Goal: Task Accomplishment & Management: Manage account settings

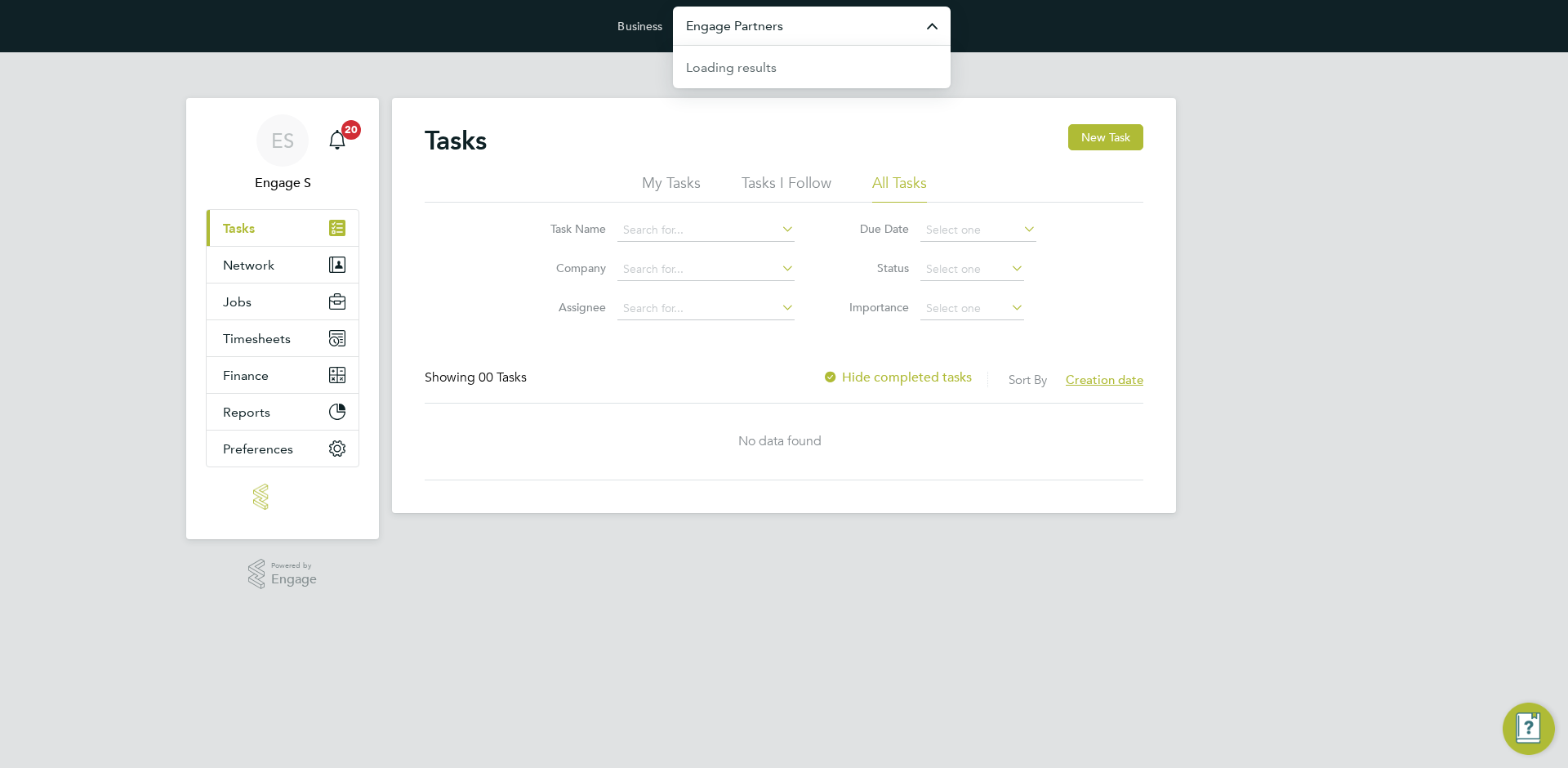
click at [776, 33] on input "Engage Partners" at bounding box center [812, 25] width 278 height 38
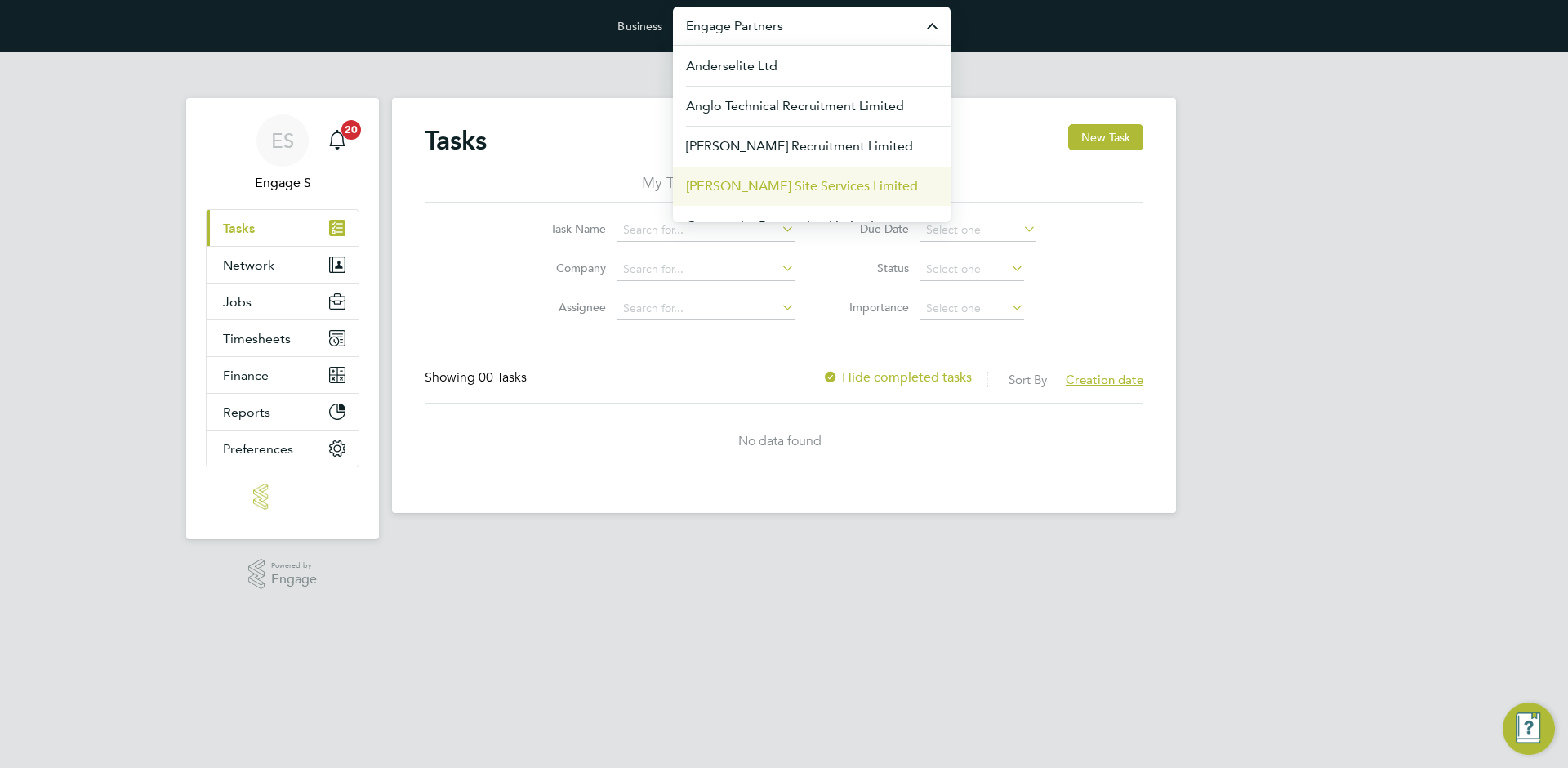
click at [752, 175] on li "[PERSON_NAME] Site Services Limited" at bounding box center [812, 185] width 278 height 40
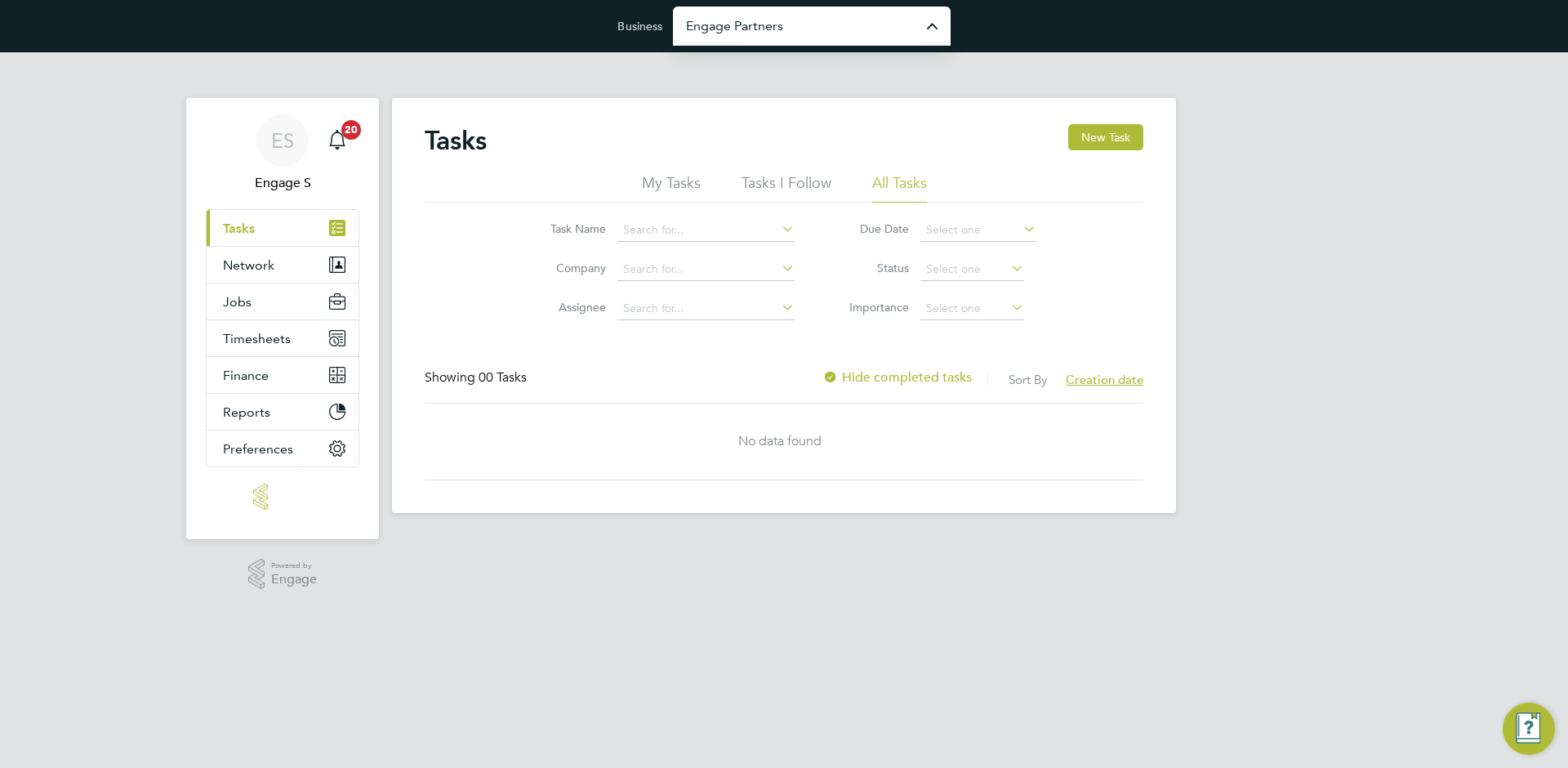
type input "[PERSON_NAME] Site Services Limited"
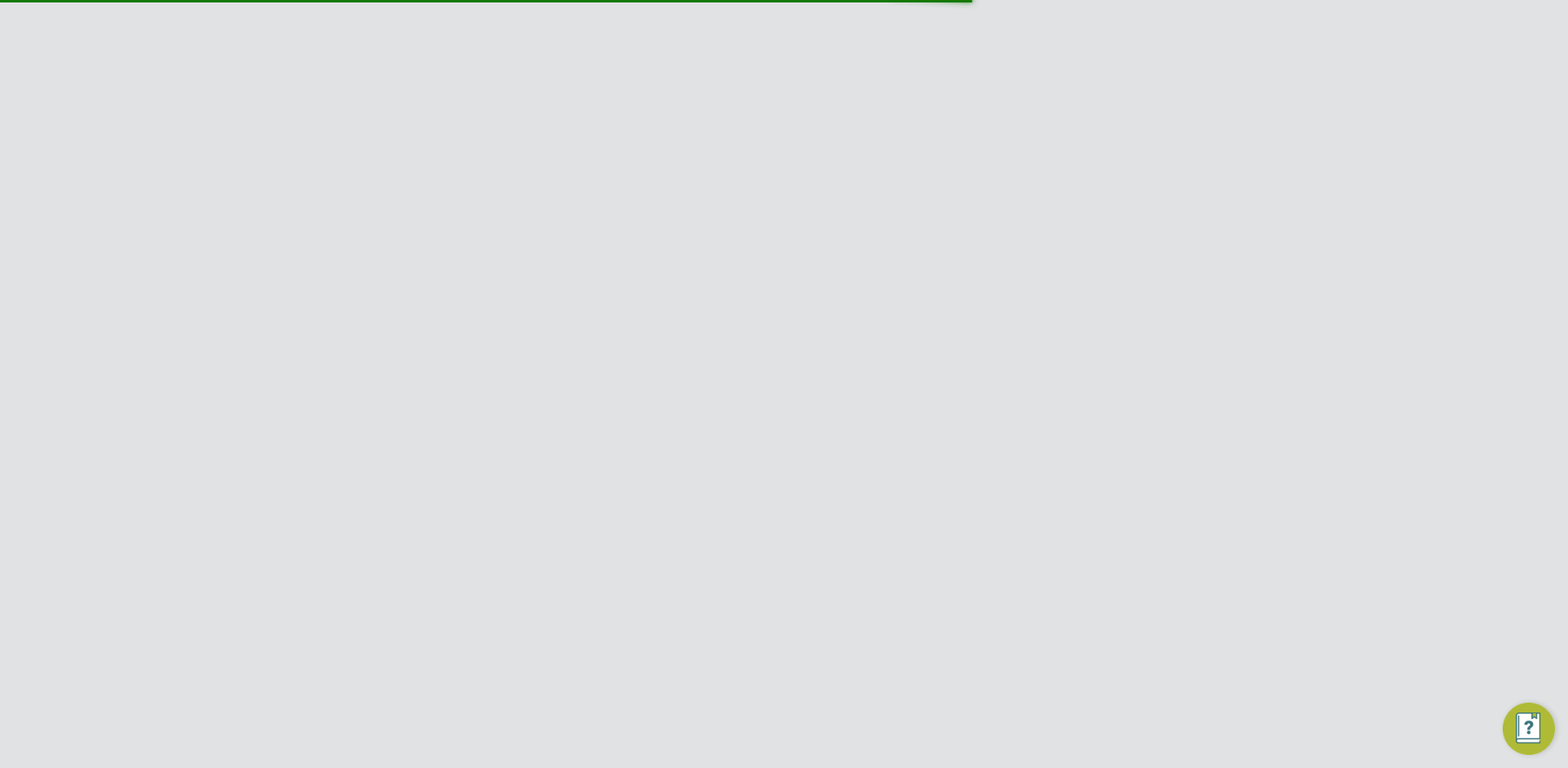
click at [254, 338] on button "Jobs" at bounding box center [282, 339] width 152 height 36
click at [241, 402] on link "Vacancies" at bounding box center [251, 400] width 58 height 15
click at [891, 478] on div "[DATE]" at bounding box center [869, 485] width 77 height 14
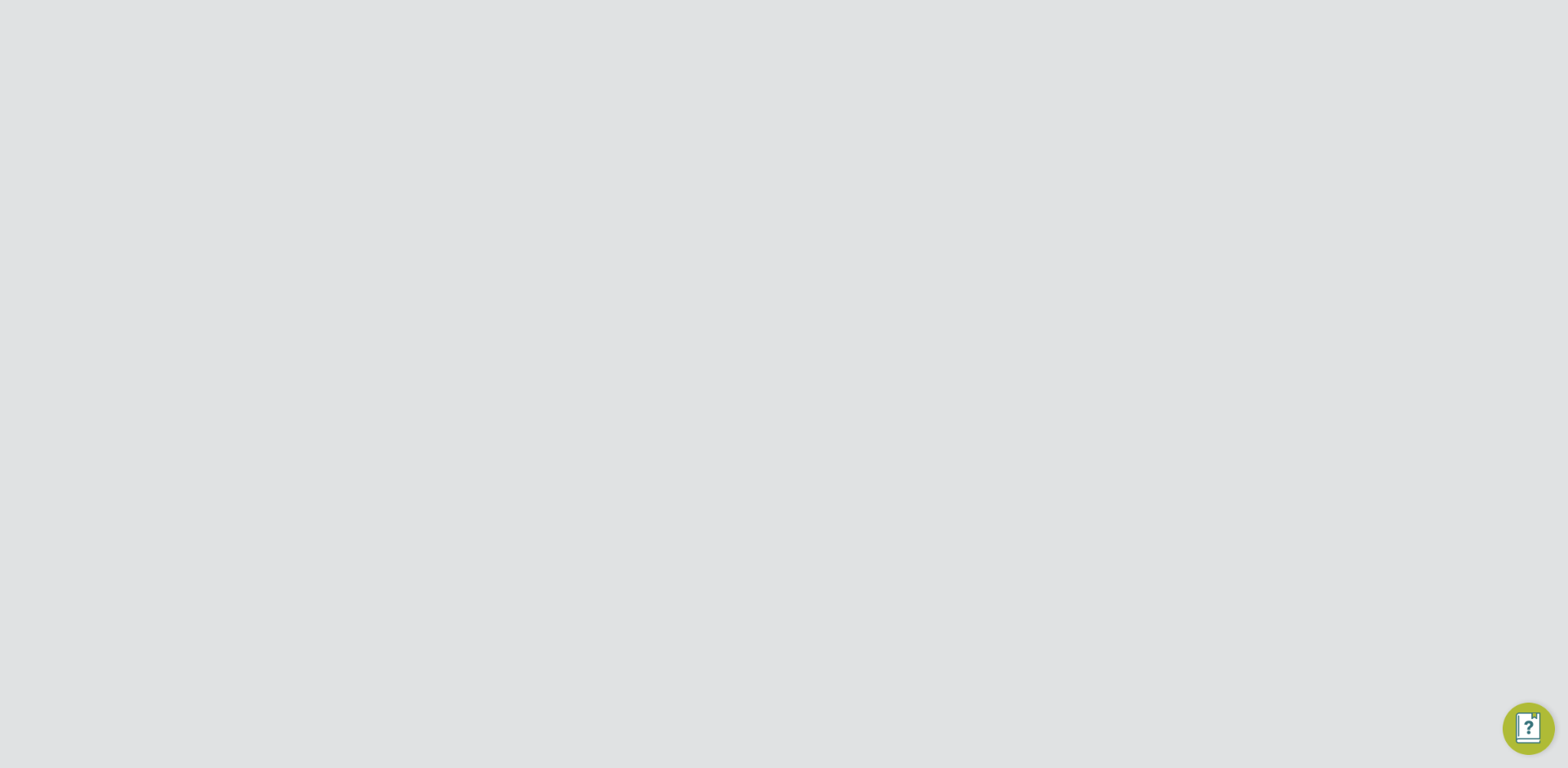
click at [715, 731] on button "Refresh" at bounding box center [695, 731] width 66 height 26
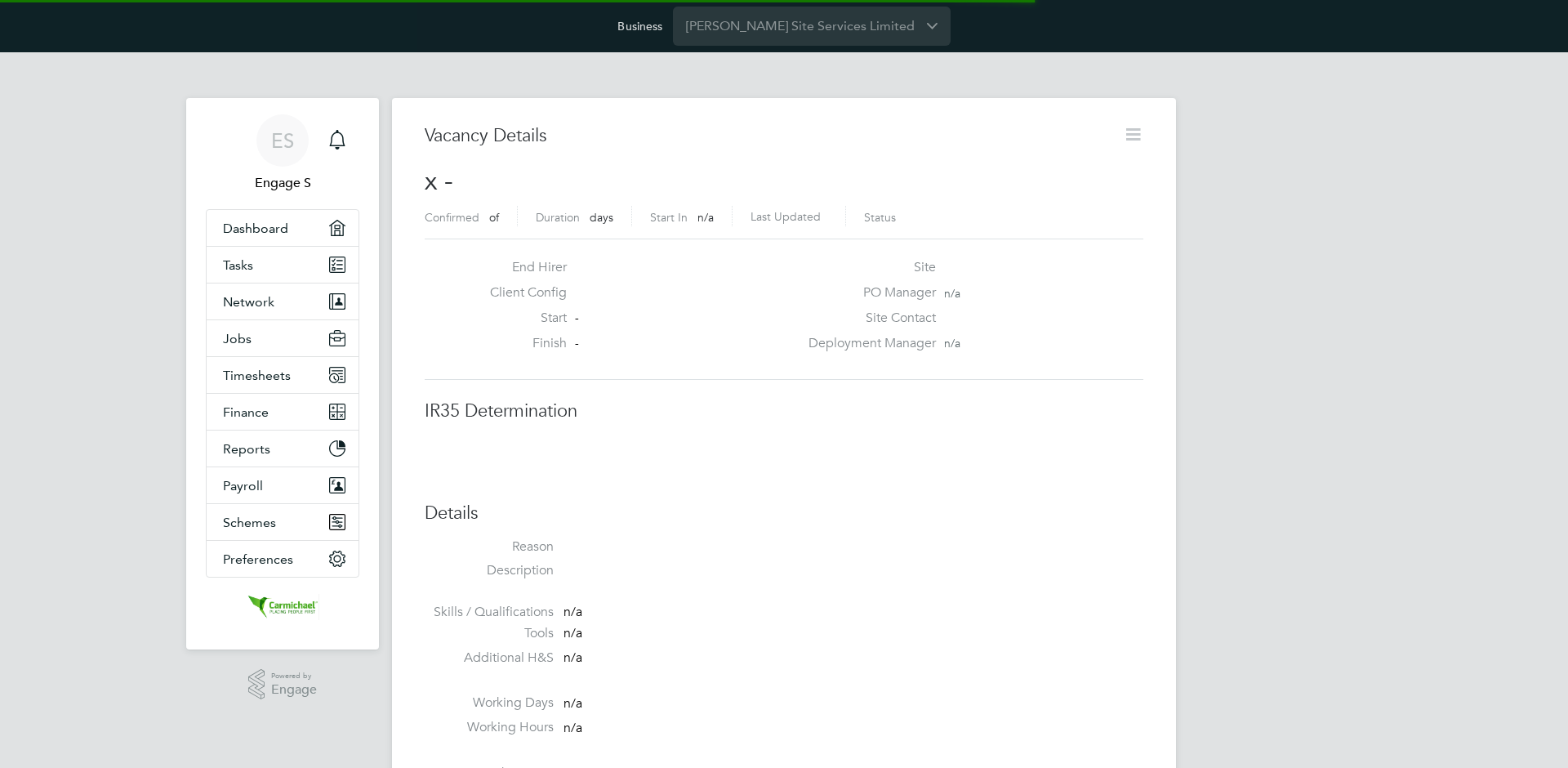
scroll to position [26, 352]
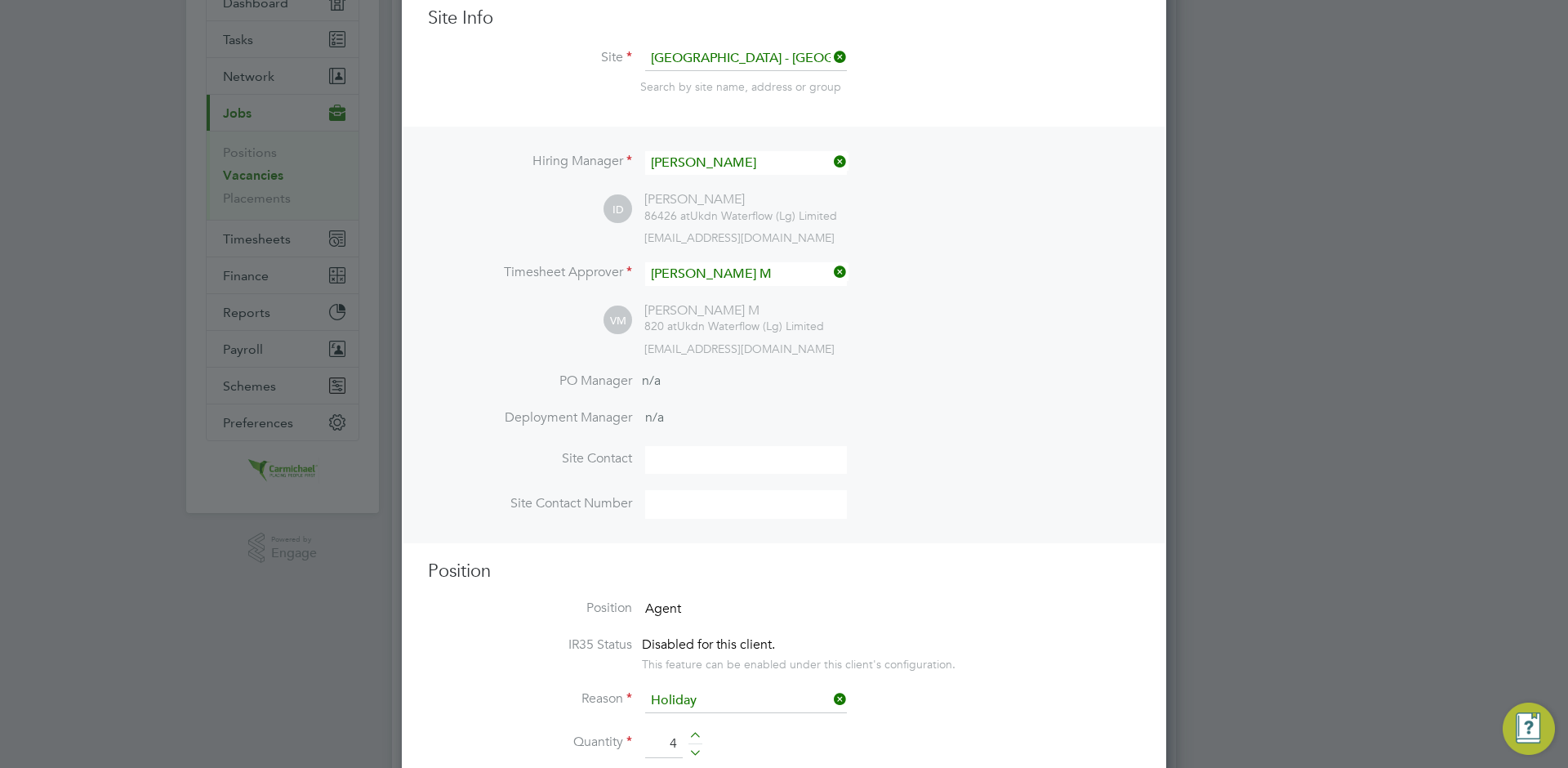
scroll to position [0, 0]
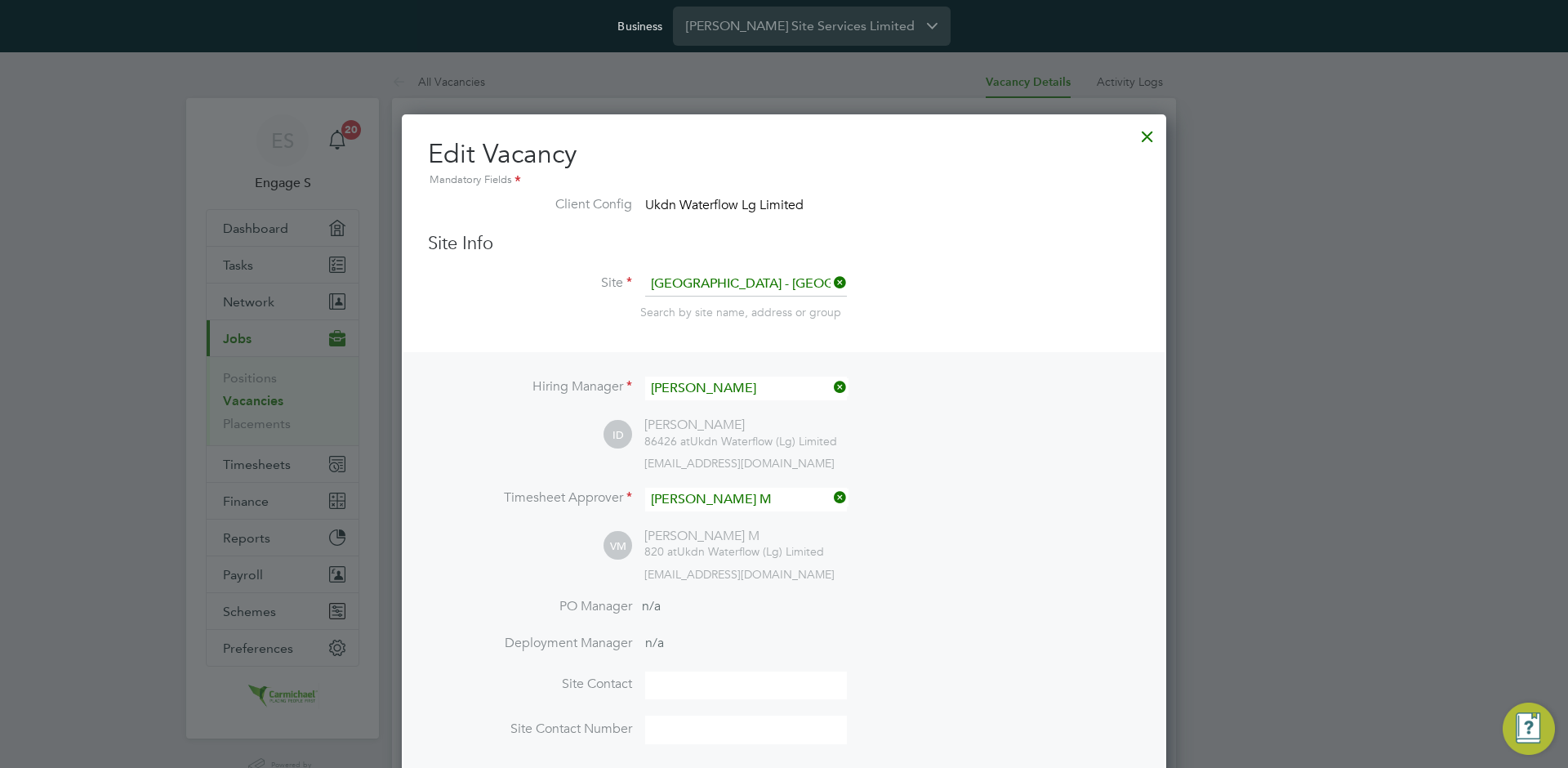
click at [1158, 138] on div at bounding box center [1147, 132] width 29 height 29
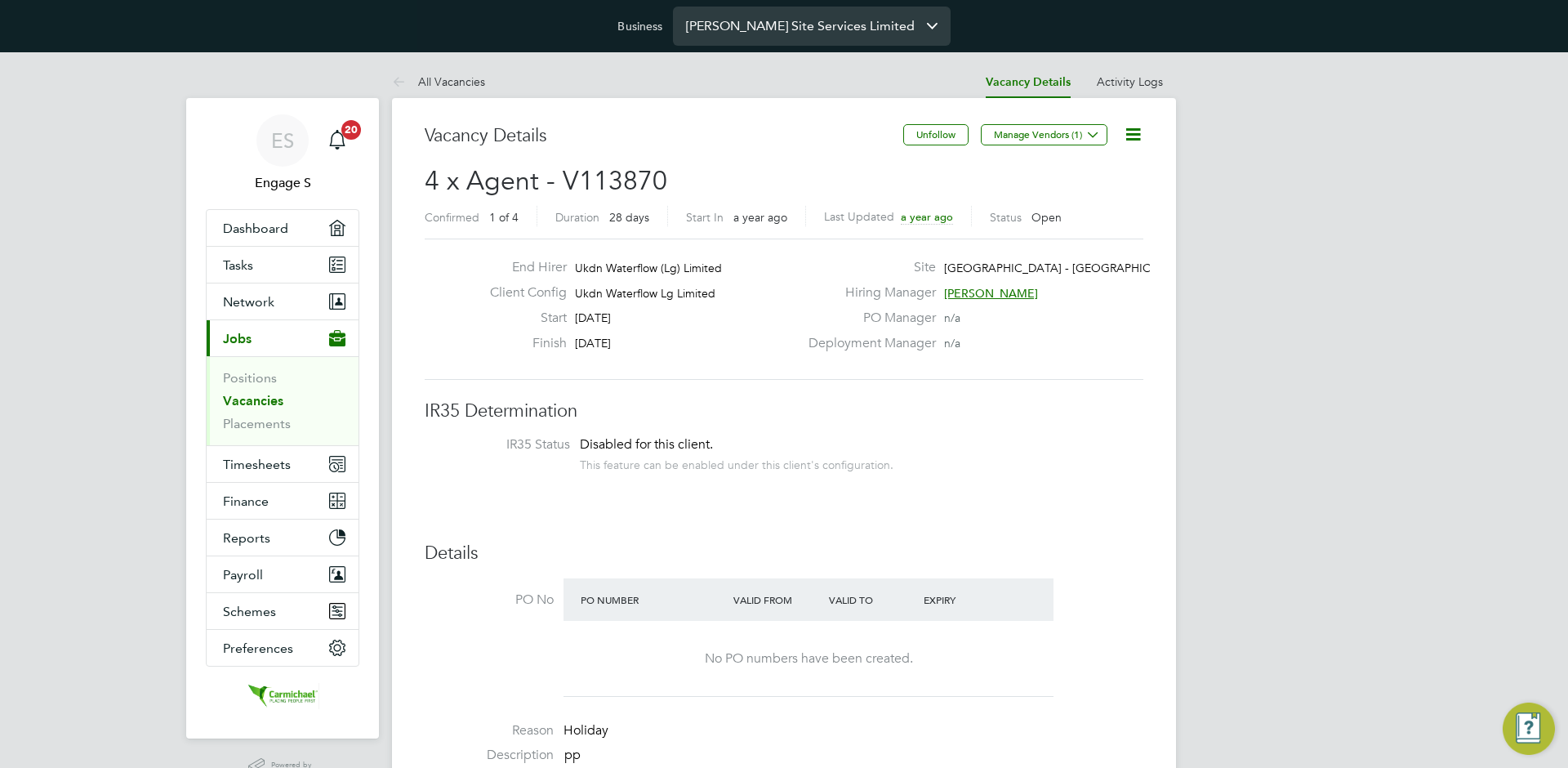
click at [779, 32] on input "Carmichael Site Services Limited" at bounding box center [812, 25] width 278 height 38
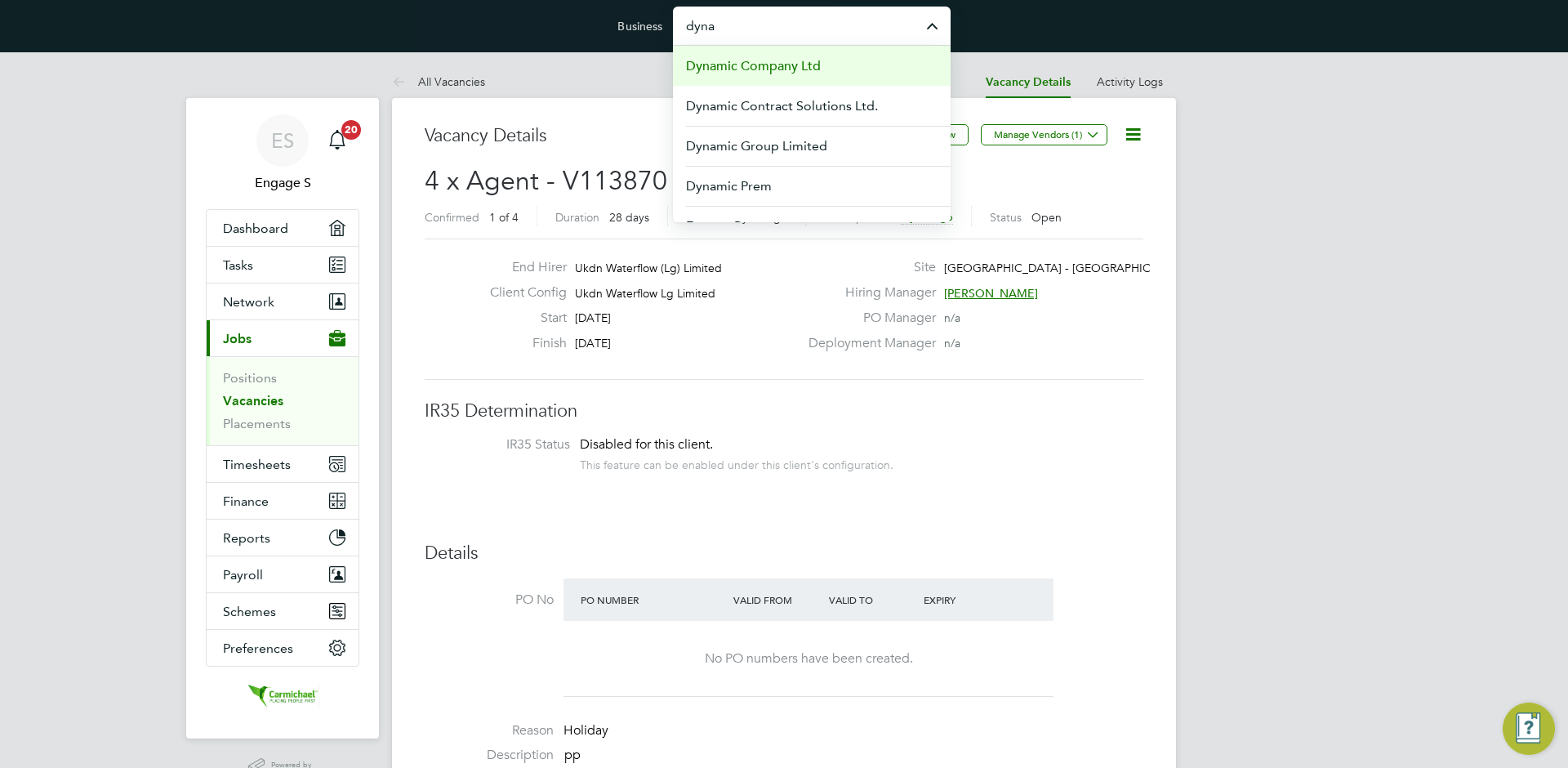
click at [770, 67] on span "Dynamic Company Ltd" at bounding box center [752, 66] width 134 height 20
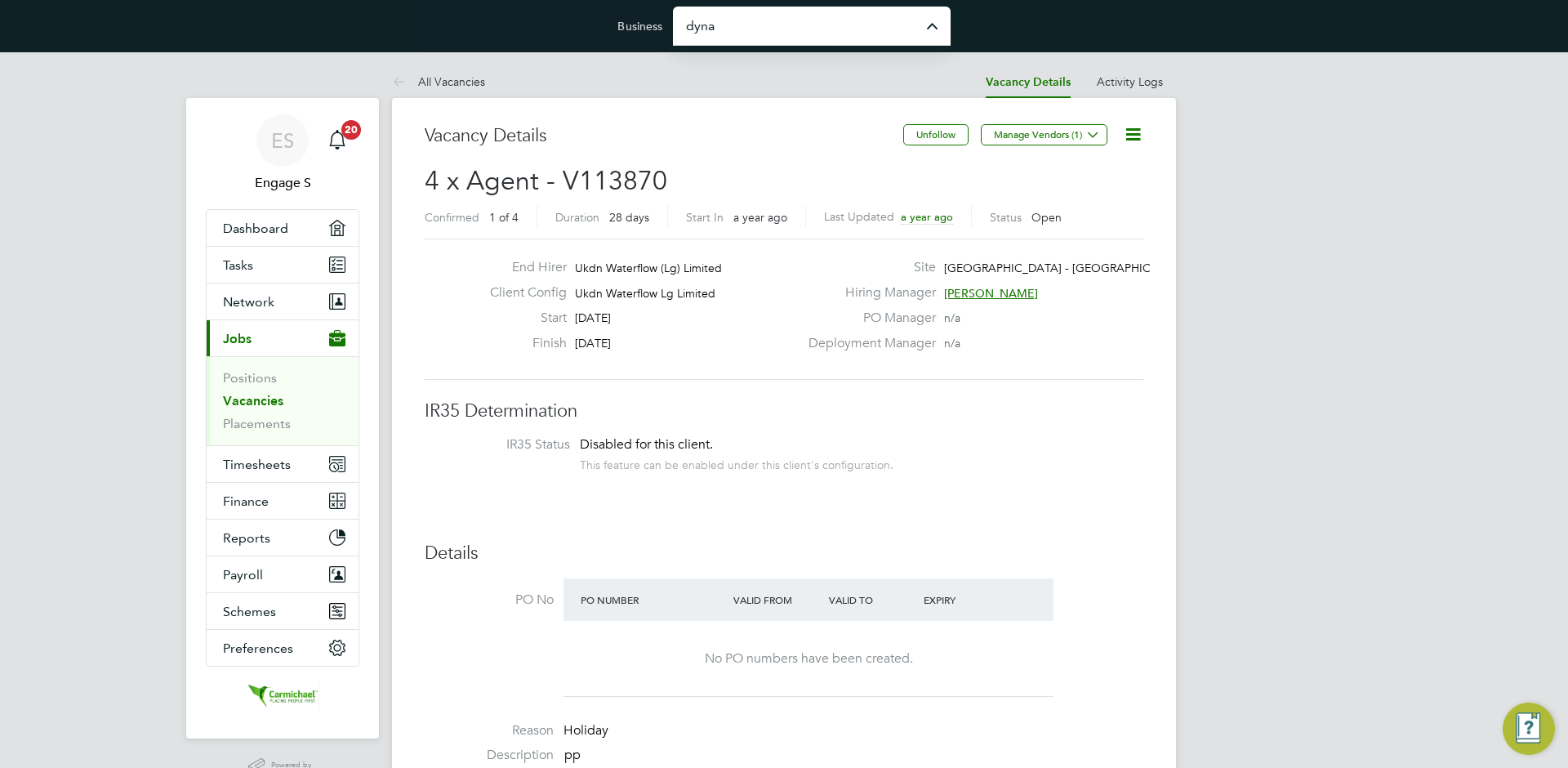
type input "Dynamic Company Ltd"
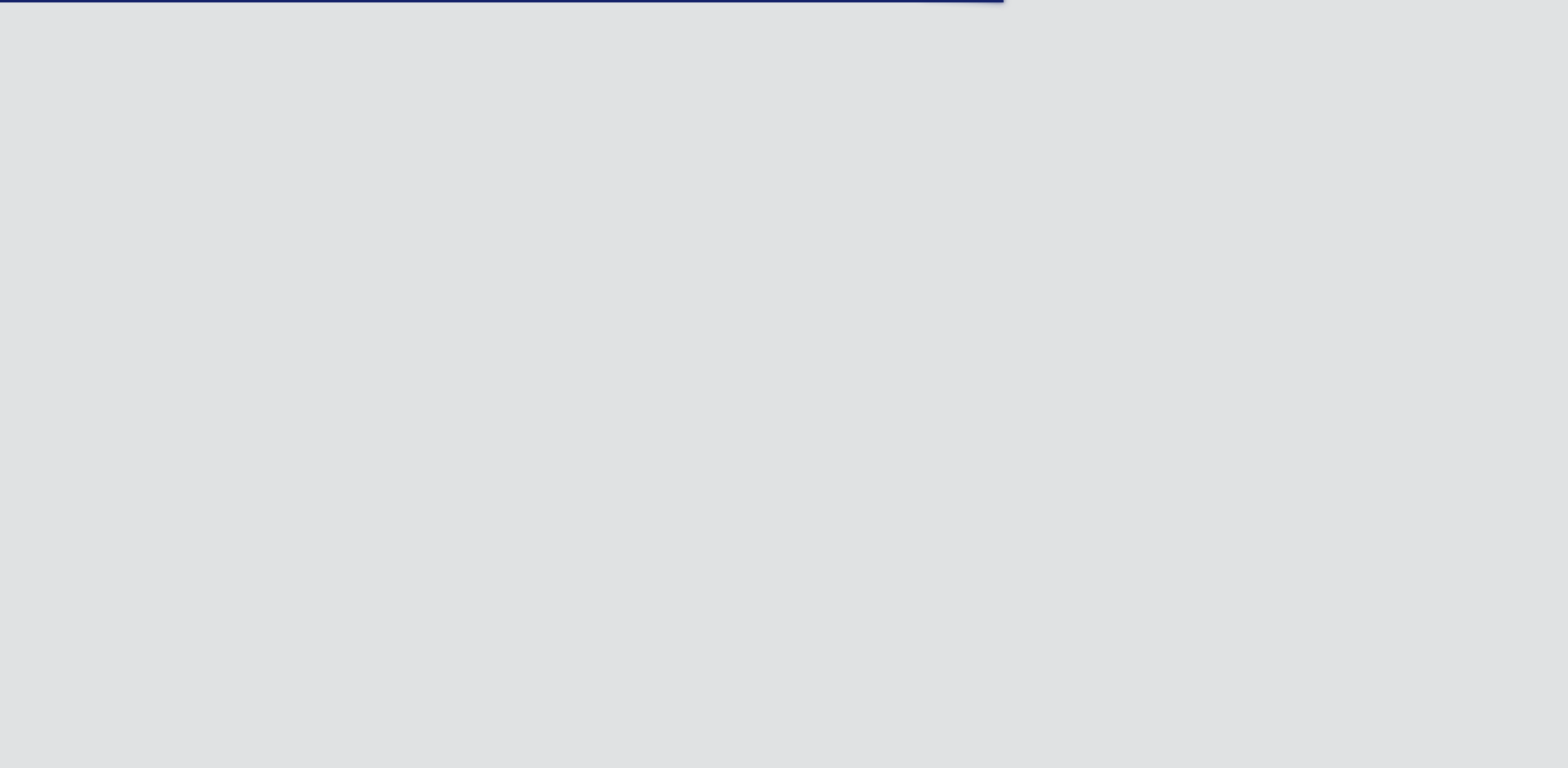
scroll to position [26, 352]
click at [646, 341] on icon at bounding box center [784, 358] width 425 height 64
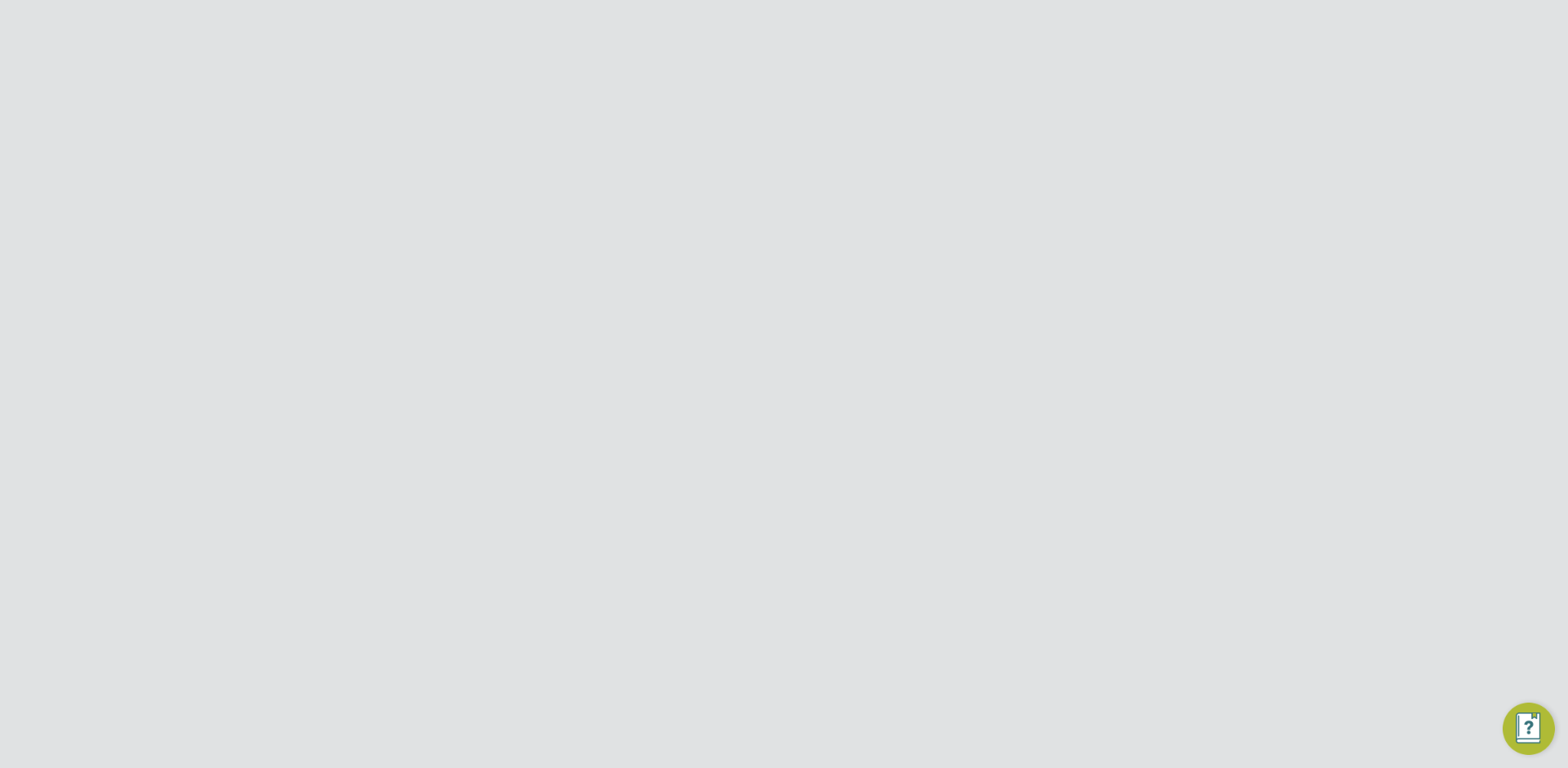
click at [260, 518] on span "Preferences" at bounding box center [257, 522] width 70 height 15
click at [268, 633] on link "VMS Configurations" at bounding box center [282, 630] width 119 height 15
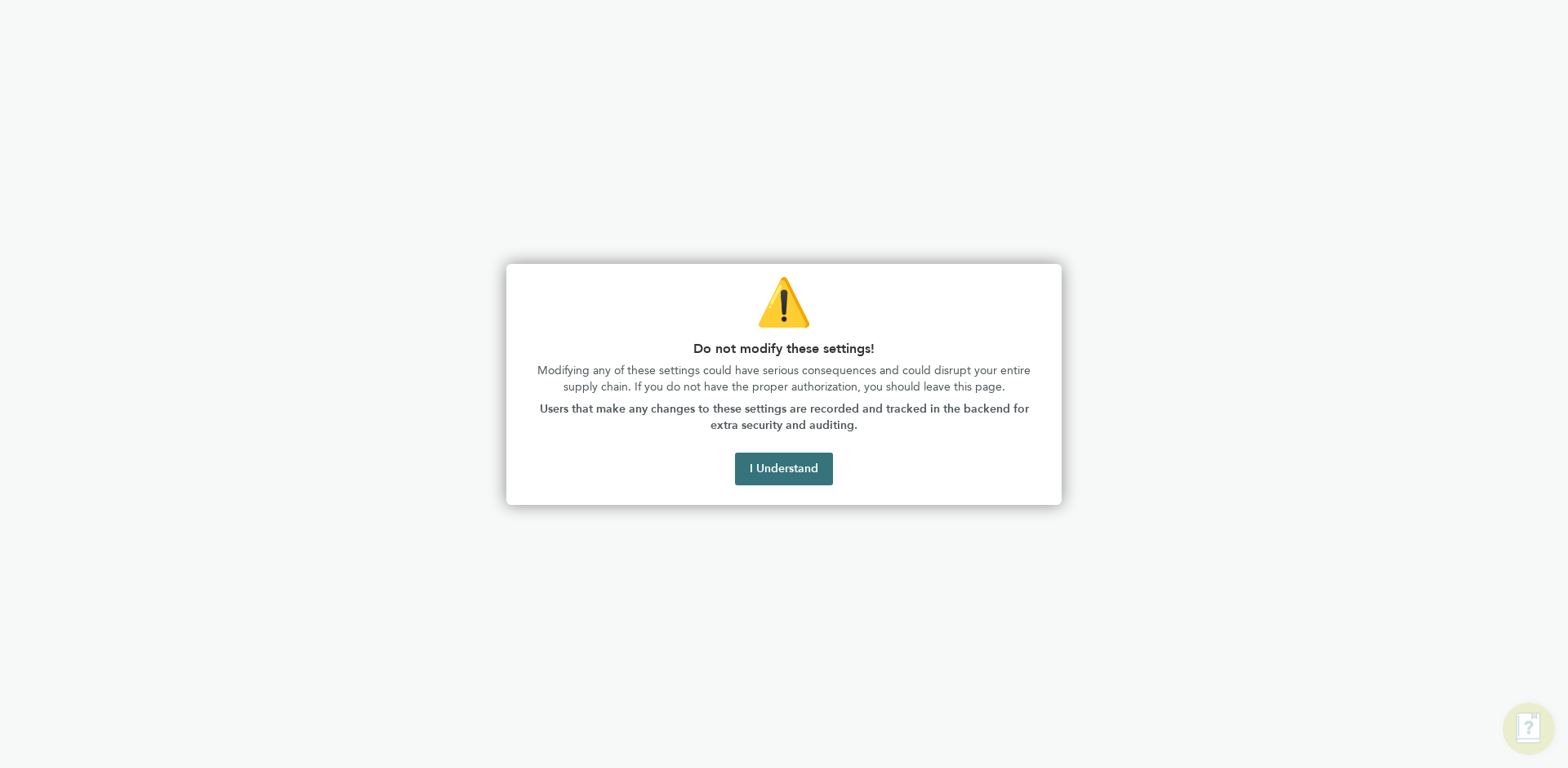
click at [784, 467] on button "I Understand" at bounding box center [784, 469] width 98 height 33
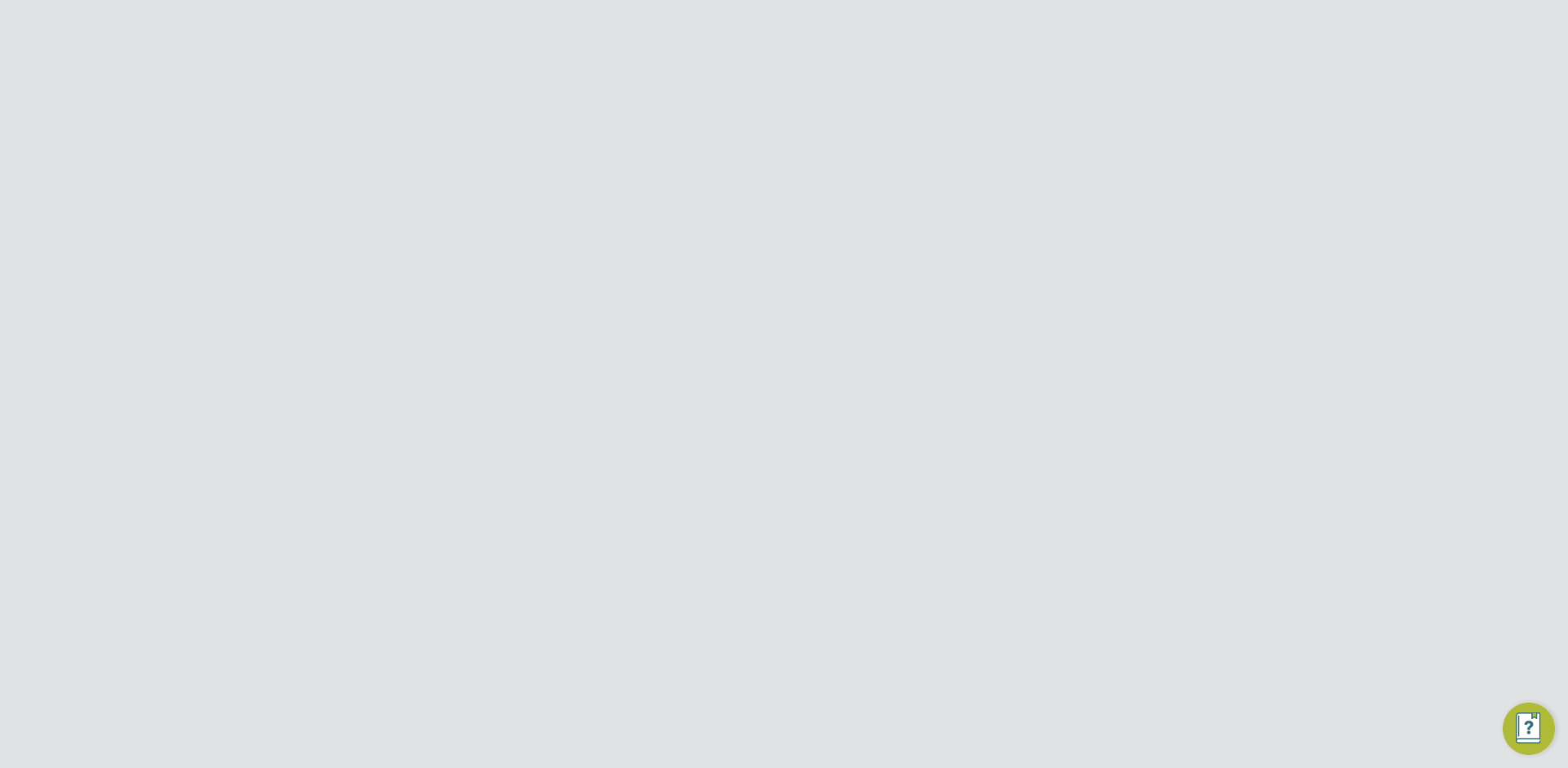
click at [936, 257] on div "3" at bounding box center [922, 254] width 357 height 30
click at [1129, 143] on icon at bounding box center [1133, 134] width 20 height 20
click at [1109, 168] on li "Edit VMS Configuration" at bounding box center [1068, 174] width 145 height 23
type input "1st tier"
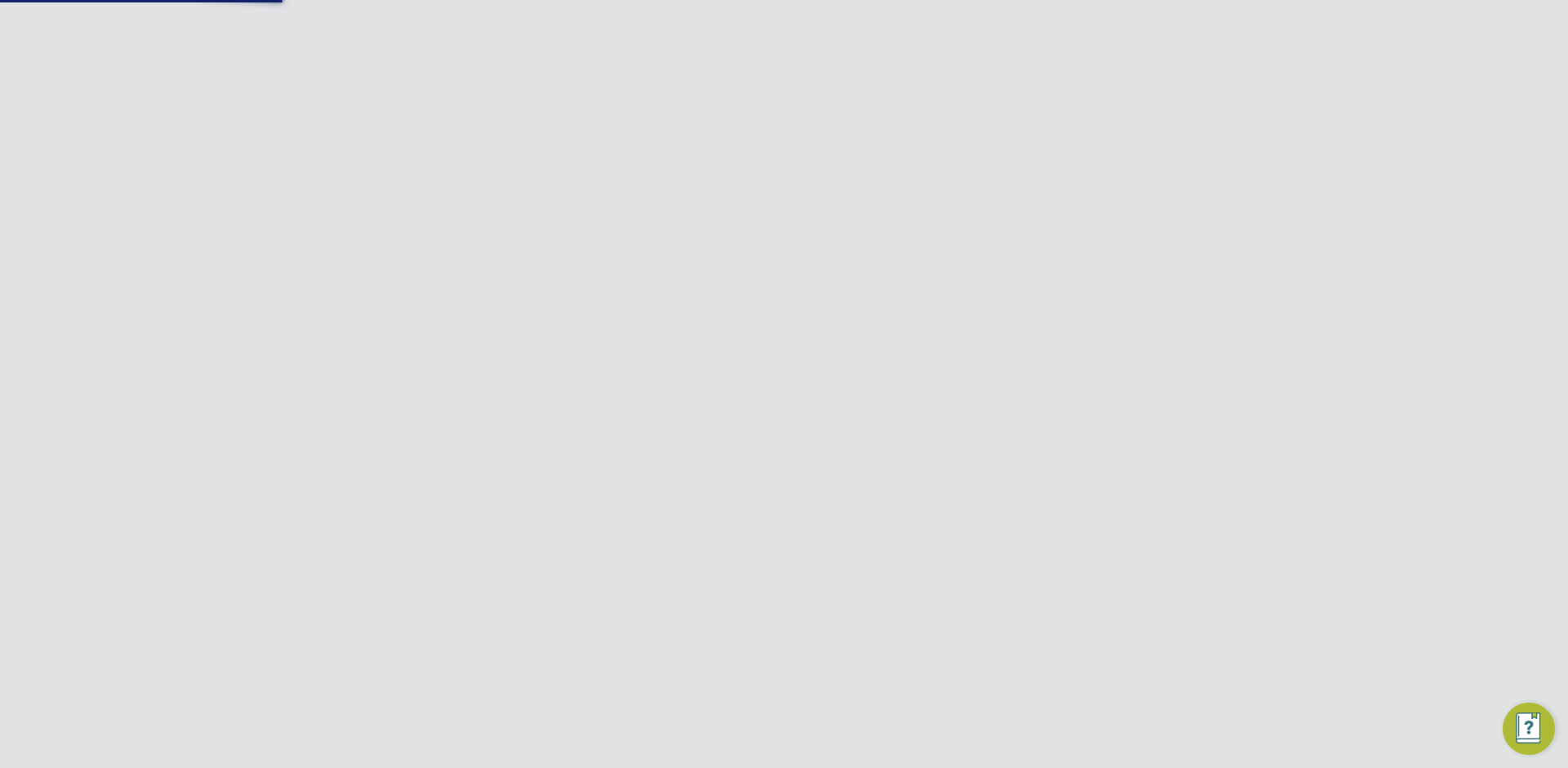
scroll to position [1827, 719]
click at [662, 514] on span "New PO Deployment" at bounding box center [713, 511] width 143 height 16
click at [647, 513] on div at bounding box center [650, 513] width 16 height 16
click at [1120, 136] on div at bounding box center [1124, 132] width 29 height 29
click at [848, 40] on input "Dynamic Company Ltd" at bounding box center [812, 25] width 278 height 38
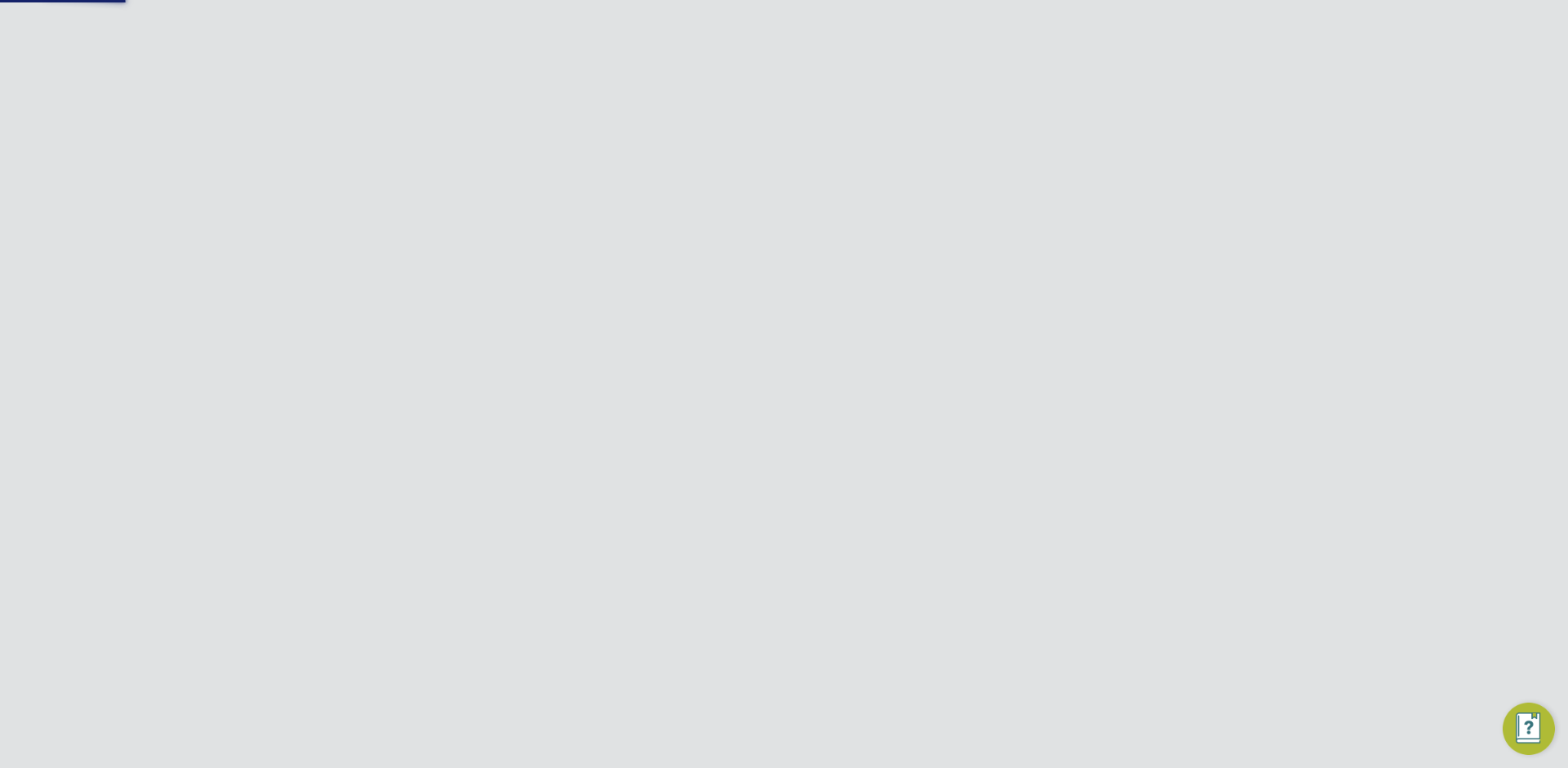
click at [817, 103] on span "Amazing Recruitment Limited" at bounding box center [774, 106] width 176 height 20
type input "Amazing Recruitment Limited"
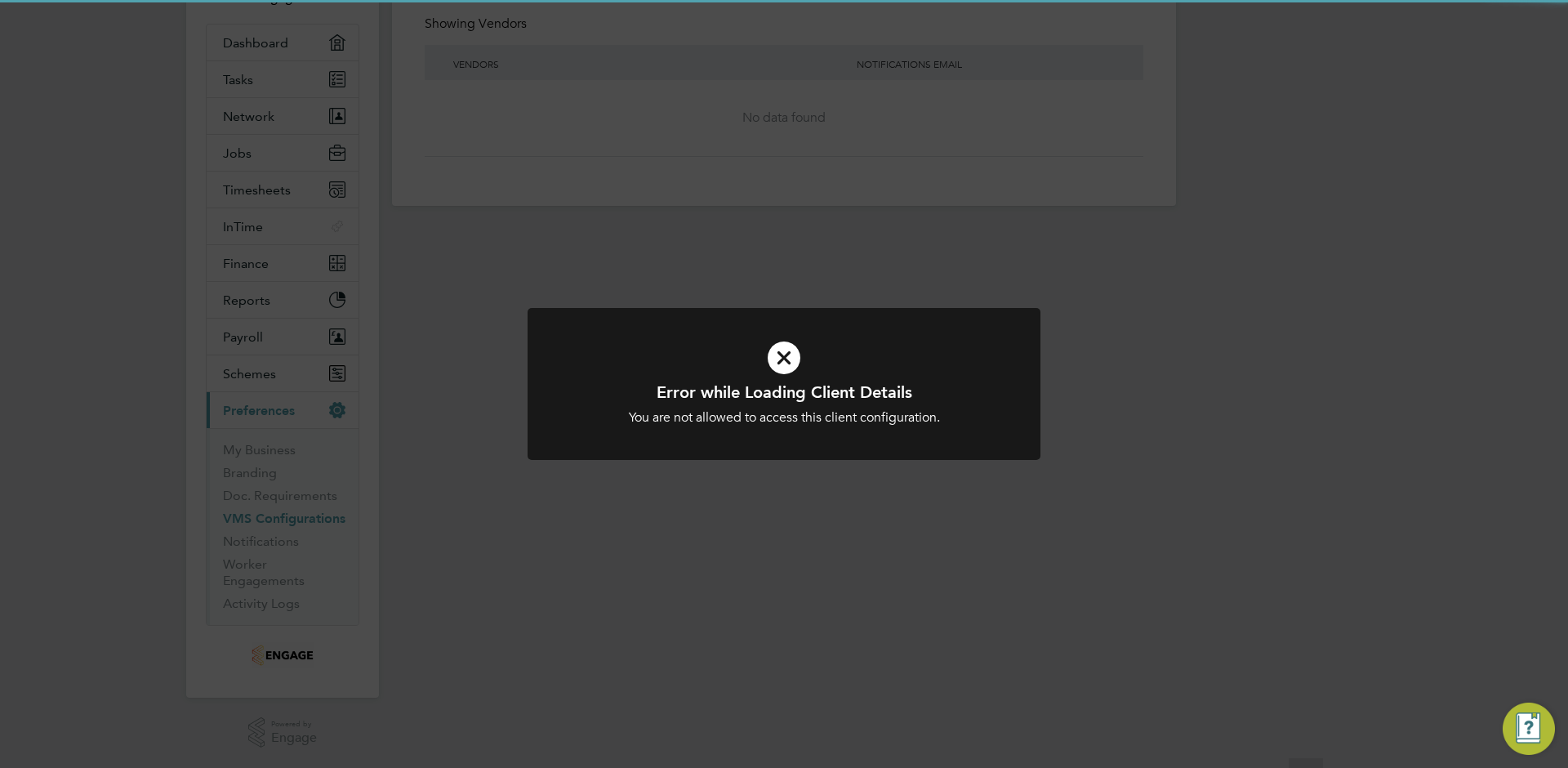
click at [402, 482] on div "Error while Loading Client Details You are not allowed to access this client co…" at bounding box center [784, 384] width 1568 height 768
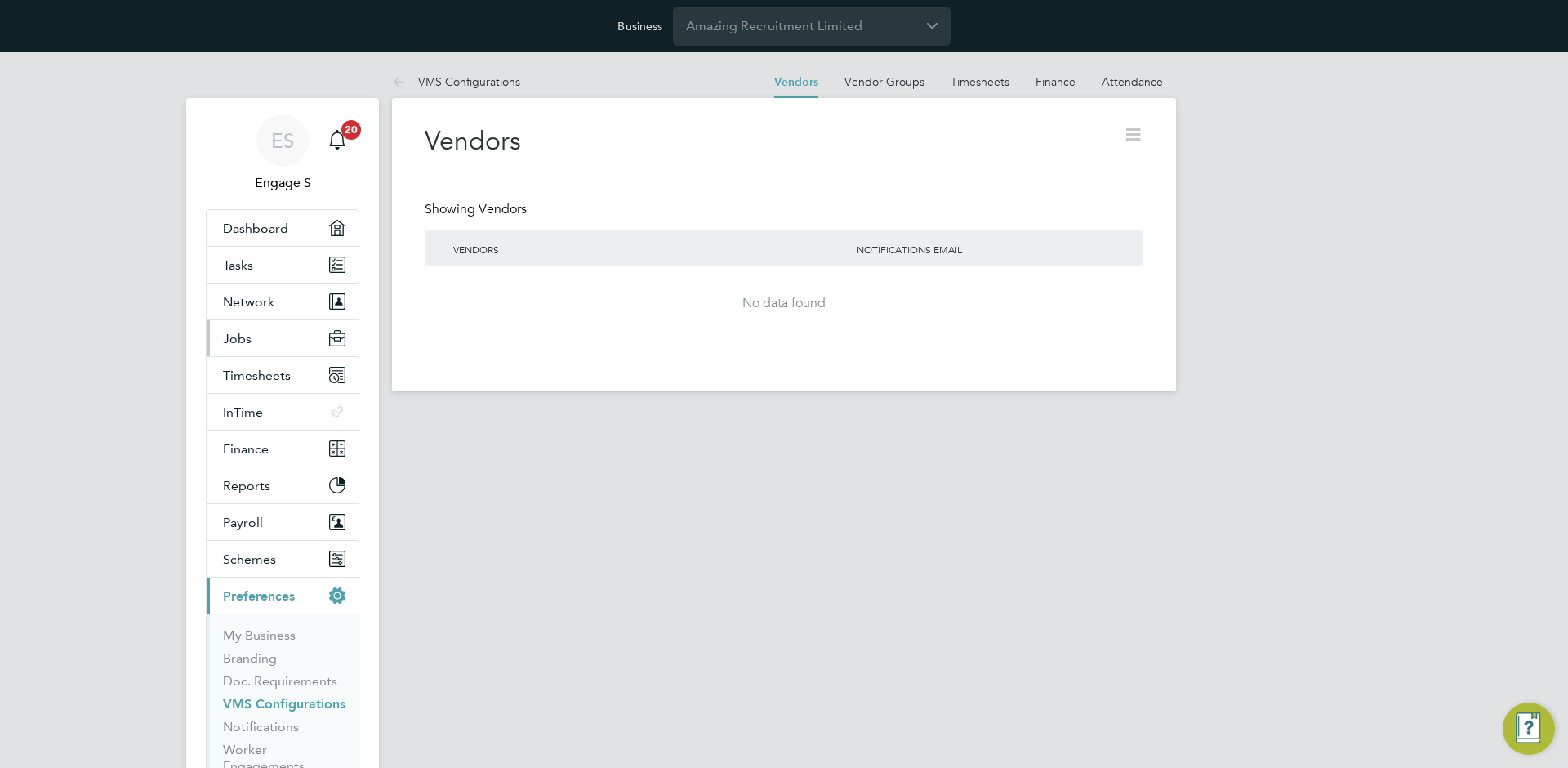
click at [261, 342] on button "Jobs" at bounding box center [282, 339] width 152 height 36
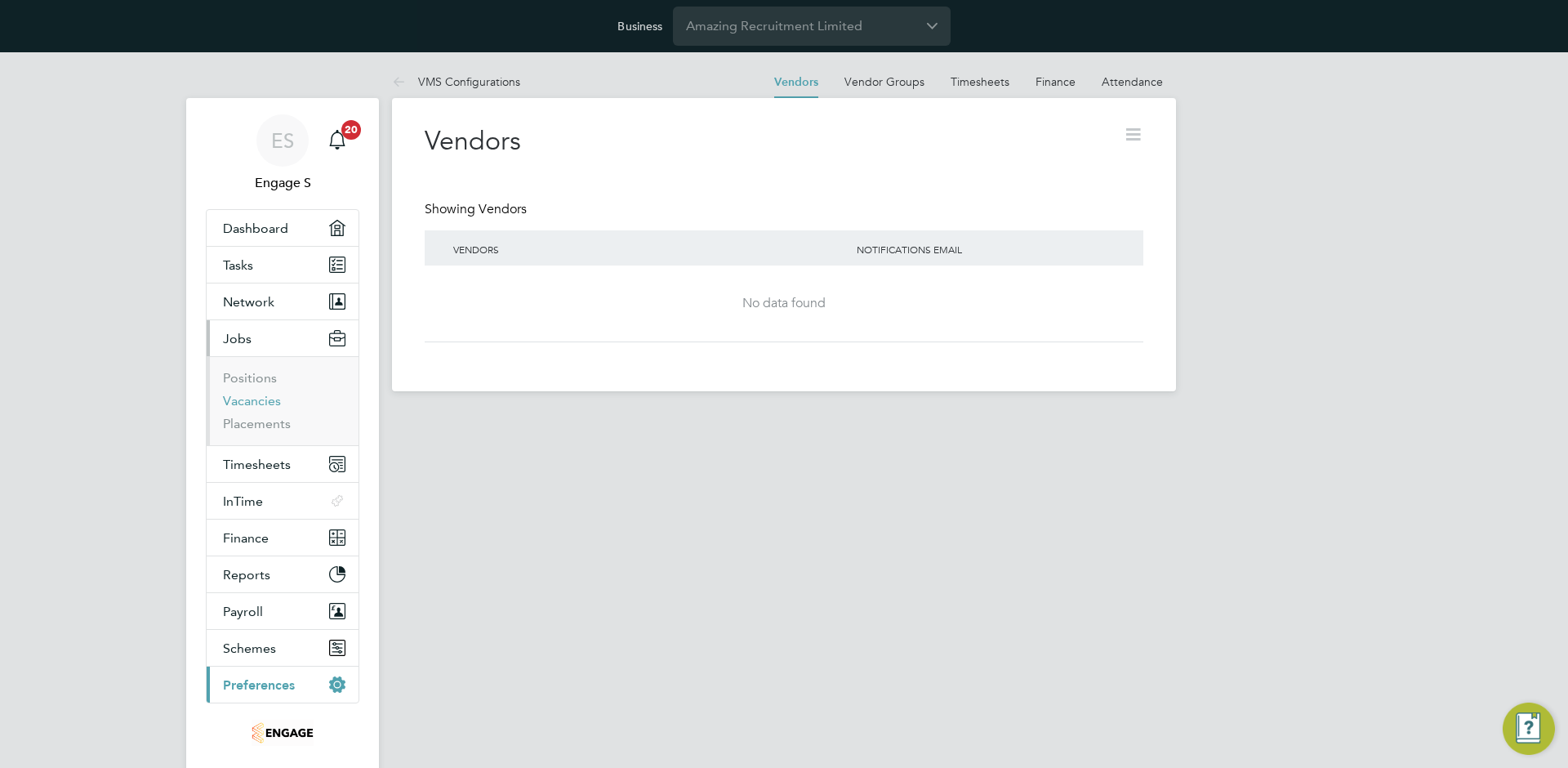
click at [254, 401] on link "Vacancies" at bounding box center [251, 400] width 58 height 15
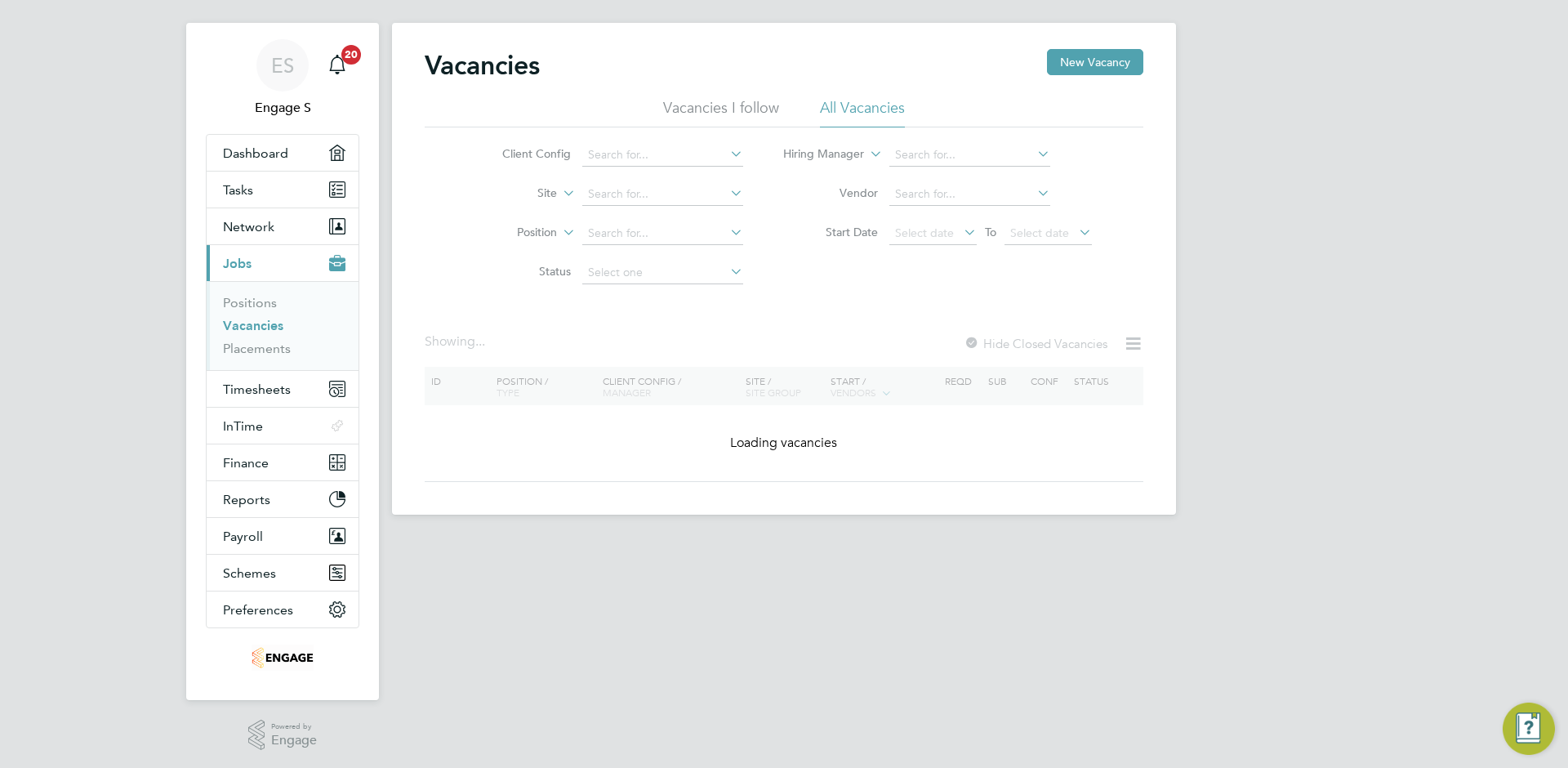
scroll to position [78, 0]
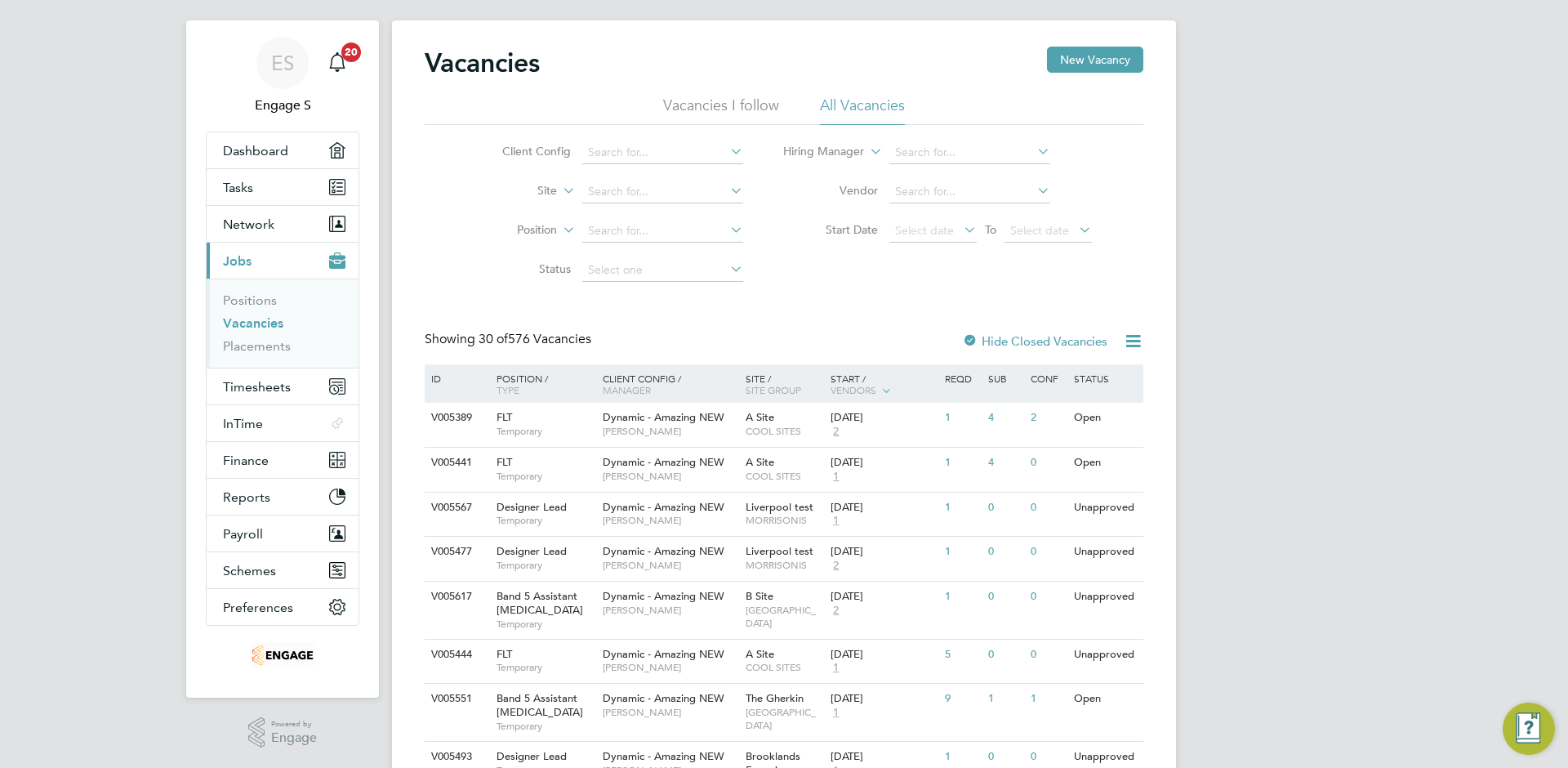
click at [813, 427] on span "COOL SITES" at bounding box center [784, 431] width 77 height 13
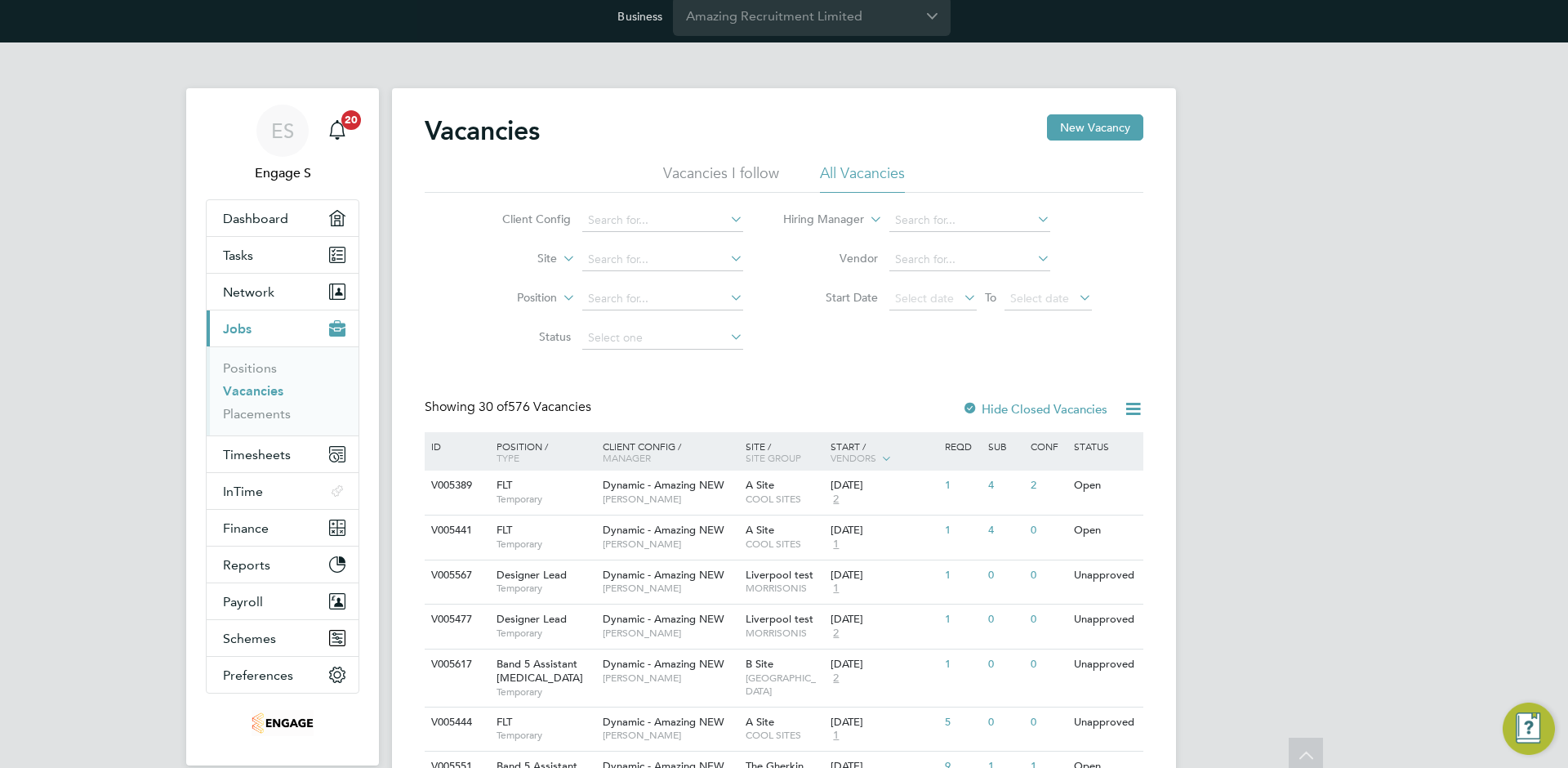
scroll to position [0, 0]
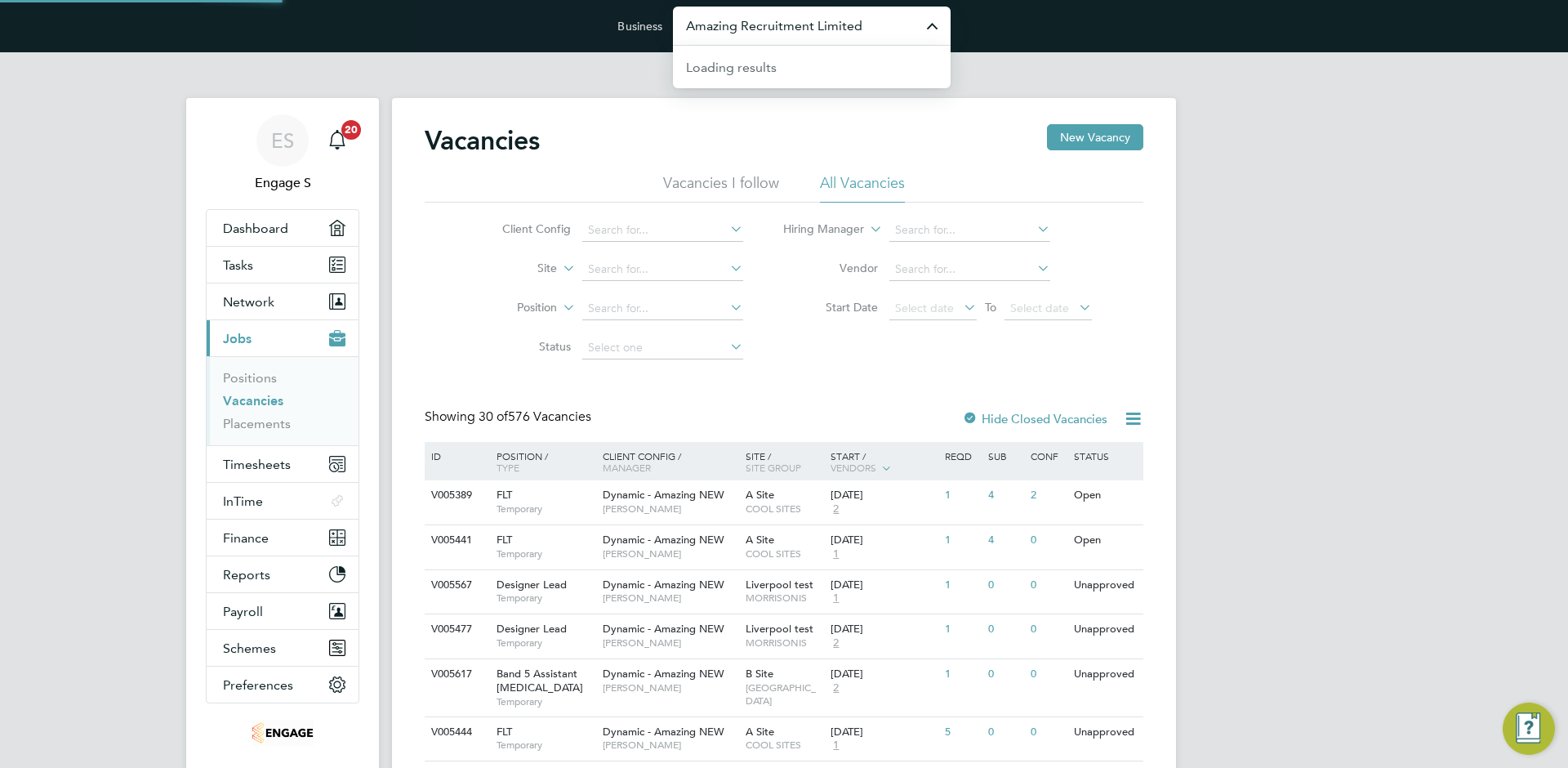
click at [765, 29] on input "Amazing Recruitment Limited" at bounding box center [812, 25] width 278 height 38
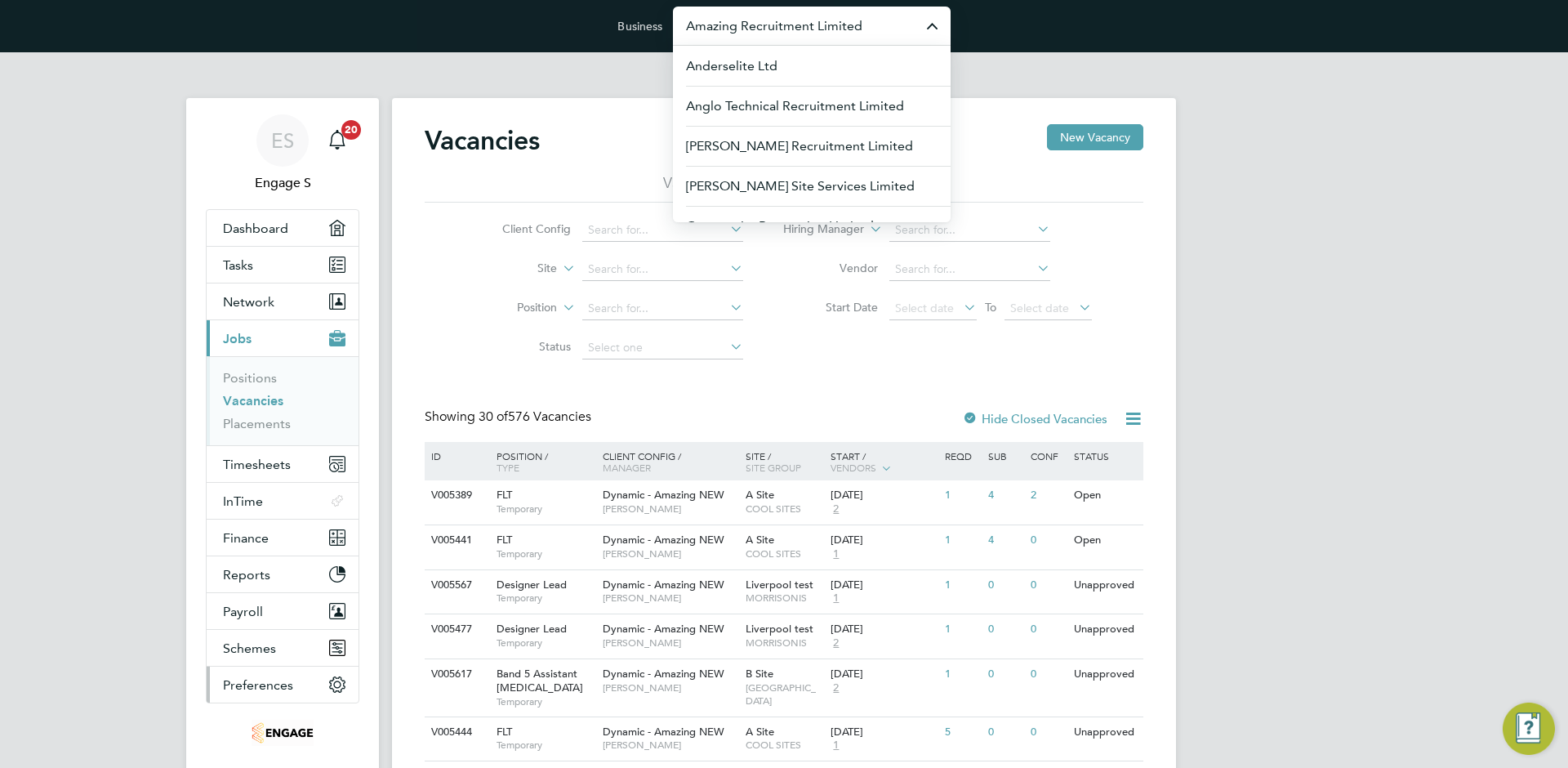
click at [248, 696] on button "Preferences" at bounding box center [282, 684] width 152 height 36
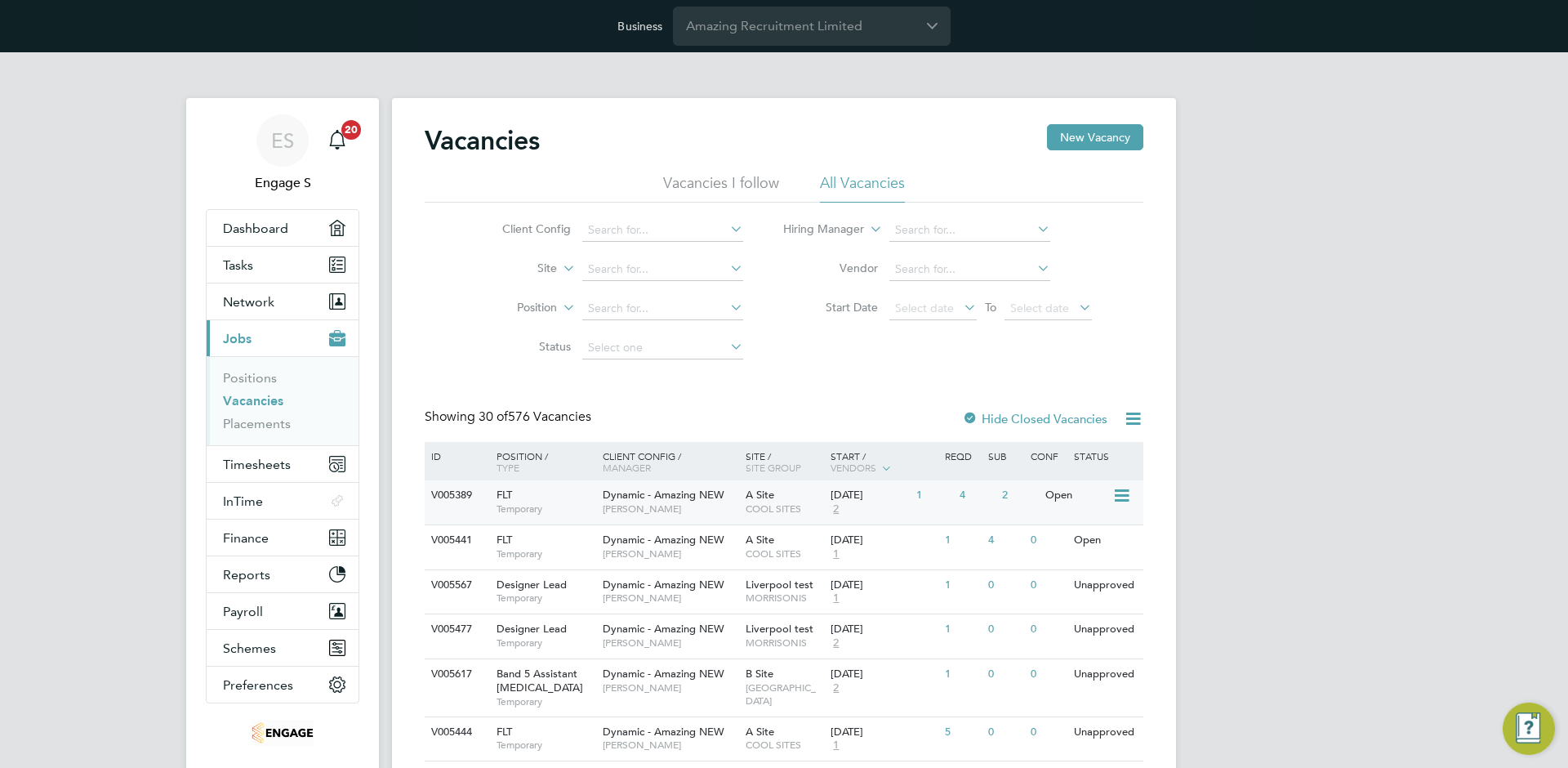
click at [603, 506] on span "[PERSON_NAME]" at bounding box center [670, 509] width 134 height 13
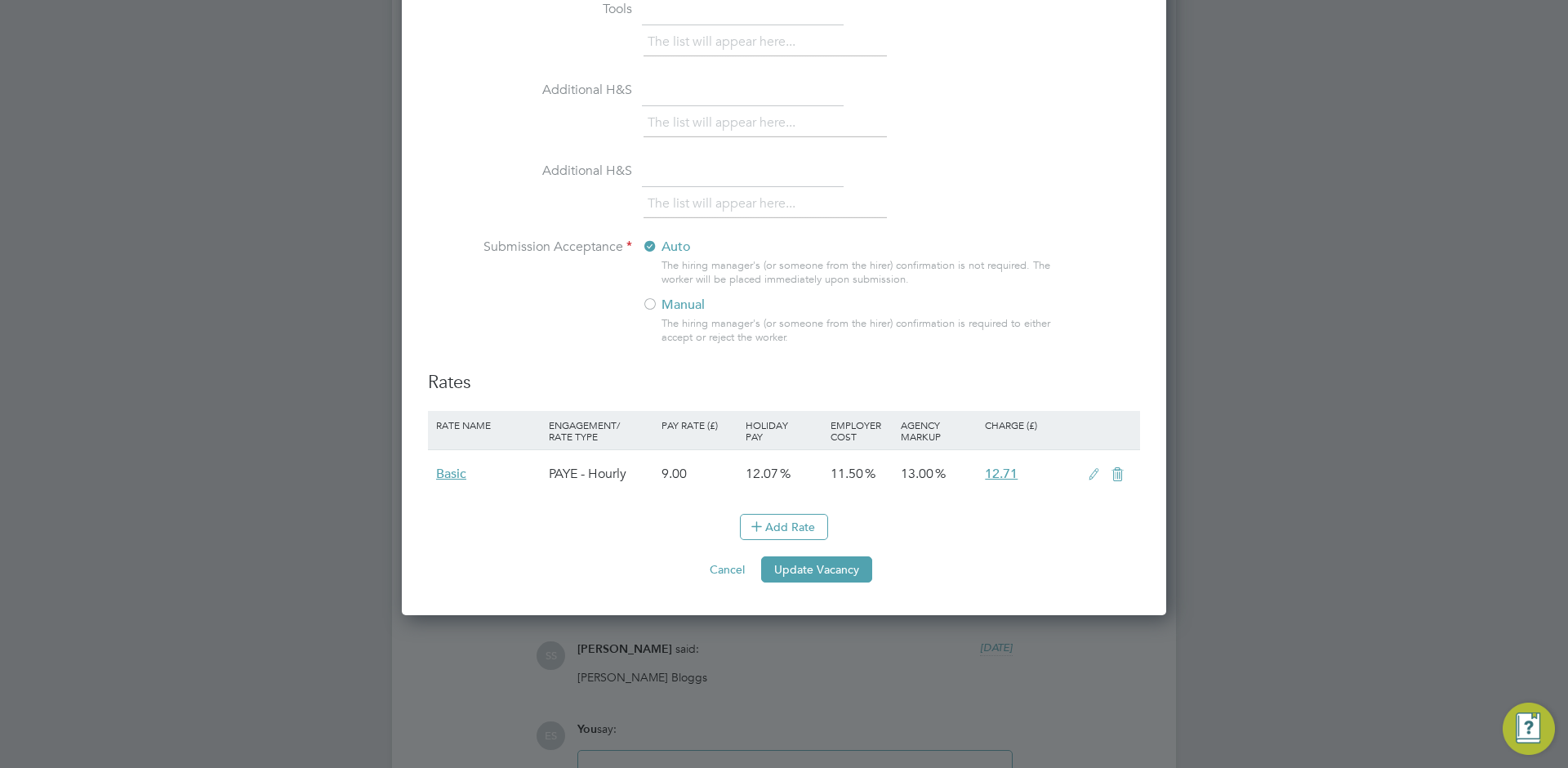
click at [1091, 480] on icon at bounding box center [1093, 475] width 20 height 13
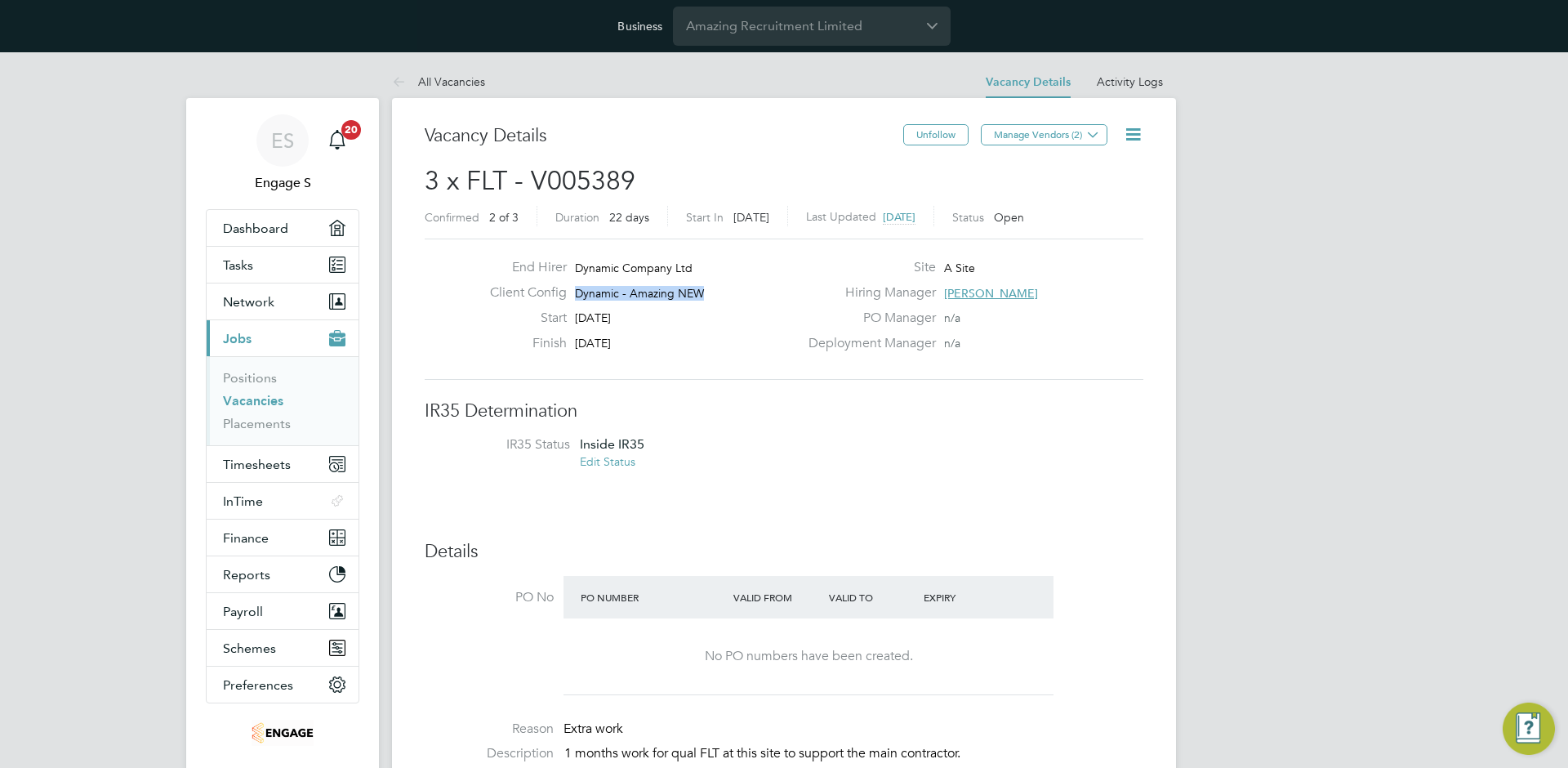
drag, startPoint x: 576, startPoint y: 291, endPoint x: 713, endPoint y: 290, distance: 137.0
click at [713, 290] on div "Client Config Dynamic - Amazing NEW" at bounding box center [638, 297] width 321 height 25
copy span "Dynamic - Amazing NEW"
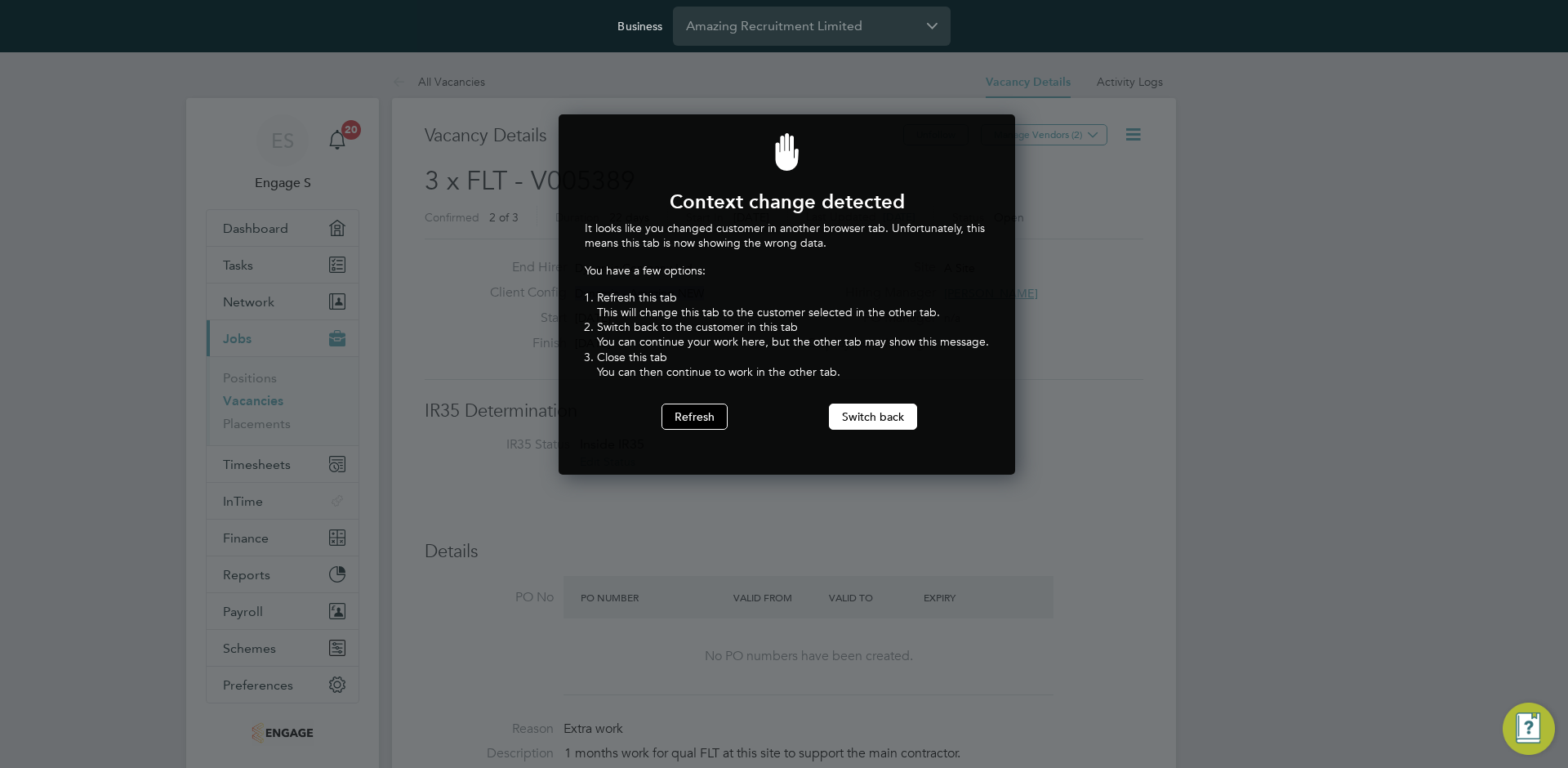
click at [696, 417] on button "Refresh" at bounding box center [695, 416] width 66 height 26
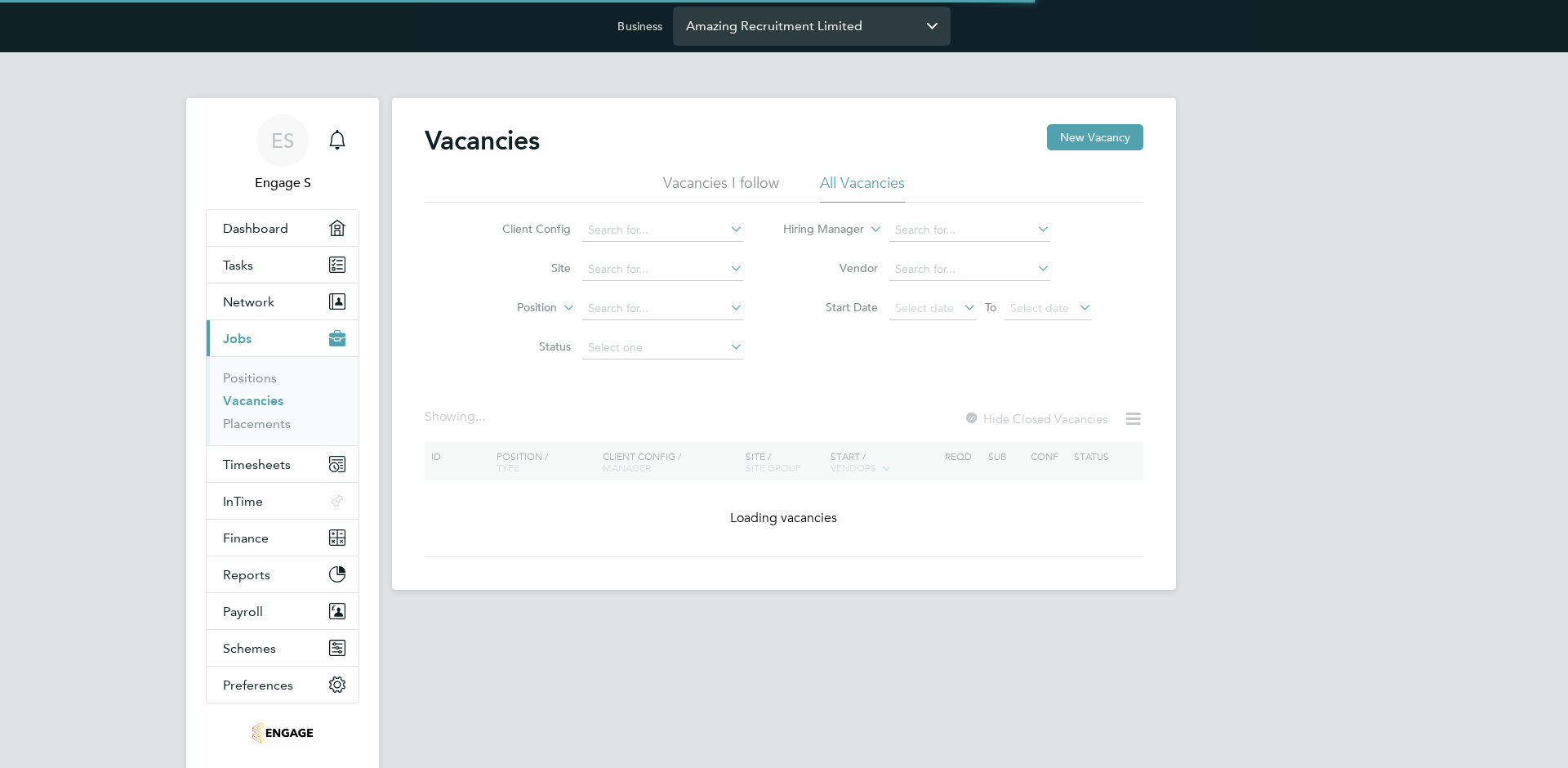
click at [792, 22] on input "Amazing Recruitment Limited" at bounding box center [812, 25] width 278 height 38
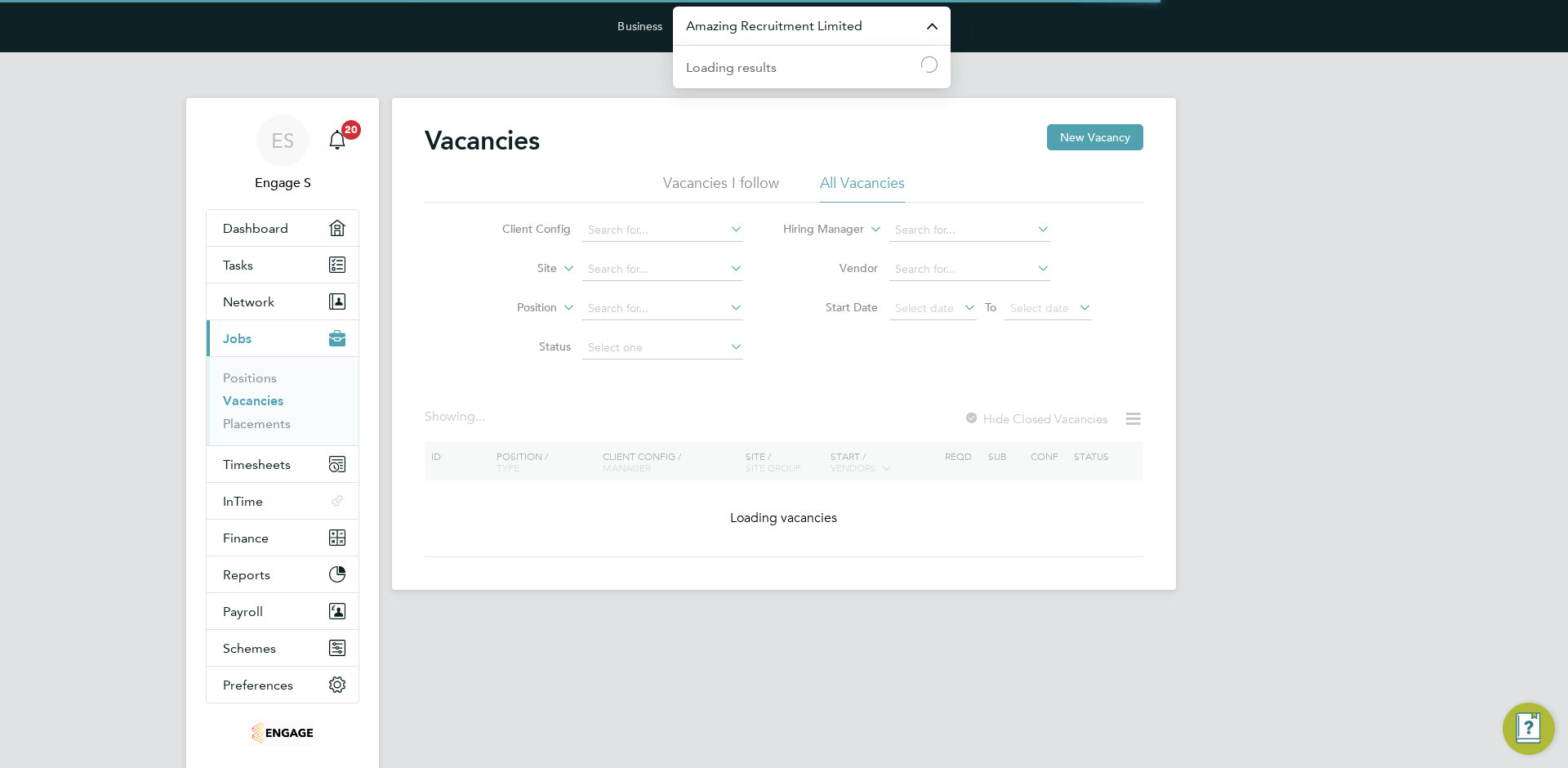
click at [796, 24] on input "Amazing Recruitment Limited" at bounding box center [812, 25] width 278 height 38
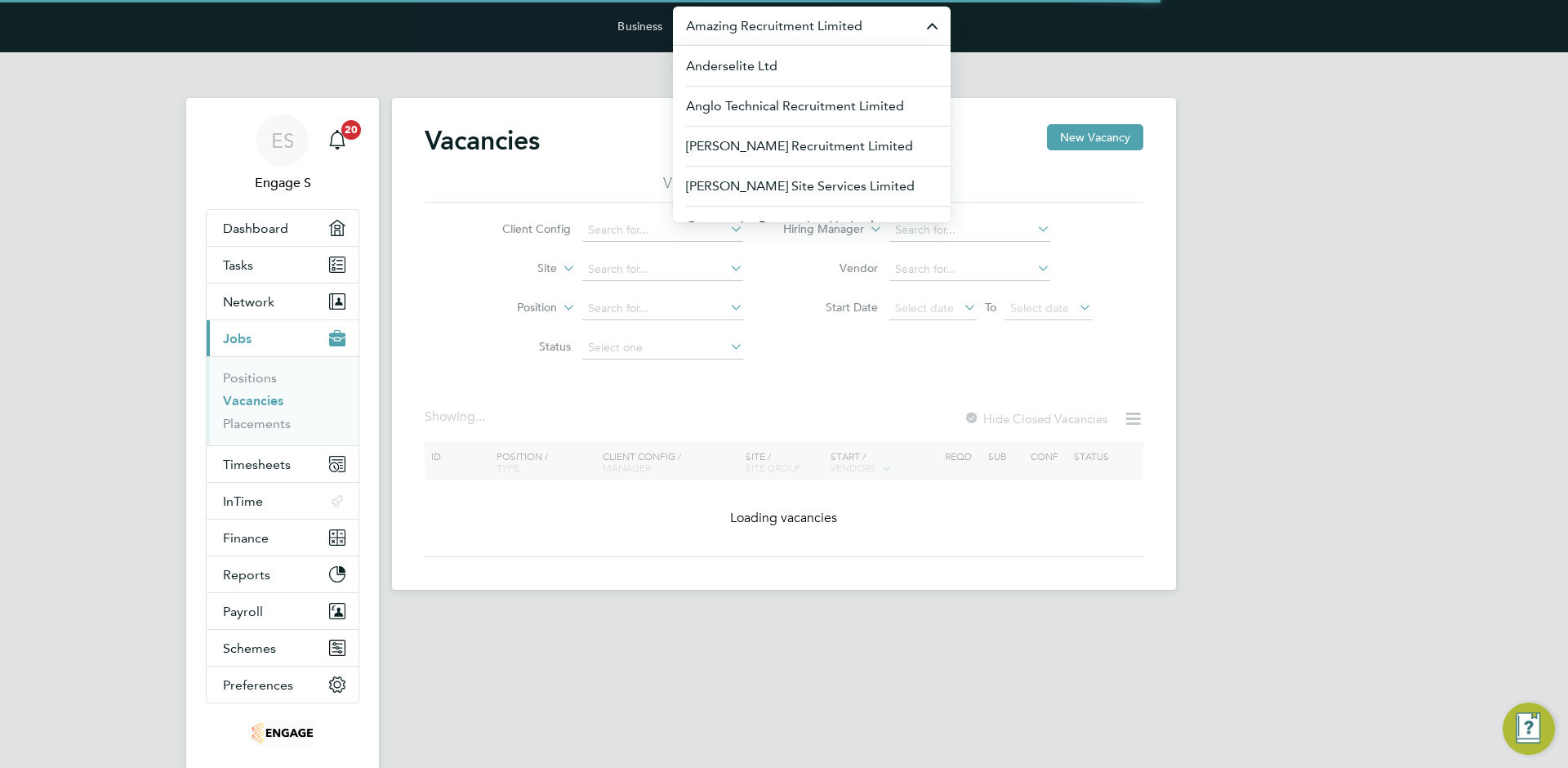
paste input "Dynamic - Amazing NEW"
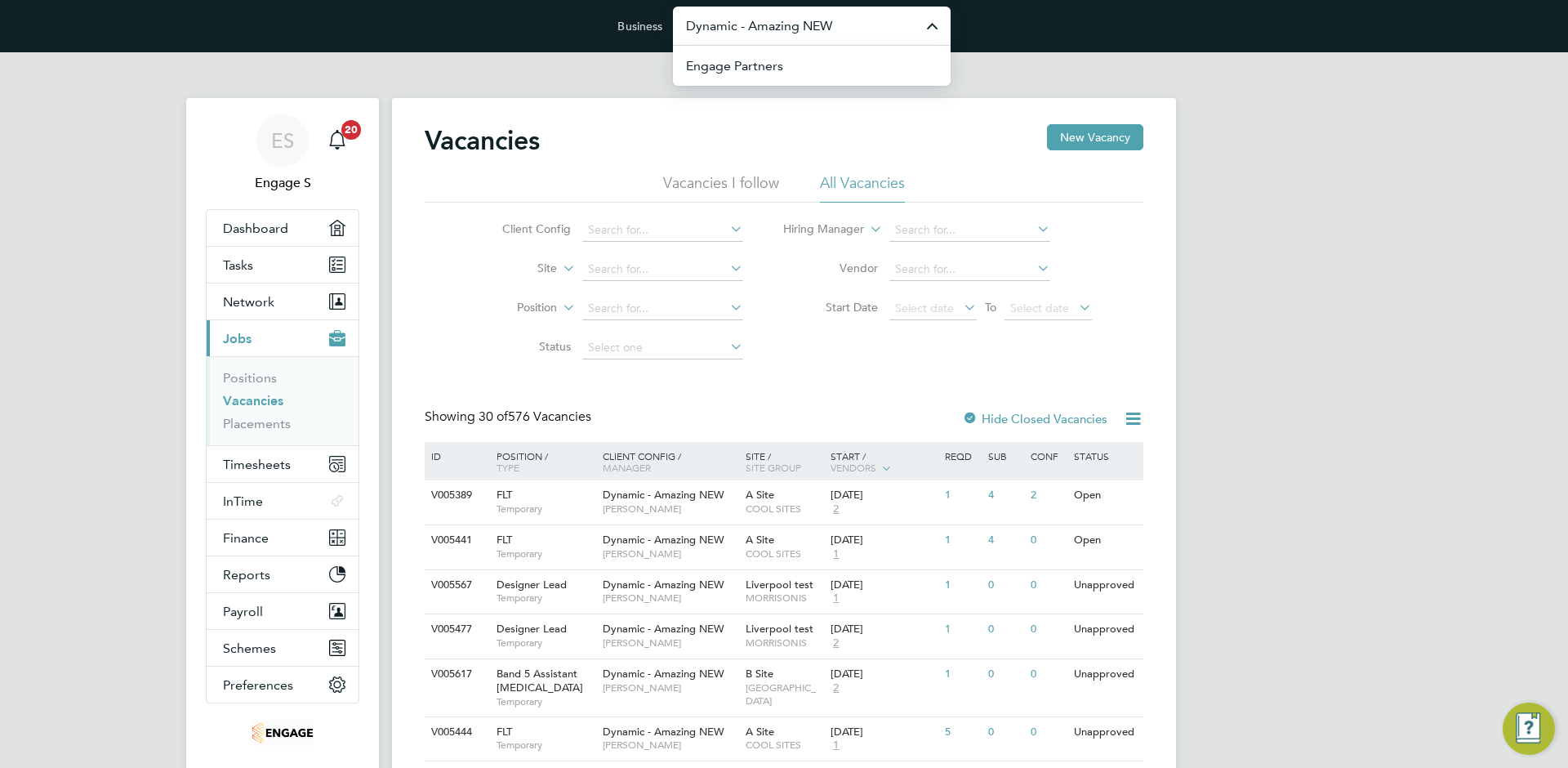
click at [739, 29] on input "Dynamic - Amazing NEW" at bounding box center [812, 25] width 278 height 38
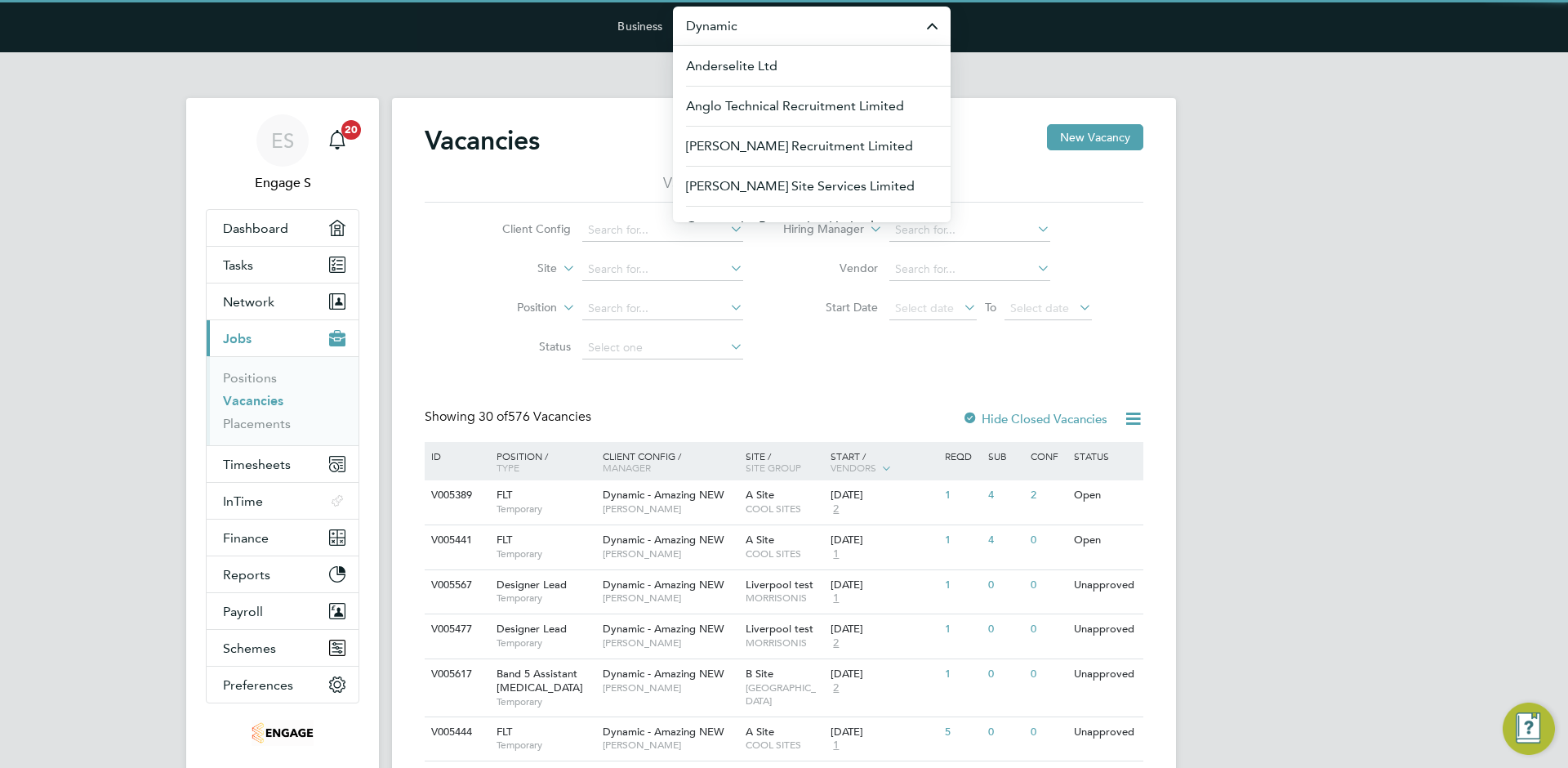
click at [784, 25] on input "Dynamic" at bounding box center [812, 25] width 278 height 38
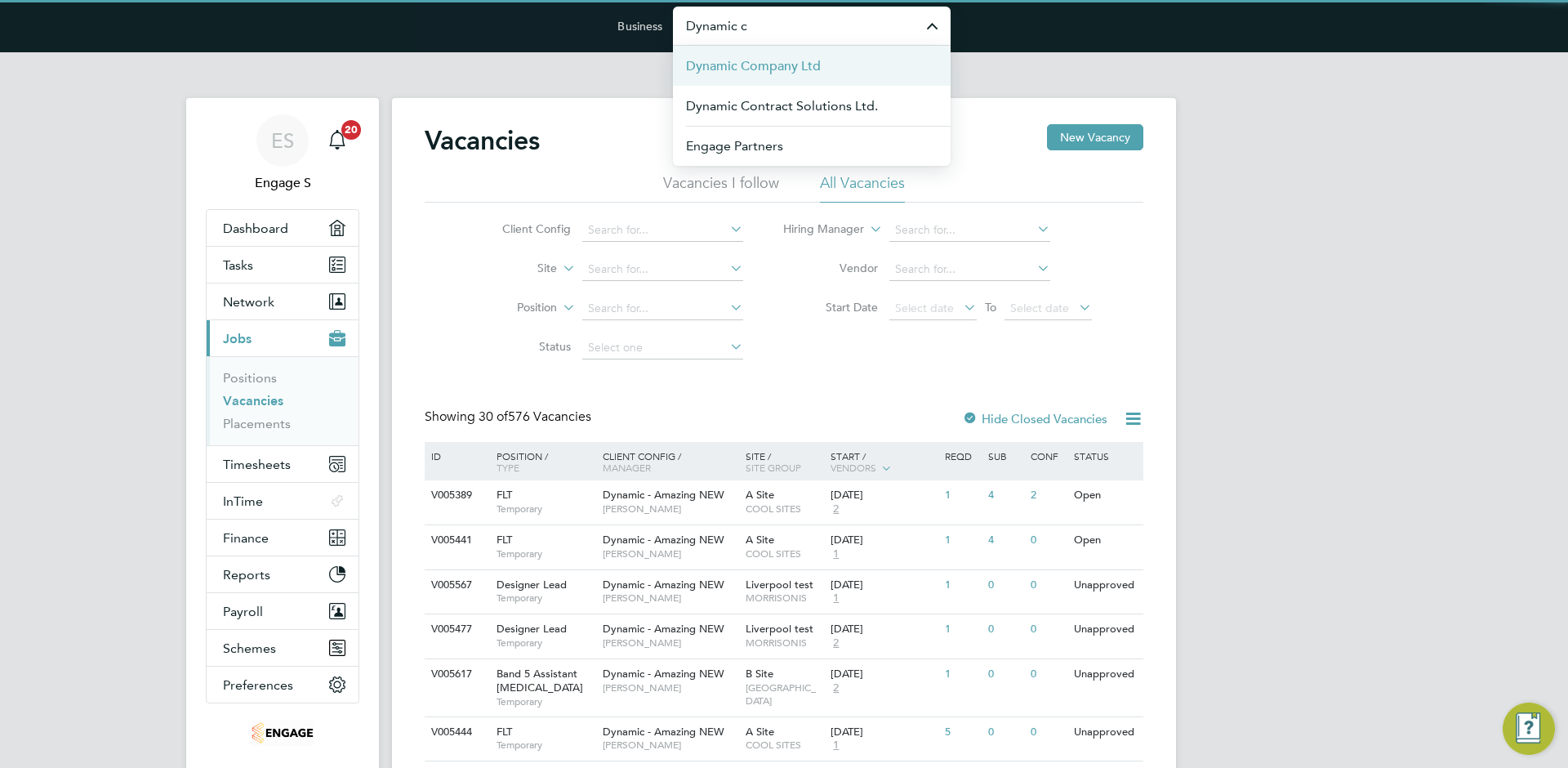
click at [793, 70] on span "Dynamic Company Ltd" at bounding box center [752, 66] width 134 height 20
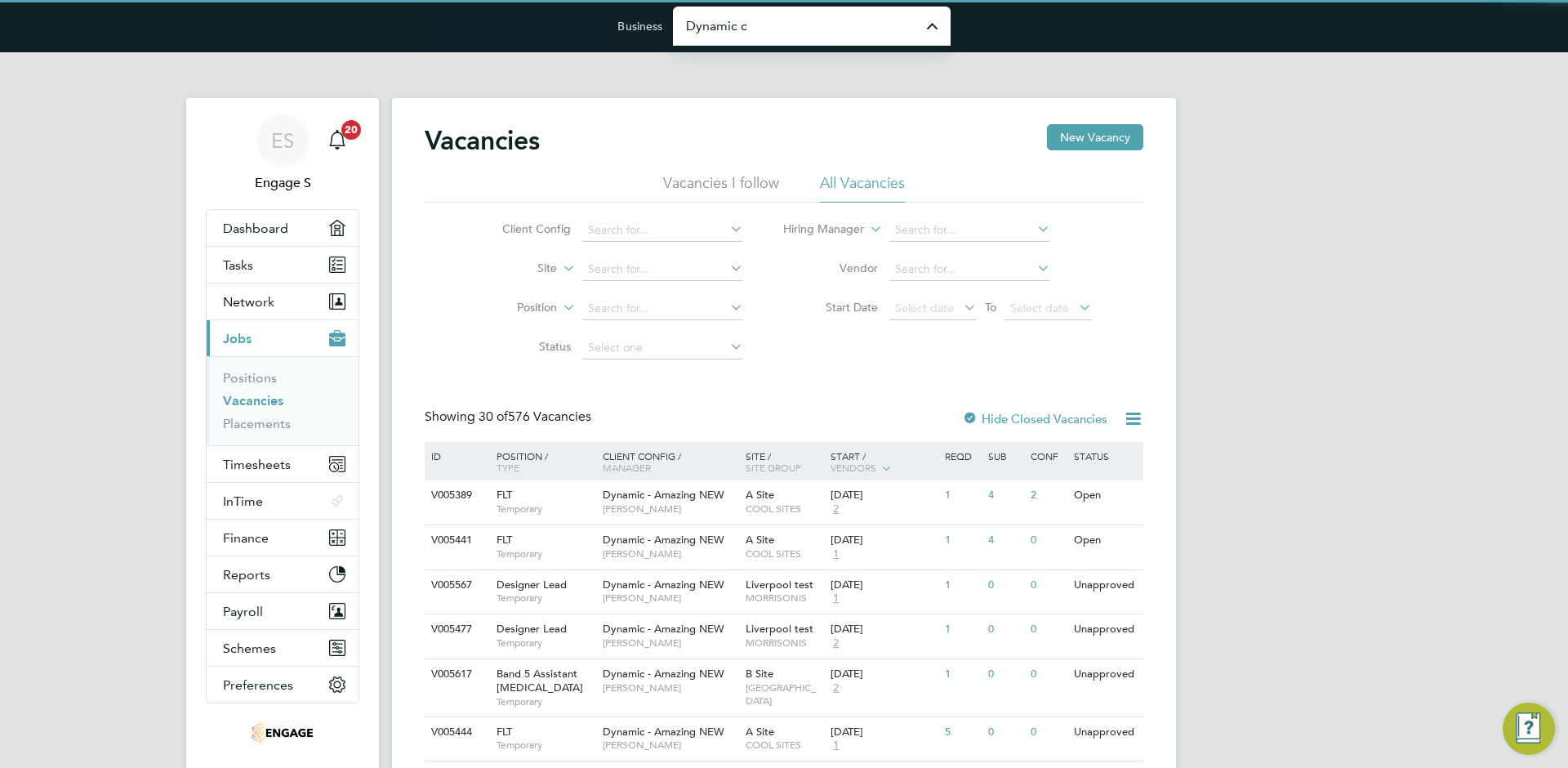
type input "Dynamic Company Ltd"
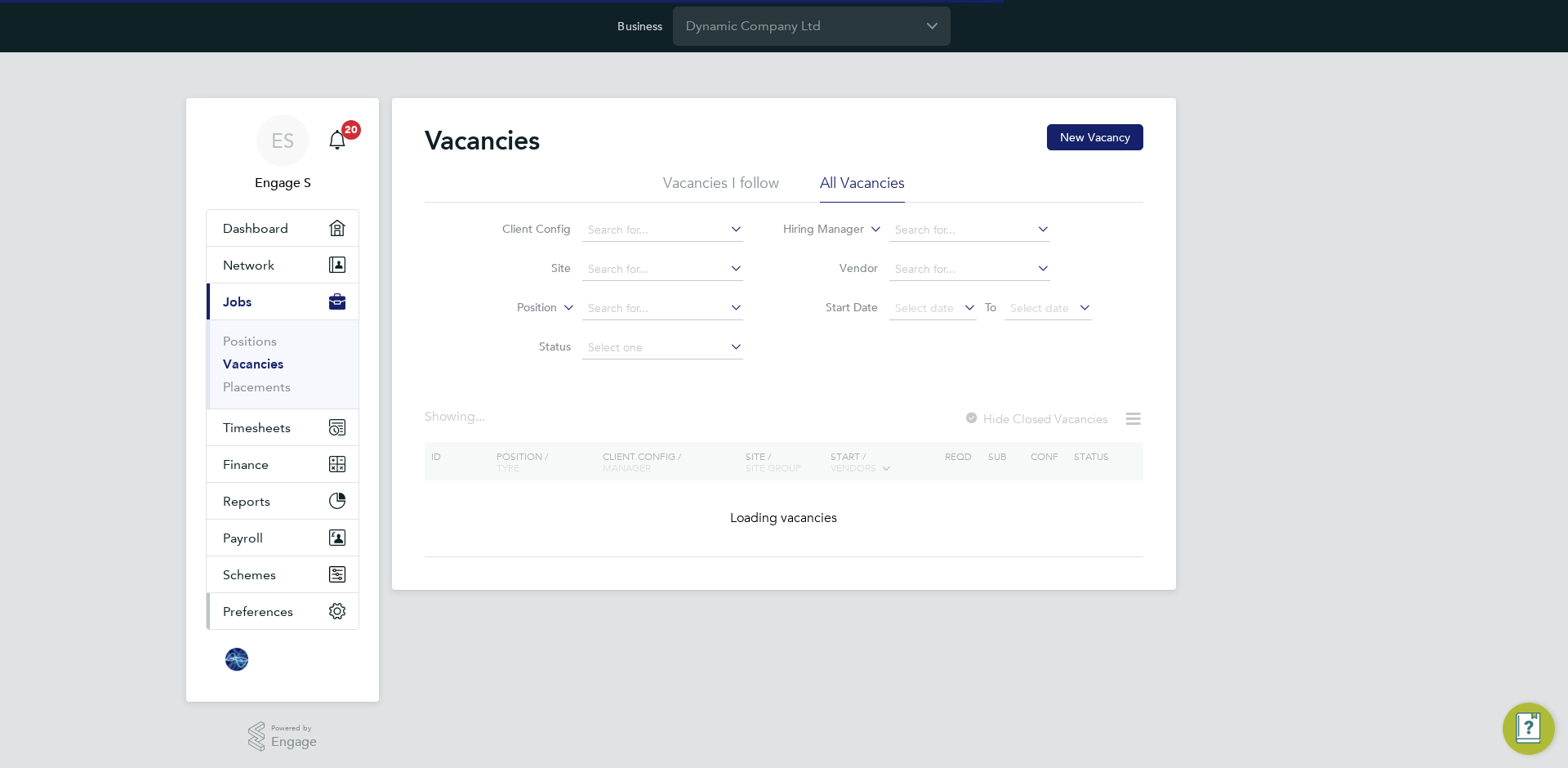
click at [232, 617] on span "Preferences" at bounding box center [257, 611] width 70 height 15
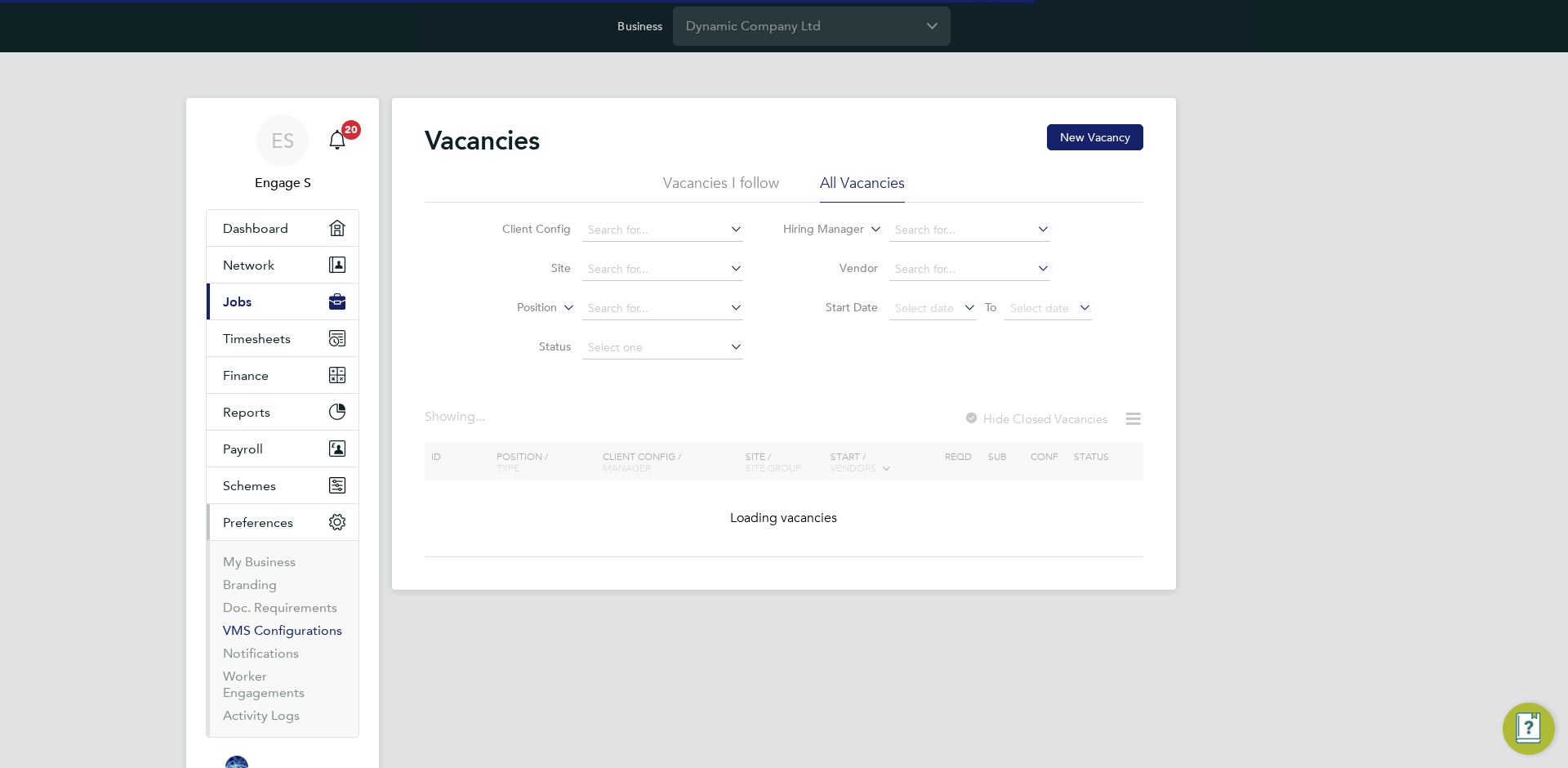
click at [272, 629] on link "VMS Configurations" at bounding box center [282, 630] width 119 height 15
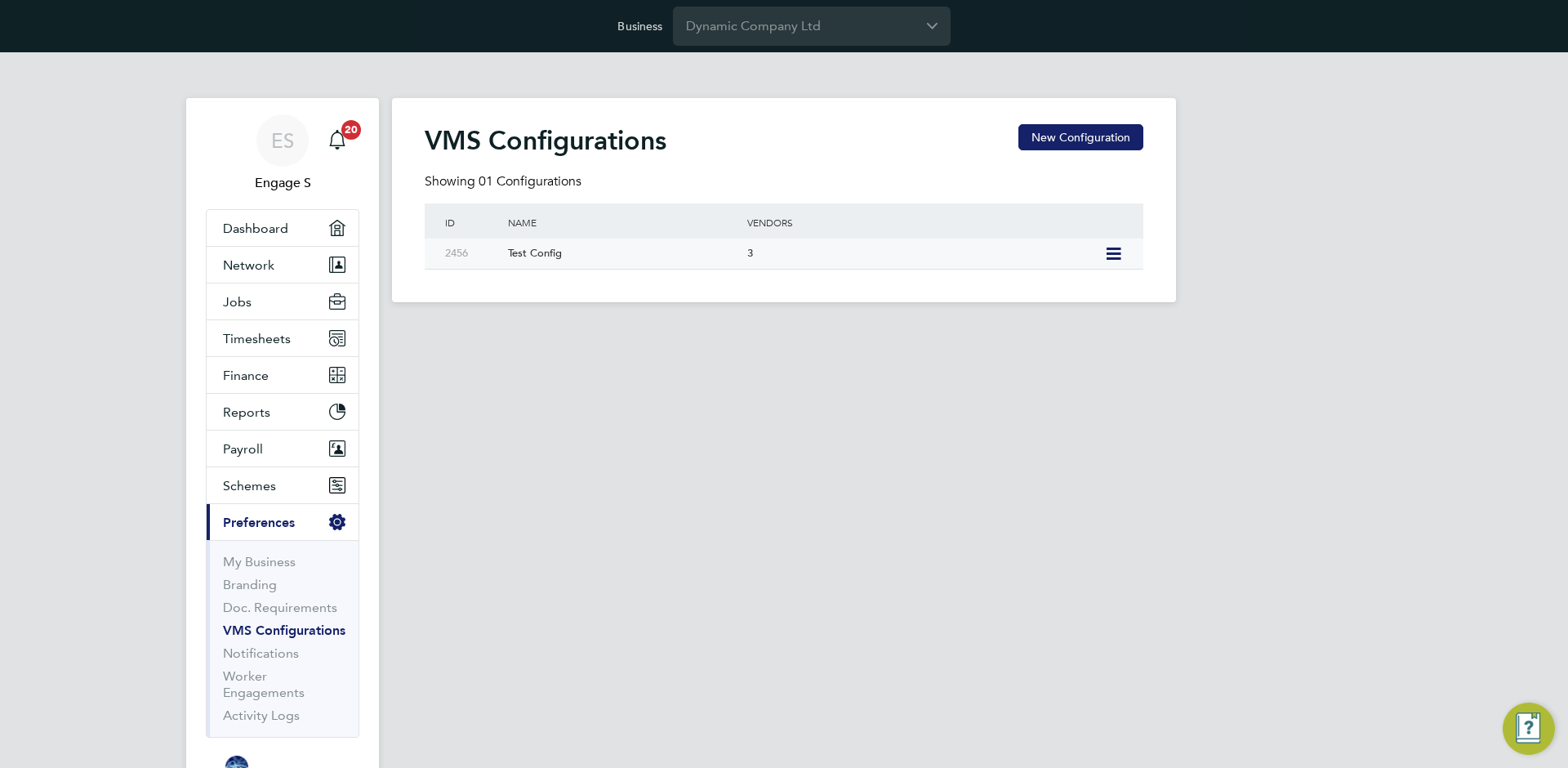
click at [745, 251] on div "3" at bounding box center [922, 254] width 357 height 30
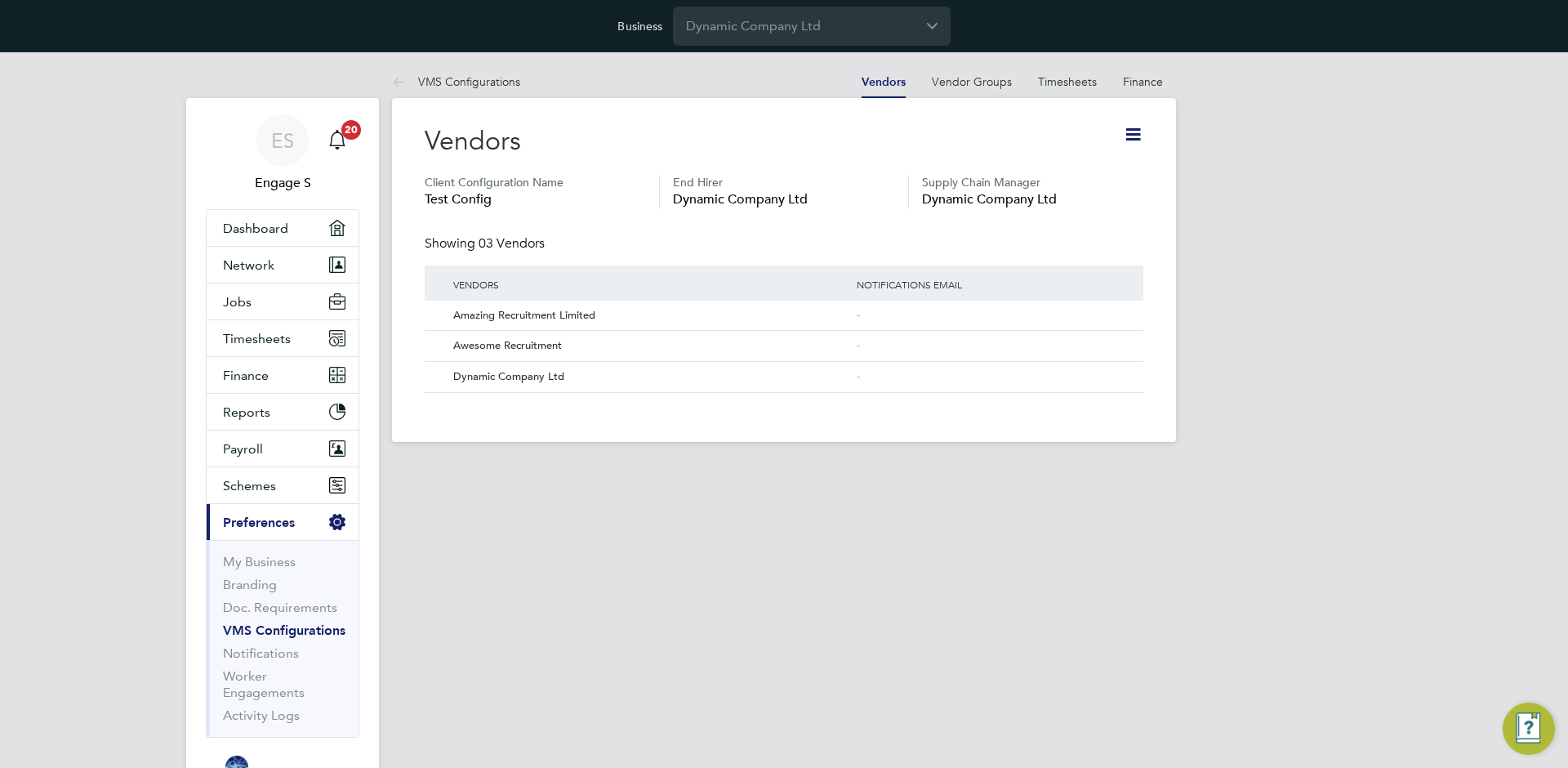
click at [1129, 136] on icon at bounding box center [1133, 134] width 20 height 20
click at [1081, 179] on li "Edit VMS Configuration" at bounding box center [1068, 174] width 145 height 23
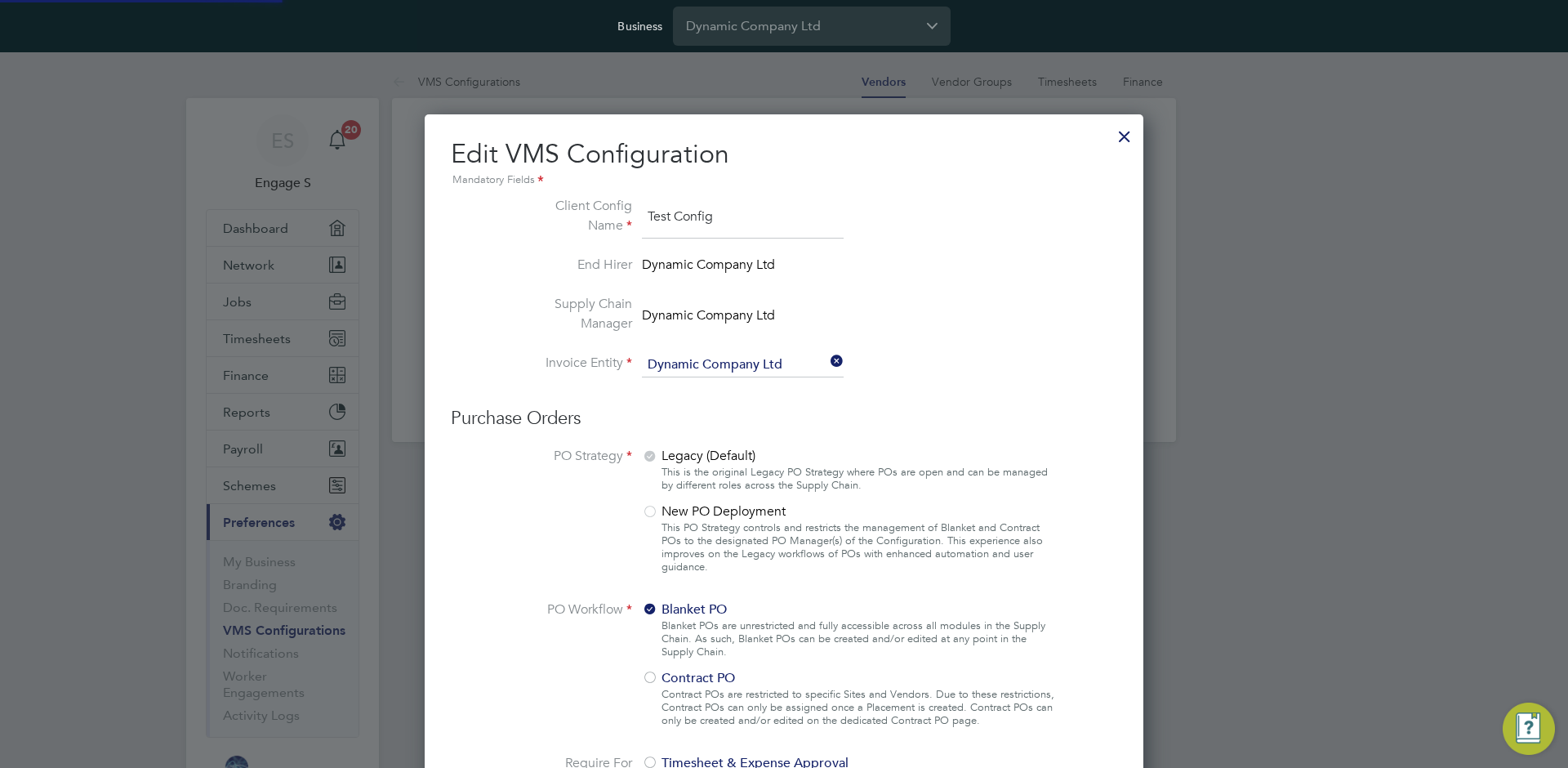
scroll to position [1827, 719]
type input "1st tier"
click at [650, 511] on div at bounding box center [650, 513] width 16 height 16
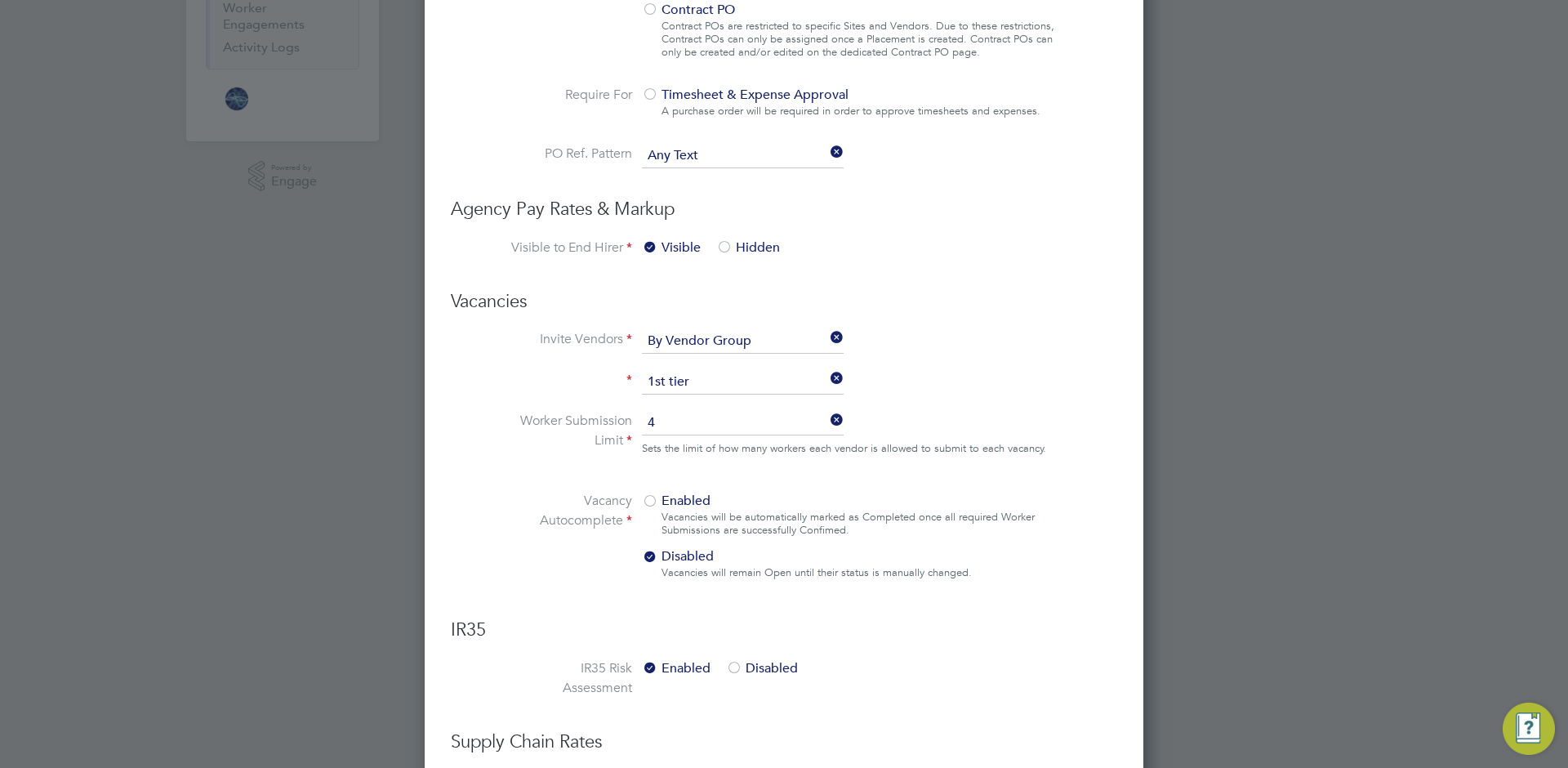
scroll to position [814, 0]
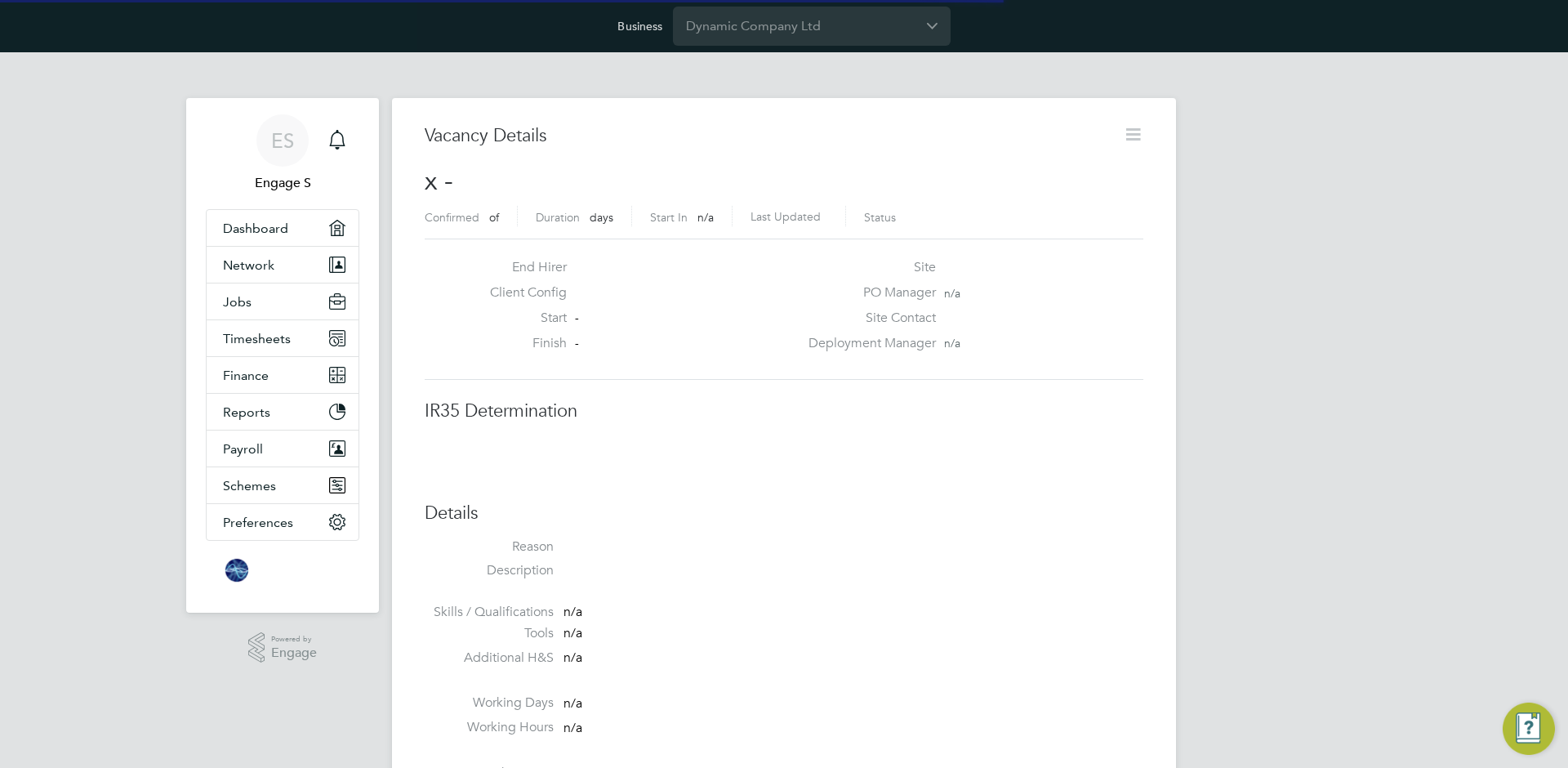
scroll to position [26, 352]
click at [792, 12] on input "Dynamic Company Ltd" at bounding box center [812, 25] width 278 height 38
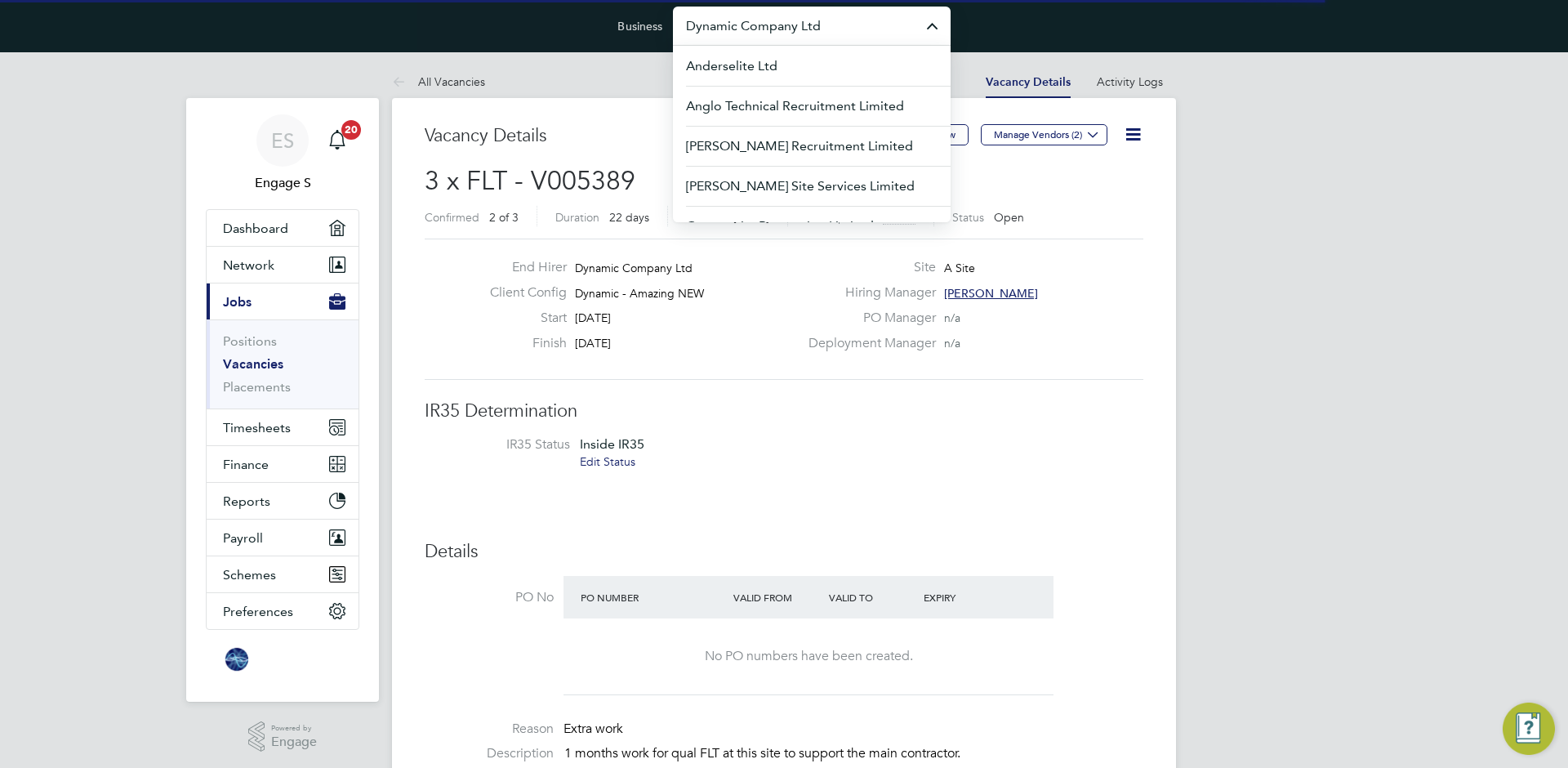
scroll to position [0, 0]
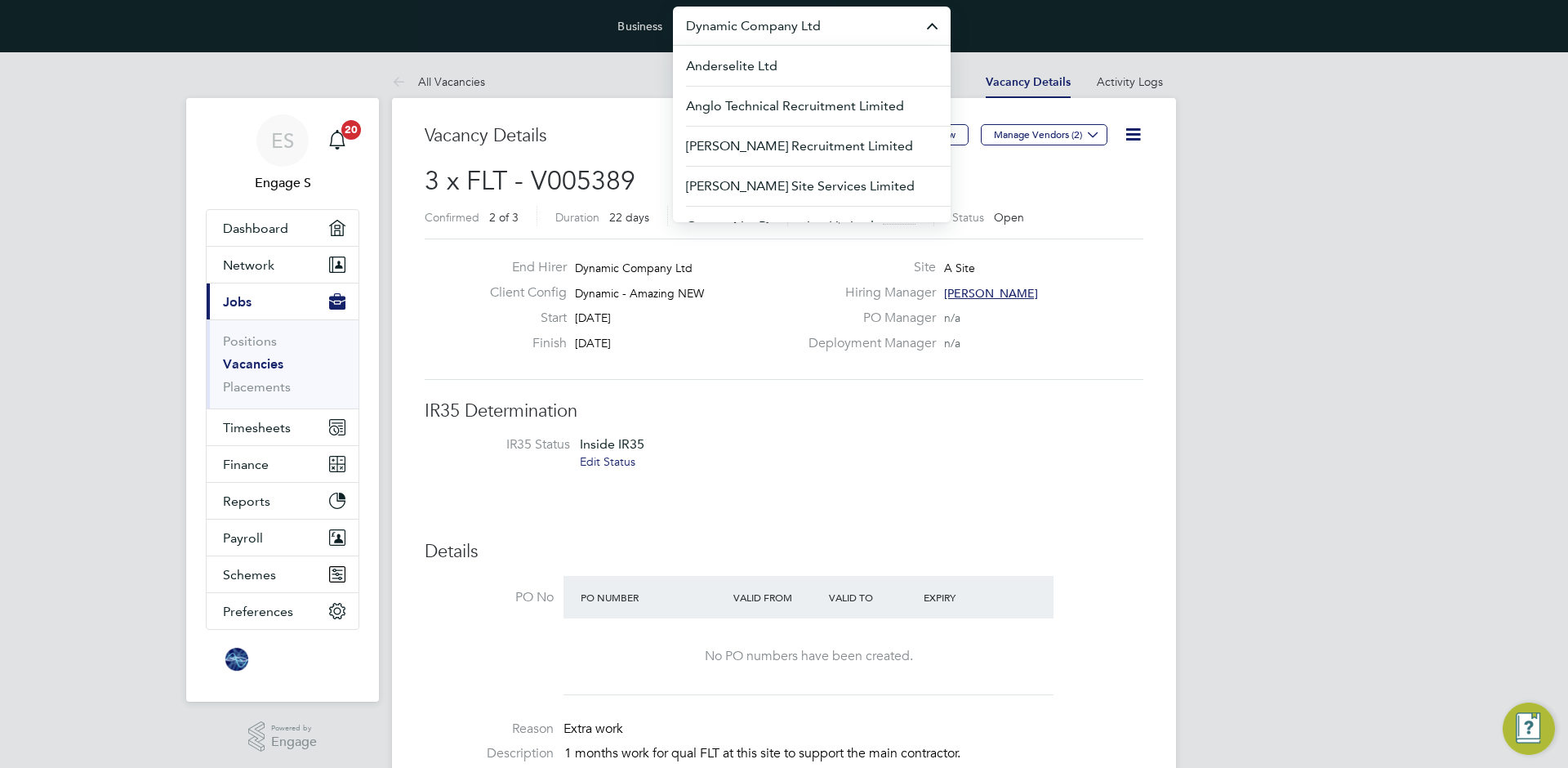
click at [777, 22] on input "Dynamic Company Ltd" at bounding box center [812, 25] width 278 height 38
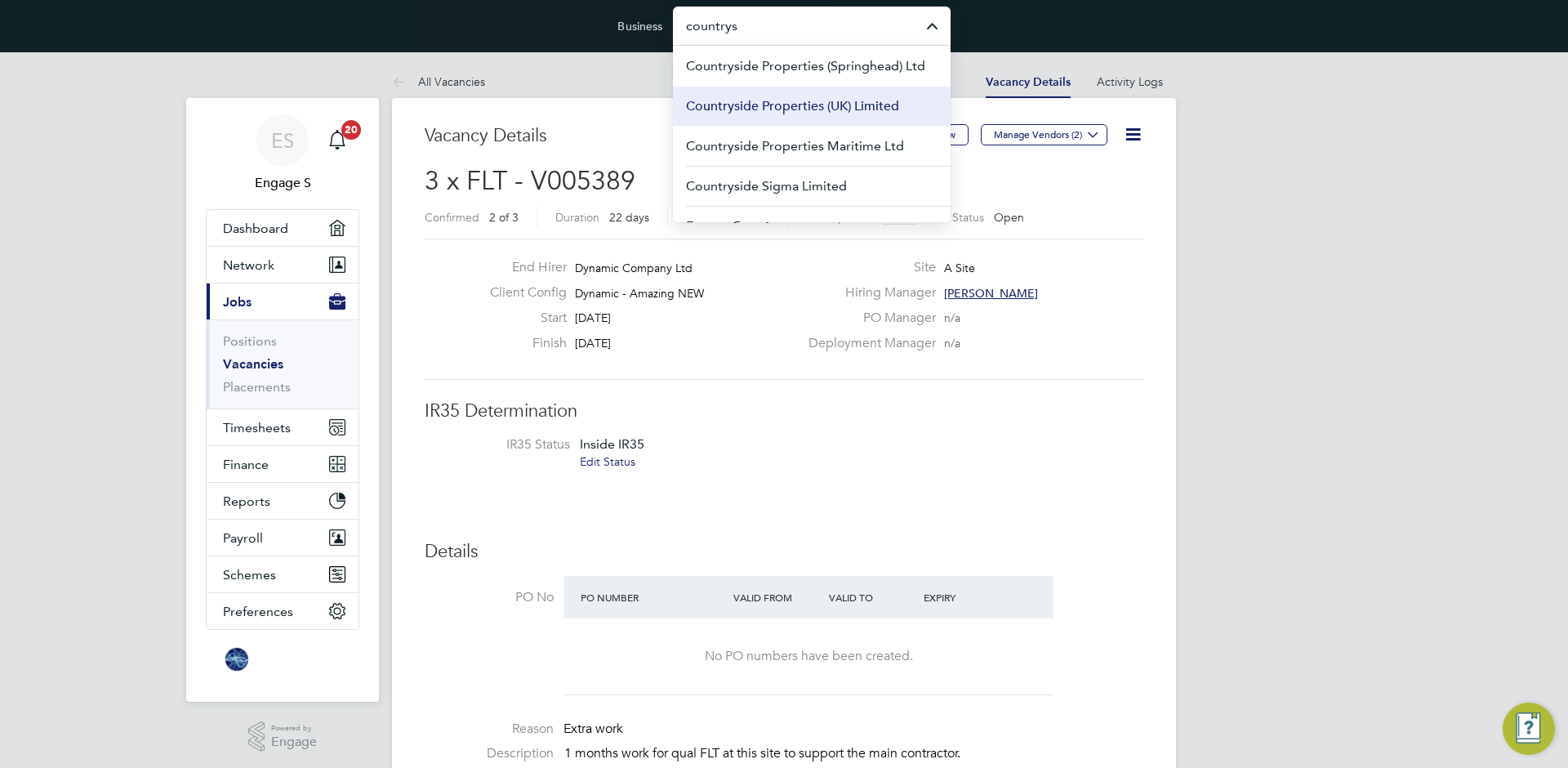
click at [833, 105] on span "Countryside Properties (UK) Limited" at bounding box center [792, 106] width 213 height 20
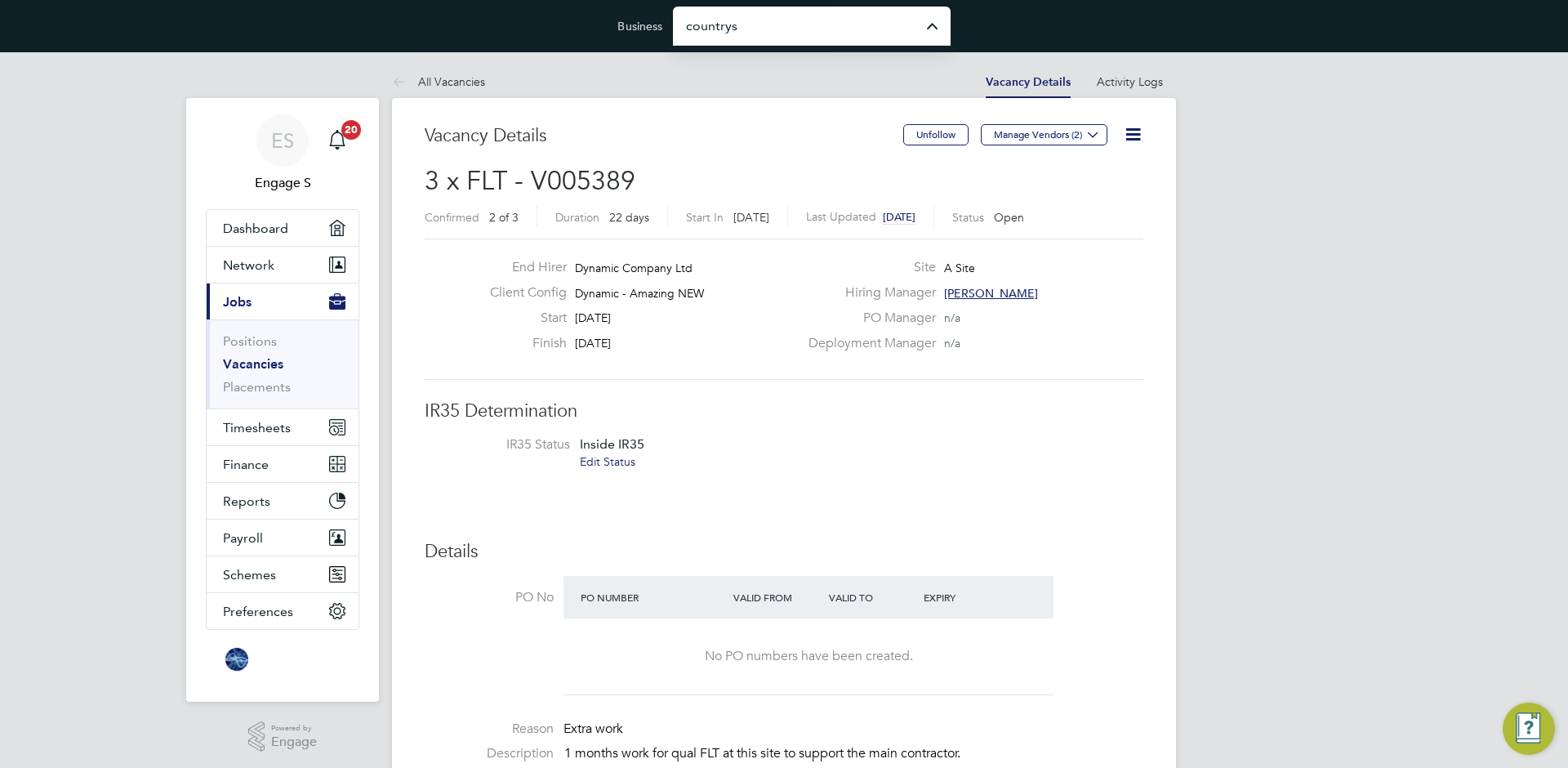
type input "Countryside Properties (UK) Limited"
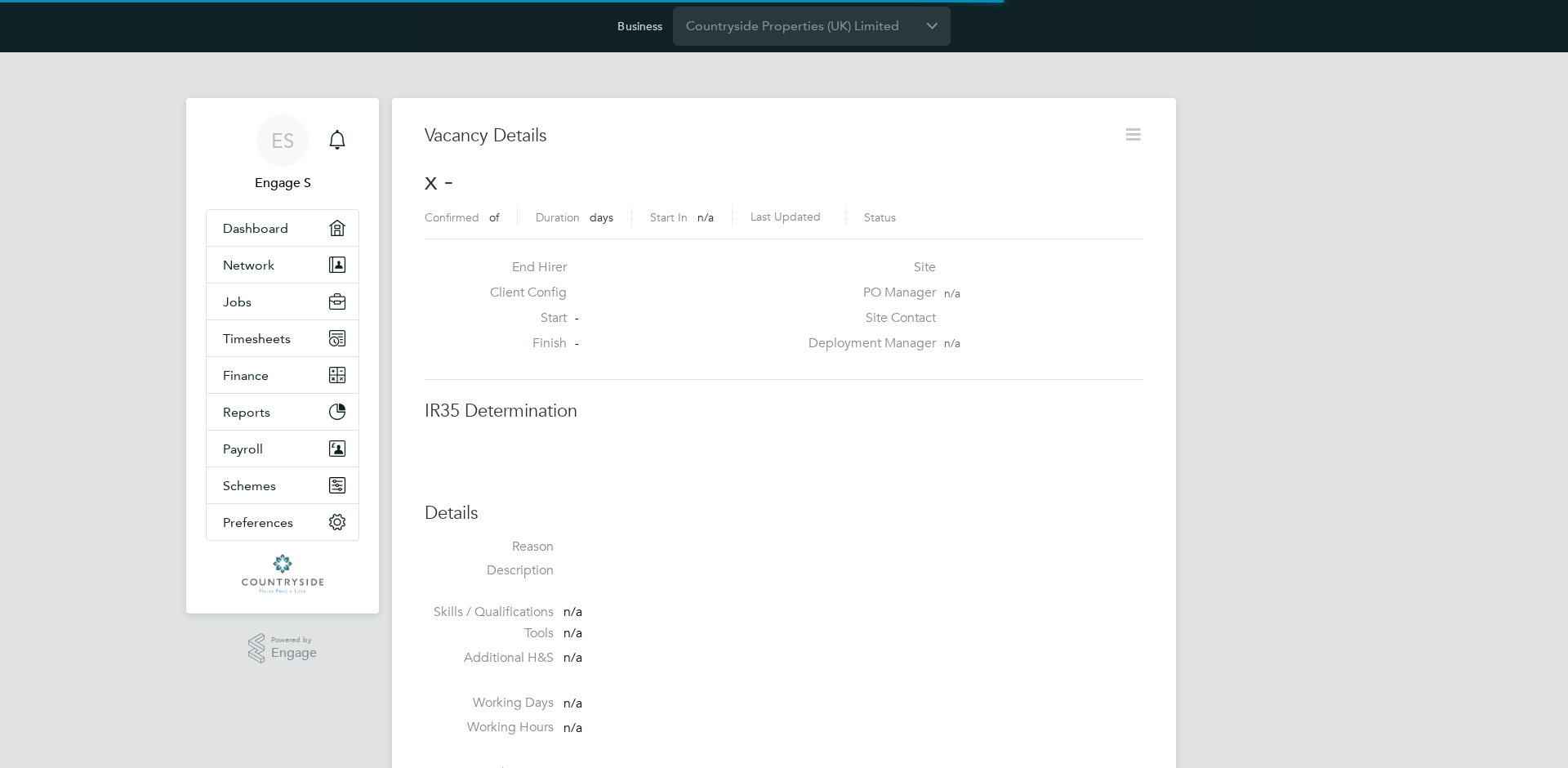
scroll to position [26, 352]
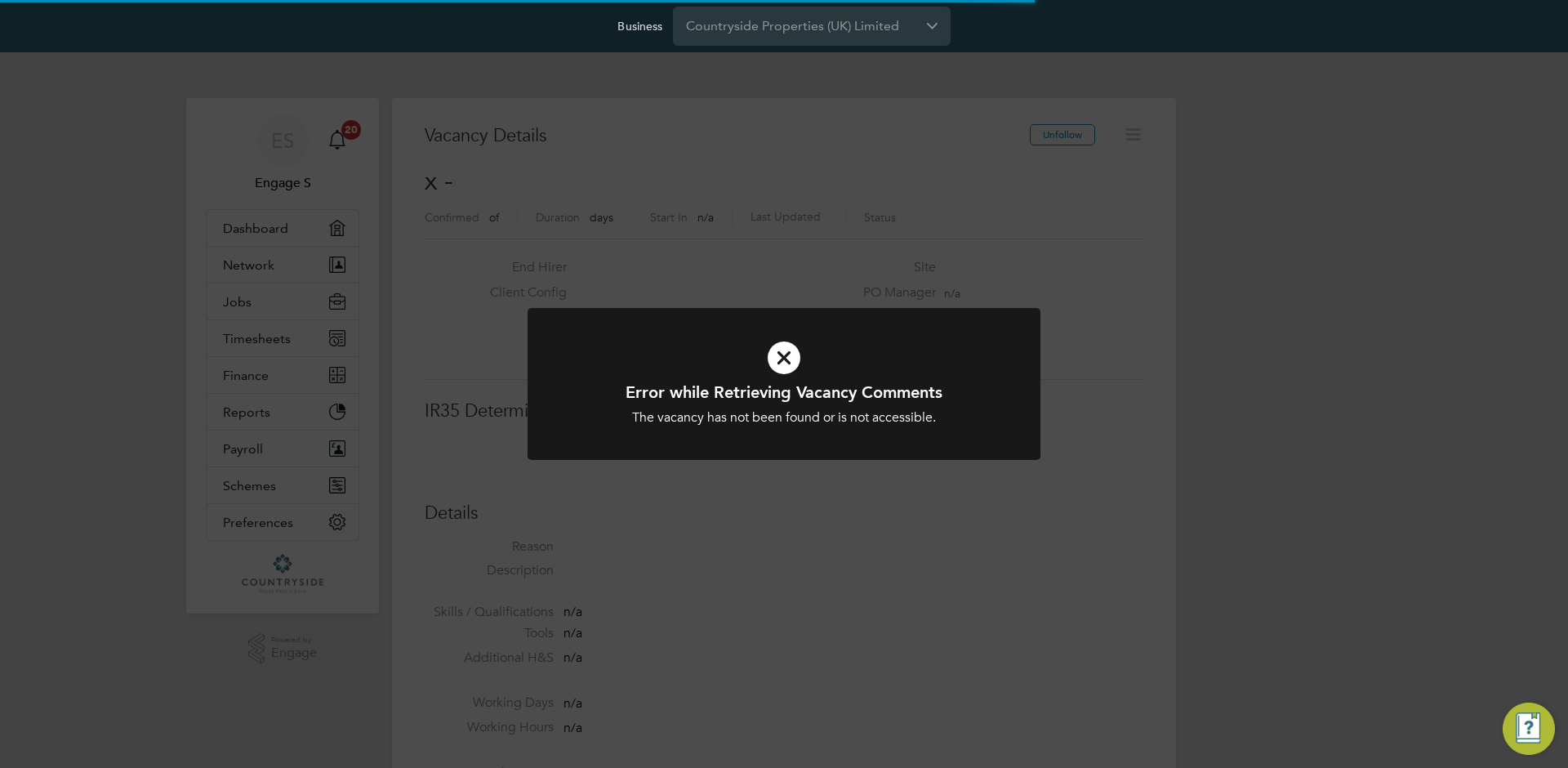
click at [270, 532] on div "Error while Retrieving Vacancy Comments The vacancy has not been found or is no…" at bounding box center [784, 384] width 1568 height 768
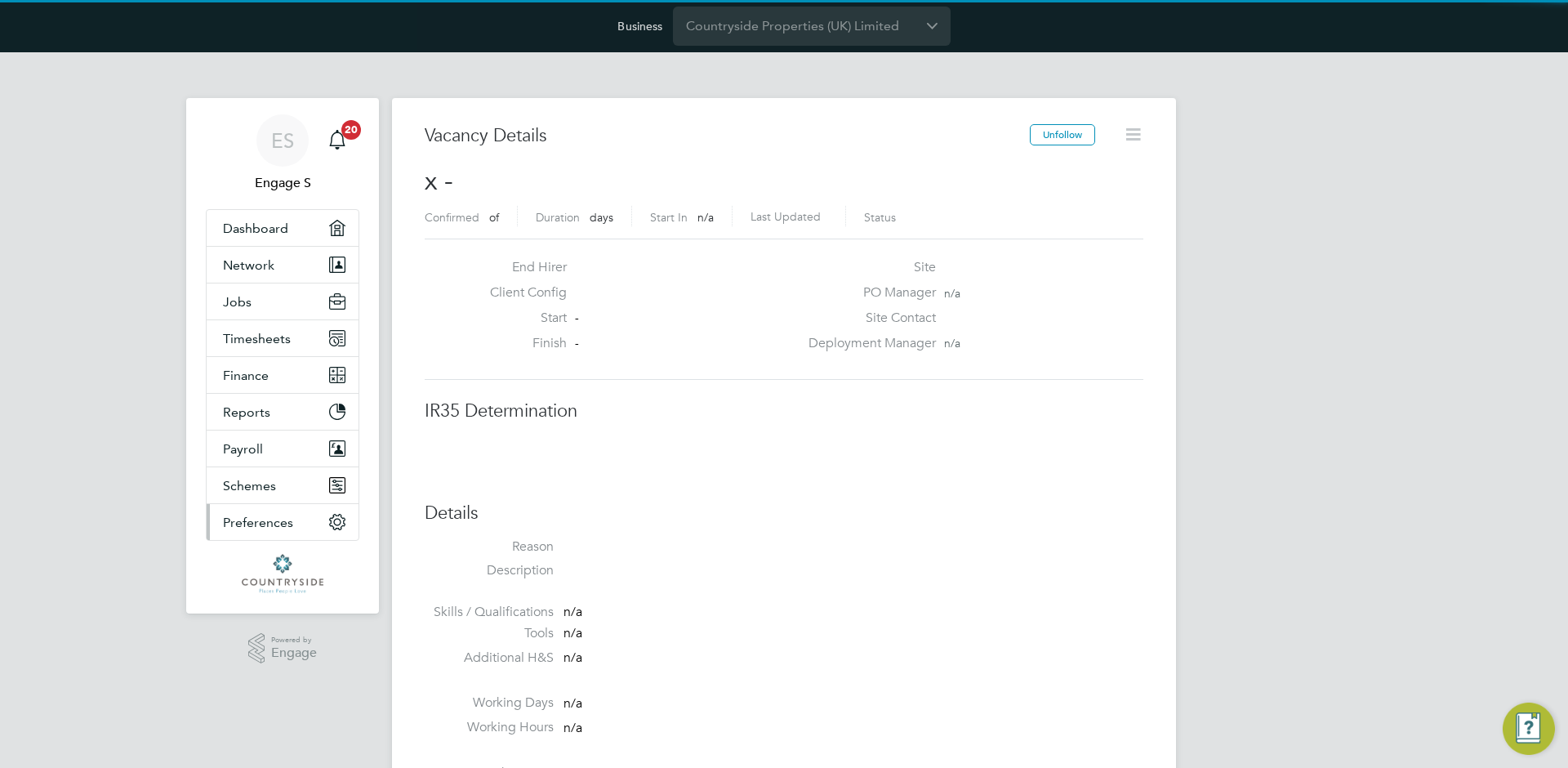
click at [250, 525] on span "Preferences" at bounding box center [257, 522] width 70 height 15
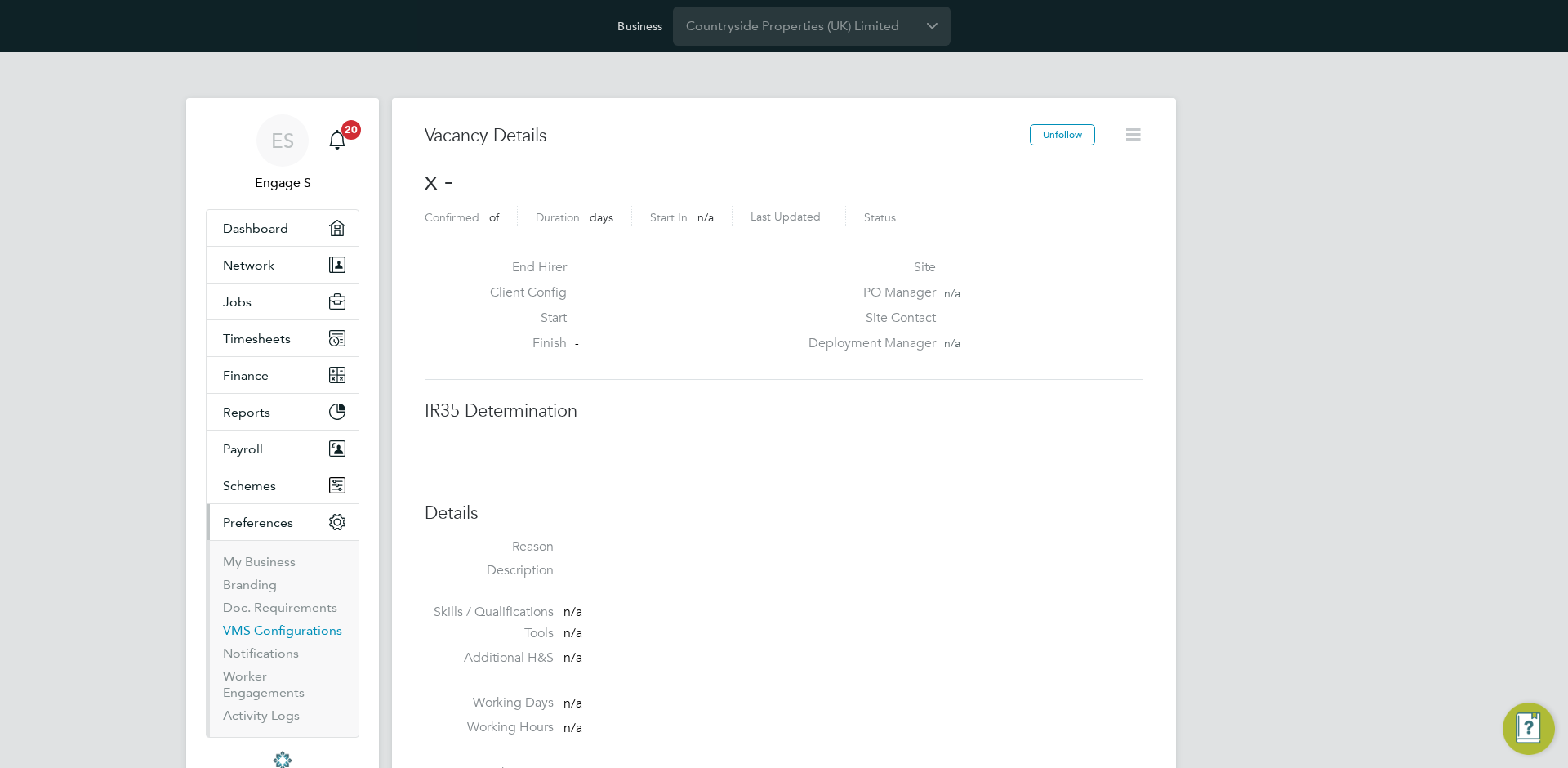
click at [265, 623] on link "VMS Configurations" at bounding box center [282, 630] width 119 height 15
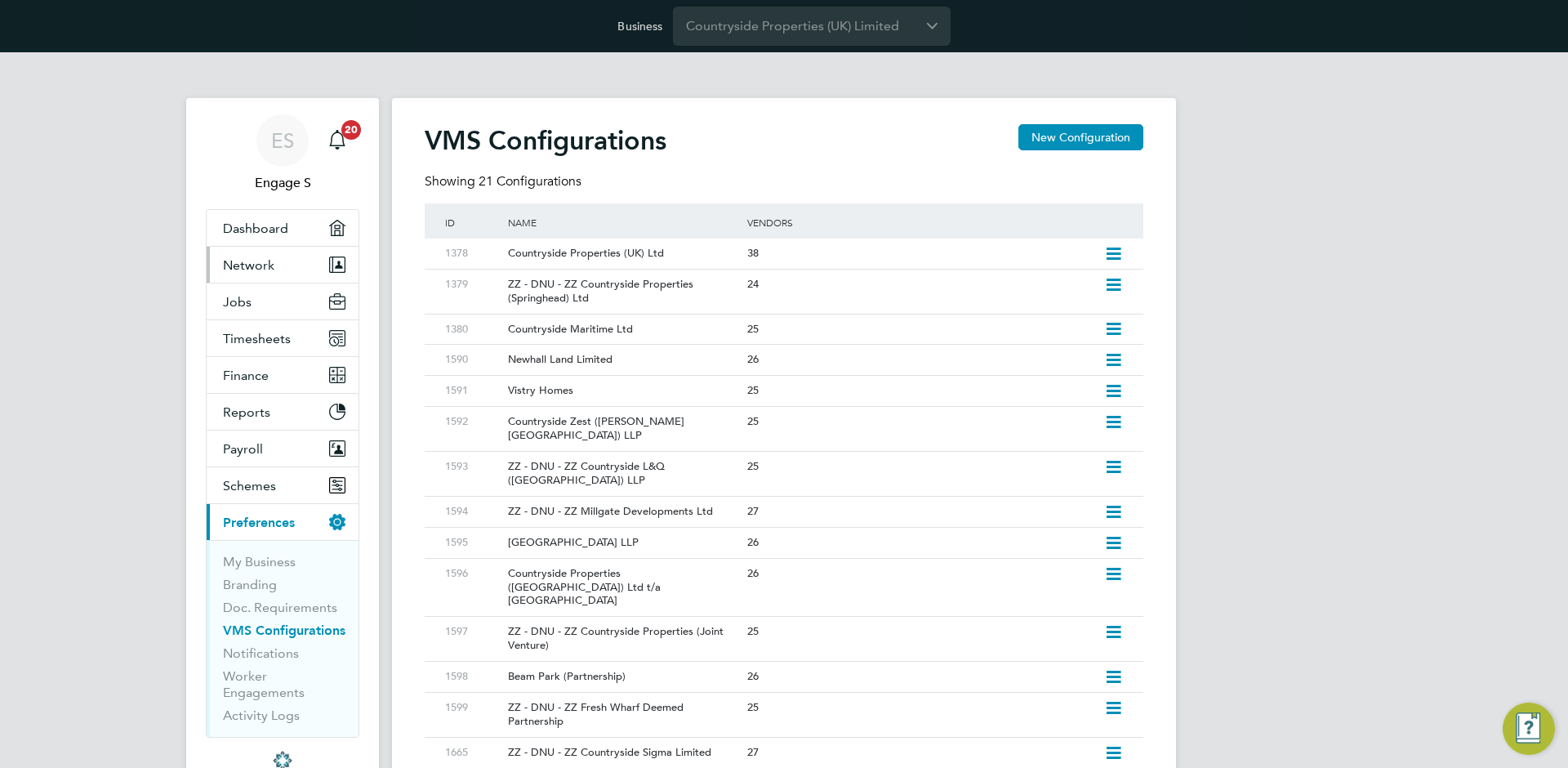
click at [274, 254] on button "Network" at bounding box center [282, 265] width 152 height 36
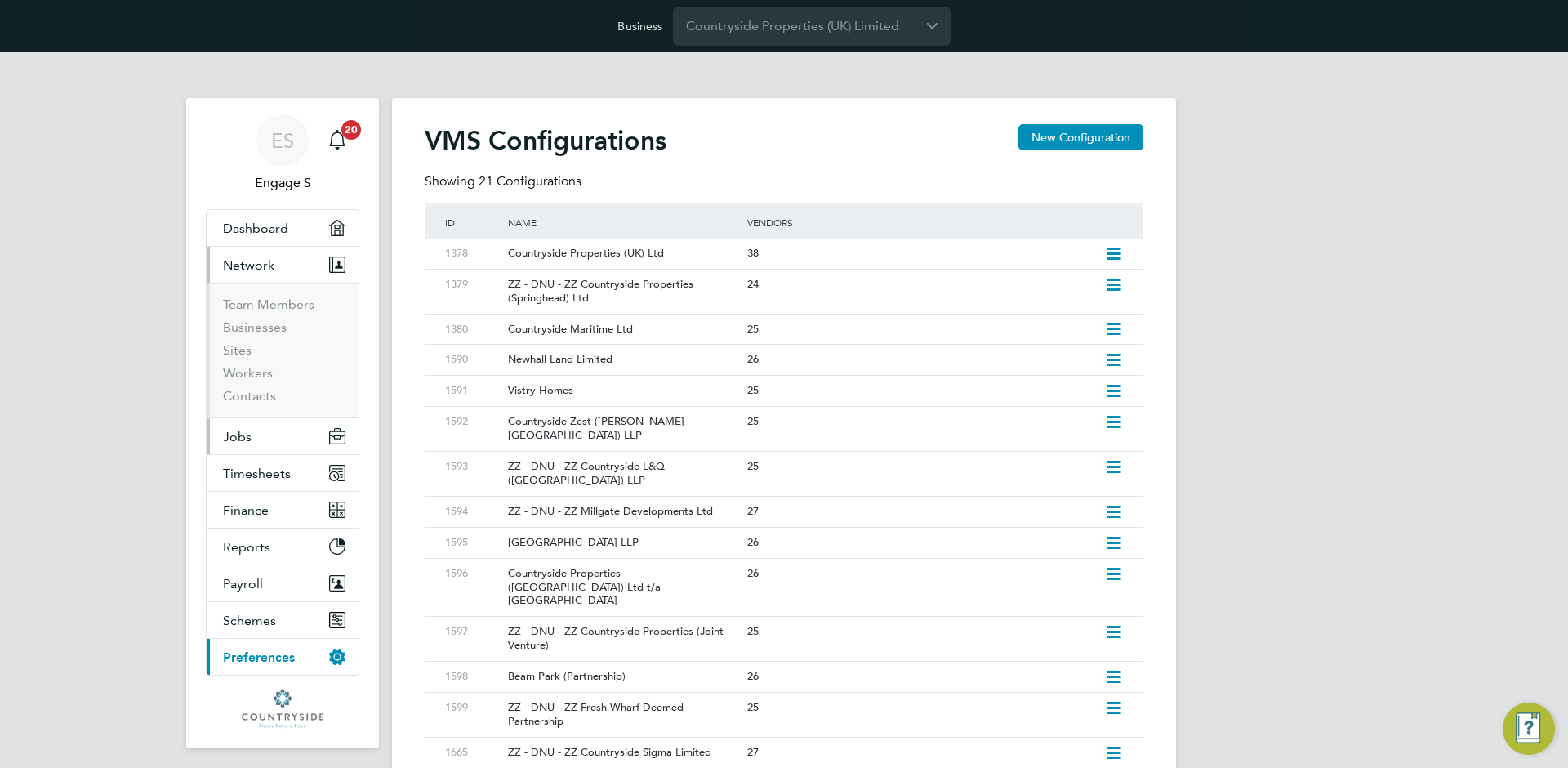
click at [246, 429] on span "Jobs" at bounding box center [237, 437] width 28 height 15
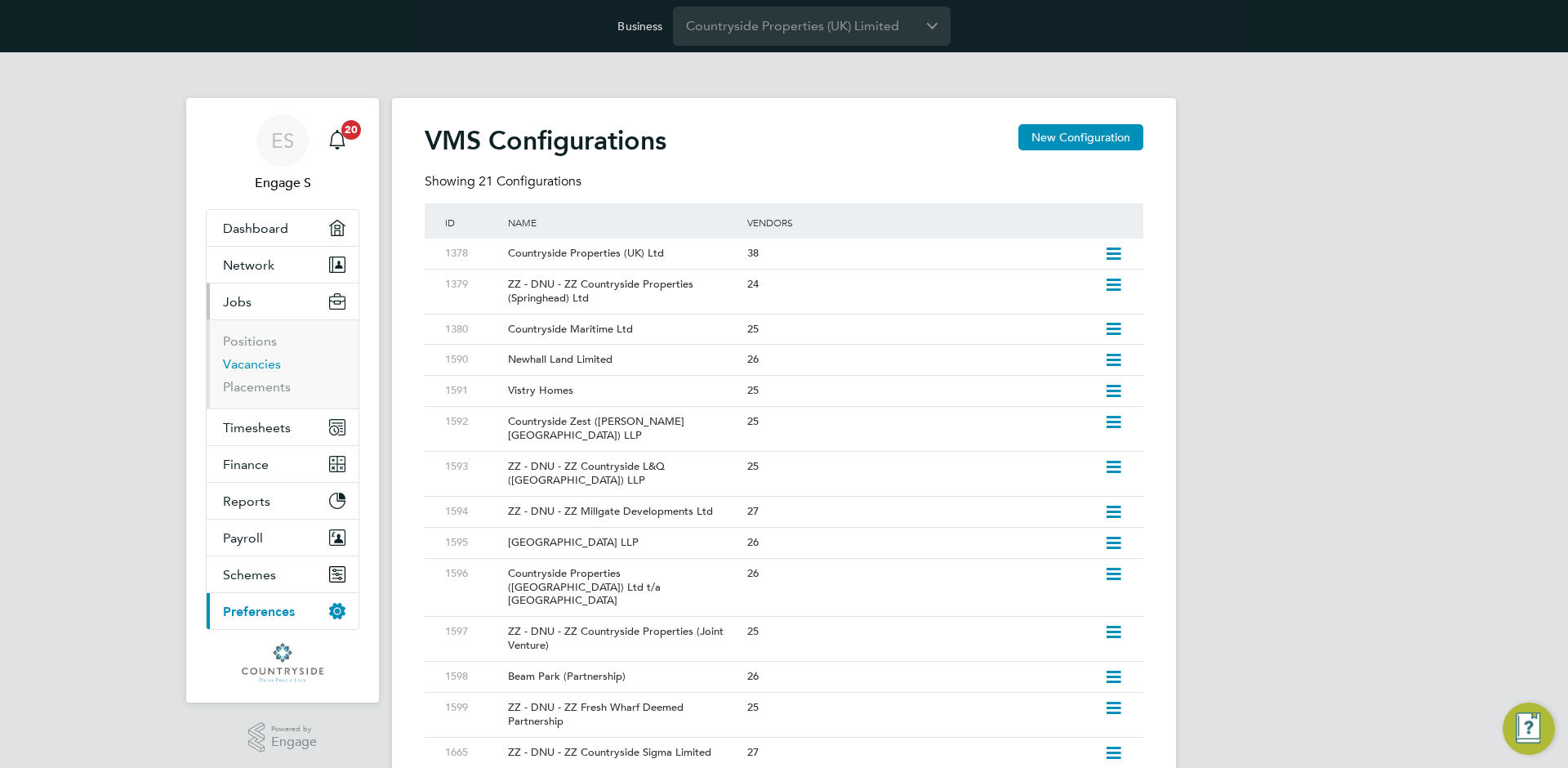
click at [252, 362] on link "Vacancies" at bounding box center [251, 364] width 58 height 15
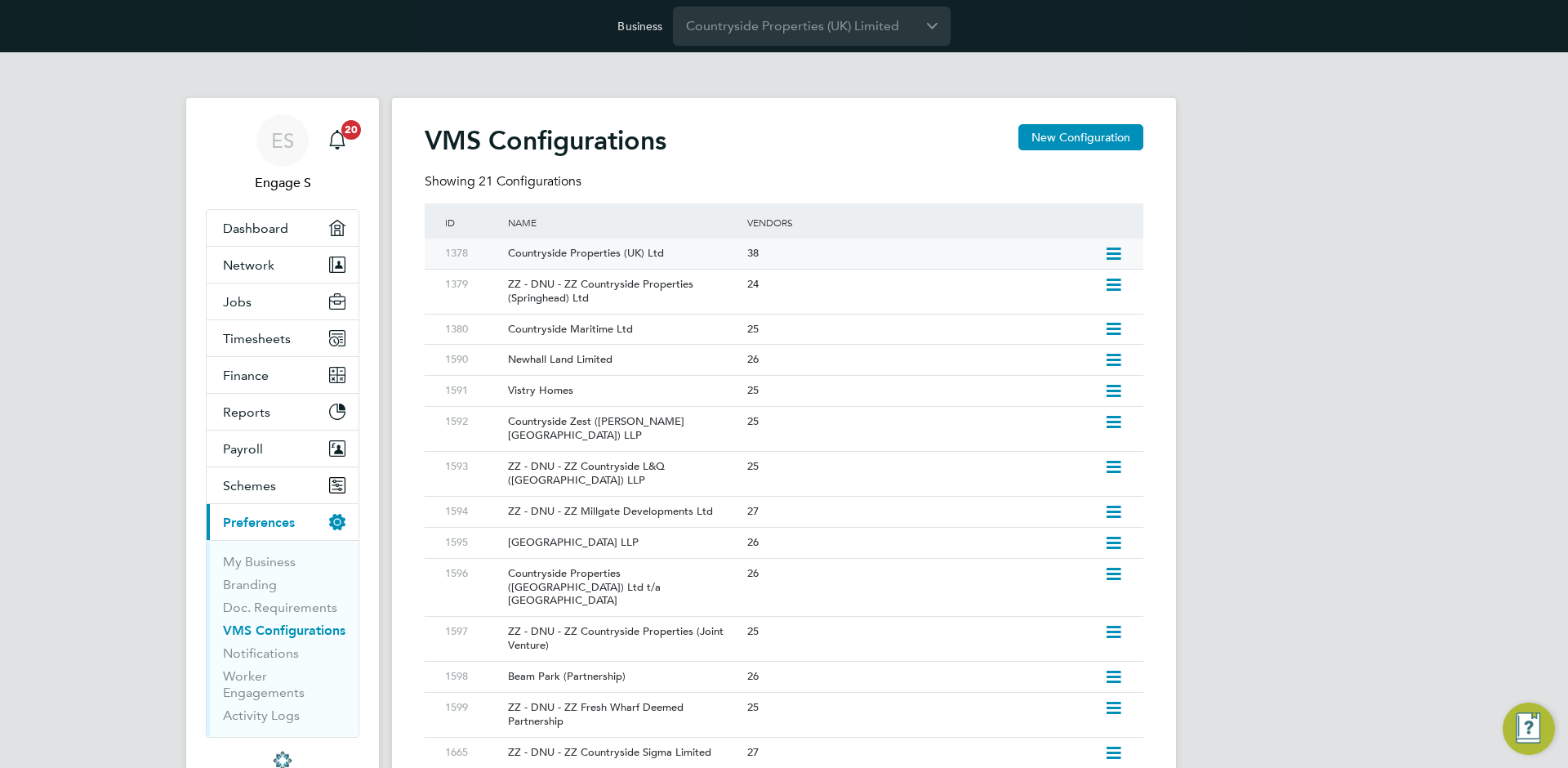
click at [1109, 254] on icon at bounding box center [1113, 254] width 20 height 13
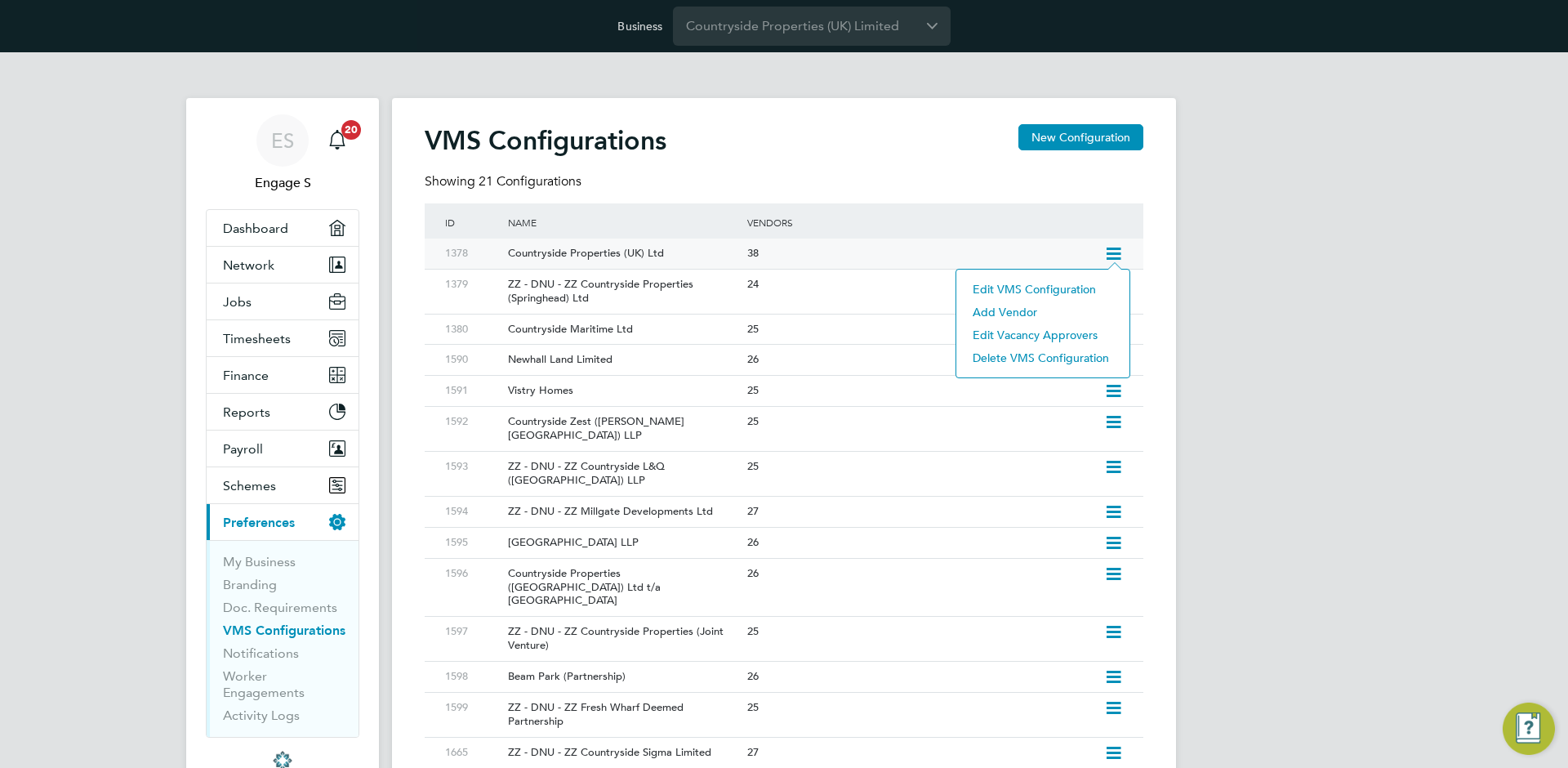
click at [1069, 291] on li "Edit VMS Configuration" at bounding box center [1043, 290] width 157 height 23
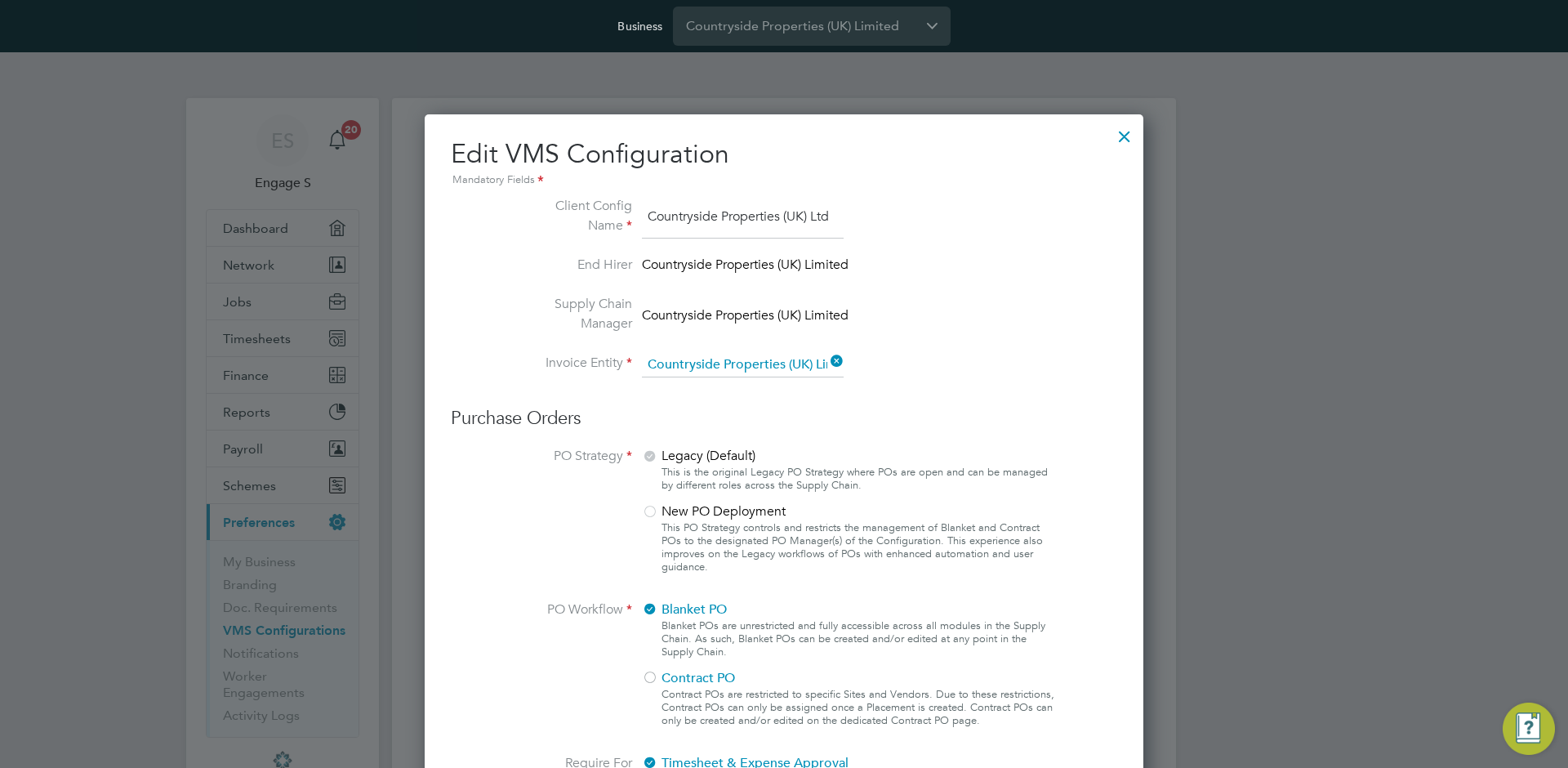
drag, startPoint x: 1122, startPoint y: 133, endPoint x: 1110, endPoint y: 183, distance: 51.4
click at [1122, 133] on div at bounding box center [1124, 132] width 29 height 29
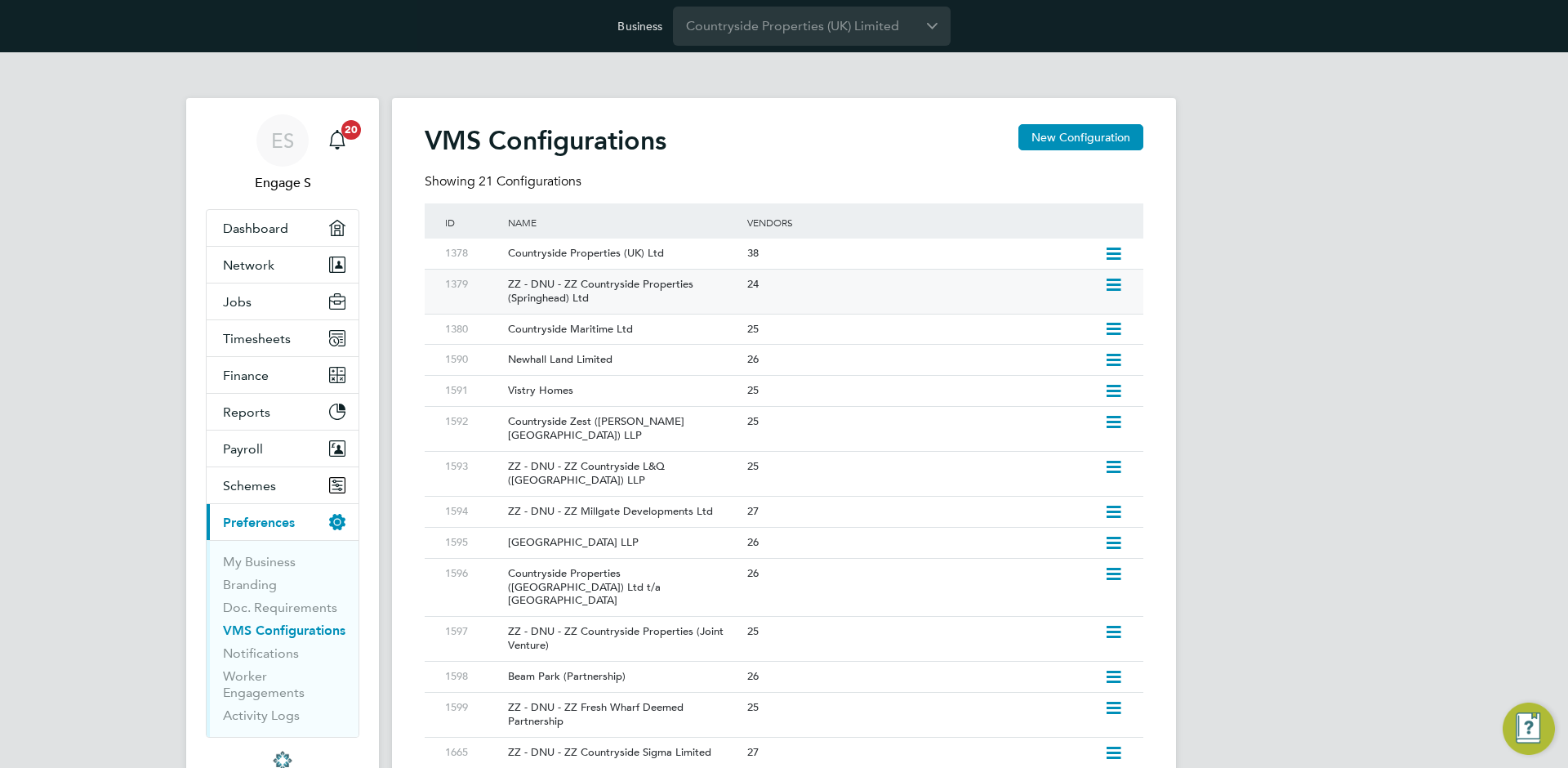
click at [1111, 286] on icon at bounding box center [1113, 285] width 20 height 13
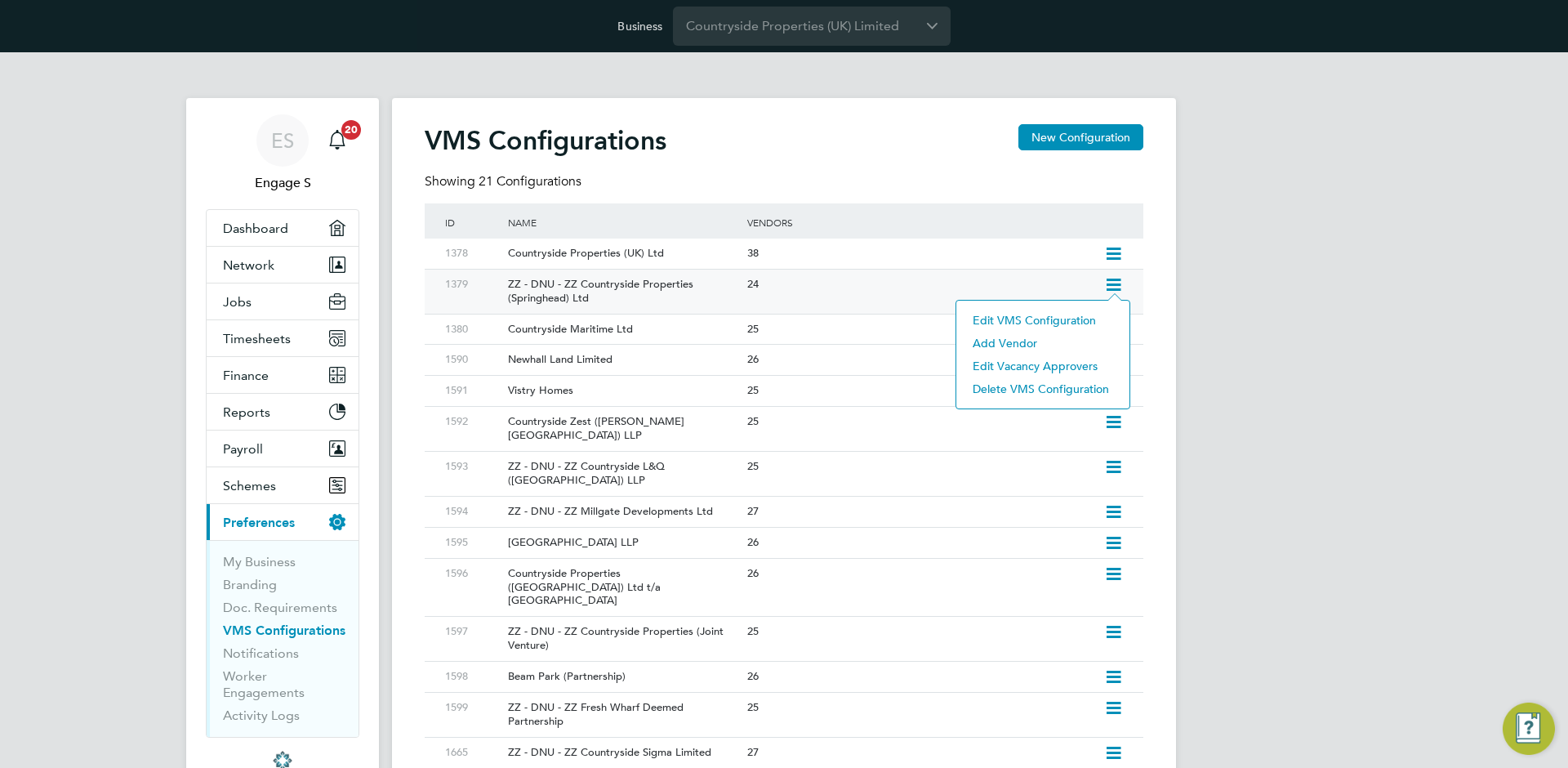
click at [1091, 317] on li "Edit VMS Configuration" at bounding box center [1043, 321] width 157 height 23
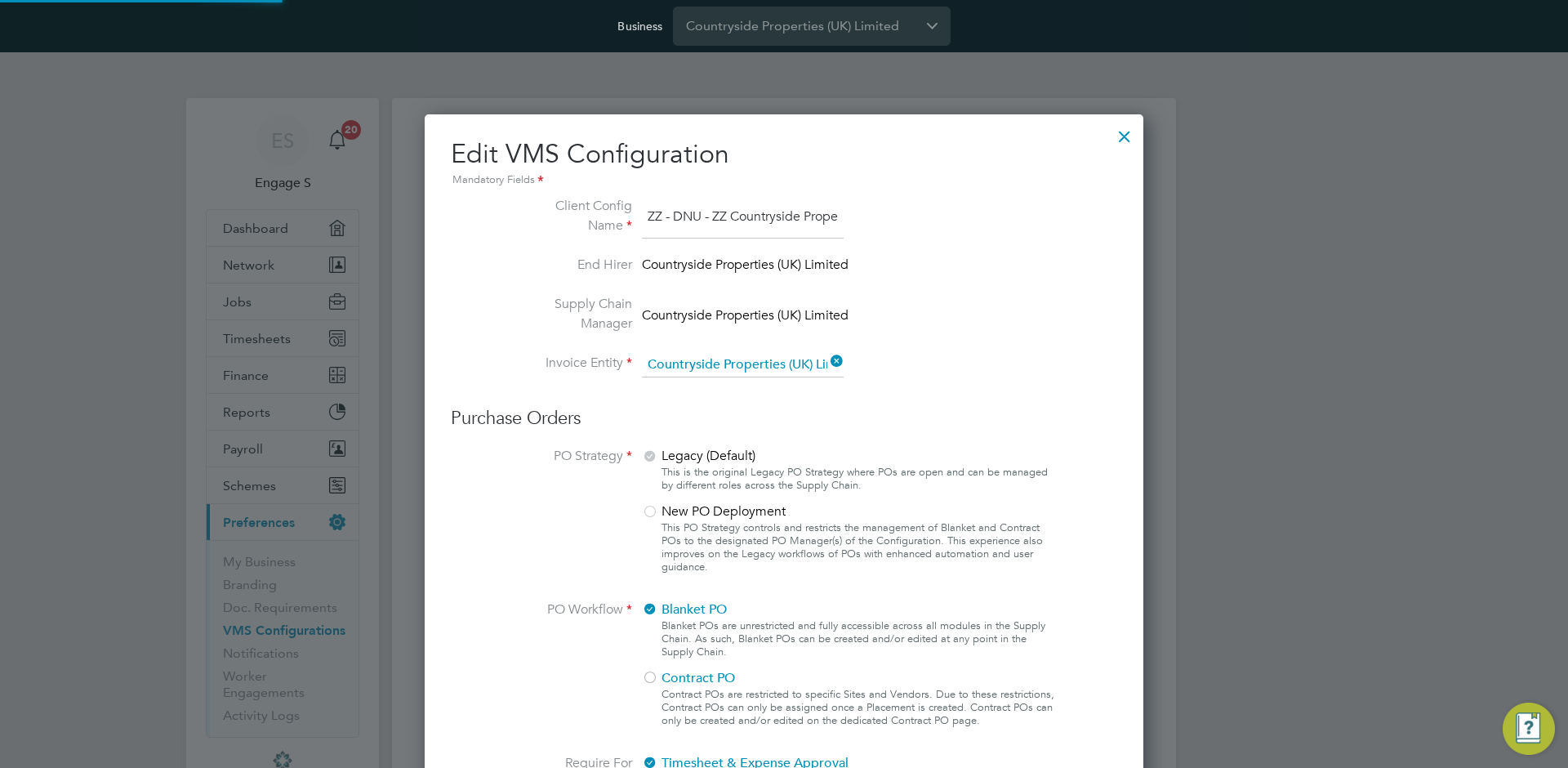
scroll to position [0, 128]
click at [1133, 134] on div at bounding box center [1124, 132] width 29 height 29
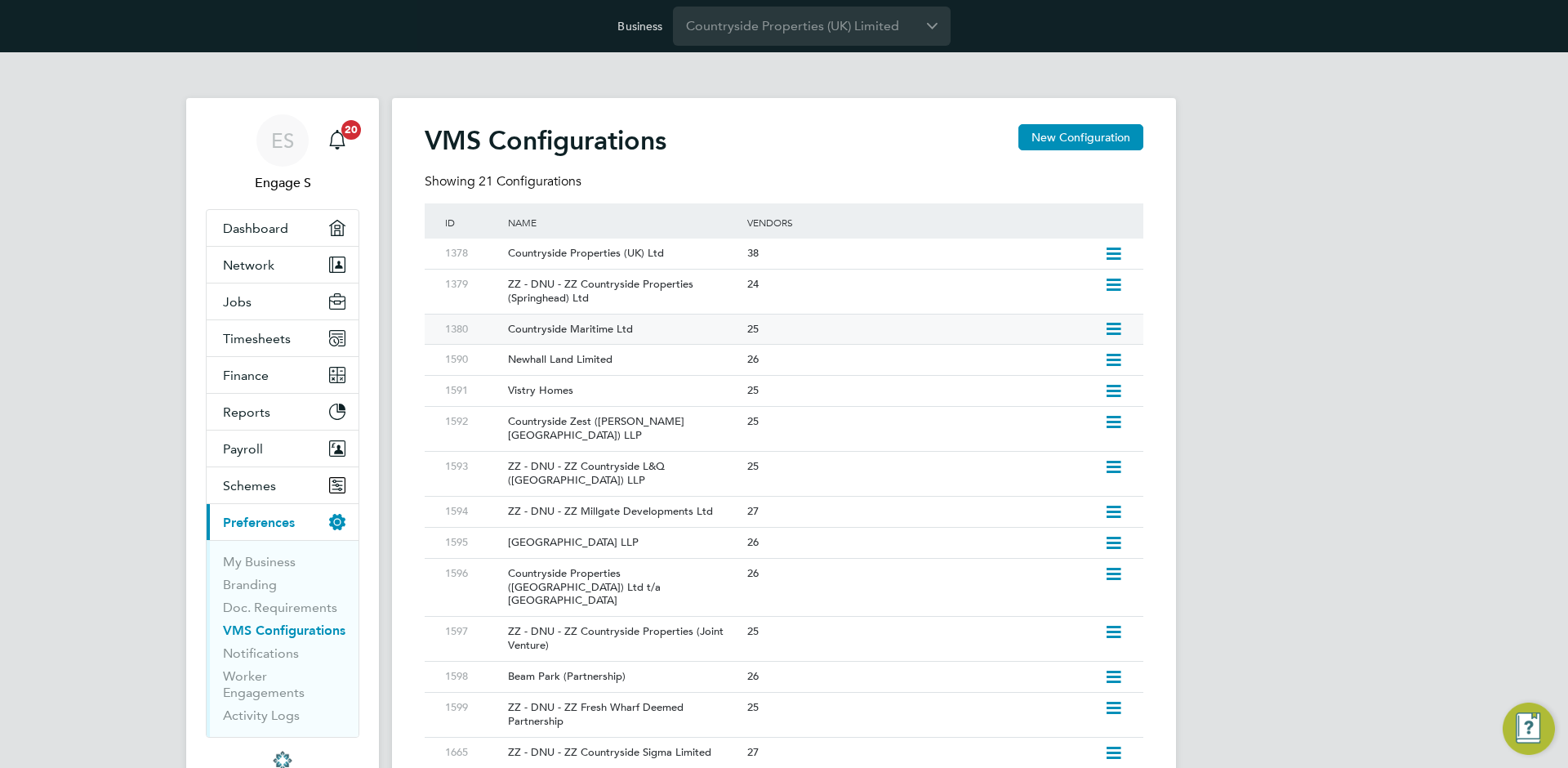
click at [1108, 334] on icon at bounding box center [1113, 329] width 20 height 13
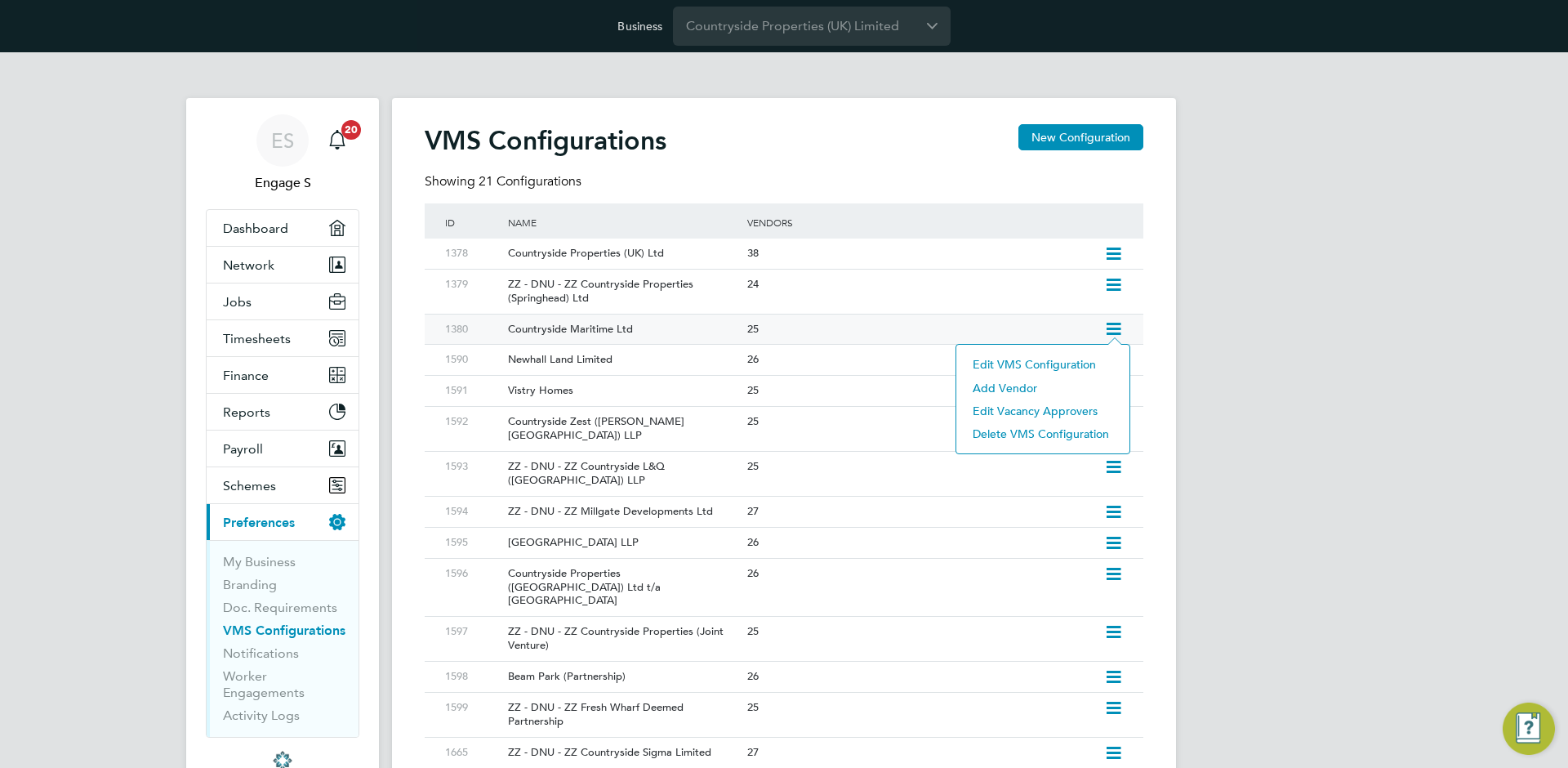
click at [1096, 362] on li "Edit VMS Configuration" at bounding box center [1043, 364] width 157 height 23
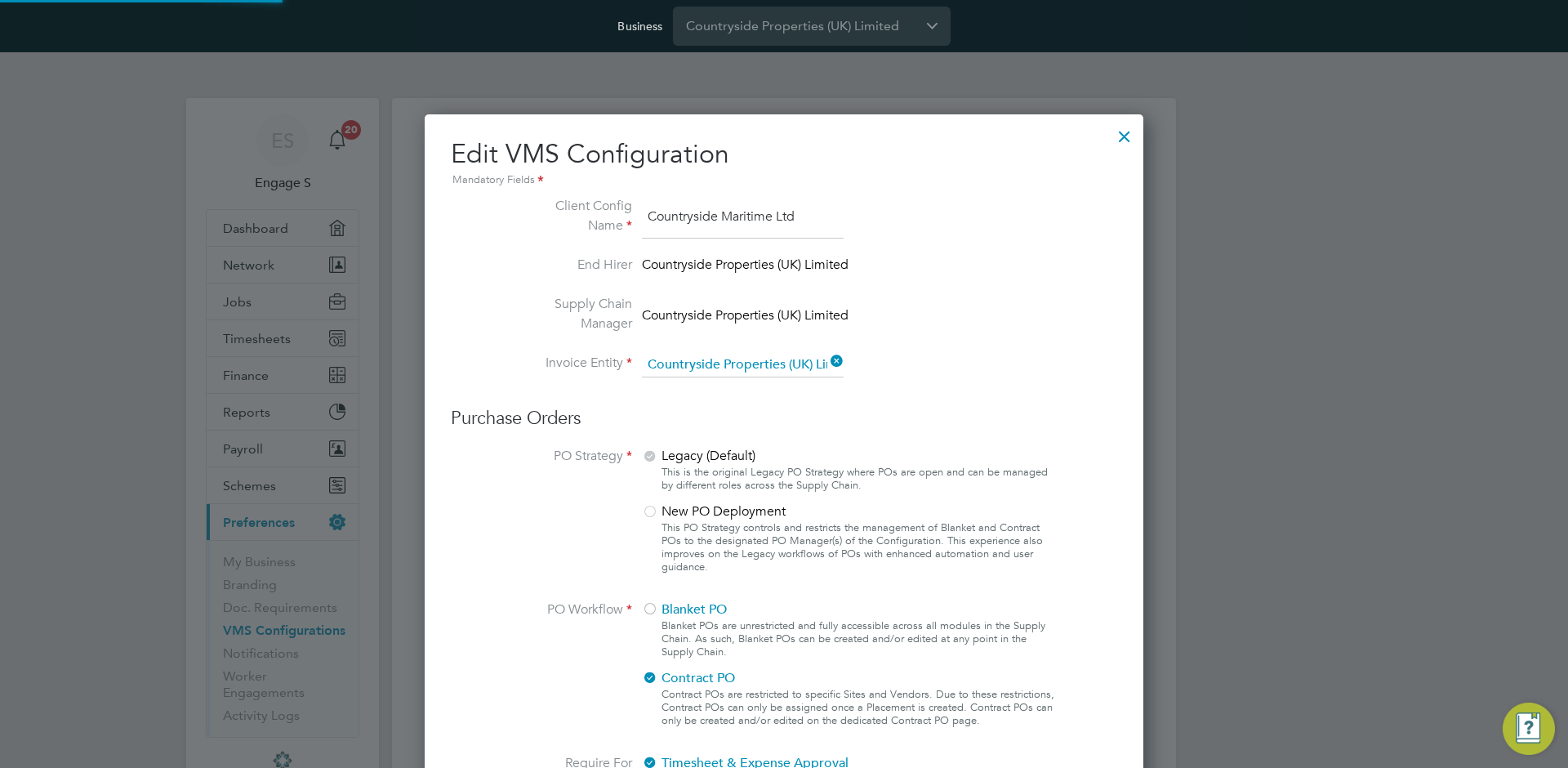
scroll to position [1786, 719]
click at [1120, 139] on div at bounding box center [1124, 132] width 29 height 29
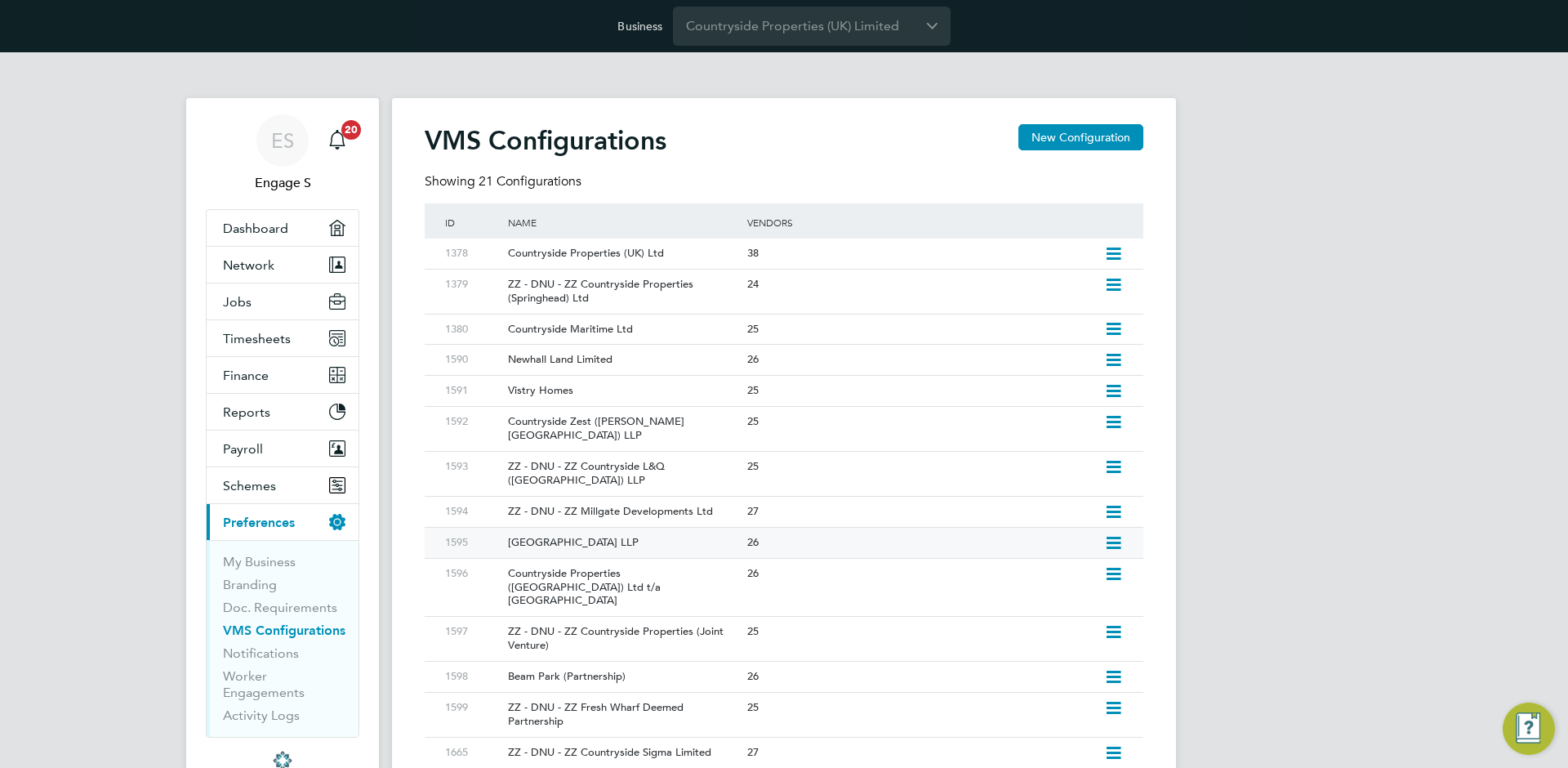
click at [1109, 537] on icon at bounding box center [1113, 543] width 20 height 13
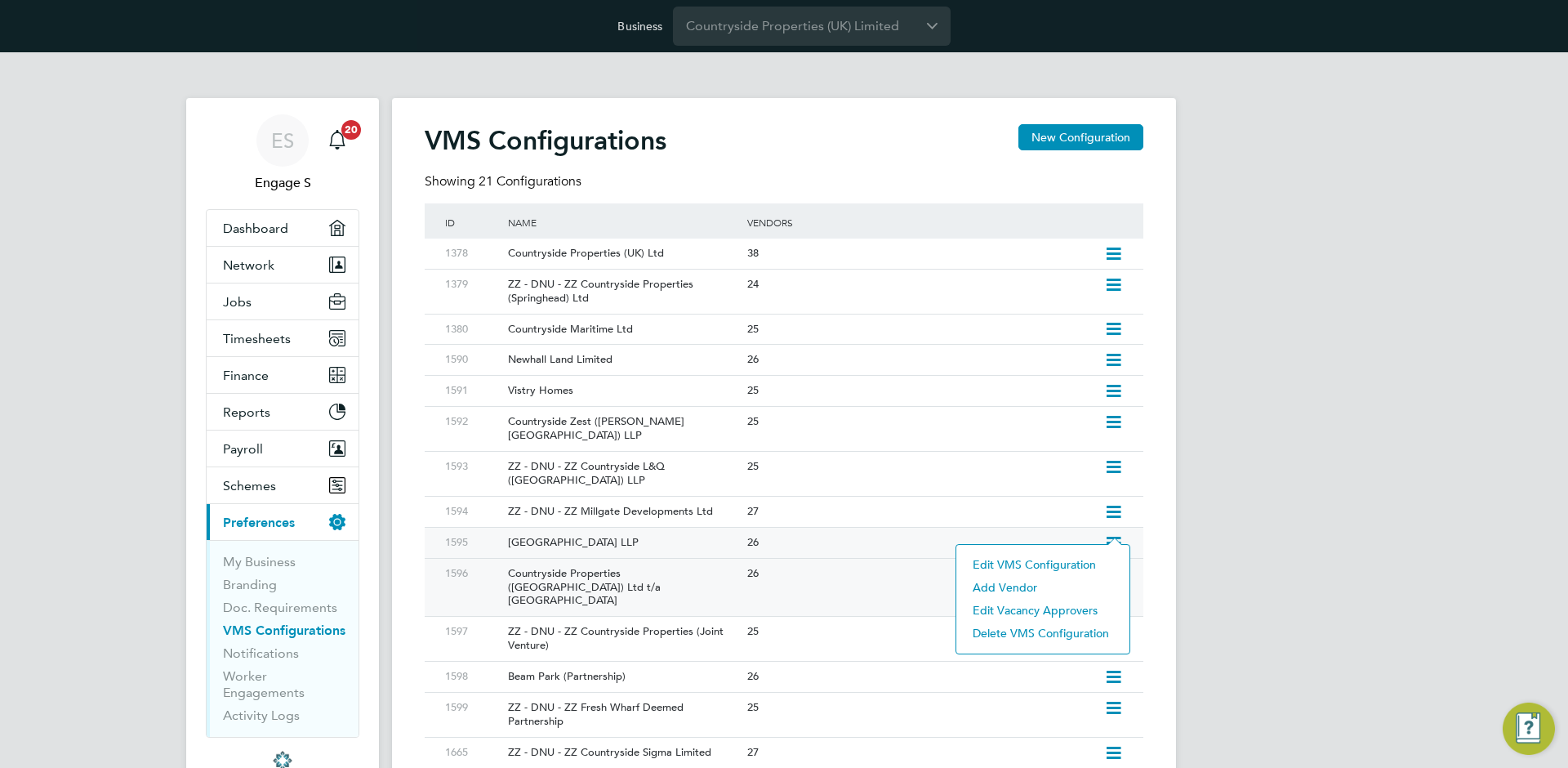
click at [1091, 560] on li "Edit VMS Configuration" at bounding box center [1043, 565] width 157 height 23
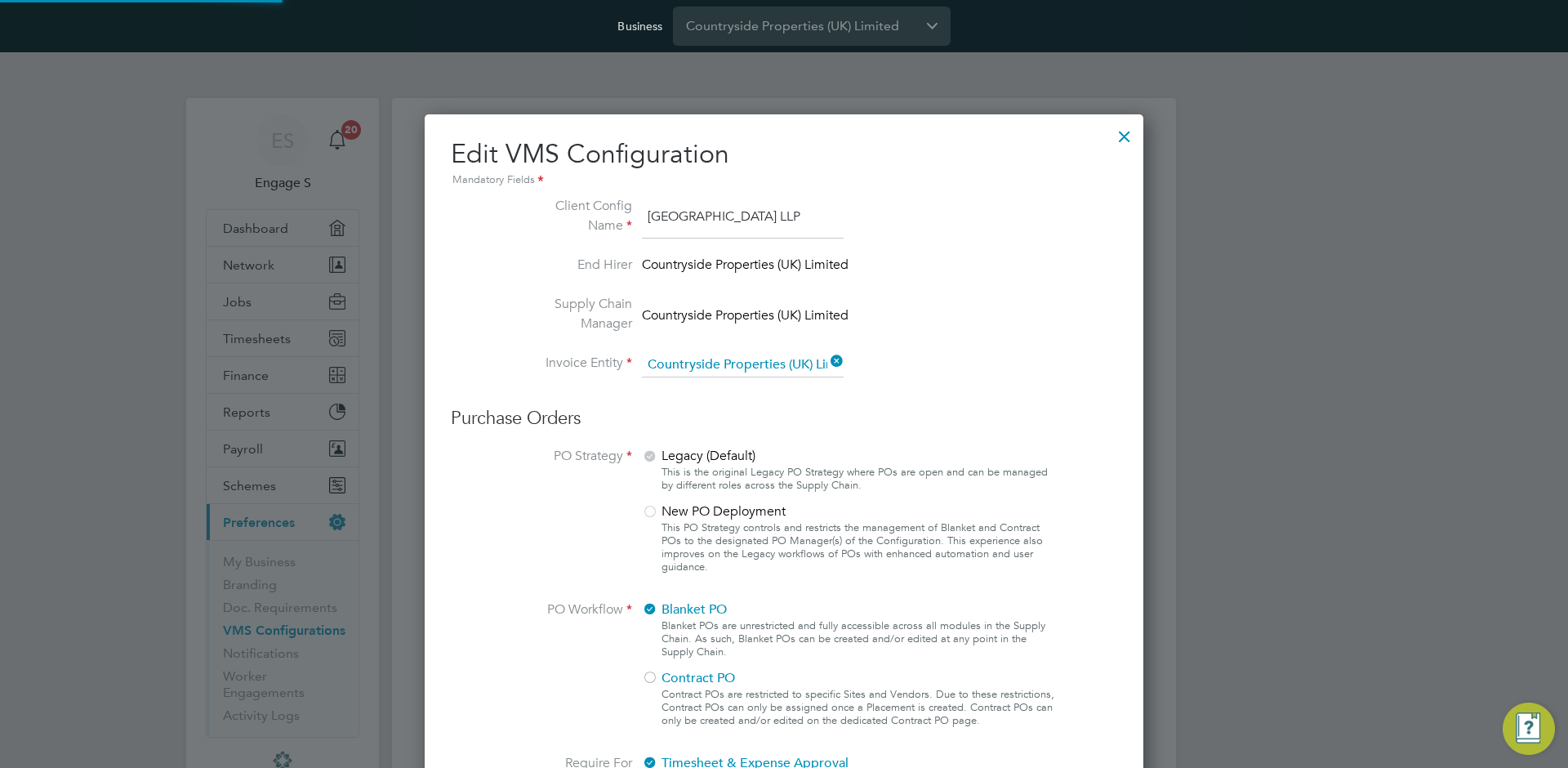
scroll to position [0, 0]
click at [1123, 133] on div at bounding box center [1124, 132] width 29 height 29
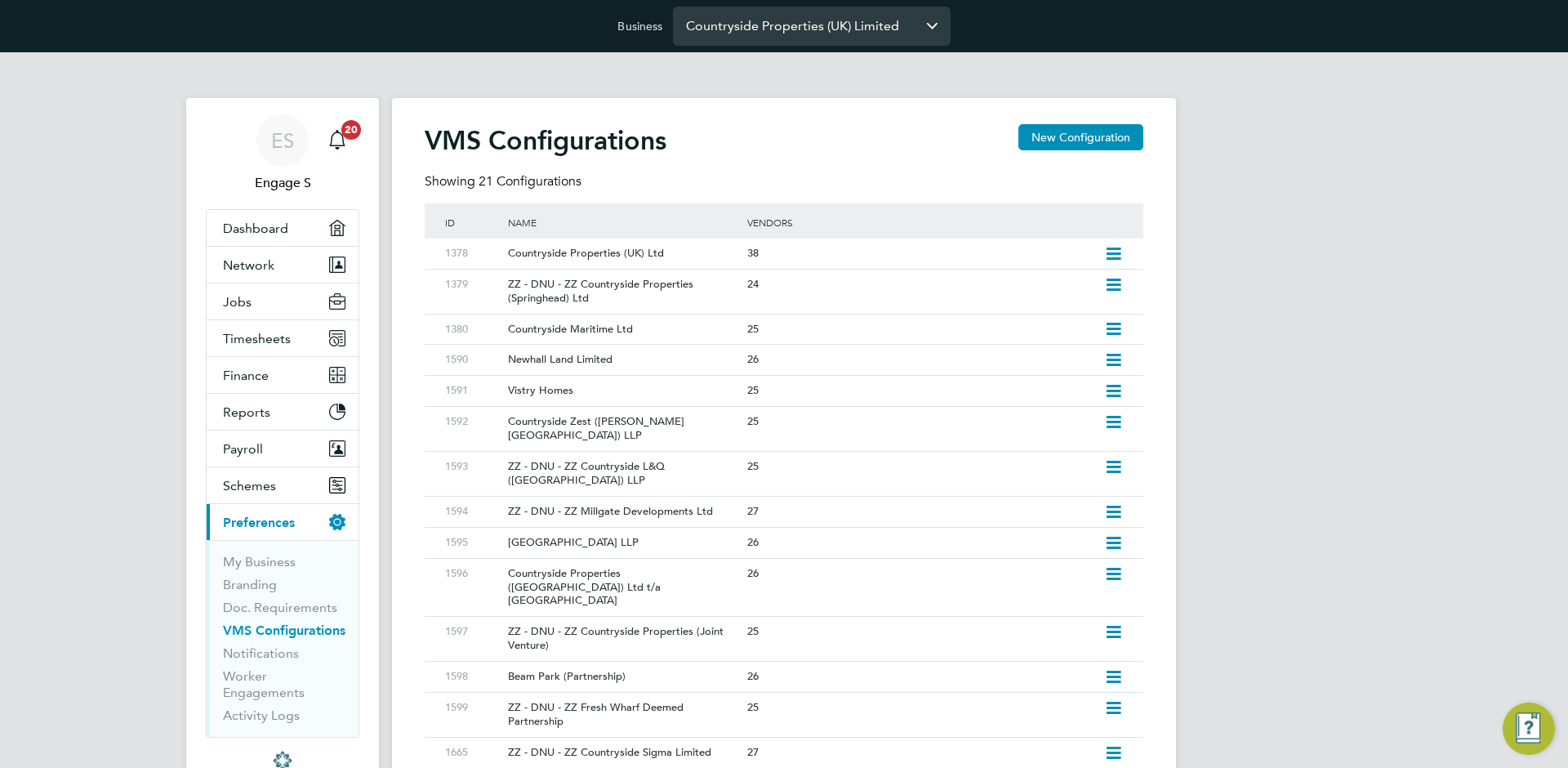
click at [832, 18] on input "Countryside Properties (UK) Limited" at bounding box center [812, 25] width 278 height 38
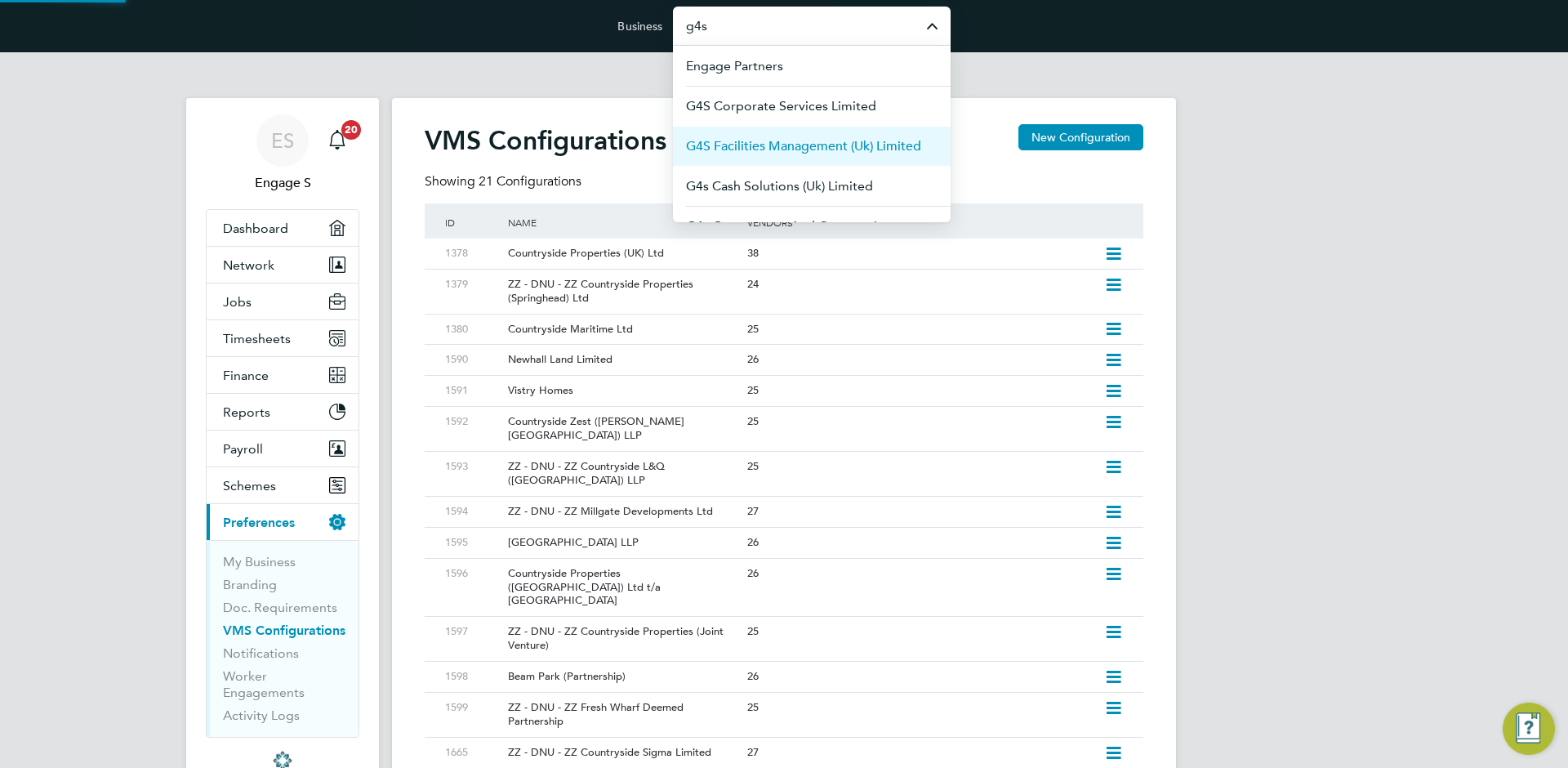
click at [777, 133] on li "G4S Facilities Management (Uk) Limited" at bounding box center [812, 145] width 278 height 40
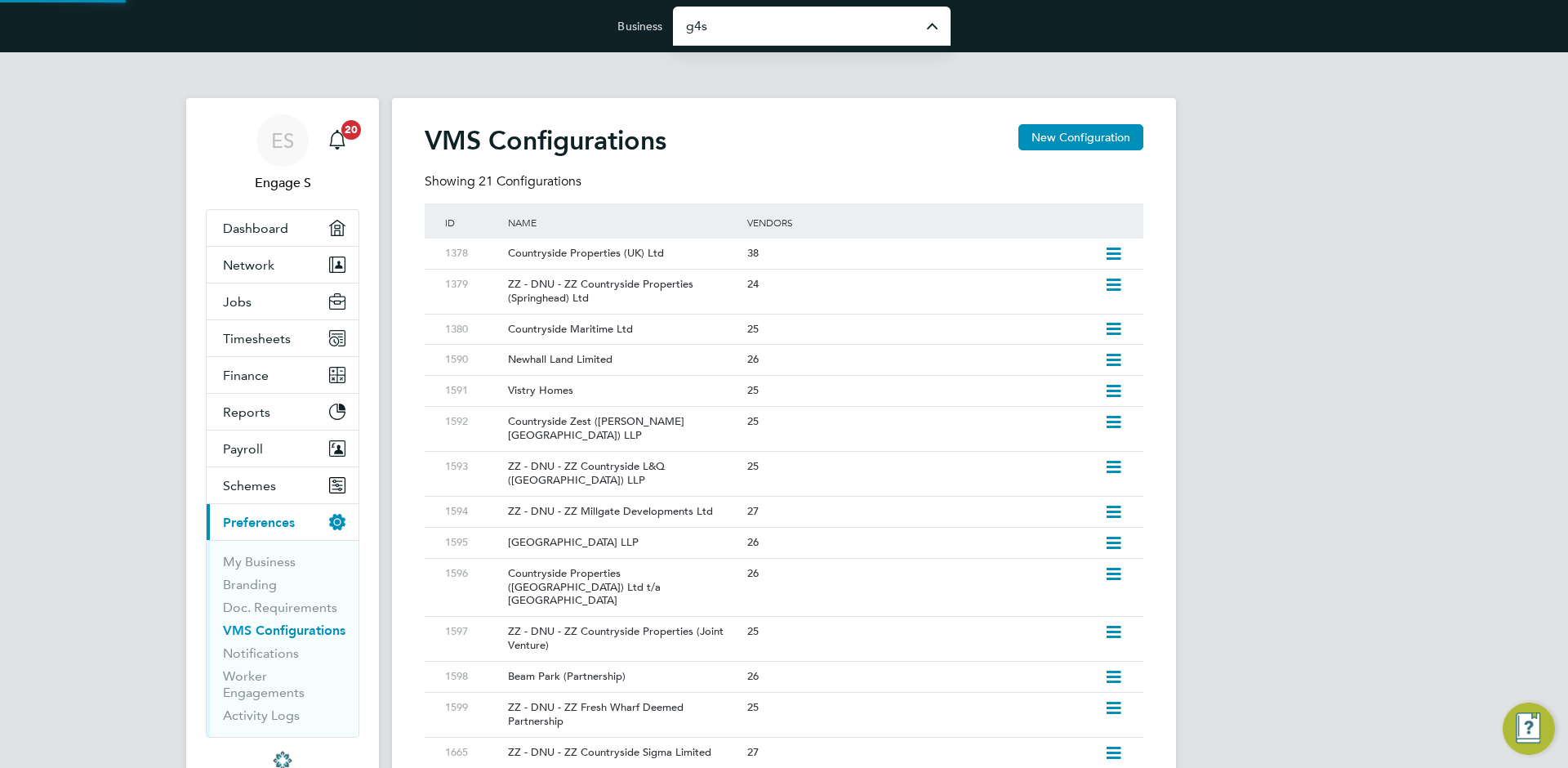
type input "G4S Facilities Management (Uk) Limited"
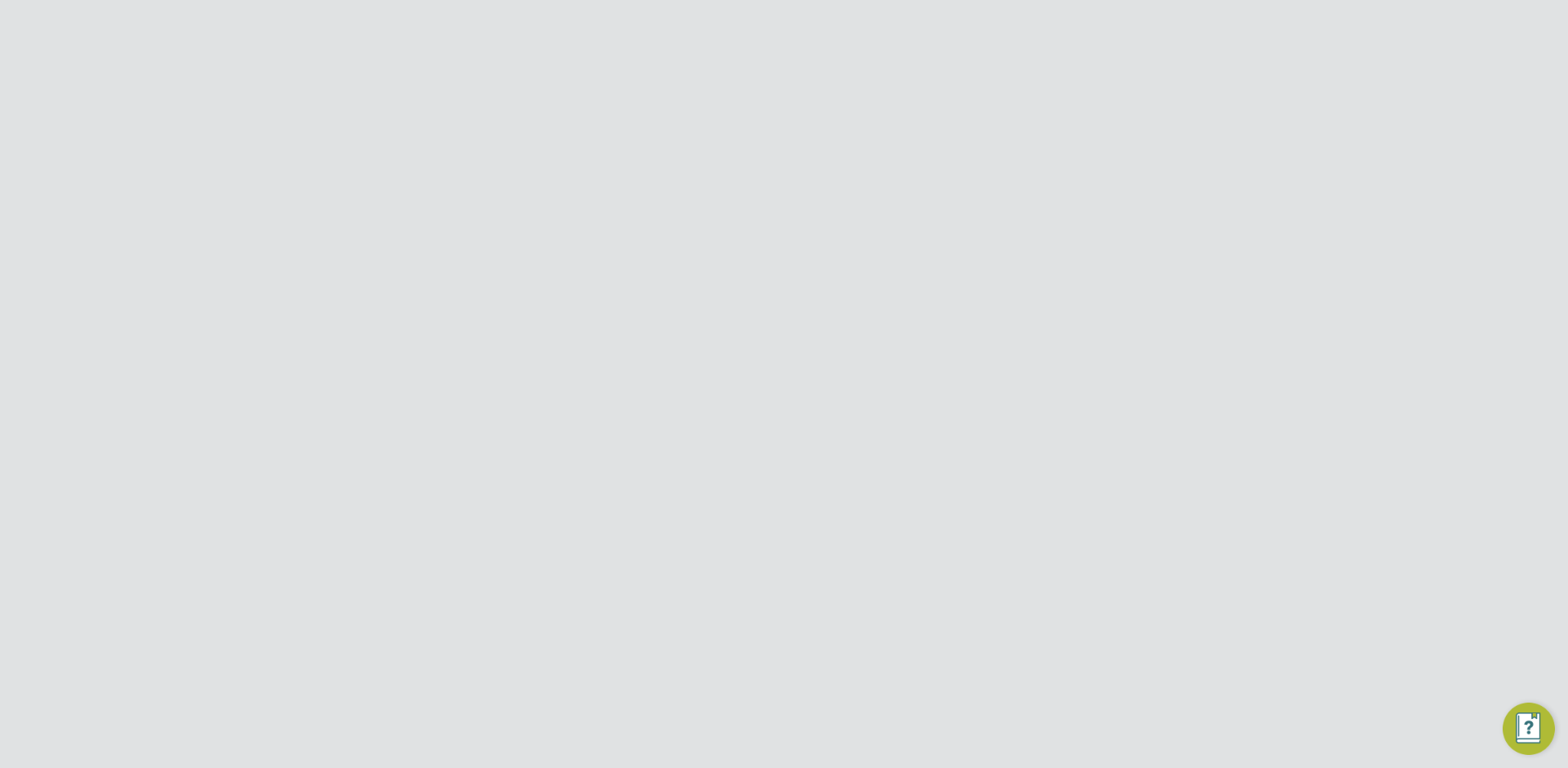
click at [1110, 256] on icon at bounding box center [1113, 254] width 20 height 13
click at [1086, 290] on li "Edit VMS Configuration" at bounding box center [1043, 290] width 157 height 23
click at [703, 511] on span "New PO Deployment" at bounding box center [715, 511] width 146 height 16
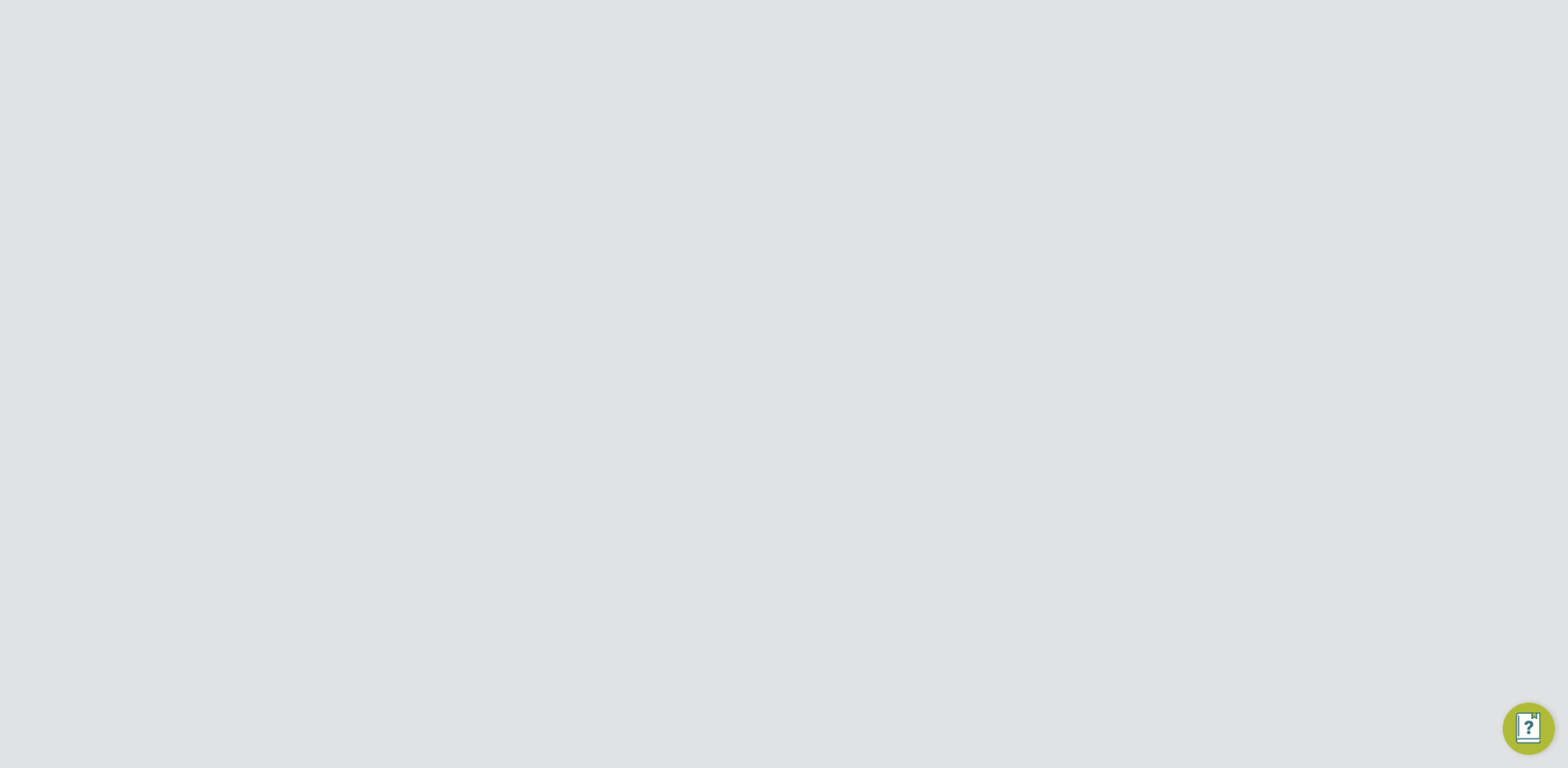
click at [811, 720] on button "Save Client Configuration" at bounding box center [820, 721] width 158 height 26
click at [824, 501] on button "Update To New PO Deployment Strategy" at bounding box center [821, 491] width 241 height 26
click at [1056, 224] on div "PO Strategy Updated The PO Strategy of this VMS Configuration has been updated …" at bounding box center [784, 384] width 1568 height 768
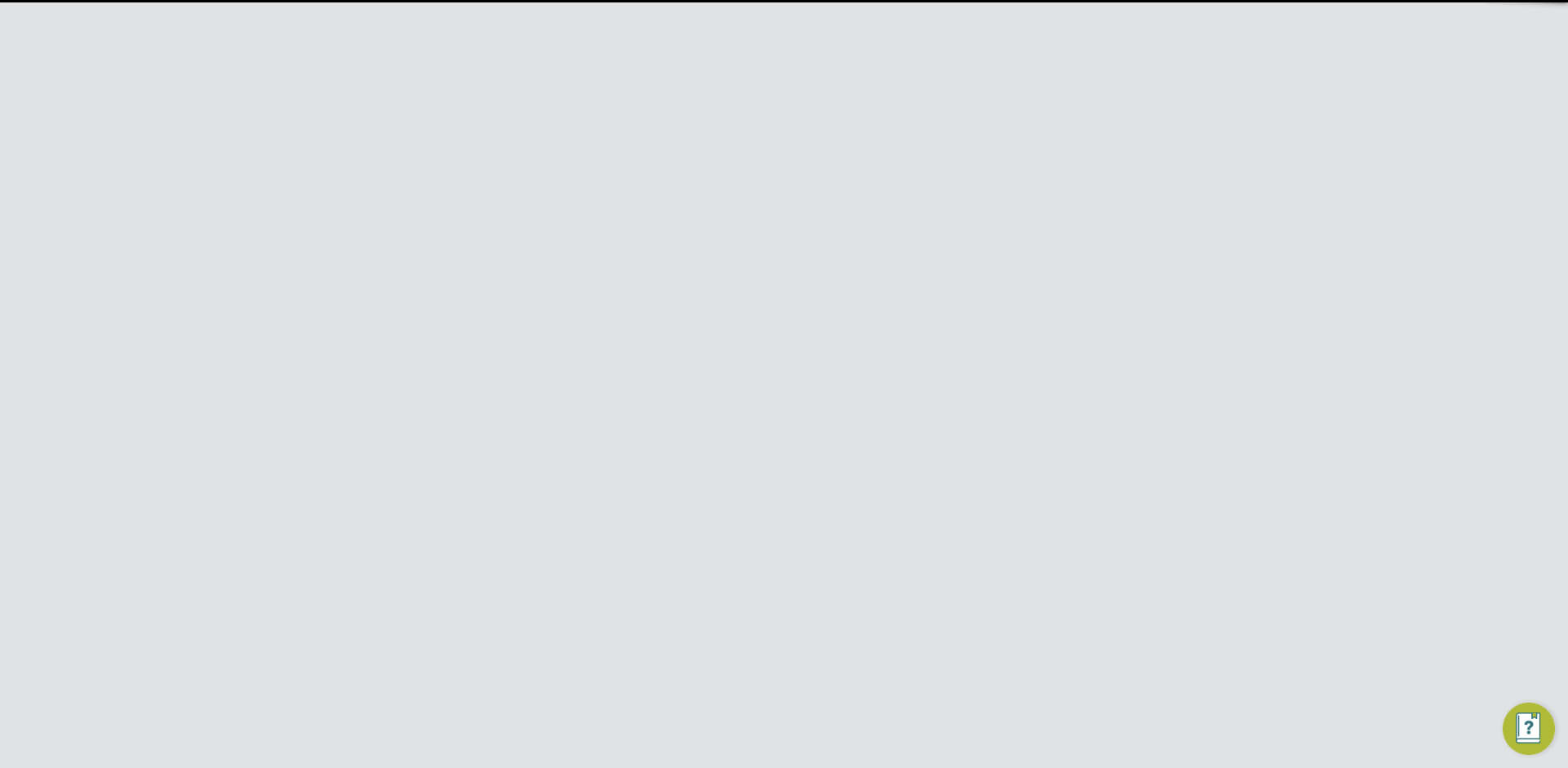
click at [242, 351] on button "Jobs" at bounding box center [282, 339] width 152 height 36
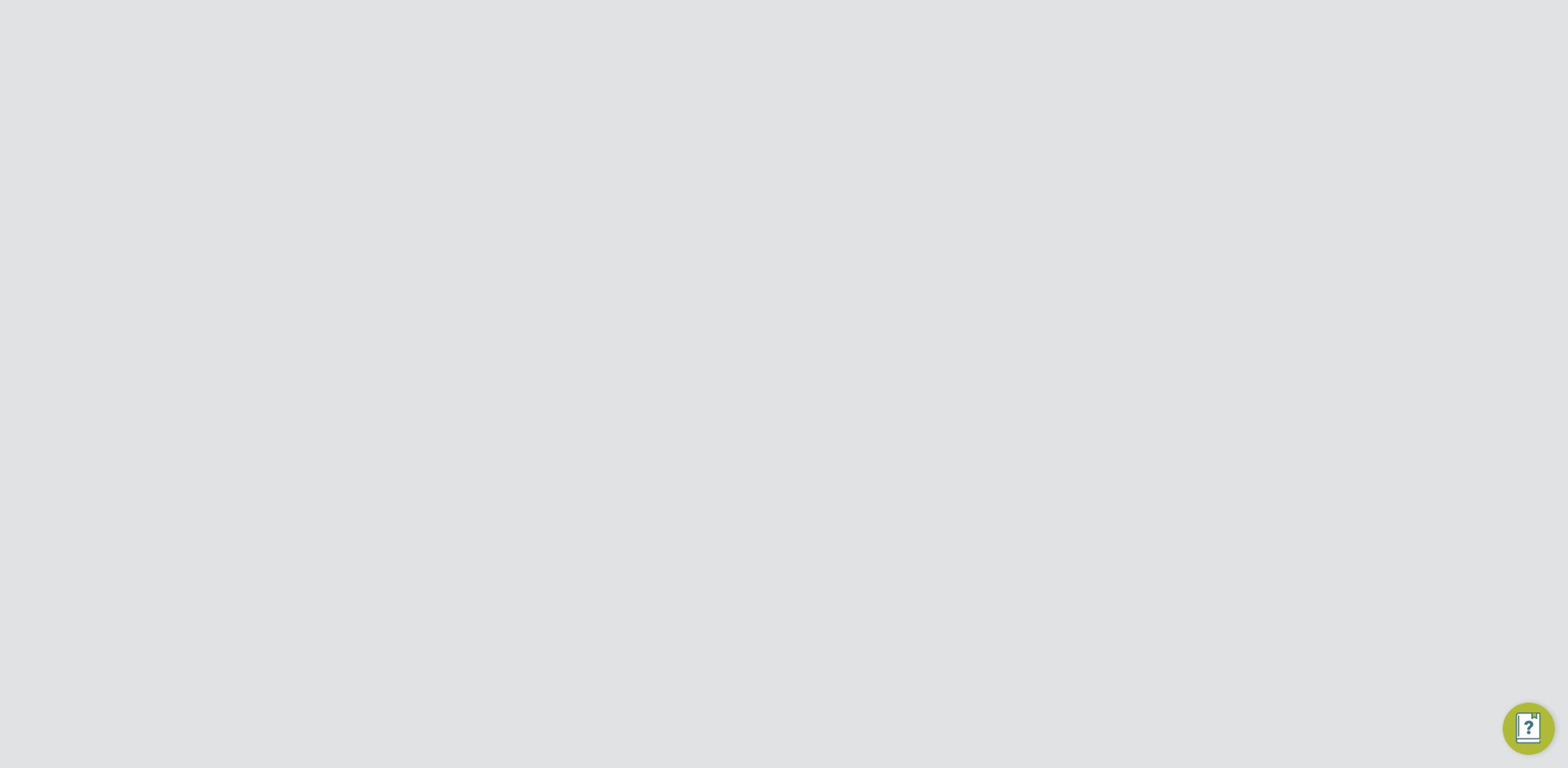
click at [240, 403] on link "Vacancies" at bounding box center [251, 400] width 58 height 15
click at [1112, 257] on icon at bounding box center [1113, 254] width 20 height 13
click at [1085, 285] on li "Edit VMS Configuration" at bounding box center [1043, 290] width 157 height 23
click at [696, 213] on div "Legacy (Default) This is the original Legacy PO Strategy where POs are open and…" at bounding box center [850, 264] width 417 height 137
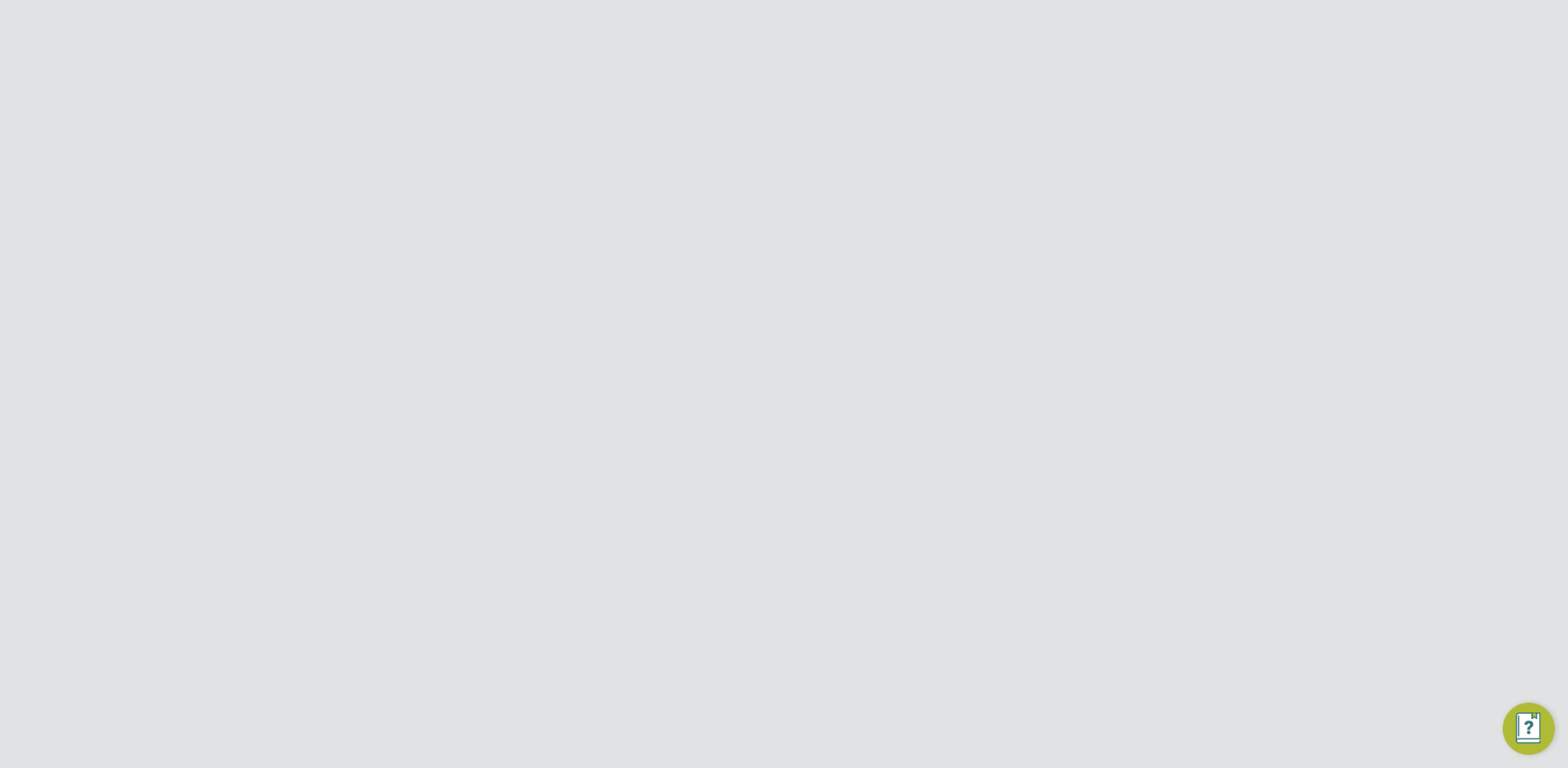
click at [695, 209] on span "Legacy (Default)" at bounding box center [699, 205] width 114 height 16
click at [825, 731] on button "Save Client Configuration" at bounding box center [820, 721] width 158 height 26
drag, startPoint x: 818, startPoint y: 462, endPoint x: 826, endPoint y: 463, distance: 8.1
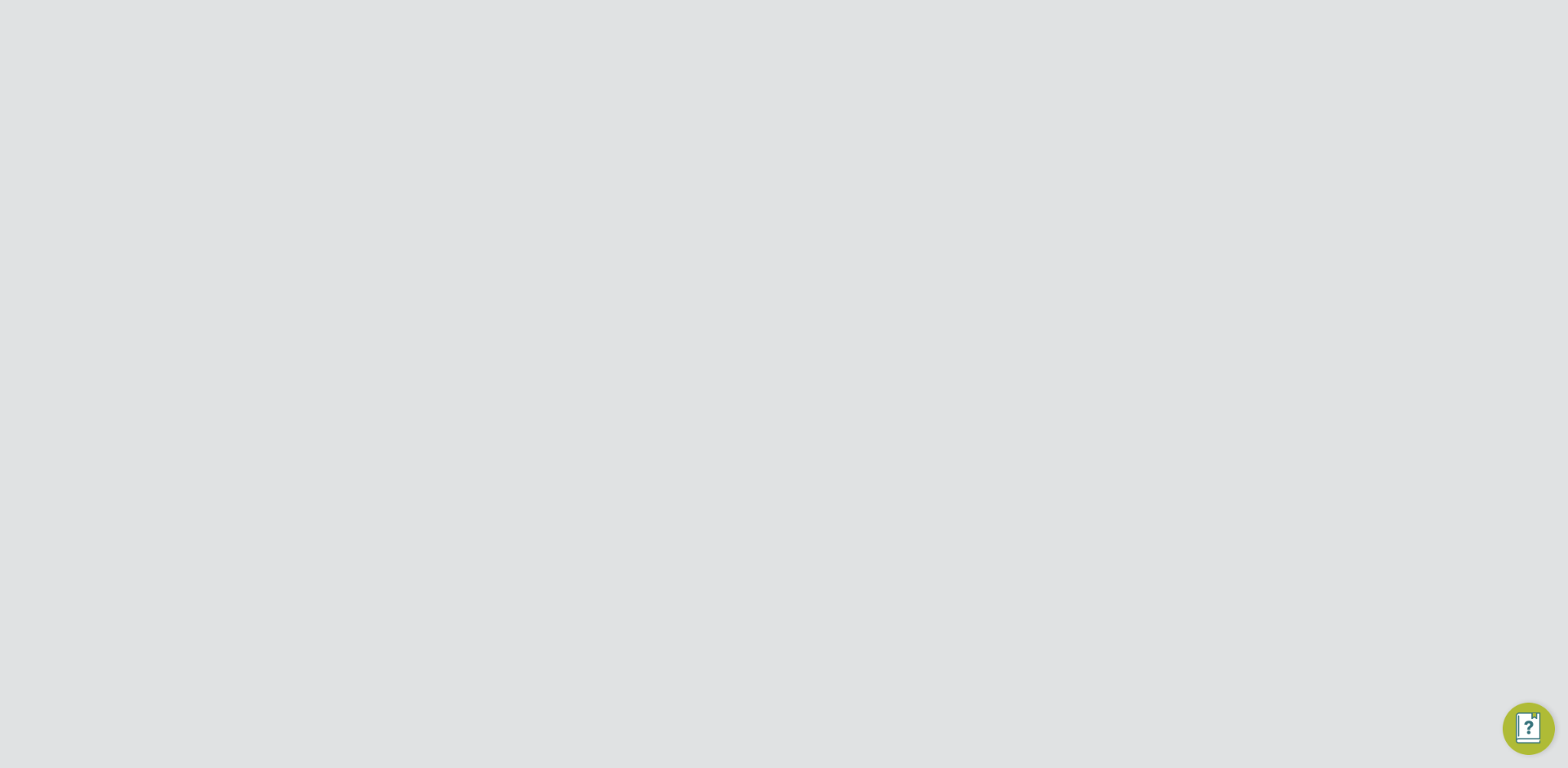
click at [818, 462] on button "Update To Legacy PO Strategy" at bounding box center [821, 466] width 187 height 26
click at [961, 458] on div at bounding box center [784, 384] width 513 height 170
click at [1117, 250] on icon at bounding box center [1113, 254] width 20 height 13
click at [1103, 285] on li "Edit VMS Configuration" at bounding box center [1043, 290] width 157 height 23
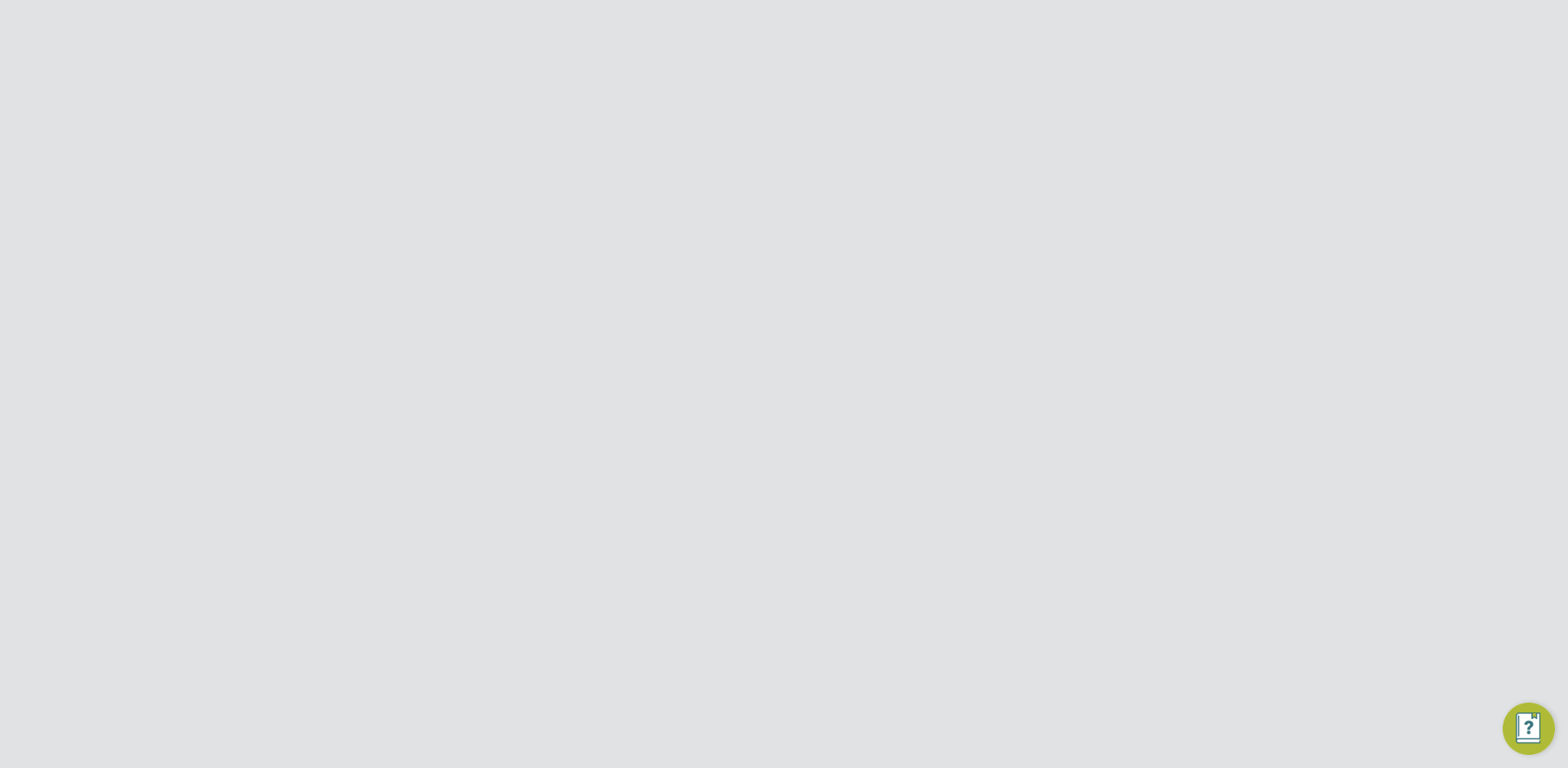
click at [726, 527] on div "This PO Strategy controls and restricts the management of Blanket and Contract …" at bounding box center [860, 547] width 397 height 53
click at [726, 518] on span "New PO Deployment" at bounding box center [715, 511] width 146 height 16
click at [830, 714] on button "Save Client Configuration" at bounding box center [820, 721] width 158 height 26
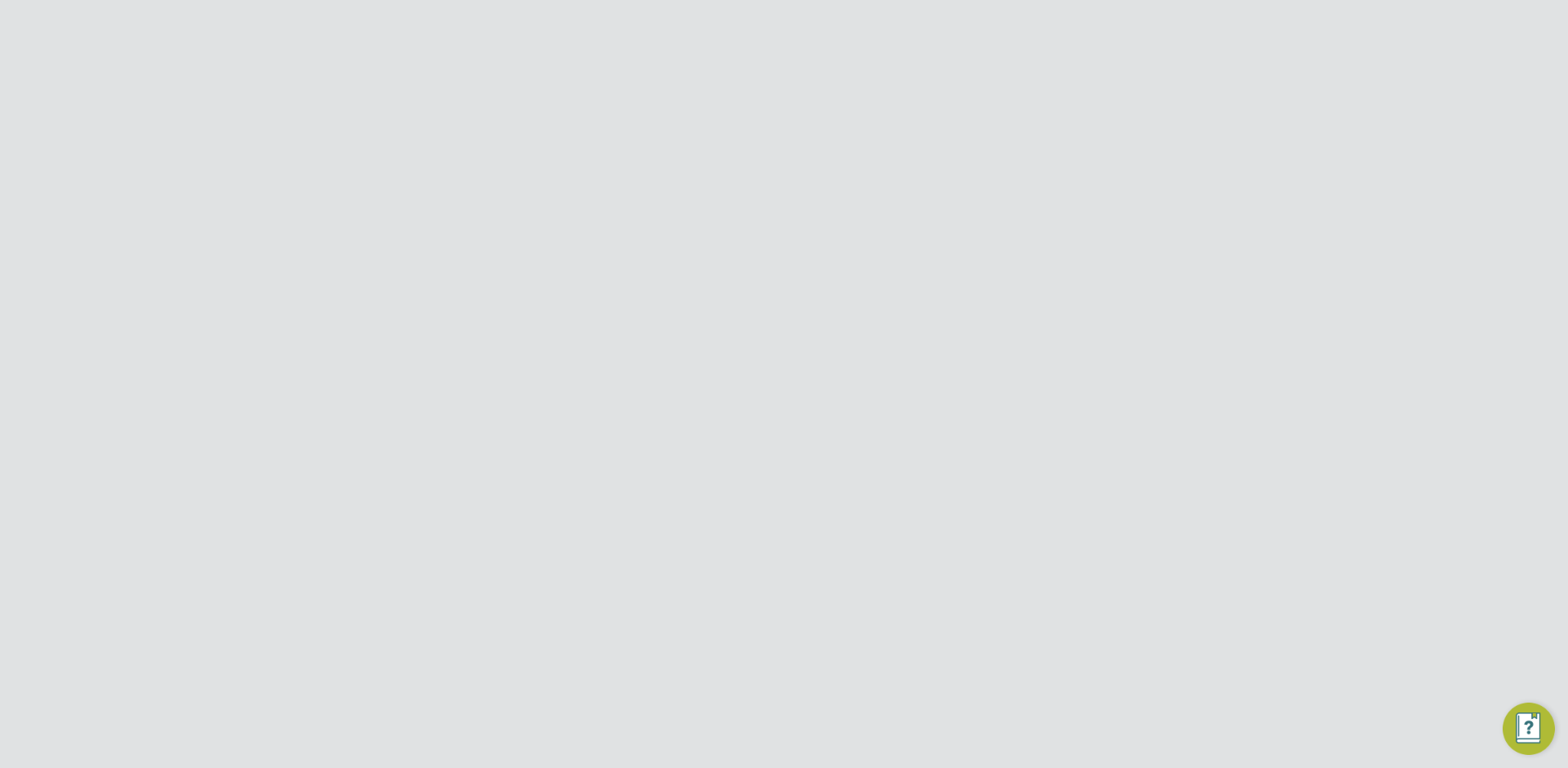
click at [839, 484] on button "Update To New PO Deployment Strategy" at bounding box center [821, 491] width 241 height 26
click at [1044, 334] on div "PO Strategy Updated The PO Strategy of this VMS Configuration has been updated …" at bounding box center [784, 384] width 1568 height 768
click at [1110, 252] on icon at bounding box center [1113, 254] width 20 height 13
click at [1104, 281] on li "Edit VMS Configuration" at bounding box center [1043, 290] width 157 height 23
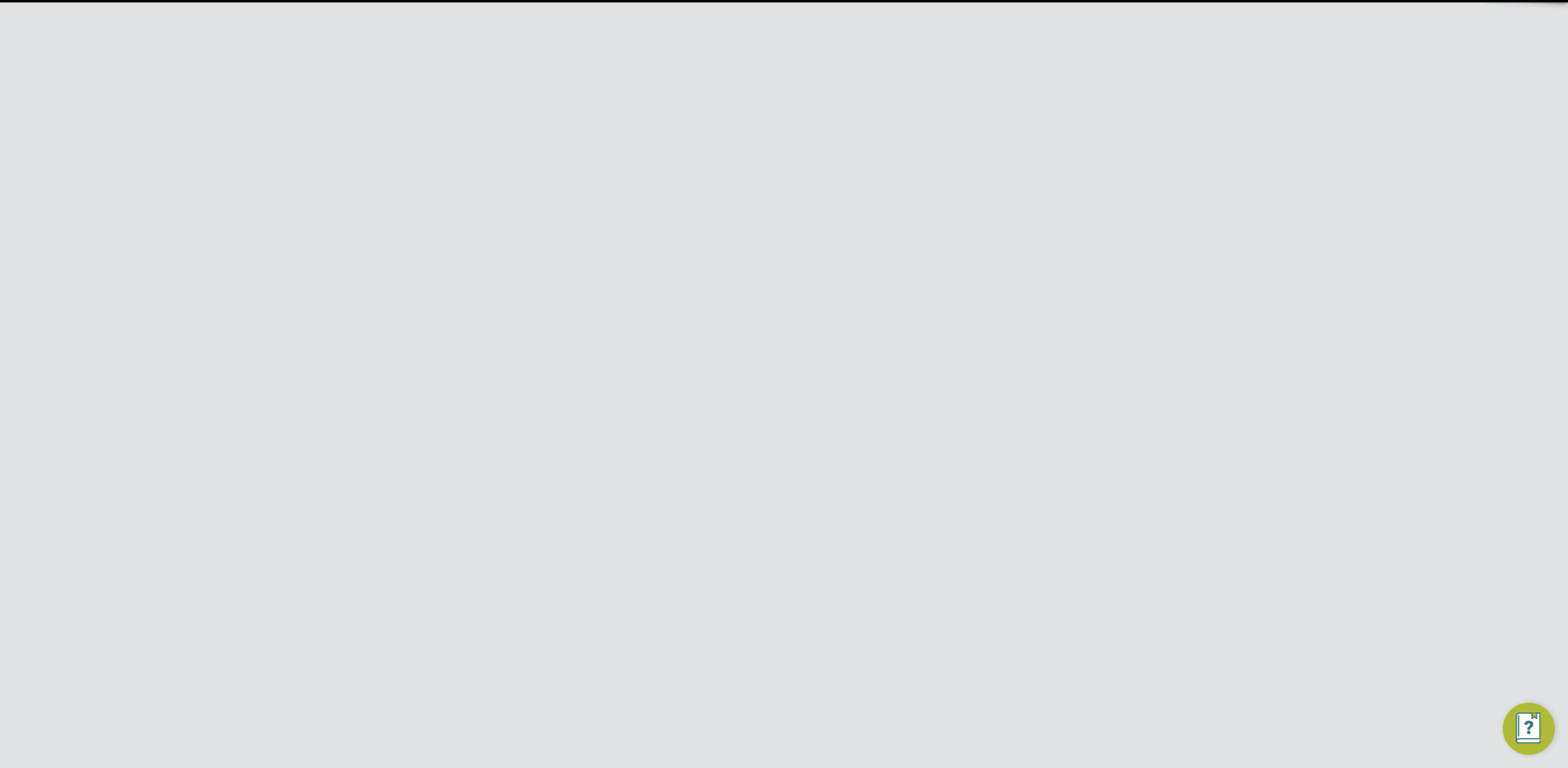
click at [724, 453] on span "Legacy (Default)" at bounding box center [699, 456] width 114 height 16
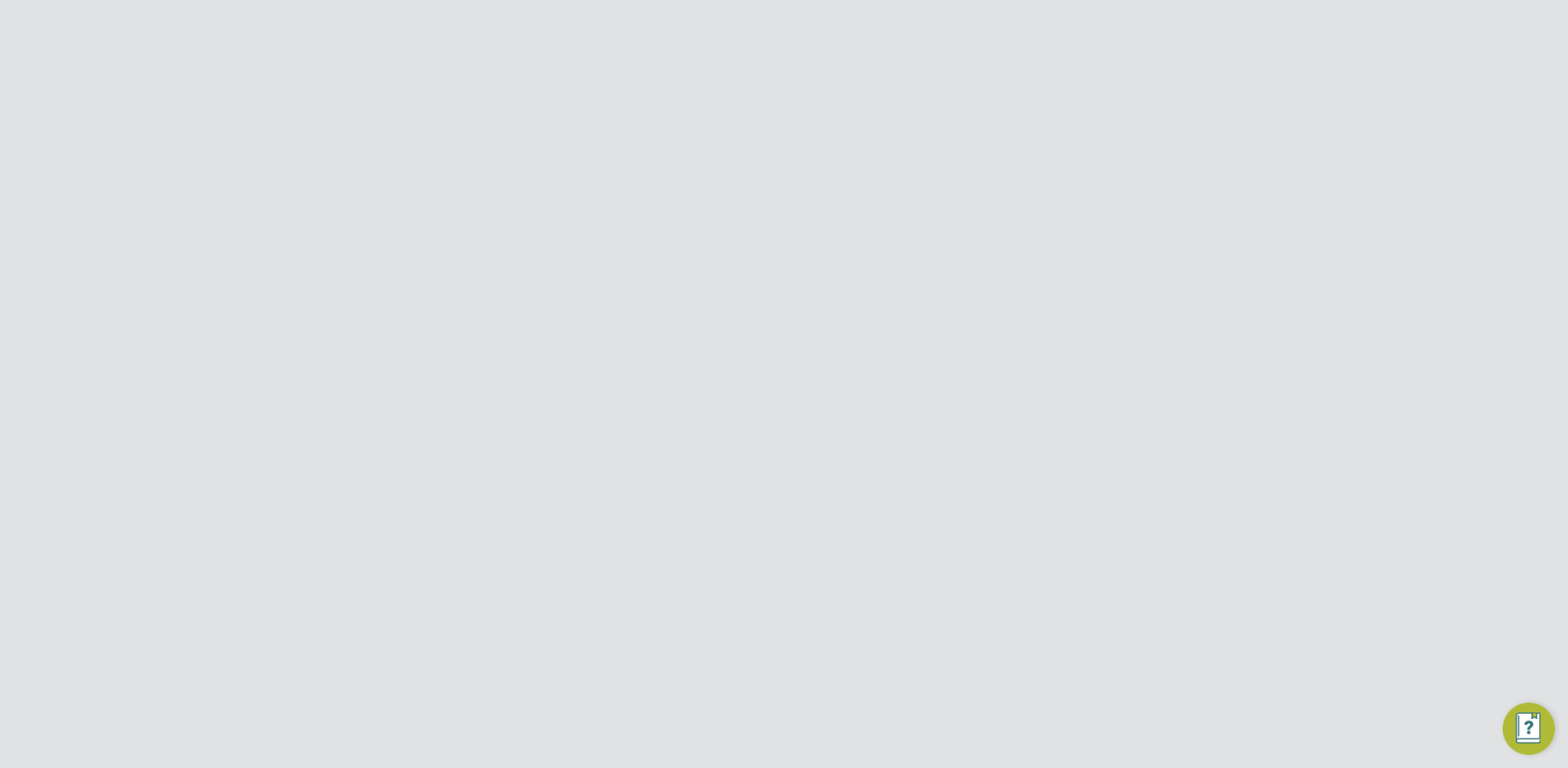
scroll to position [1178, 0]
click at [794, 724] on button "Save Client Configuration" at bounding box center [820, 721] width 158 height 26
click at [880, 466] on button "Update To Legacy PO Strategy" at bounding box center [821, 466] width 187 height 26
click at [939, 243] on div "PO Strategy Updated The PO Strategy of this VMS Configuration has been updated …" at bounding box center [784, 384] width 1568 height 768
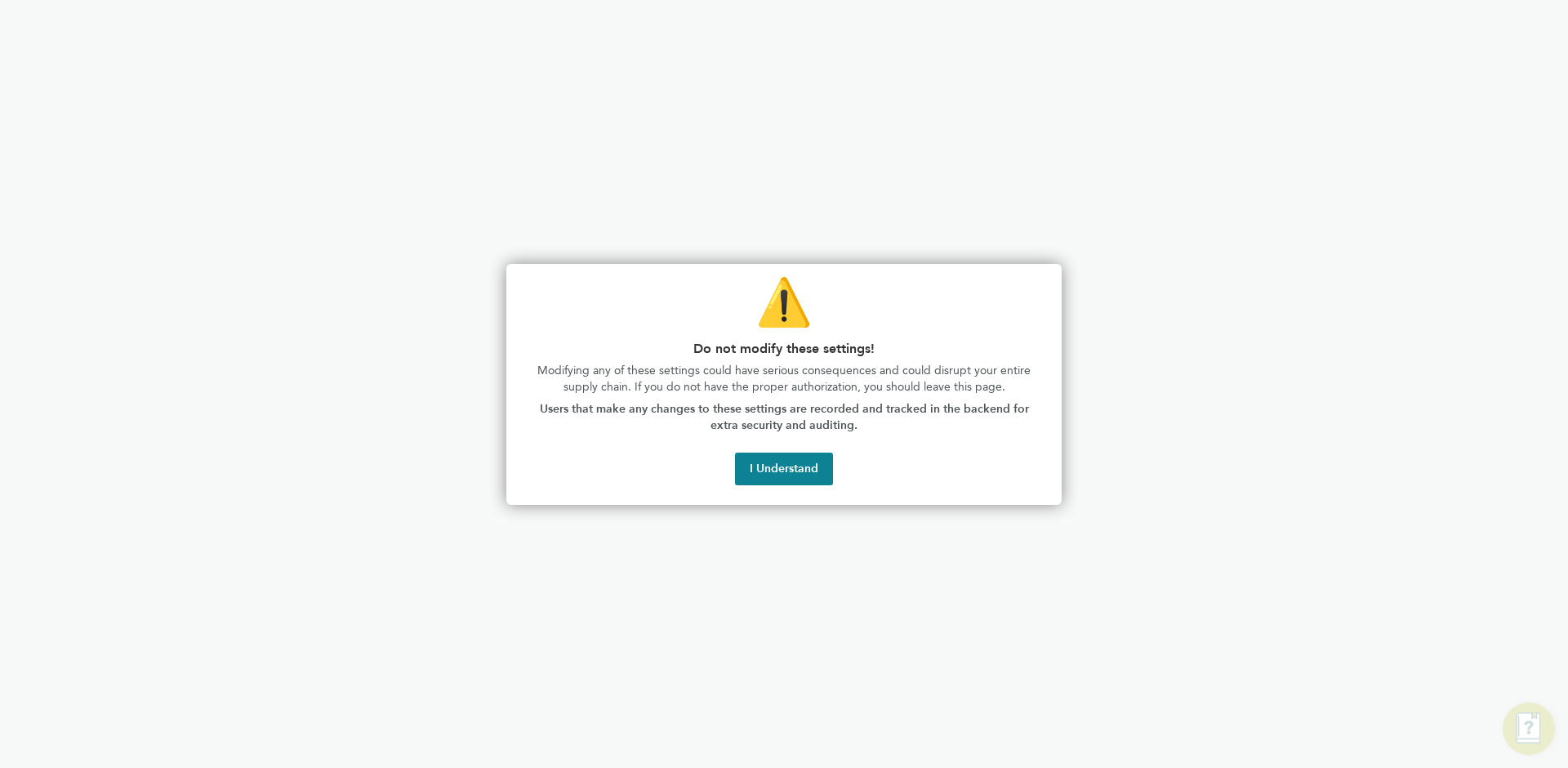
click at [994, 172] on div at bounding box center [784, 384] width 1568 height 768
click at [806, 459] on button "I Understand" at bounding box center [784, 469] width 98 height 33
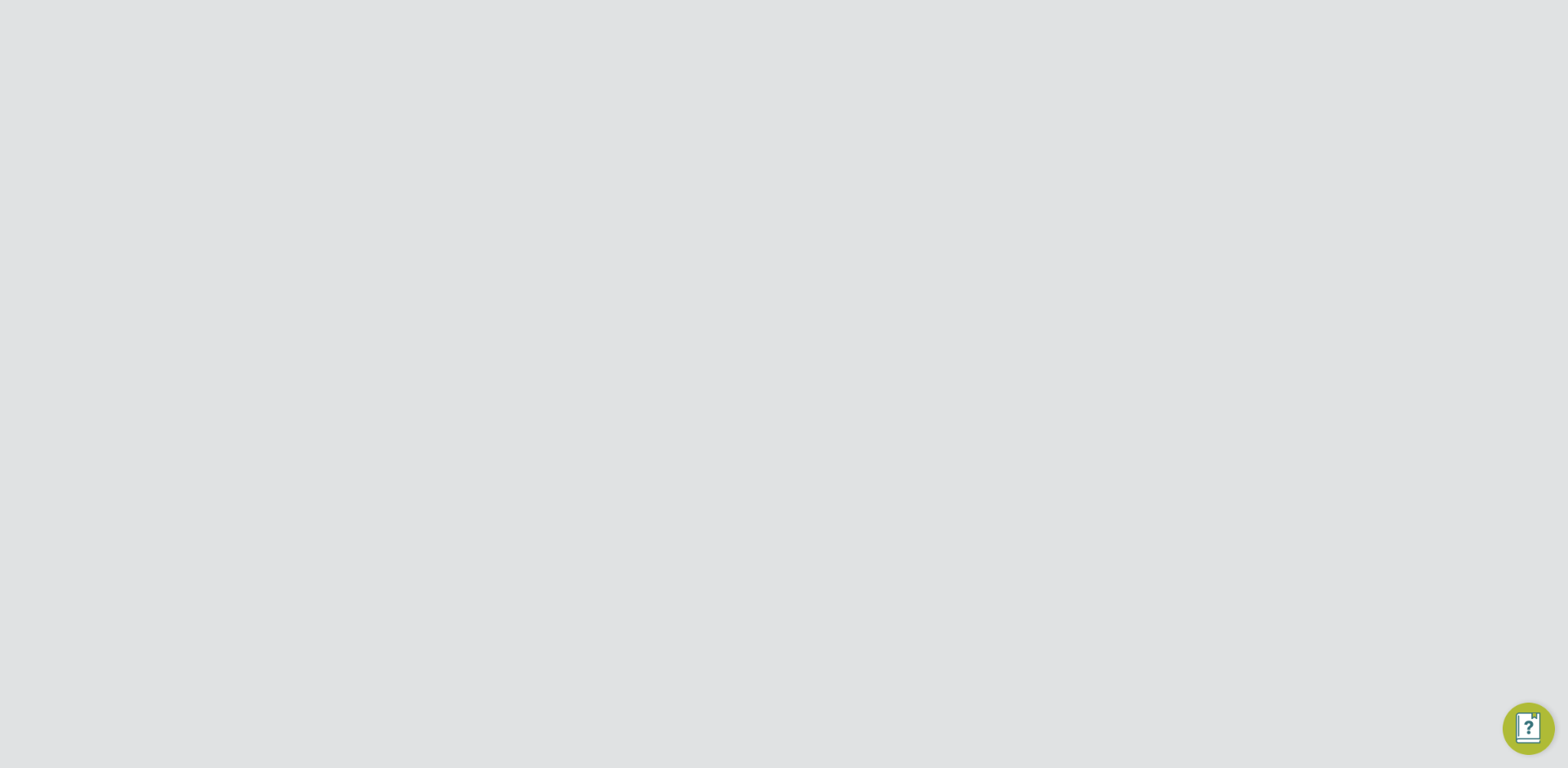
click at [286, 298] on button "Network" at bounding box center [282, 301] width 152 height 36
click at [232, 474] on span "Jobs" at bounding box center [237, 473] width 28 height 15
click at [274, 398] on link "Vacancies" at bounding box center [251, 400] width 58 height 15
click at [709, 502] on div "G4S FM Liftco - Operational Rachel G" at bounding box center [670, 508] width 143 height 56
click at [289, 688] on span "Preferences" at bounding box center [257, 684] width 70 height 15
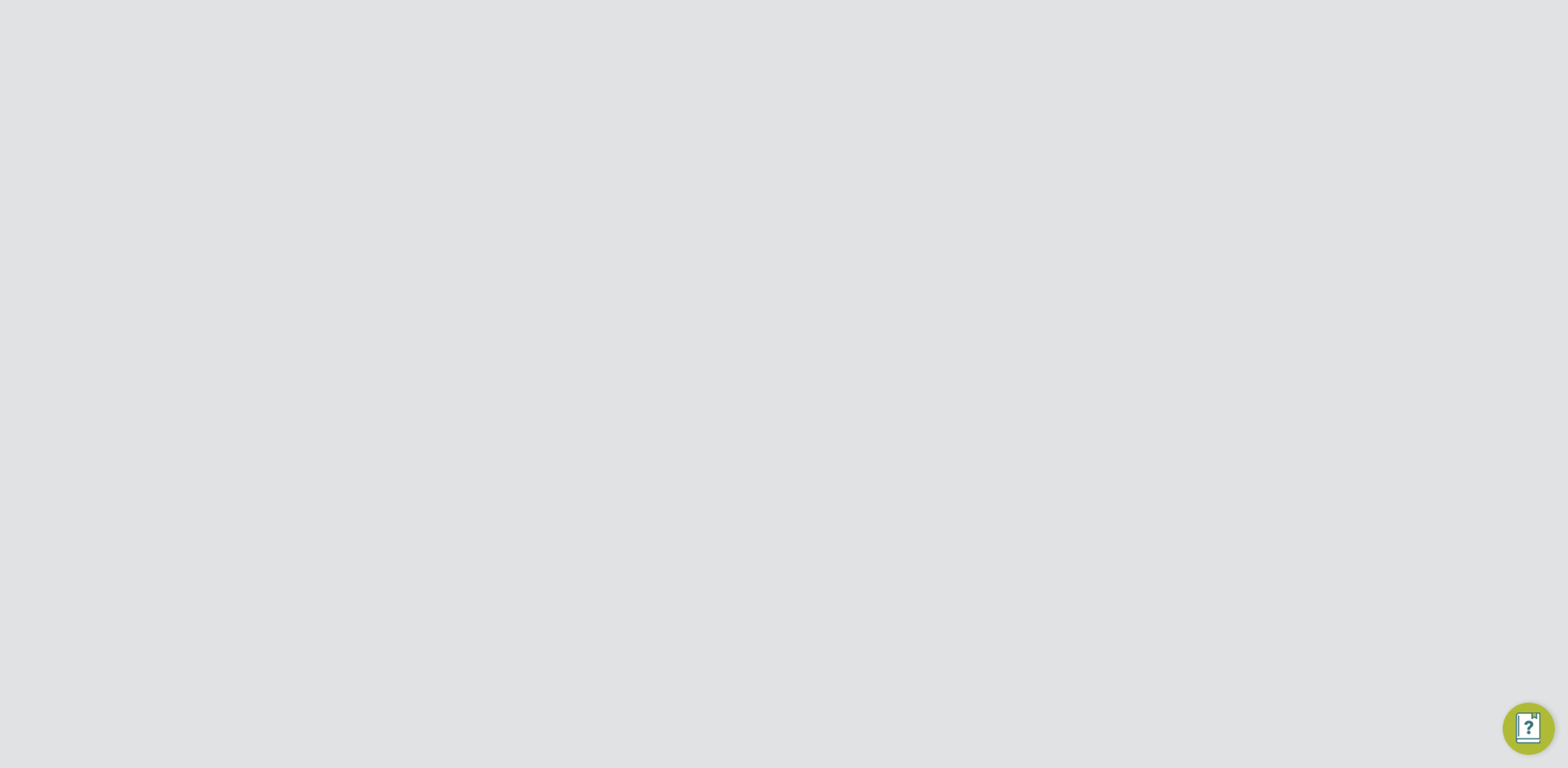
click at [279, 706] on link "VMS Configurations" at bounding box center [282, 703] width 119 height 15
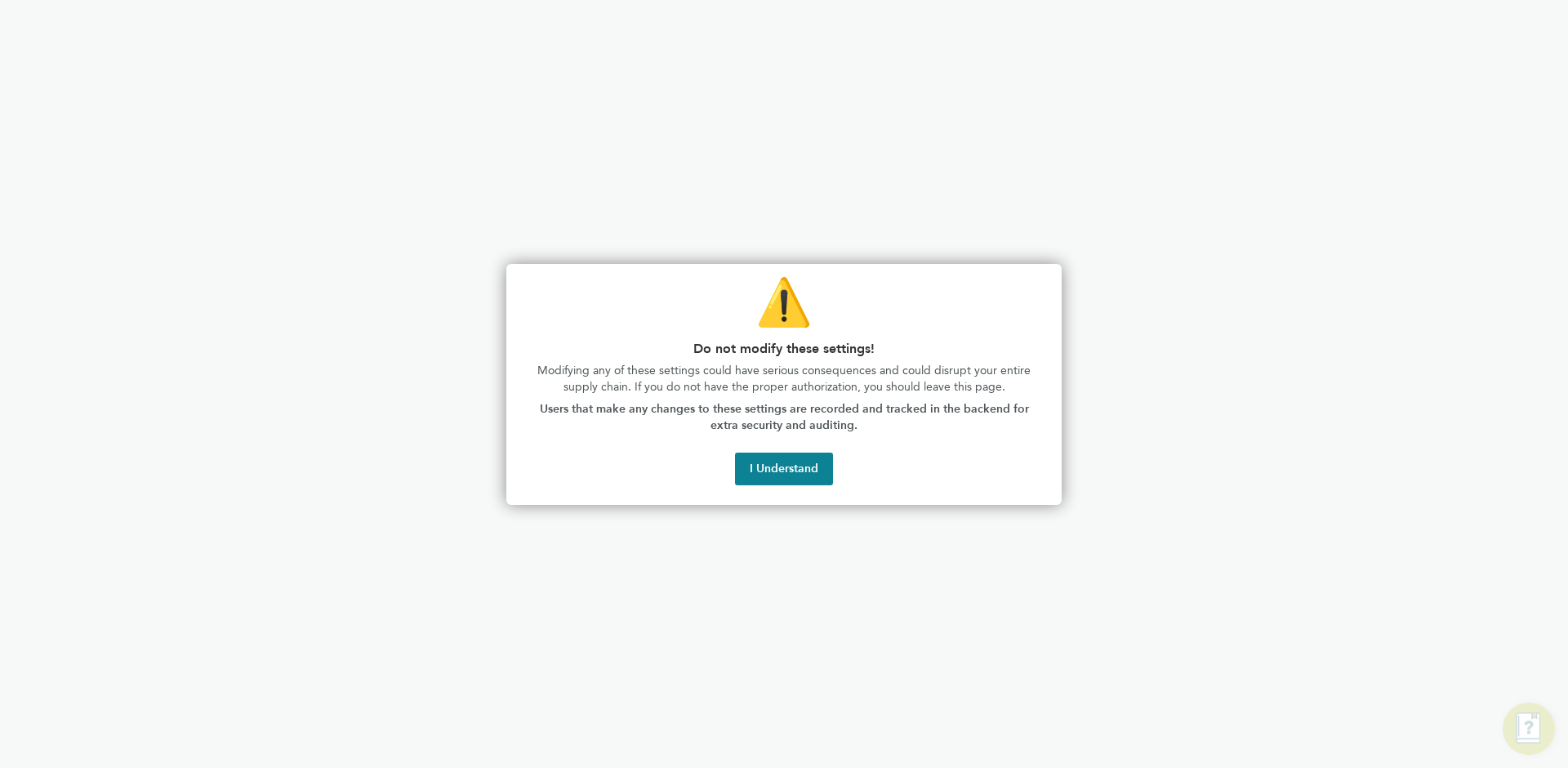
click at [897, 254] on div at bounding box center [784, 384] width 1568 height 768
drag, startPoint x: 804, startPoint y: 462, endPoint x: 852, endPoint y: 363, distance: 110.0
click at [803, 463] on button "I Understand" at bounding box center [784, 469] width 98 height 33
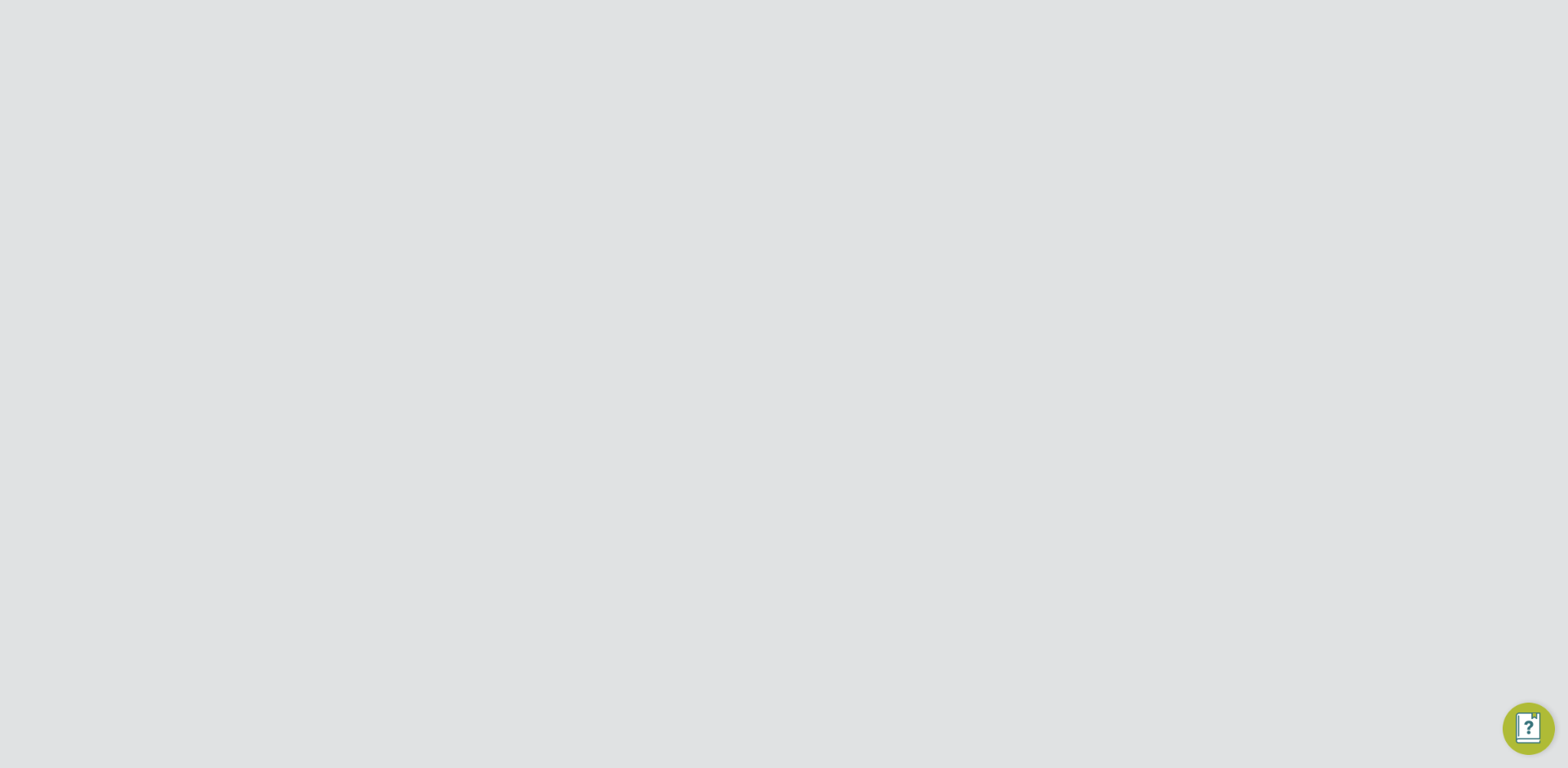
click at [890, 255] on div "8" at bounding box center [922, 254] width 357 height 30
click at [1131, 135] on icon at bounding box center [1133, 134] width 20 height 20
click at [1098, 176] on li "Edit VMS Configuration" at bounding box center [1068, 174] width 145 height 23
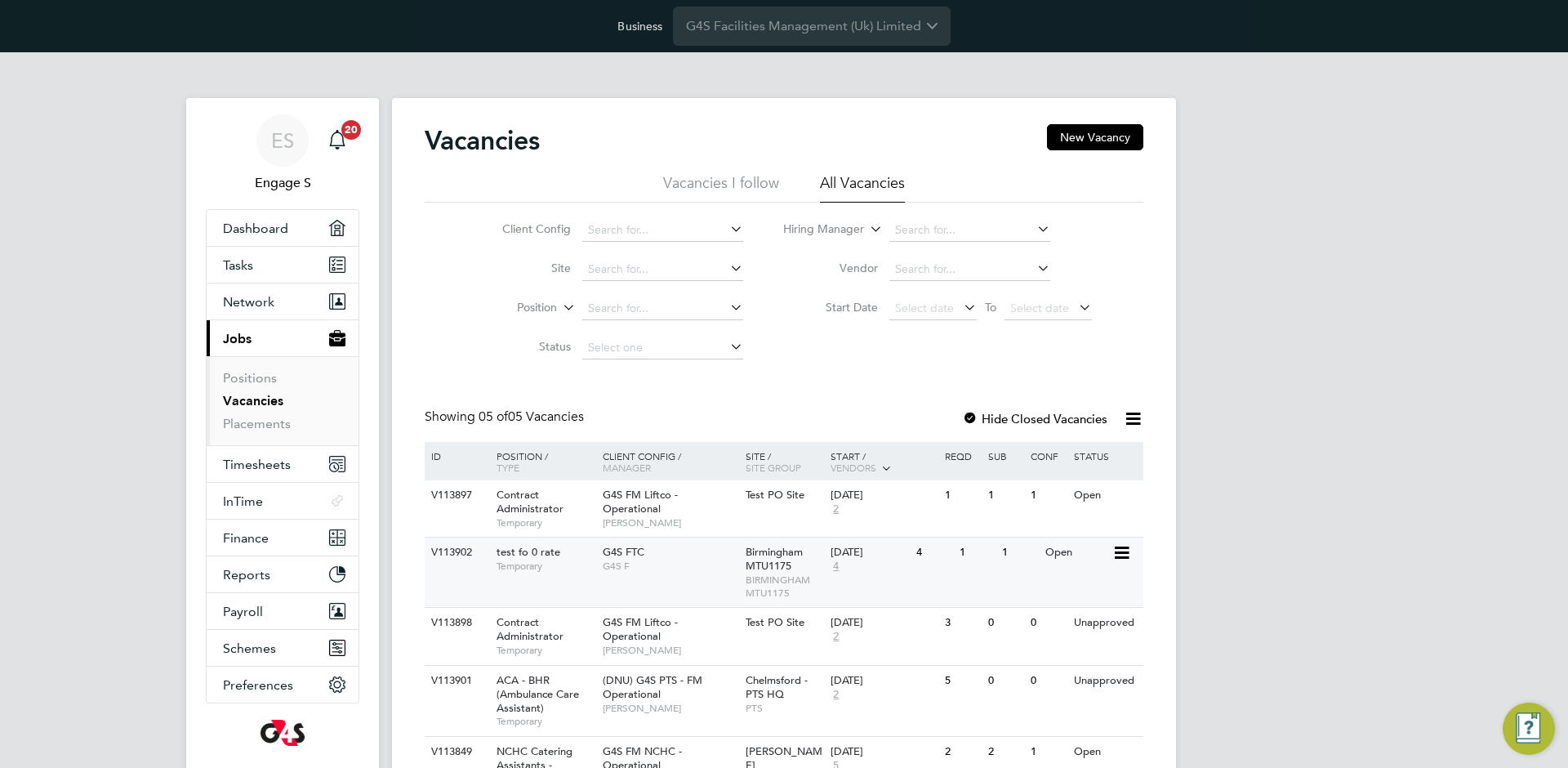
click at [949, 584] on div "V113902 test fo 0 rate Temporary G4S FTC G4S F Birmingham MTU1175 BIRMINGHAM MT…" at bounding box center [784, 572] width 719 height 70
click at [609, 225] on input at bounding box center [662, 231] width 161 height 23
click at [689, 260] on li "G4S FTC" at bounding box center [662, 252] width 163 height 22
type input "G4S FTC"
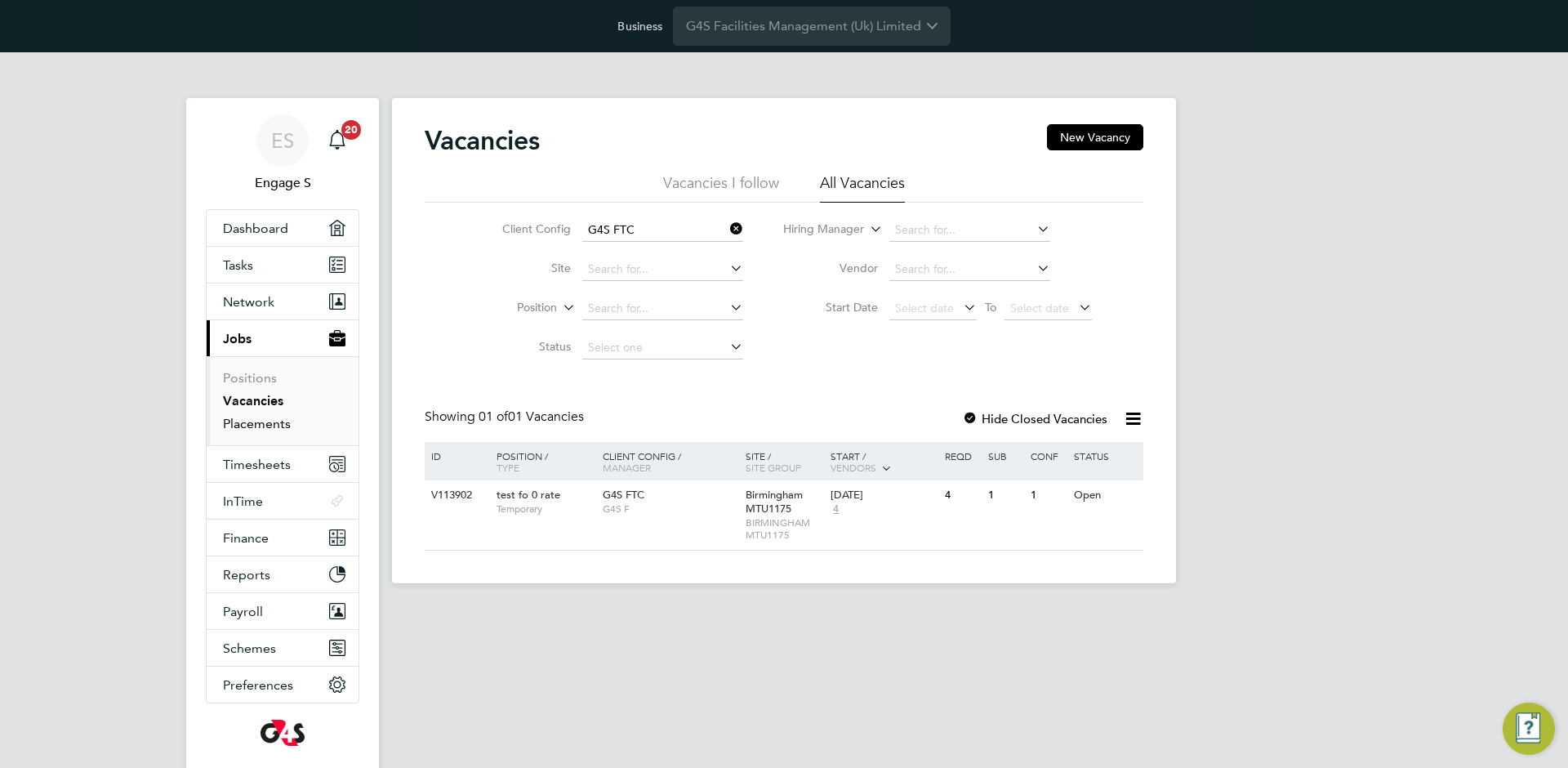
click at [232, 419] on link "Placements" at bounding box center [256, 423] width 68 height 15
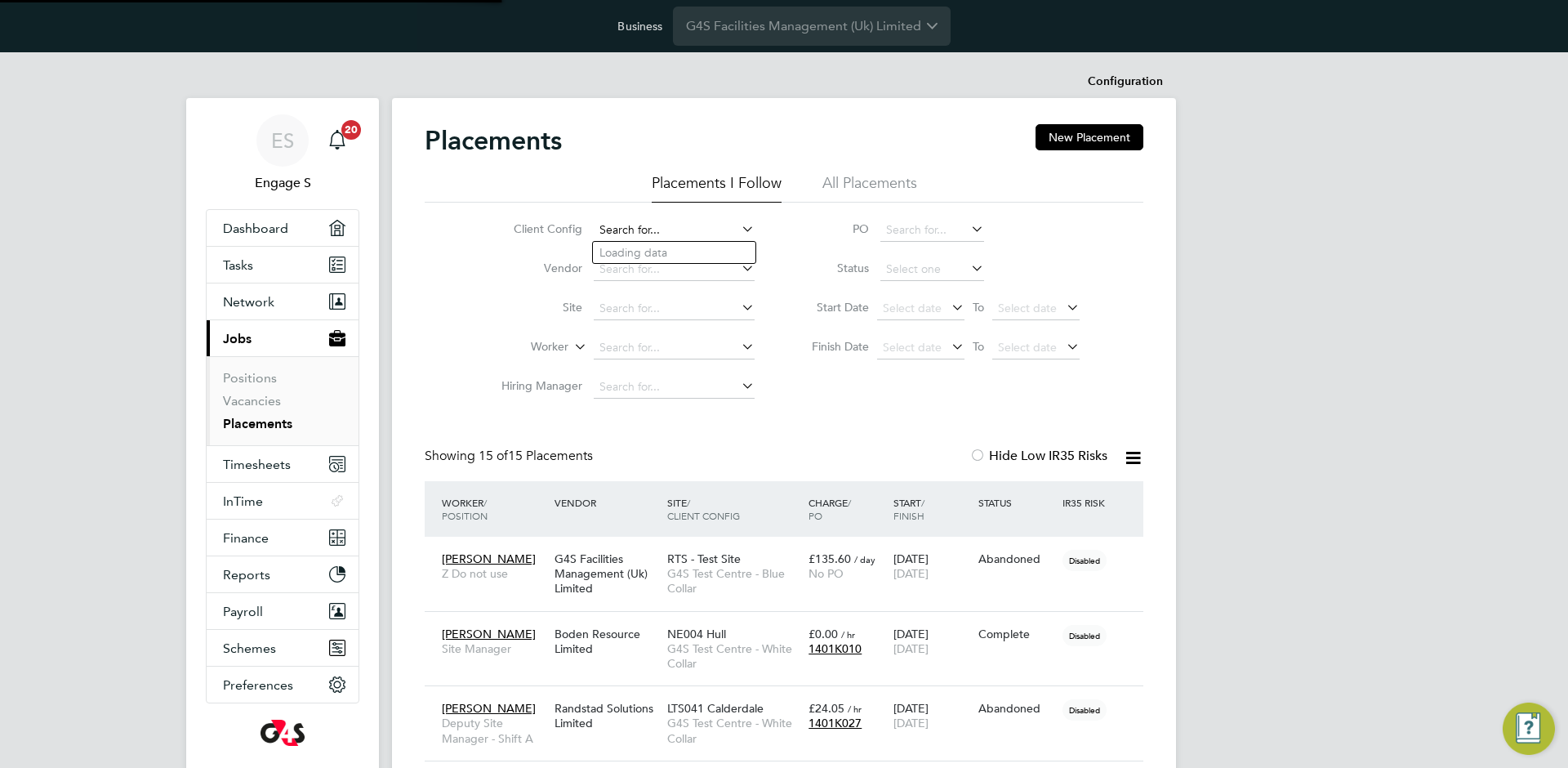
click at [634, 227] on input at bounding box center [674, 231] width 161 height 23
click at [646, 251] on li "G4S FTC" at bounding box center [674, 252] width 163 height 22
type input "G4S FTC"
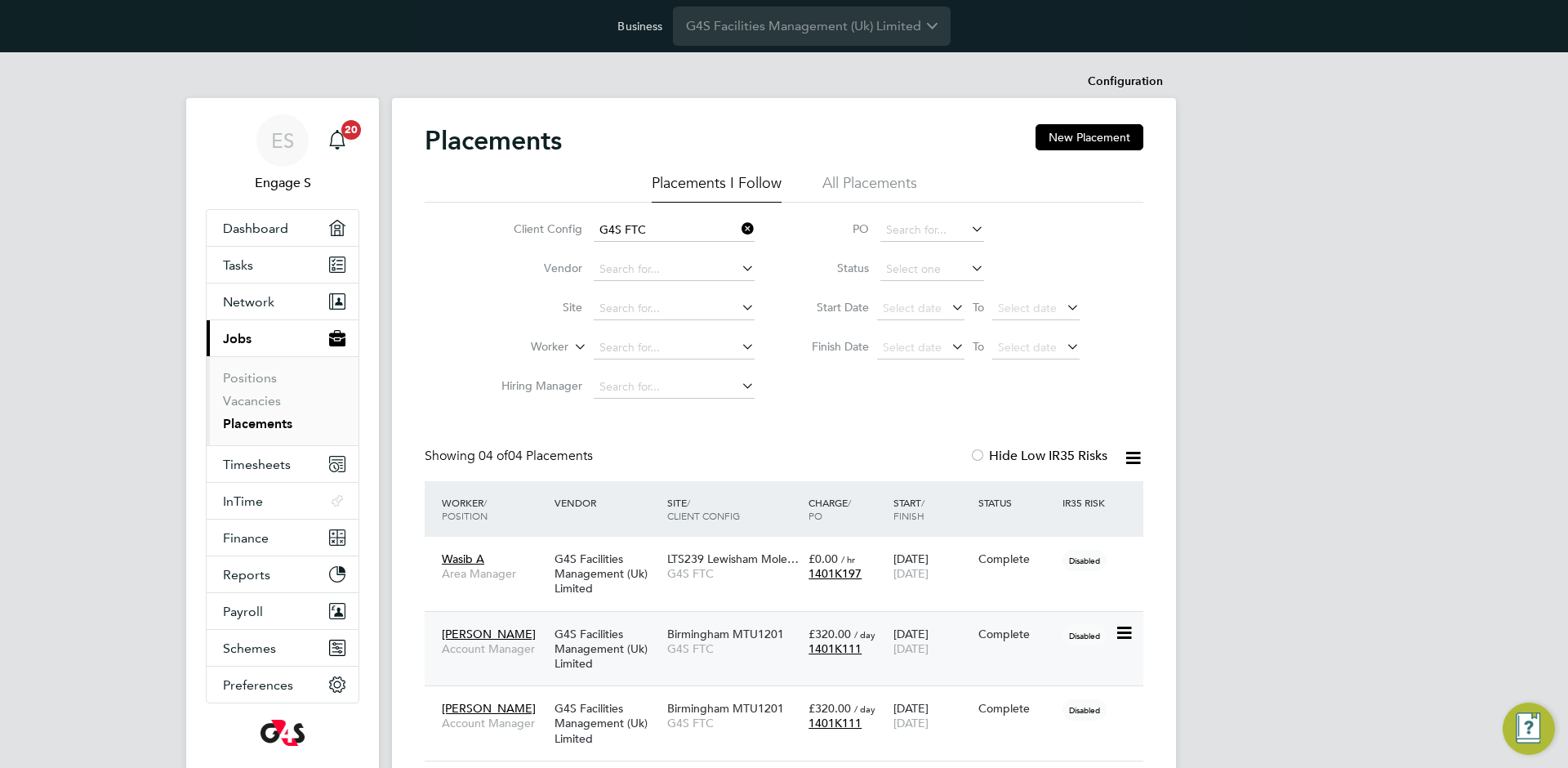
click at [998, 639] on div "Complete" at bounding box center [1017, 633] width 77 height 15
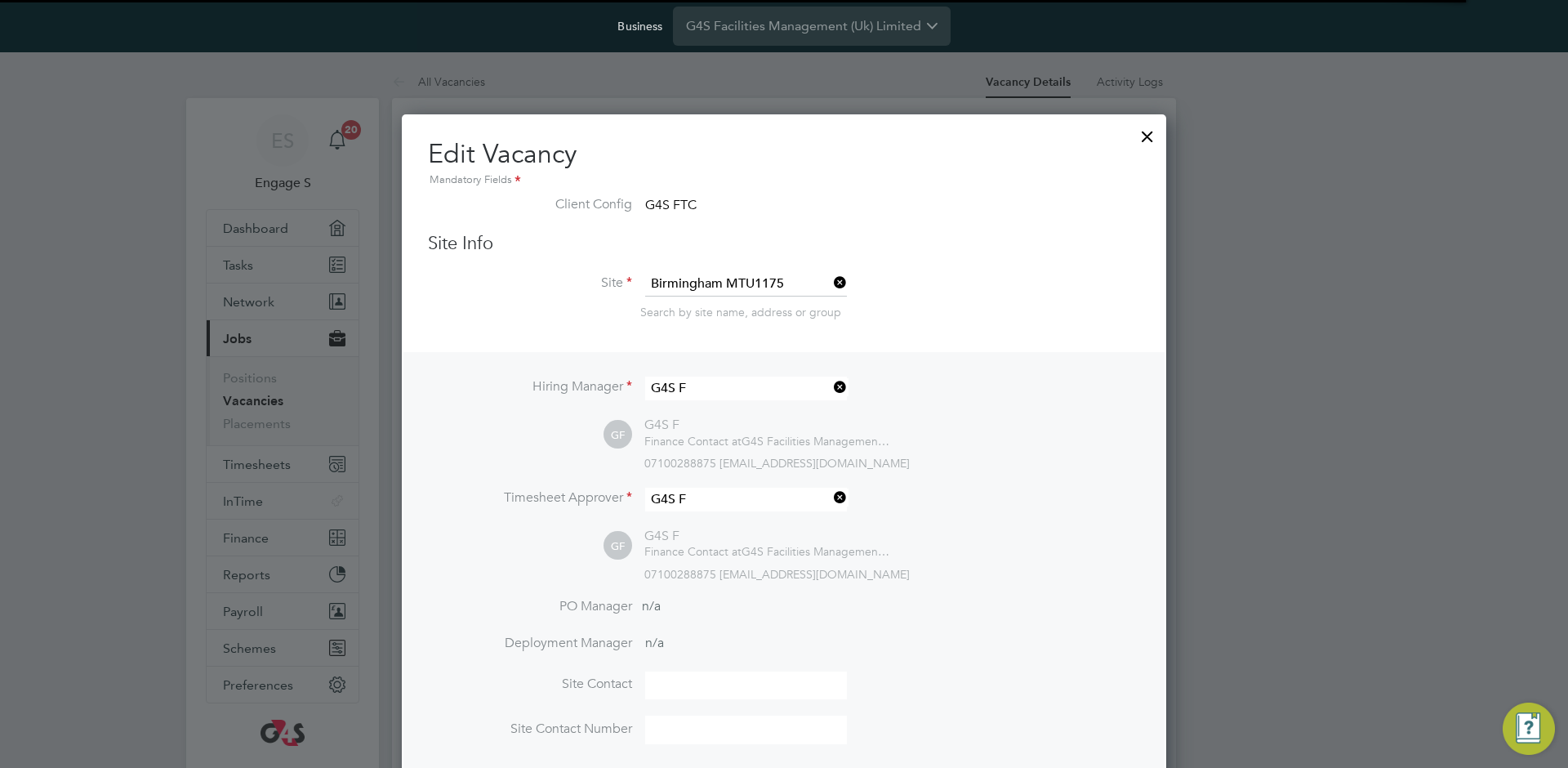
scroll to position [47, 142]
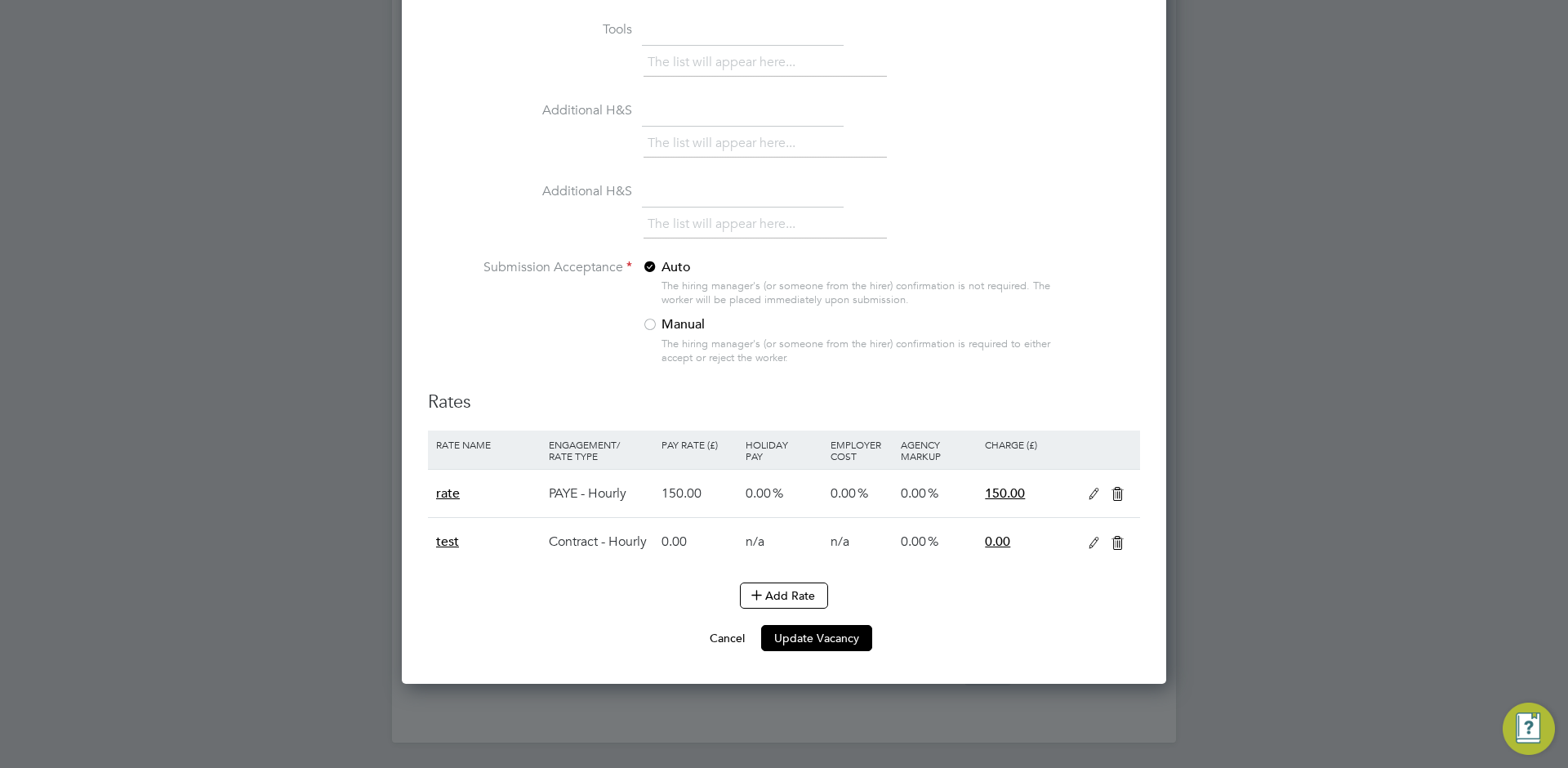
click at [1086, 545] on icon at bounding box center [1093, 543] width 20 height 13
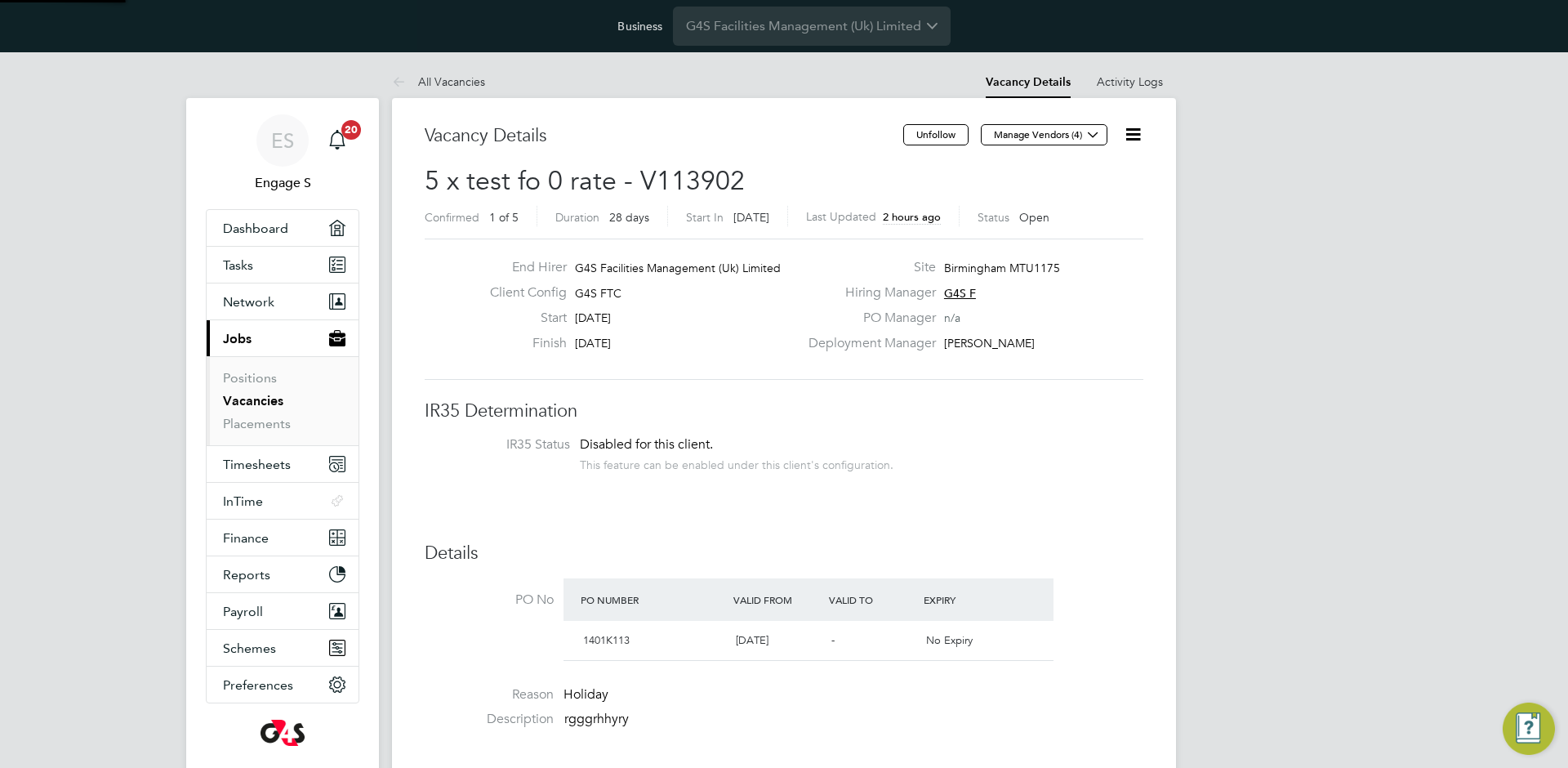
scroll to position [47, 113]
click at [955, 412] on h3 "IR35 Determination" at bounding box center [784, 411] width 719 height 24
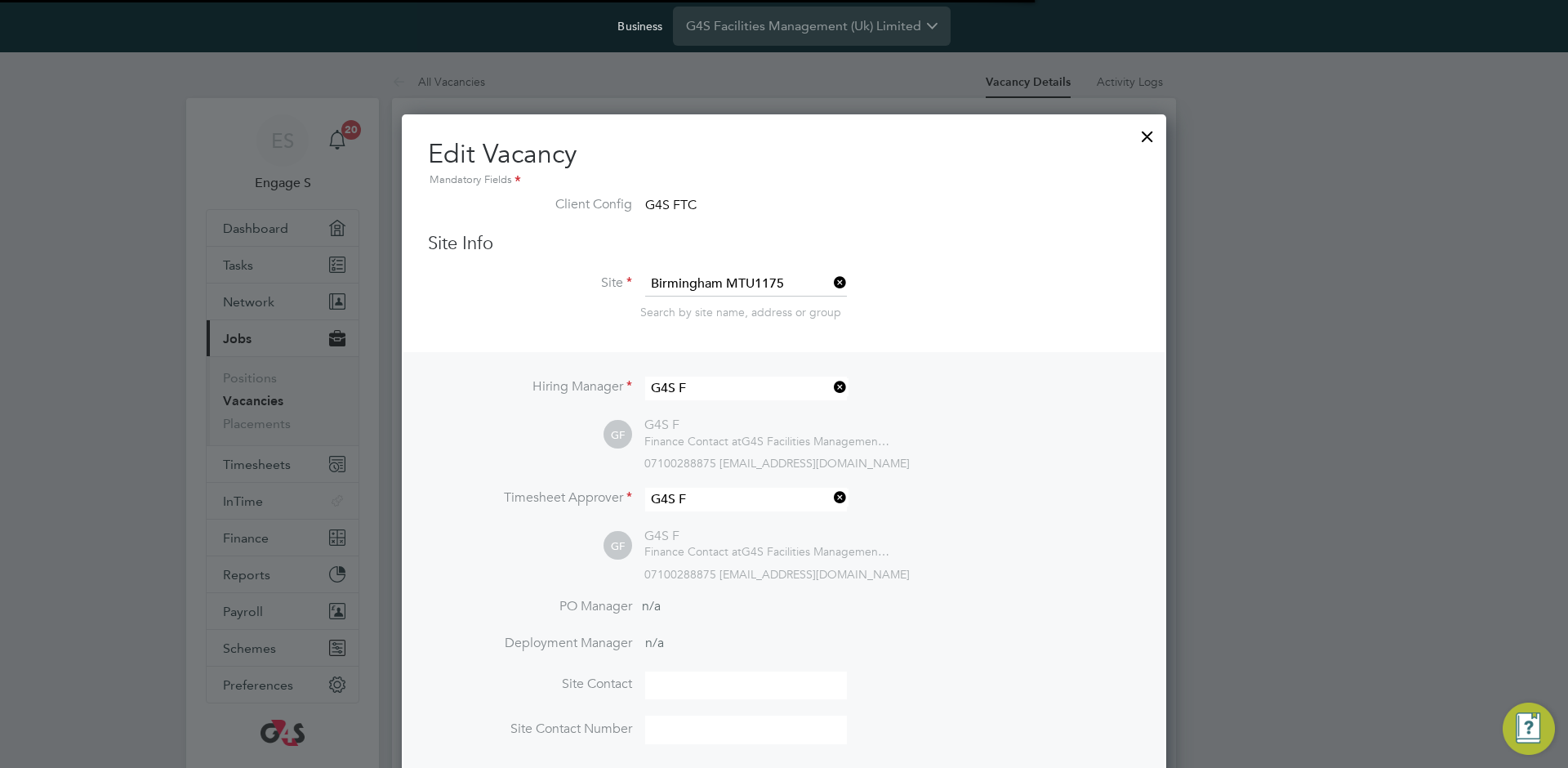
scroll to position [8, 8]
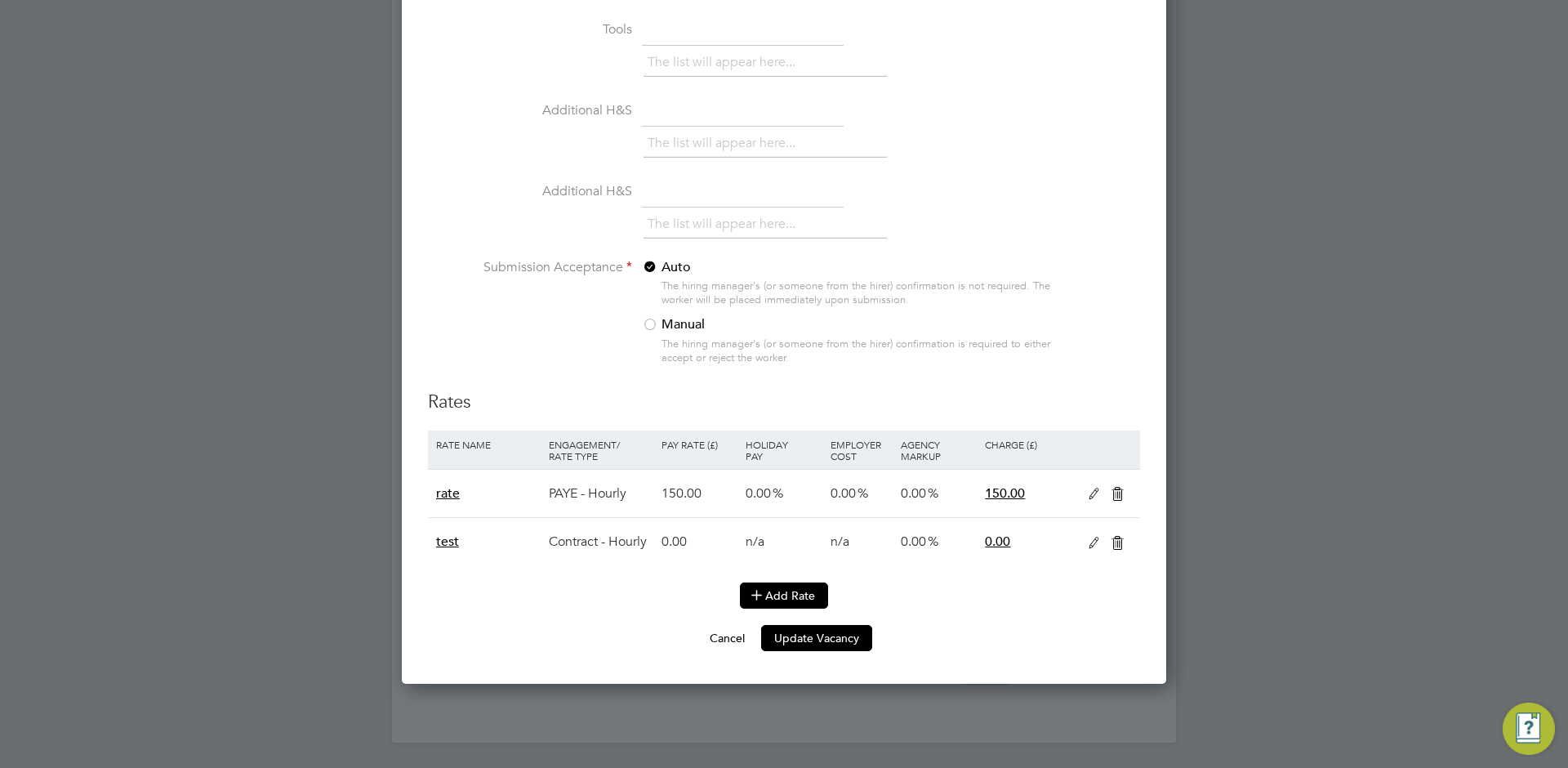
click at [769, 588] on button "Add Rate" at bounding box center [784, 595] width 88 height 26
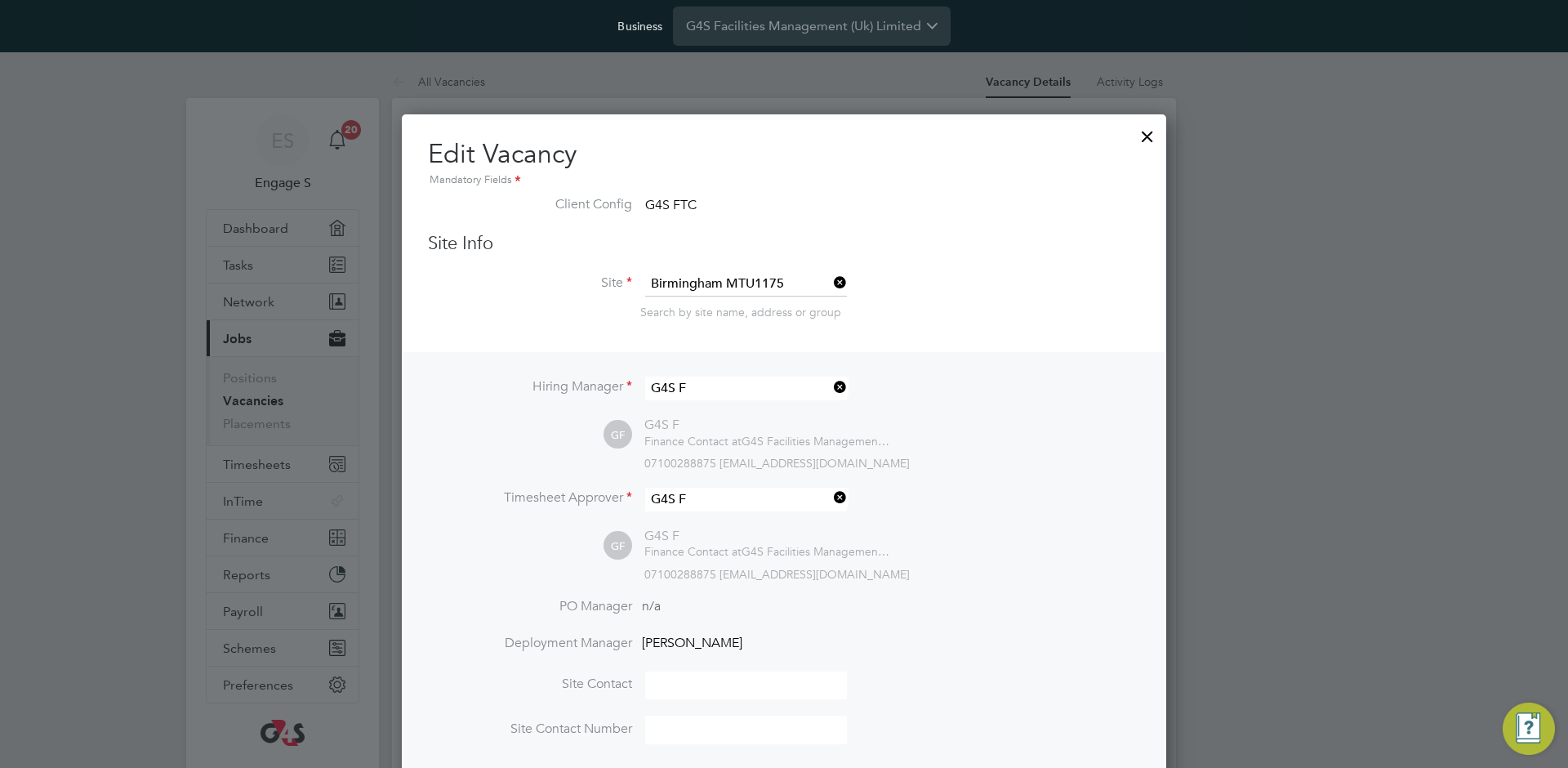
click at [1140, 133] on div at bounding box center [1147, 132] width 29 height 29
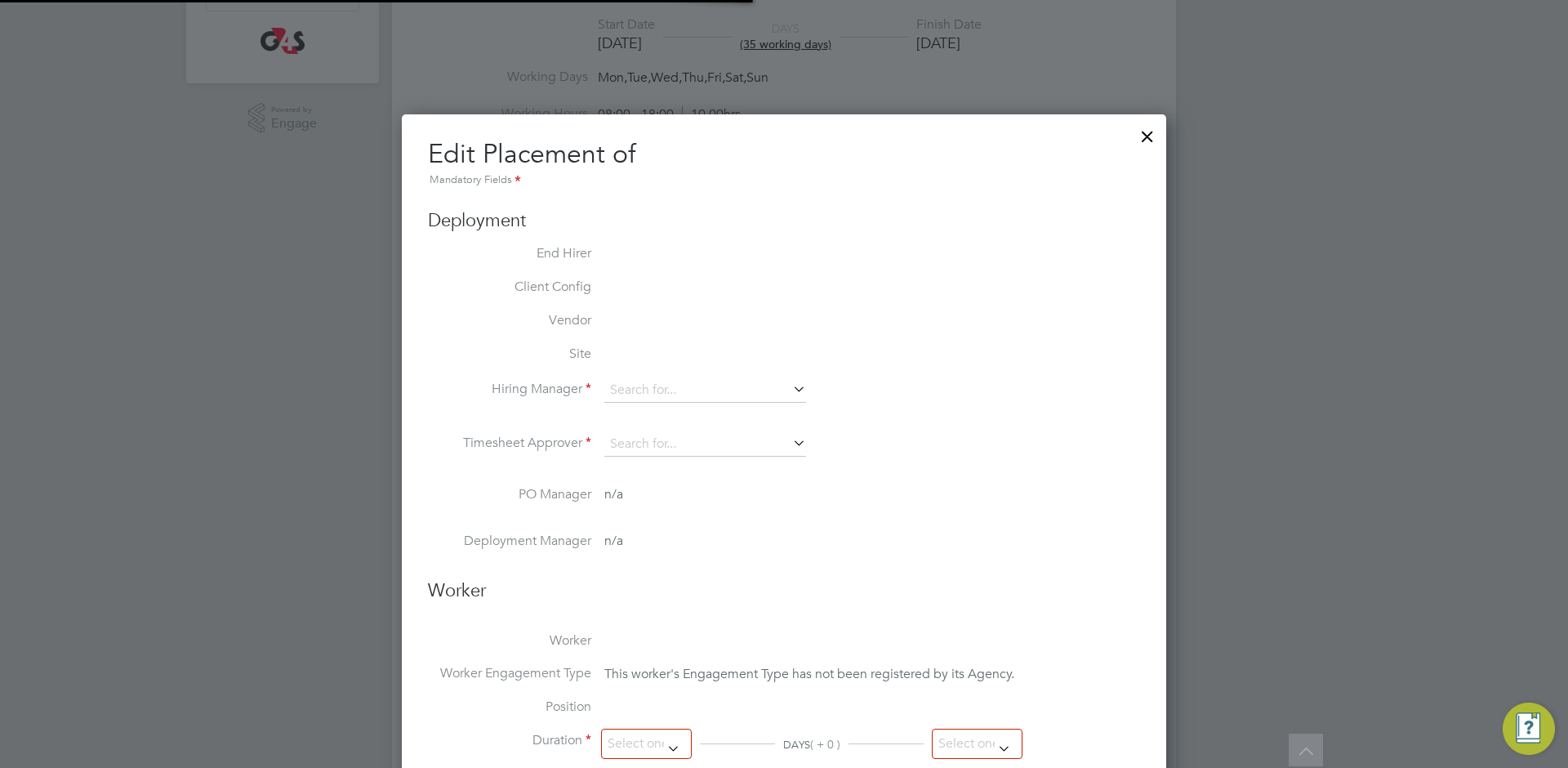
type input "G4S F"
type input "11 Mar 2024"
type input "14 Apr 2024"
type input "08:00"
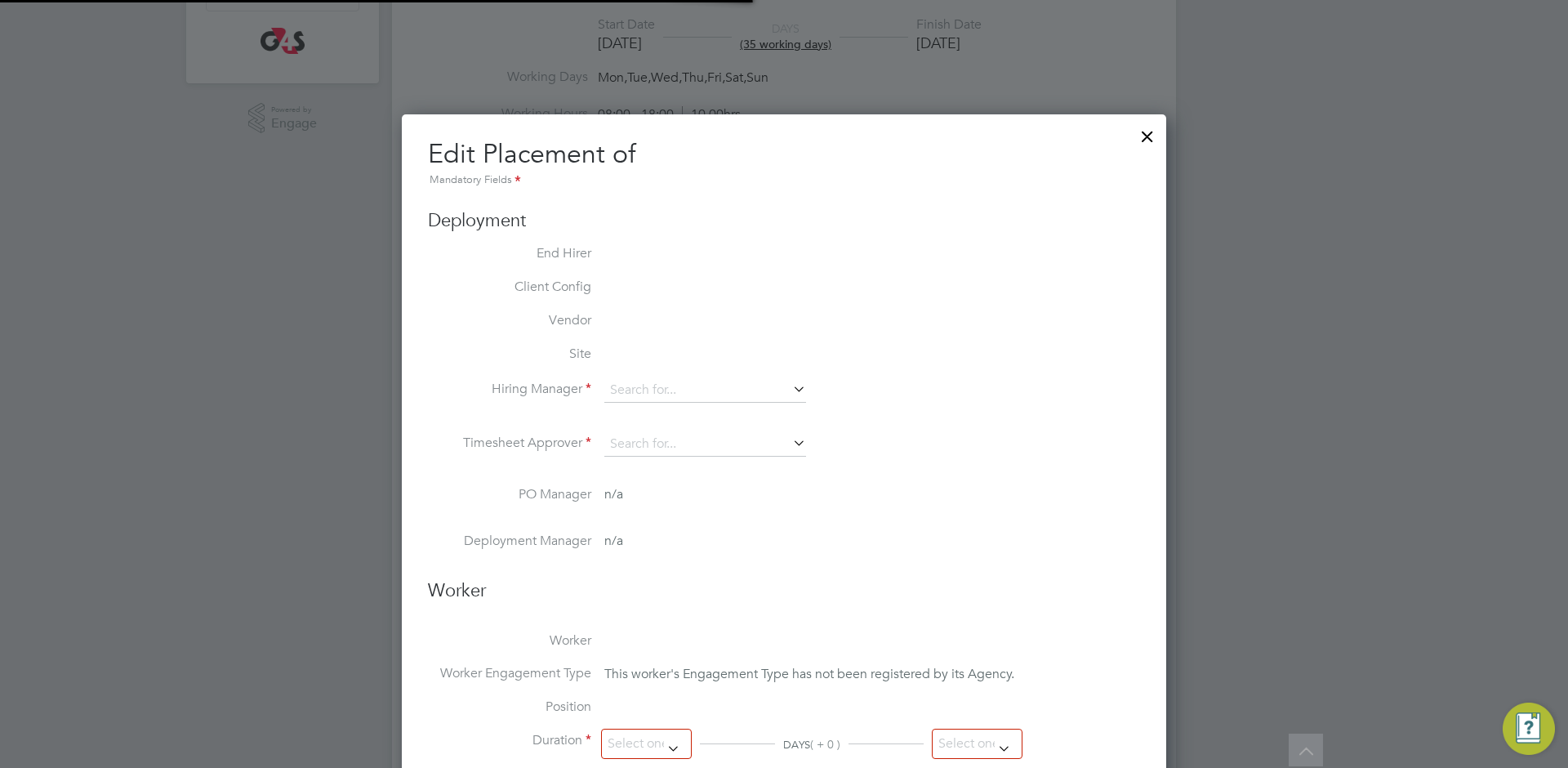
type input "18:00"
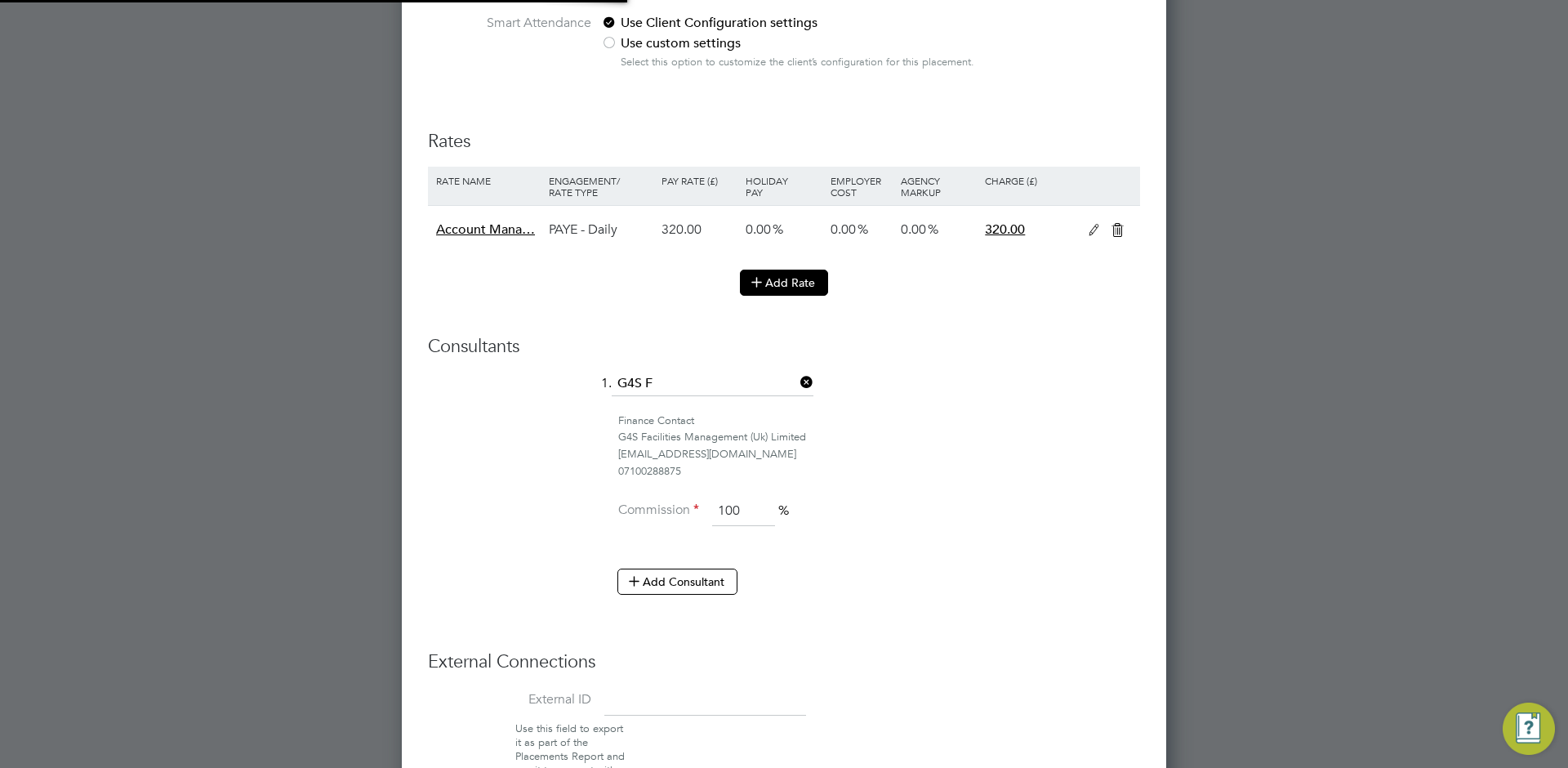
click at [803, 279] on button "Add Rate" at bounding box center [784, 282] width 88 height 26
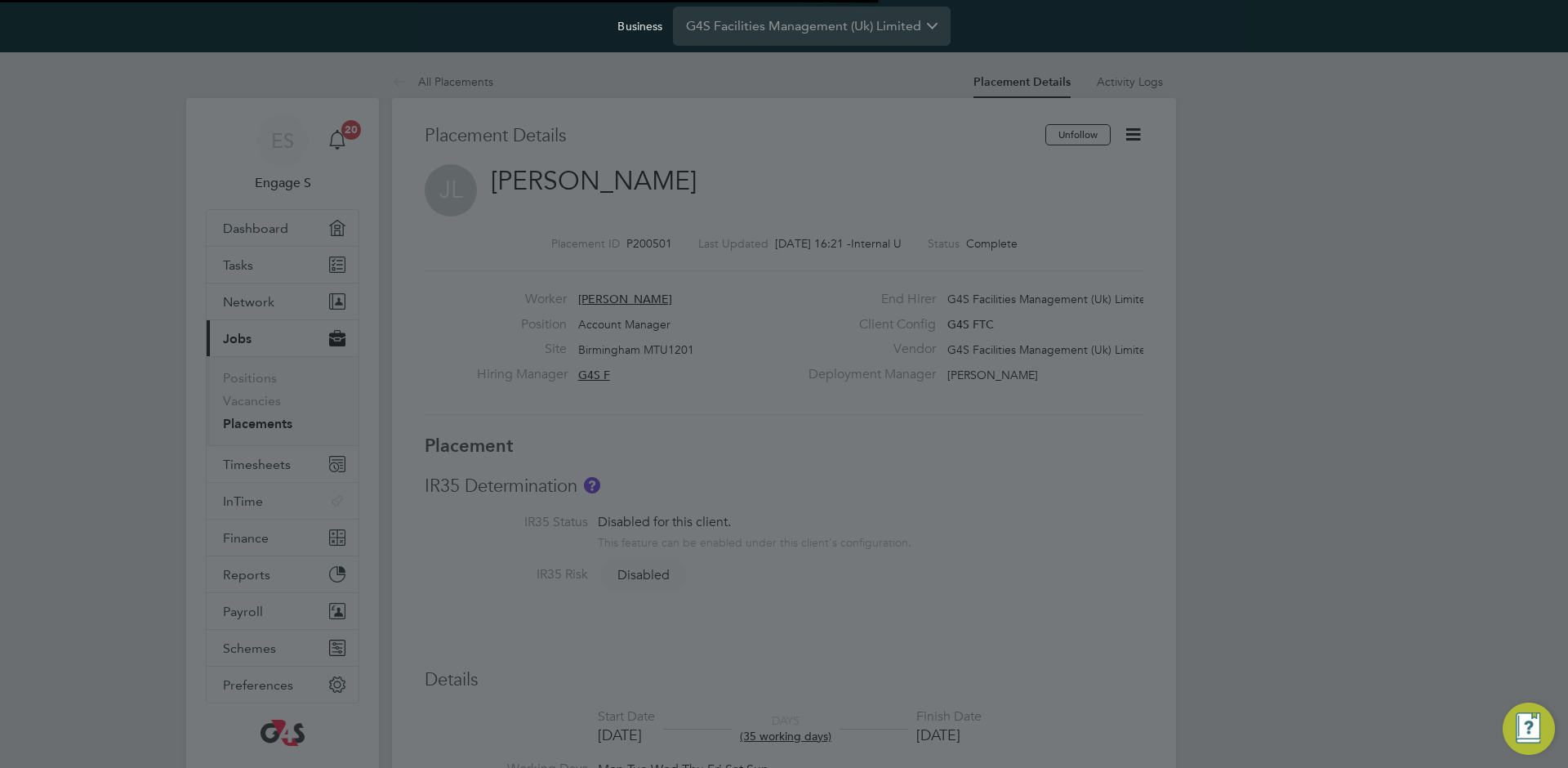
click at [1155, 308] on div at bounding box center [784, 384] width 1568 height 768
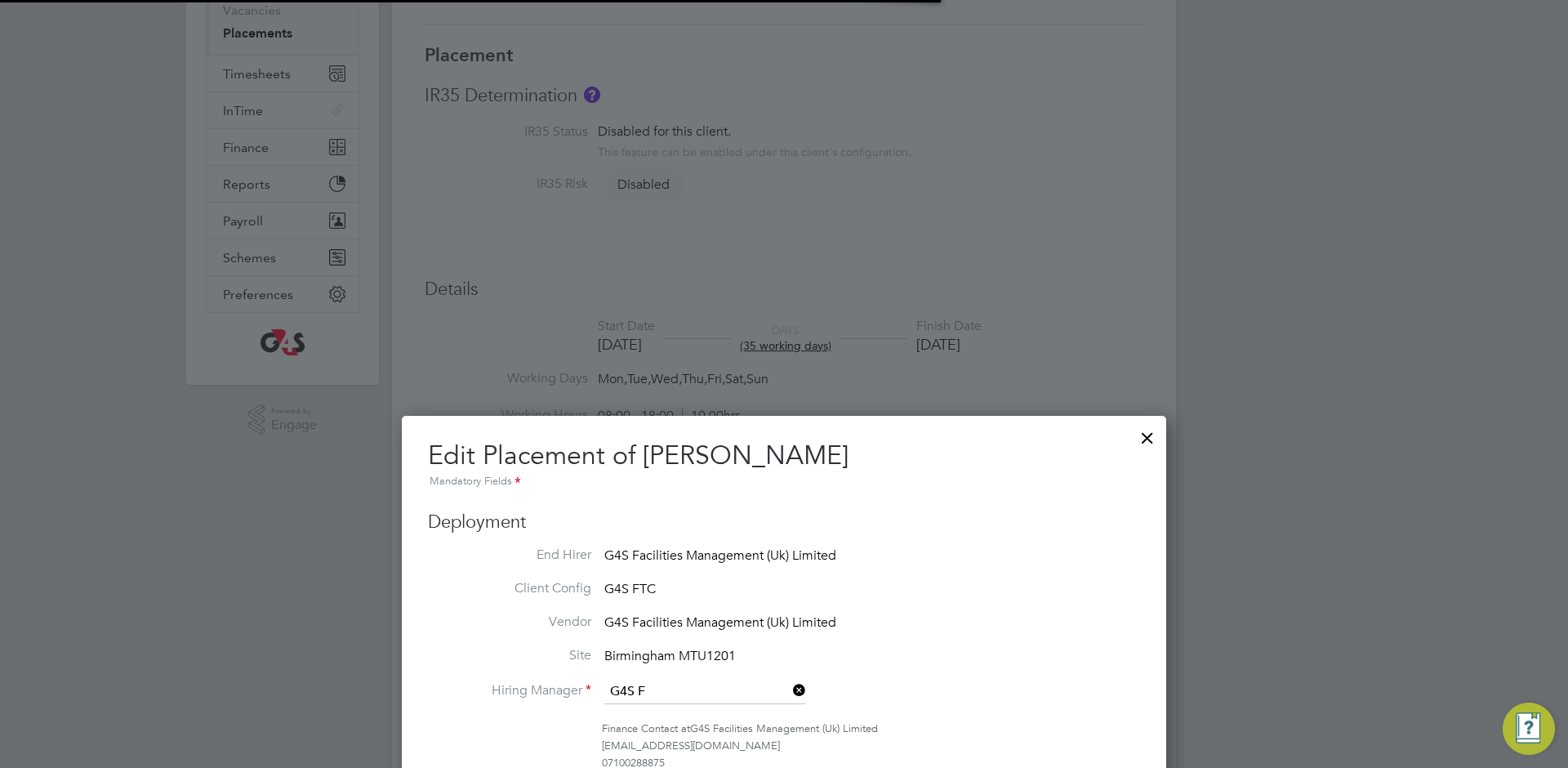
click at [1150, 436] on div at bounding box center [1147, 434] width 29 height 29
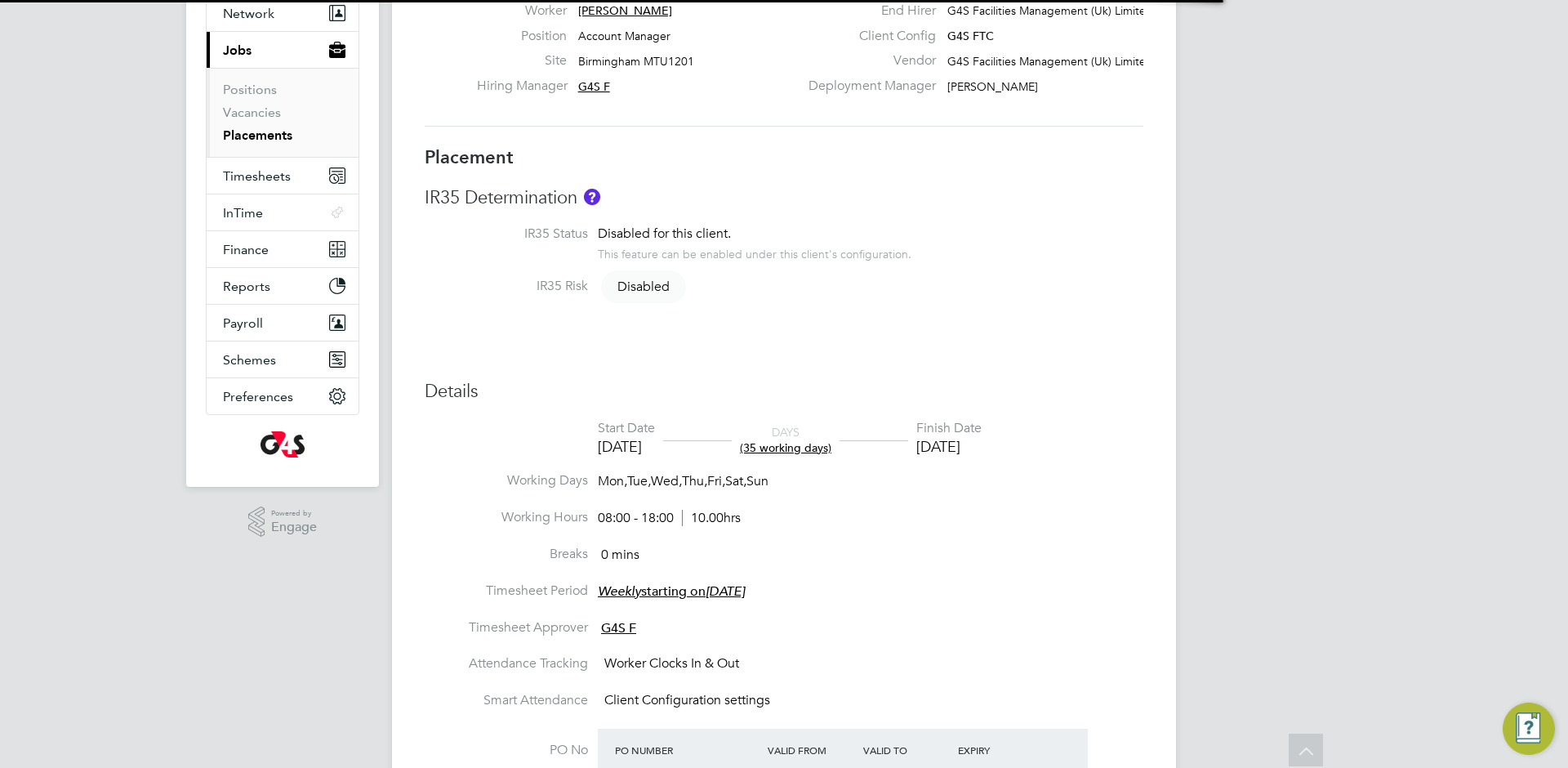
click at [269, 135] on link "Placements" at bounding box center [257, 135] width 69 height 15
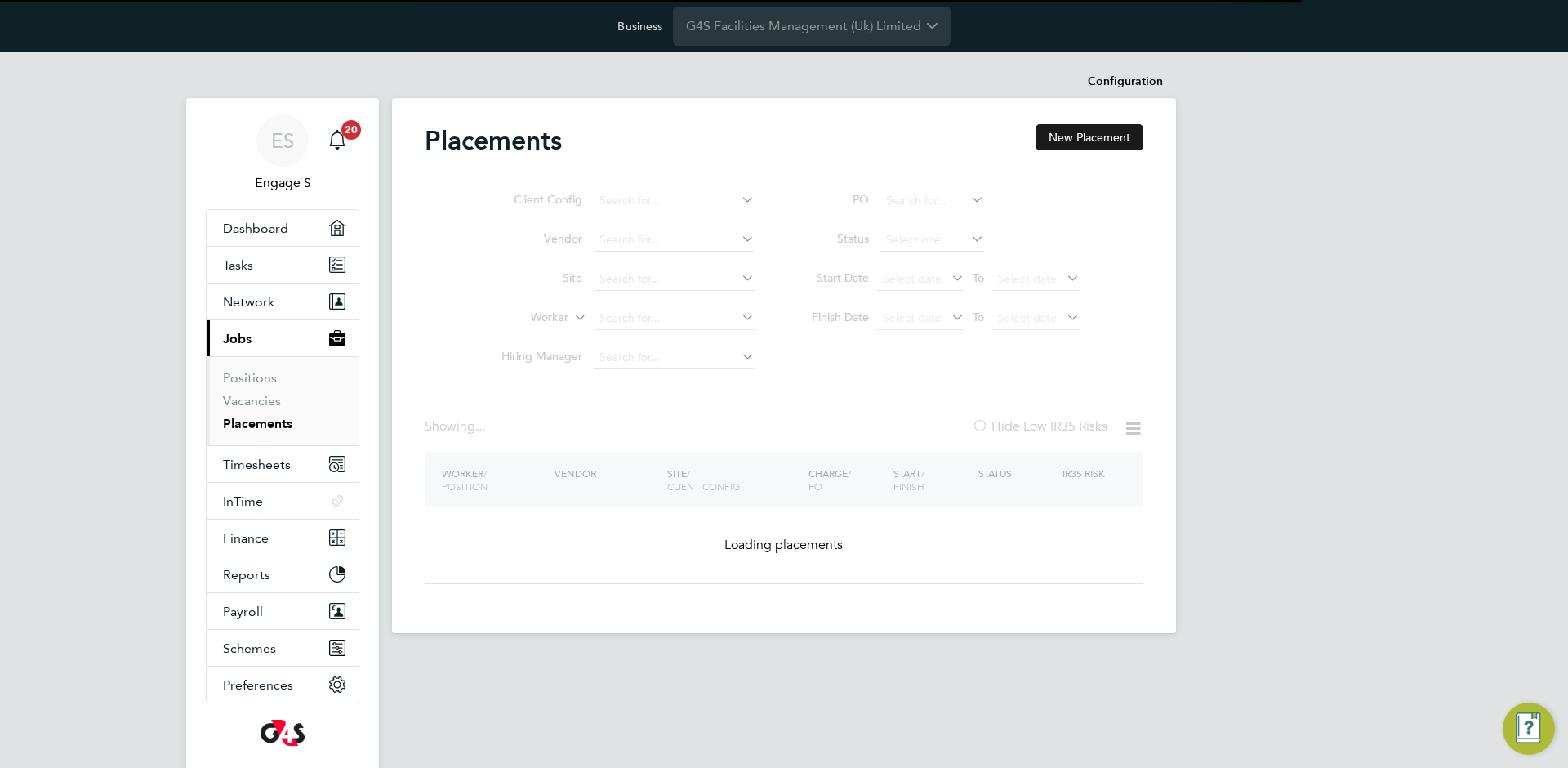
click at [1099, 147] on button "New Placement" at bounding box center [1089, 136] width 108 height 26
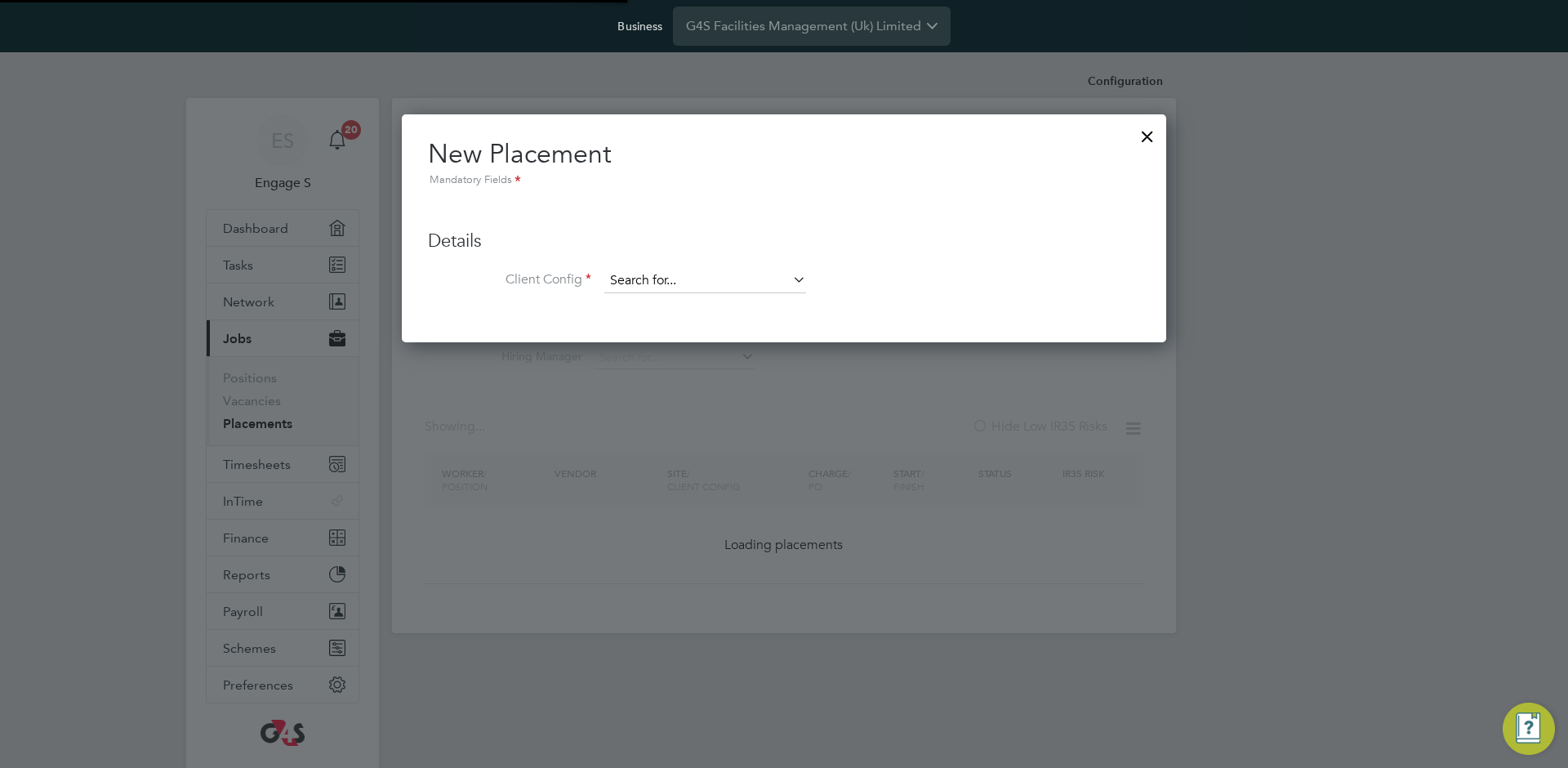
click at [649, 280] on input at bounding box center [705, 282] width 202 height 25
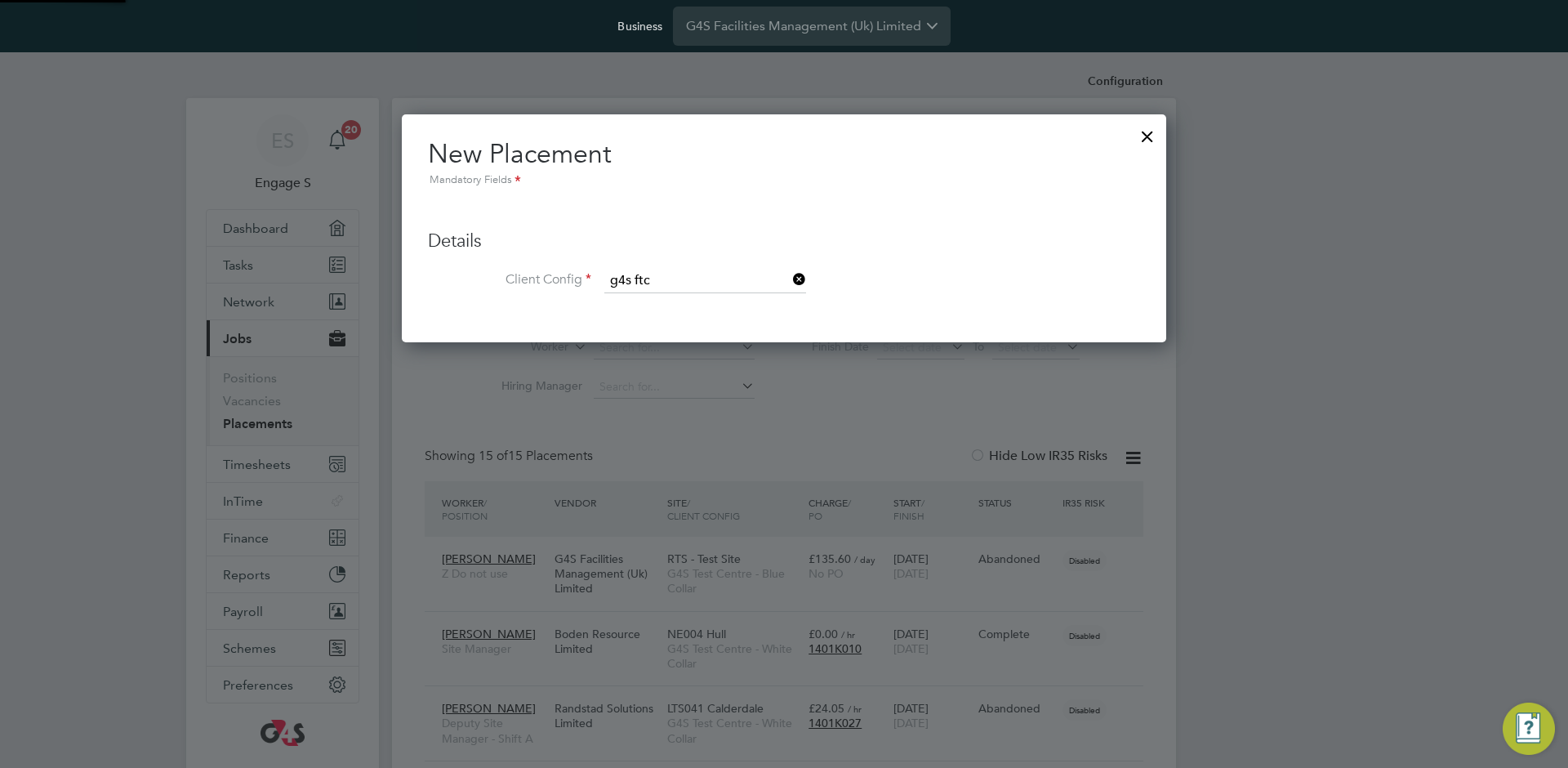
click at [694, 296] on li "G4S FTC" at bounding box center [705, 304] width 203 height 22
type input "G4S FTC"
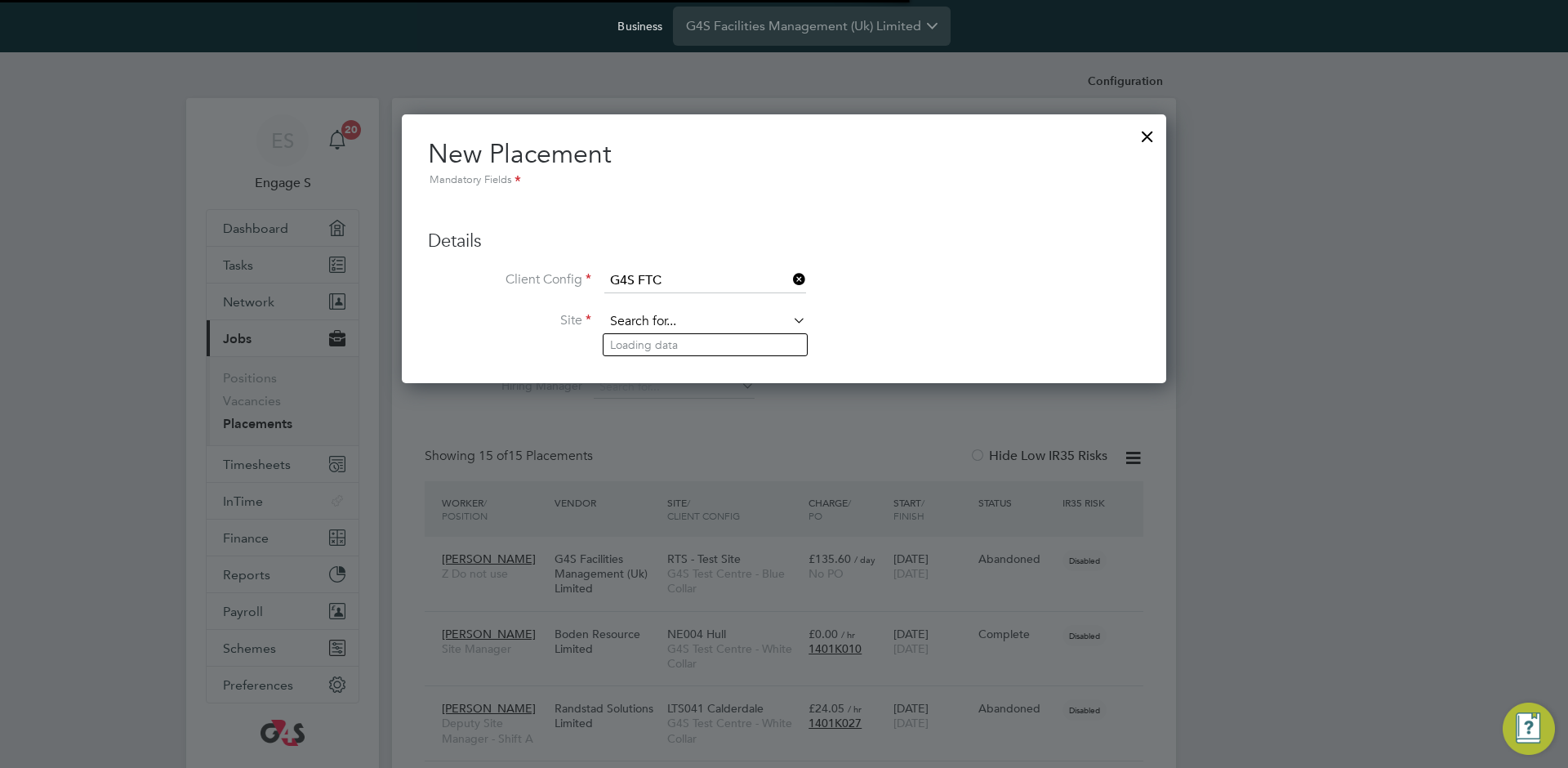
click at [681, 317] on input at bounding box center [705, 323] width 202 height 25
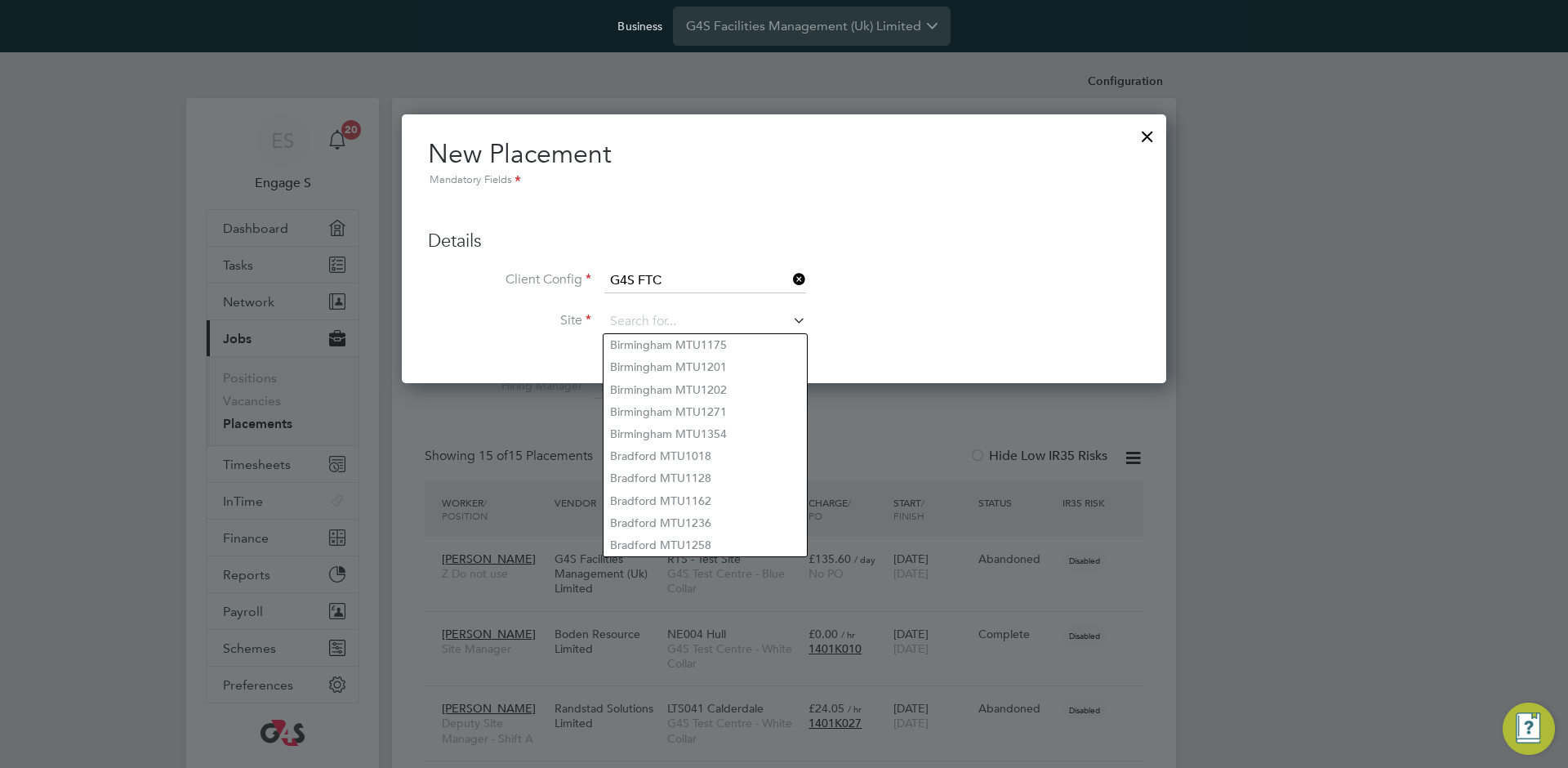
click at [665, 364] on li "Birmingham MTU1201" at bounding box center [705, 367] width 203 height 22
type input "Birmingham MTU1201"
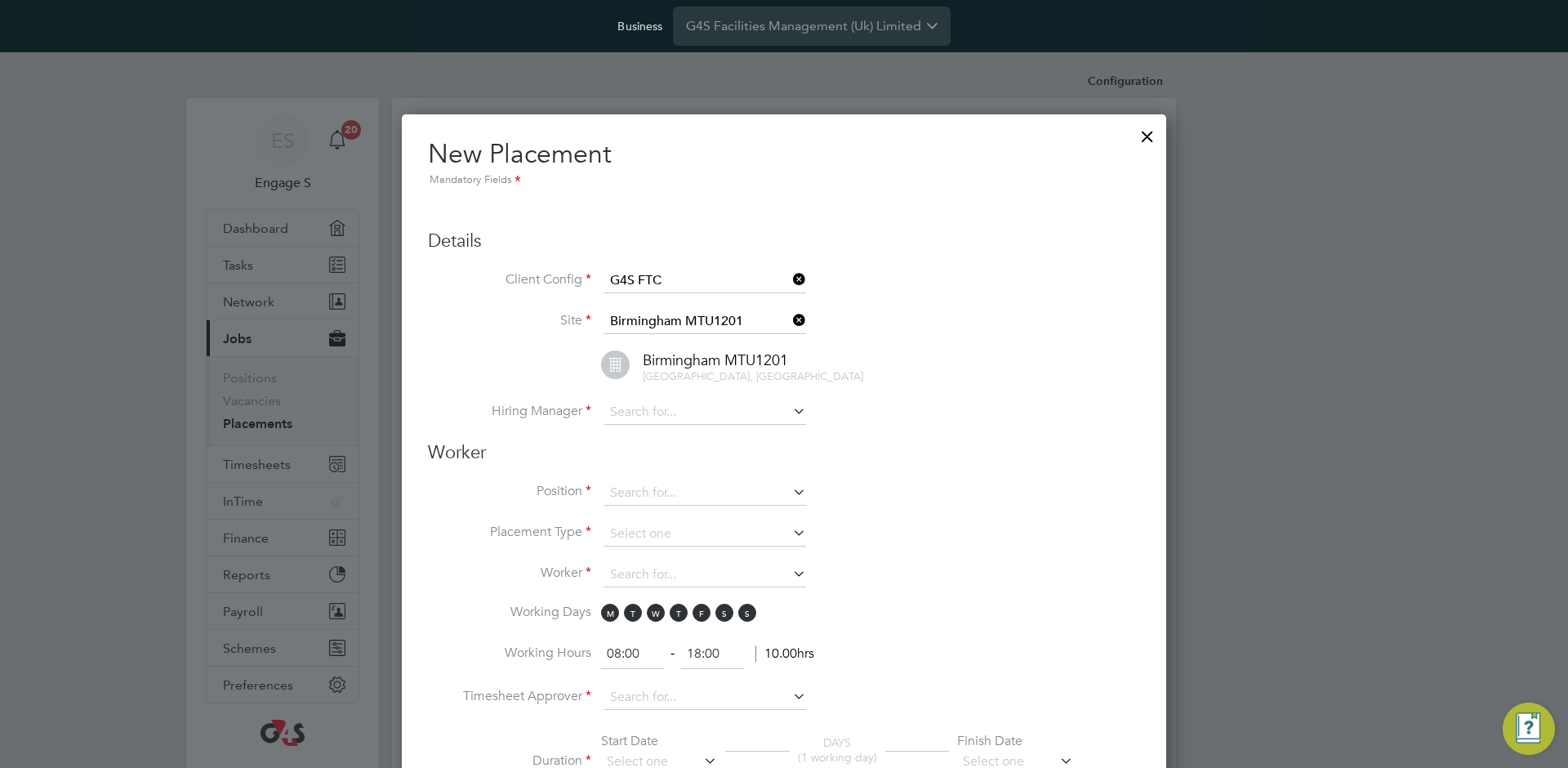
click at [669, 426] on li "Hiring Manager" at bounding box center [784, 421] width 712 height 41
click at [668, 417] on input at bounding box center [705, 413] width 202 height 25
click at [663, 469] on li "Andrew S" at bounding box center [705, 479] width 203 height 22
type input "Andrew S"
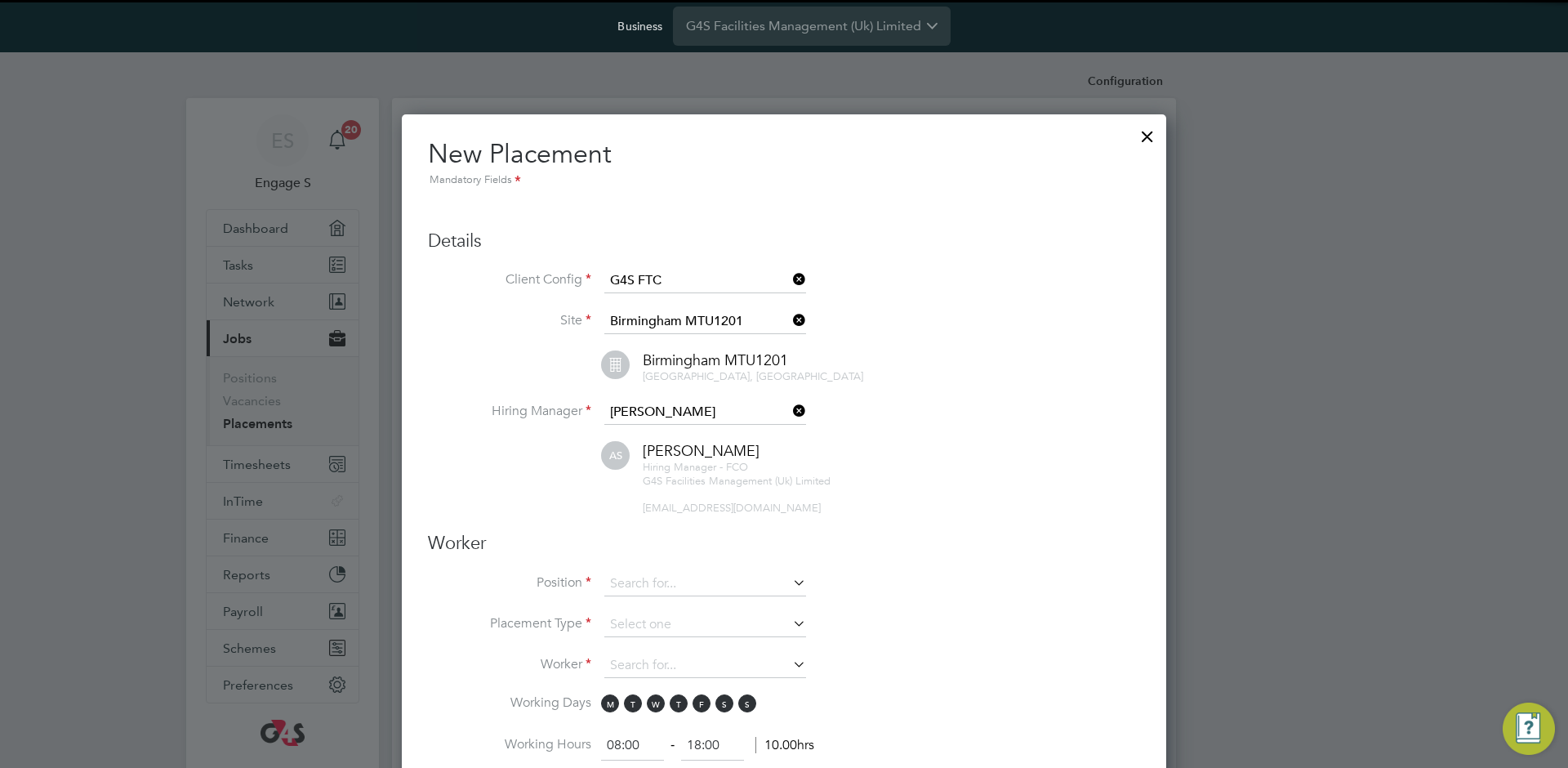
click at [648, 508] on span "378532@testacc.com" at bounding box center [732, 508] width 178 height 14
click at [649, 587] on input at bounding box center [705, 584] width 202 height 25
click at [642, 633] on li "Account Manager - Leicester" at bounding box center [724, 628] width 241 height 22
type input "Account Manager - Leicester"
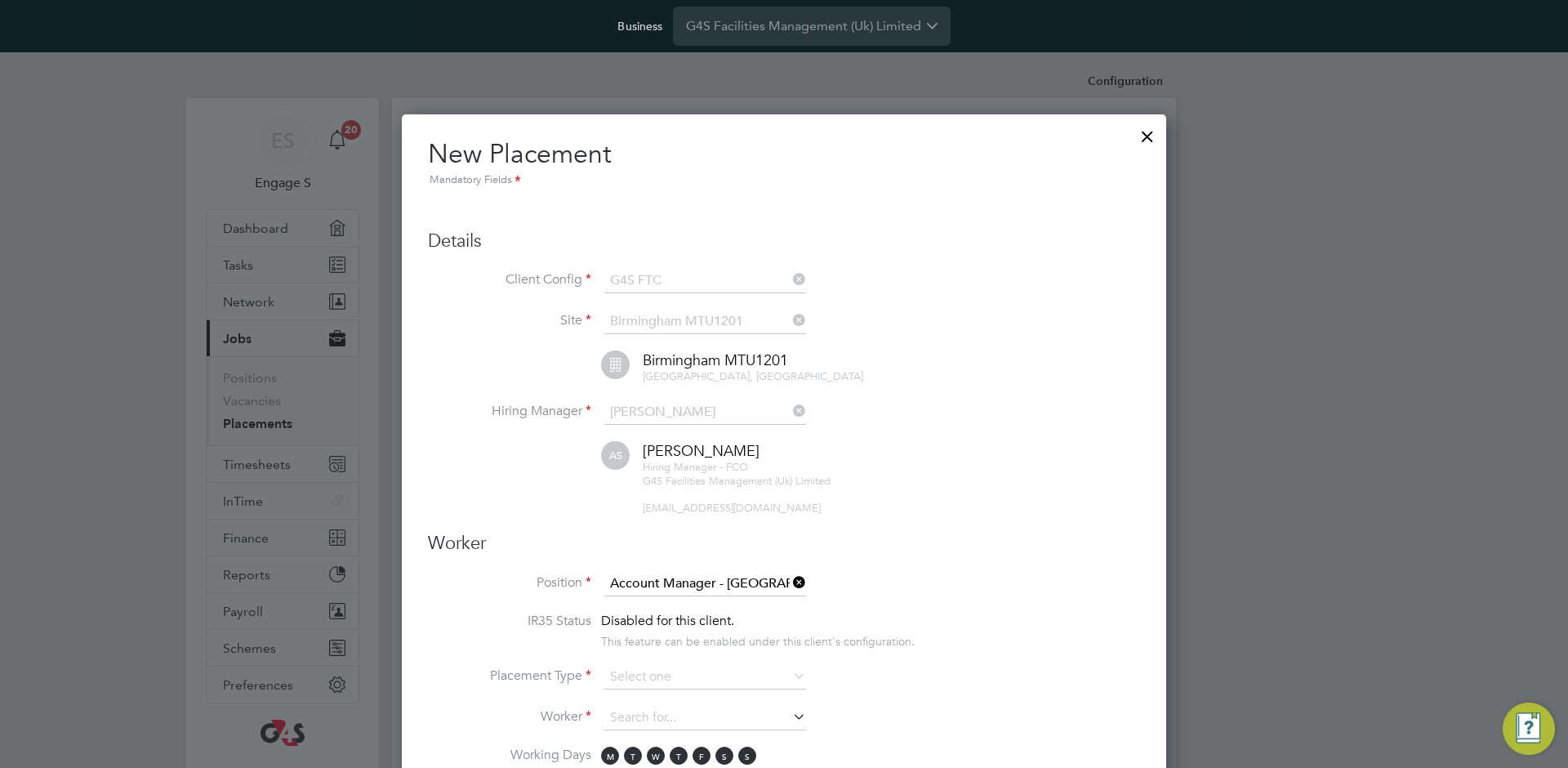
click at [646, 621] on span "Disabled for this client." at bounding box center [667, 621] width 133 height 16
click at [636, 672] on input at bounding box center [705, 678] width 202 height 25
click at [637, 695] on li "Temporary" at bounding box center [705, 699] width 203 height 21
type input "Temporary"
click at [638, 713] on input at bounding box center [705, 718] width 202 height 25
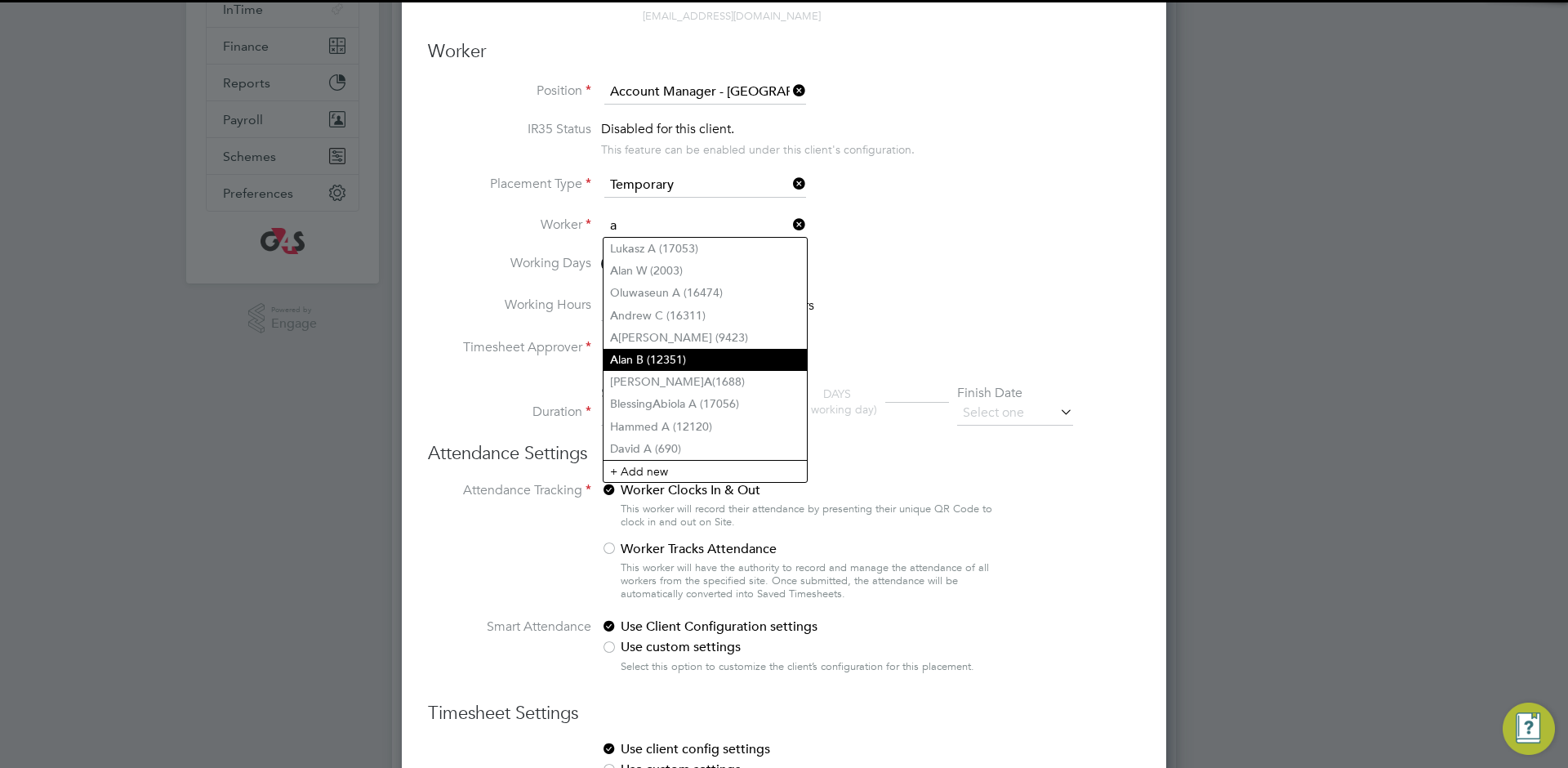
click at [642, 350] on li "A lan B (12351)" at bounding box center [705, 360] width 203 height 22
type input "Alan B (12351)"
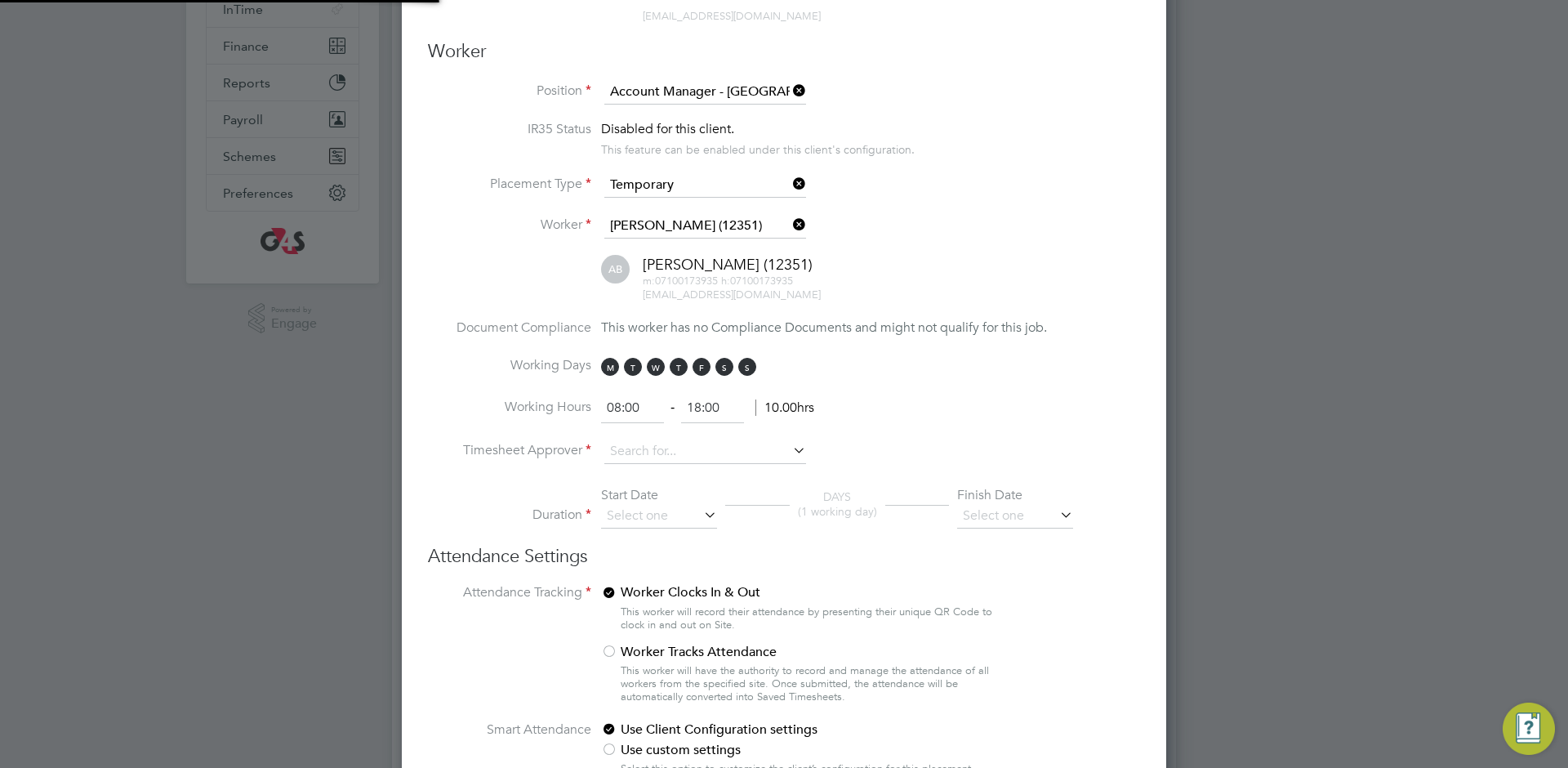
click at [636, 405] on input "08:00" at bounding box center [632, 408] width 63 height 29
drag, startPoint x: 632, startPoint y: 434, endPoint x: 630, endPoint y: 444, distance: 10.2
click at [635, 439] on ul "Position Account Manager - Leicester IR35 Status Disabled for this client. This…" at bounding box center [784, 313] width 712 height 465
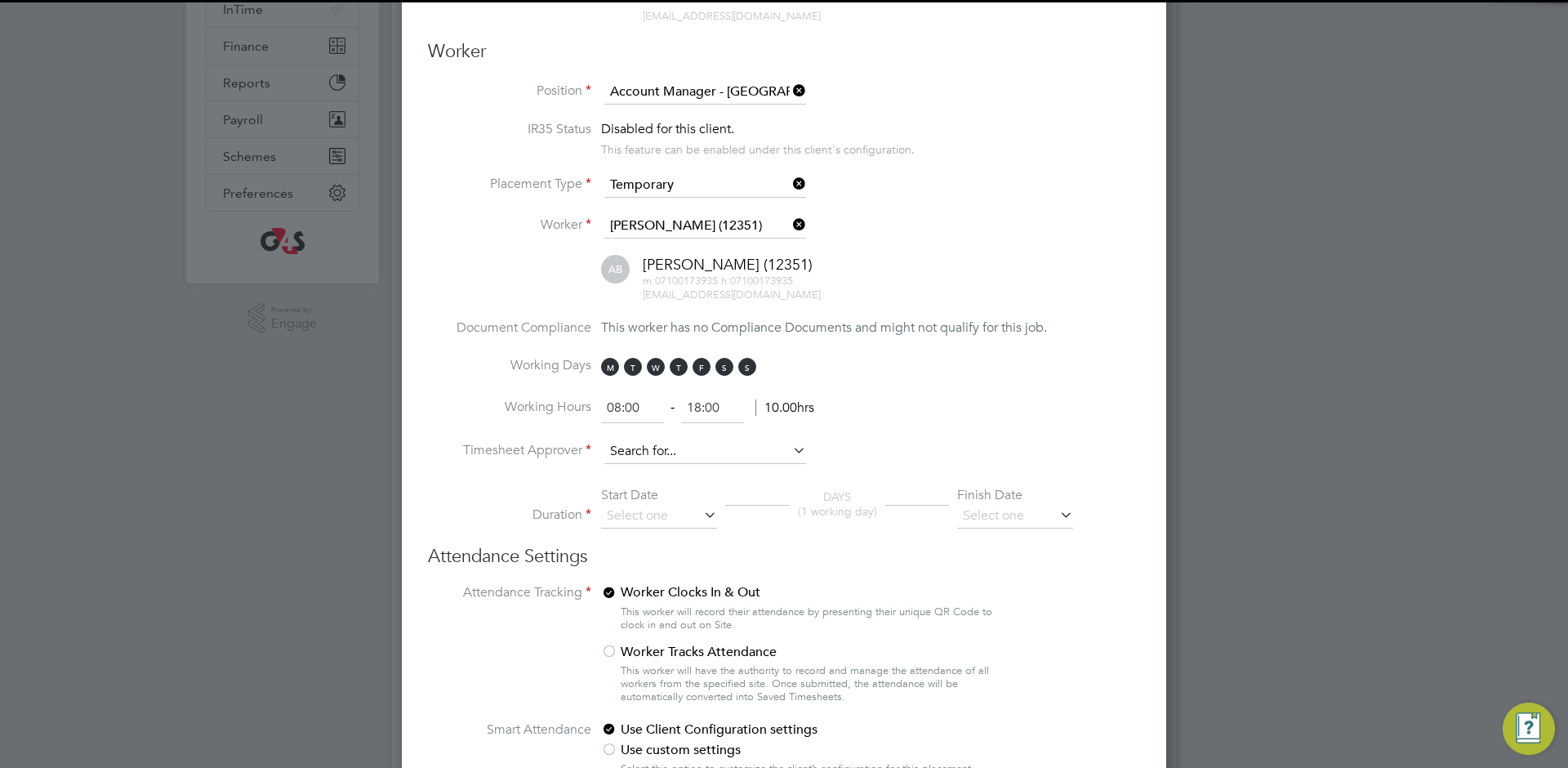
click at [629, 459] on input at bounding box center [705, 452] width 202 height 25
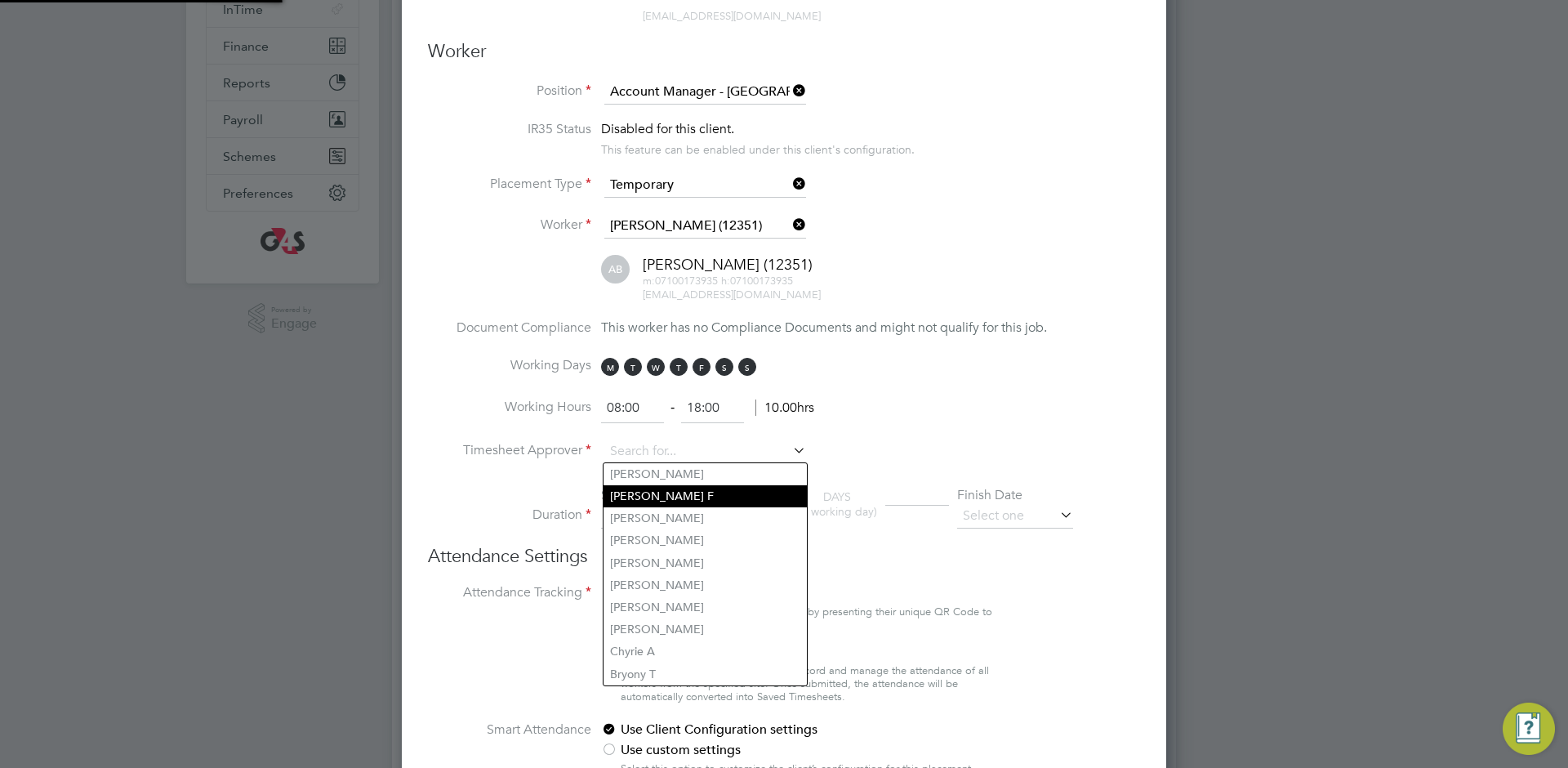
click at [655, 492] on li "Denzil F" at bounding box center [705, 496] width 203 height 22
type input "Denzil F"
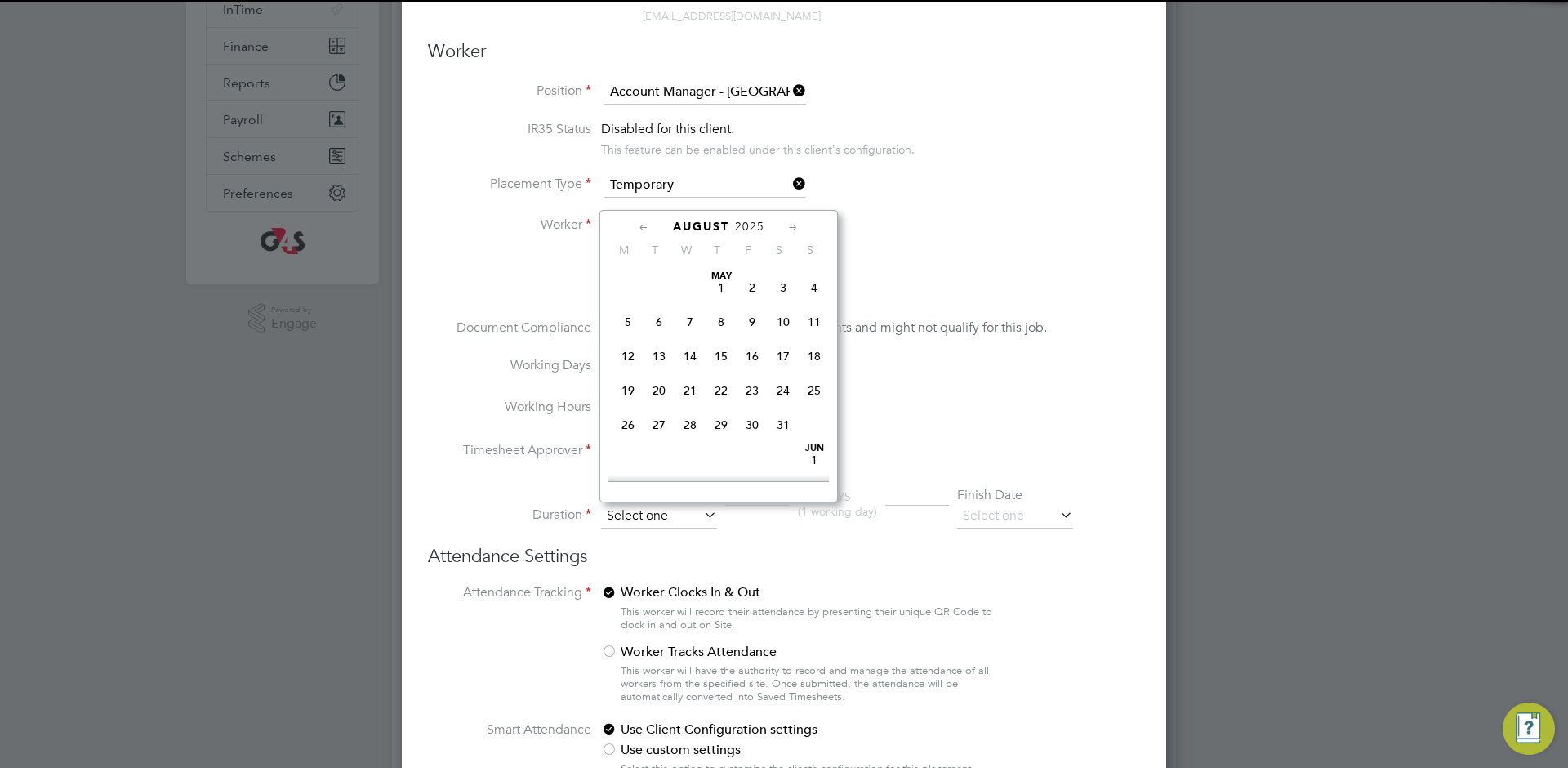
click at [640, 521] on input at bounding box center [659, 517] width 116 height 25
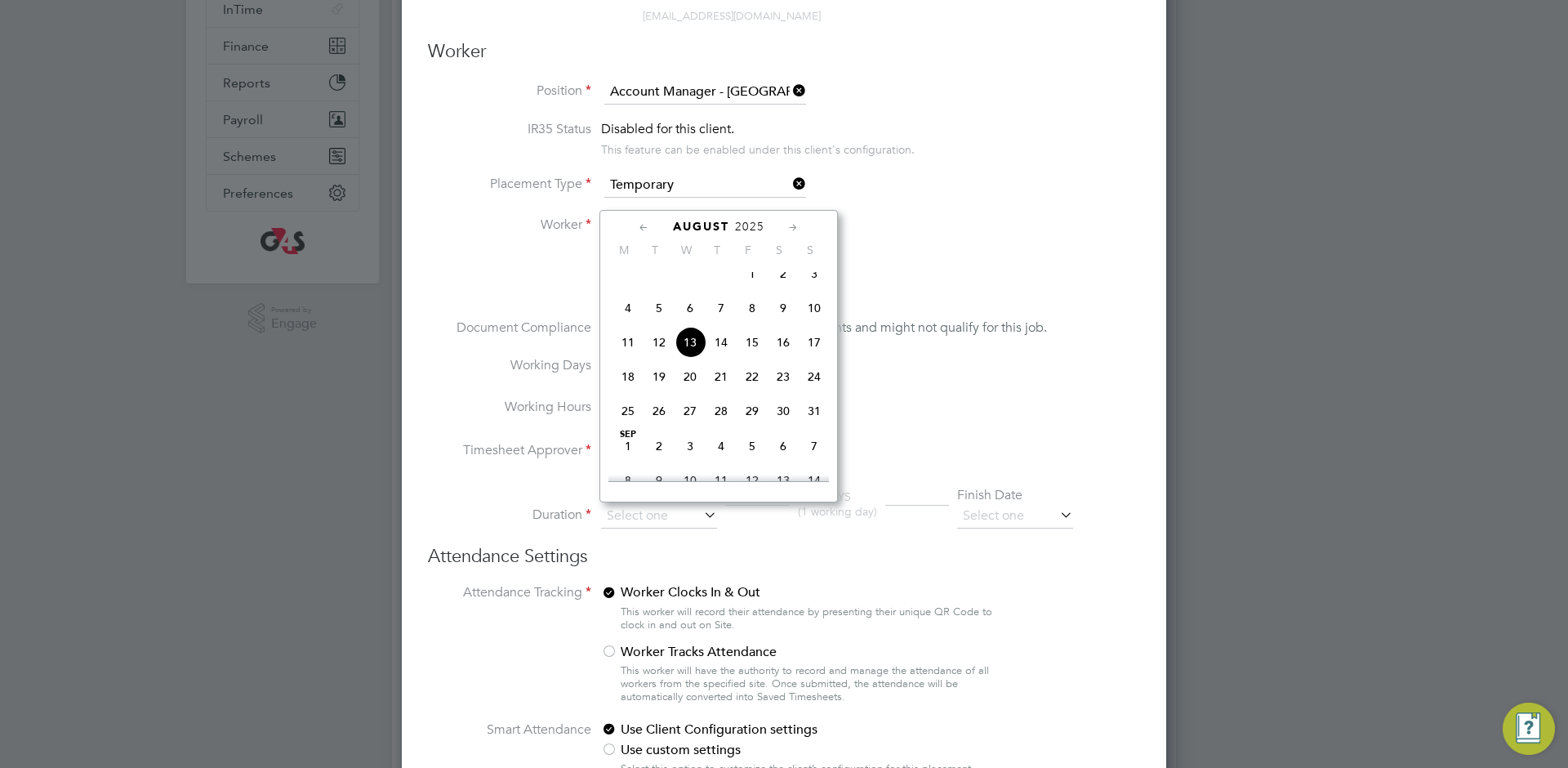
click at [627, 323] on span "4" at bounding box center [628, 307] width 31 height 31
type input "04 Aug 2025"
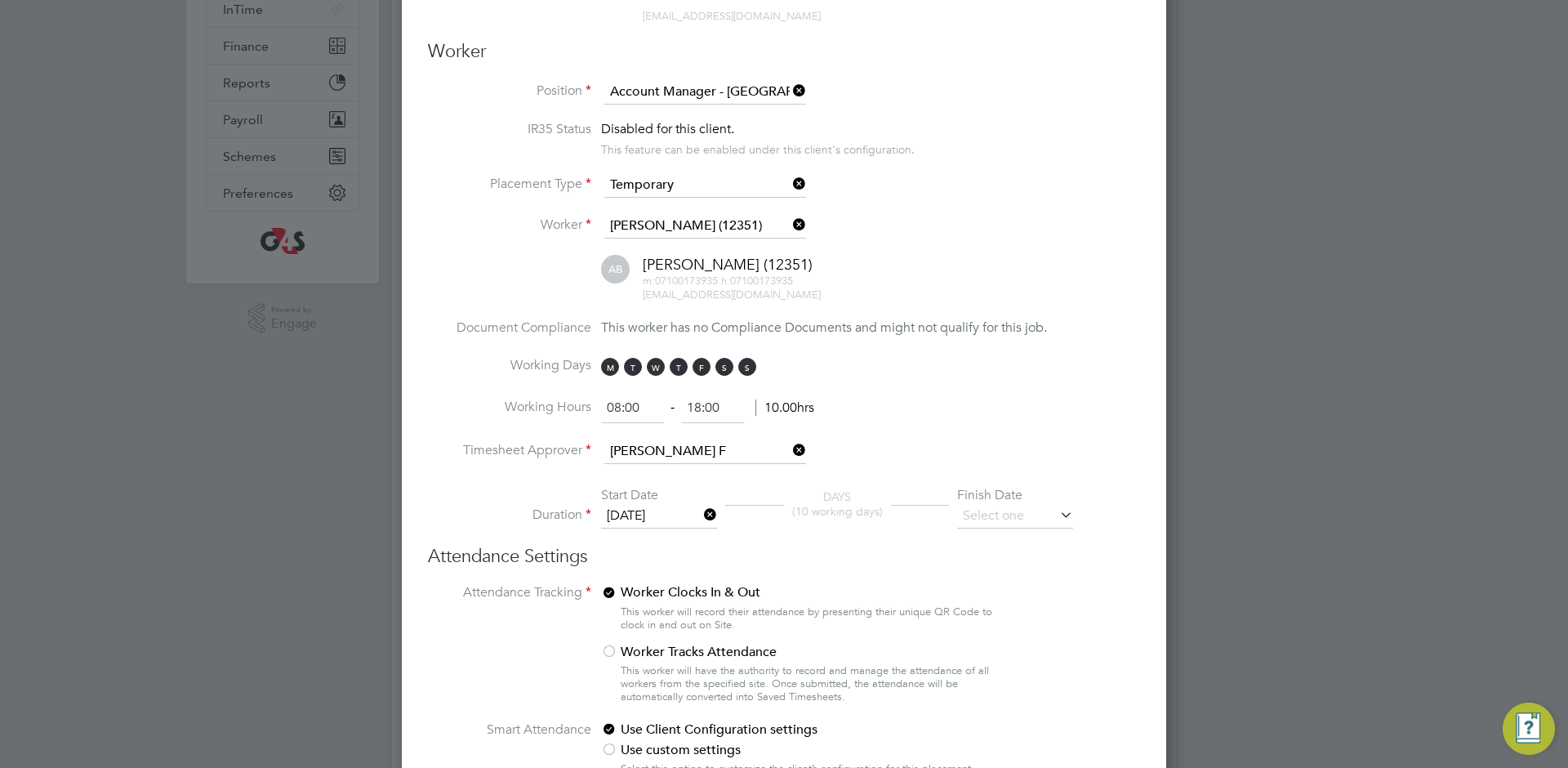
drag, startPoint x: 982, startPoint y: 491, endPoint x: 981, endPoint y: 500, distance: 9.1
click at [982, 492] on div "Finish Date" at bounding box center [1015, 495] width 116 height 17
click at [987, 510] on input at bounding box center [1015, 517] width 116 height 25
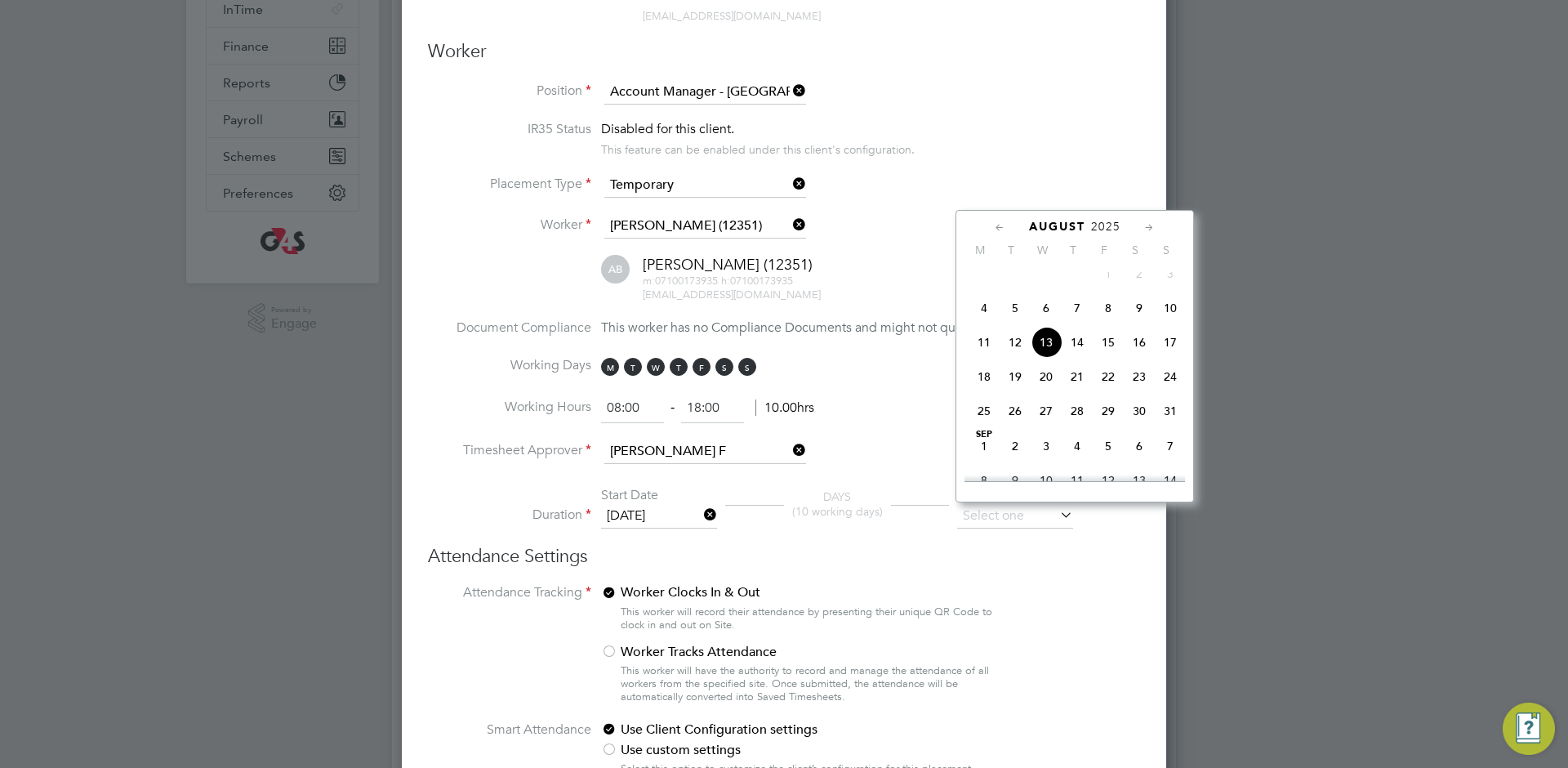
click at [995, 439] on span "Sep" at bounding box center [984, 434] width 31 height 8
type input "01 Sep 2025"
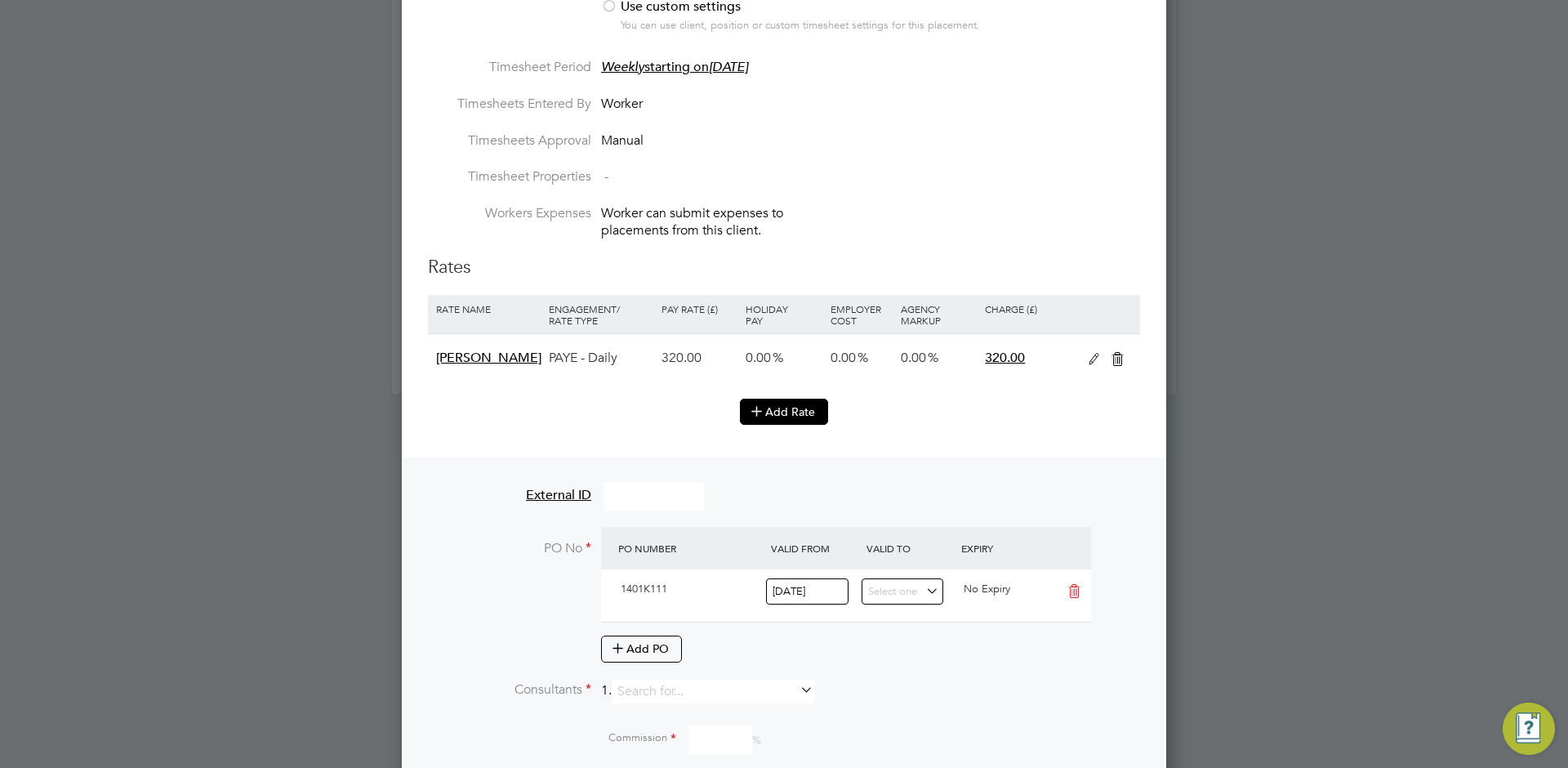
click at [778, 406] on button "Add Rate" at bounding box center [784, 412] width 88 height 26
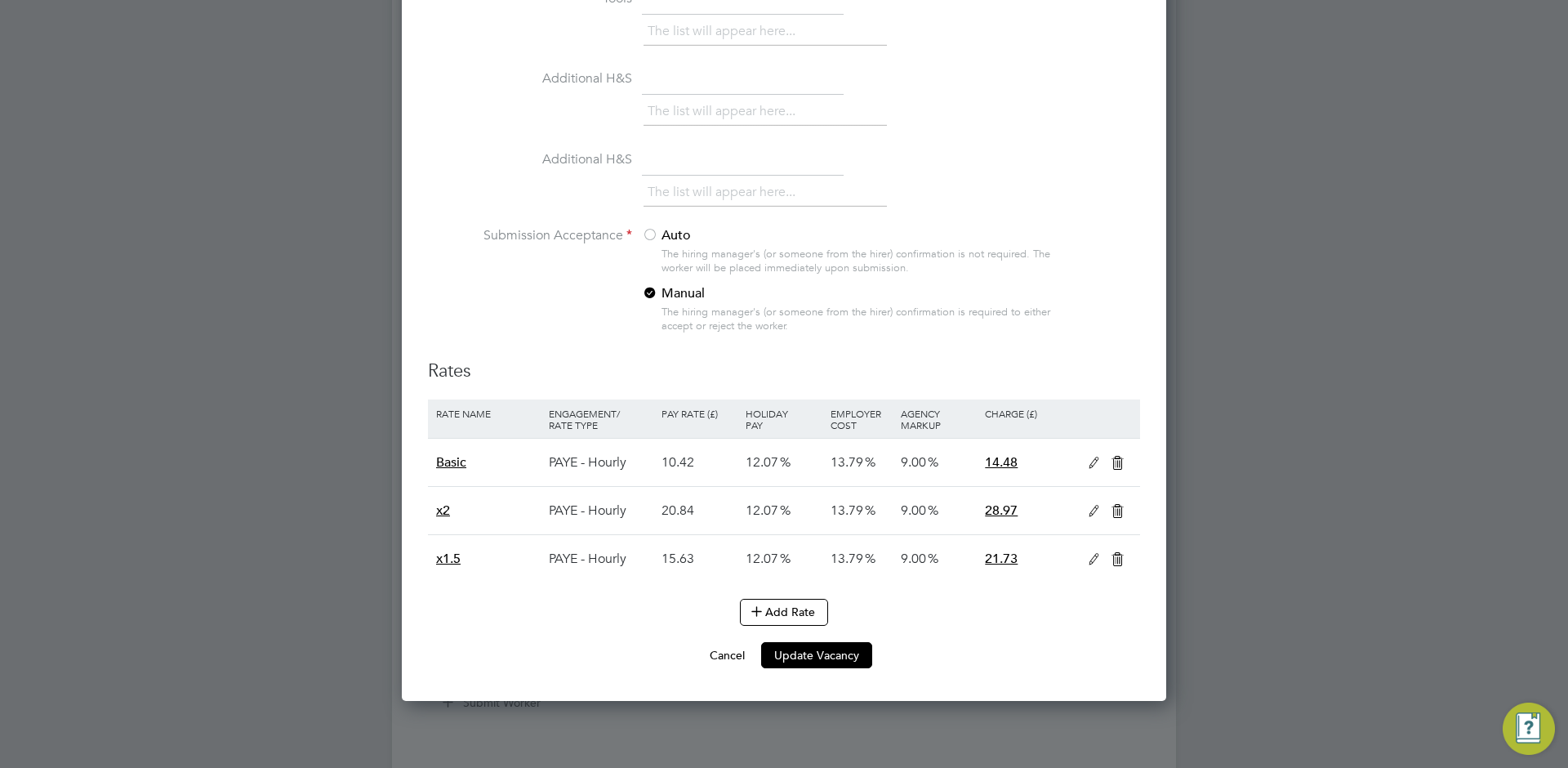
scroll to position [2116, 0]
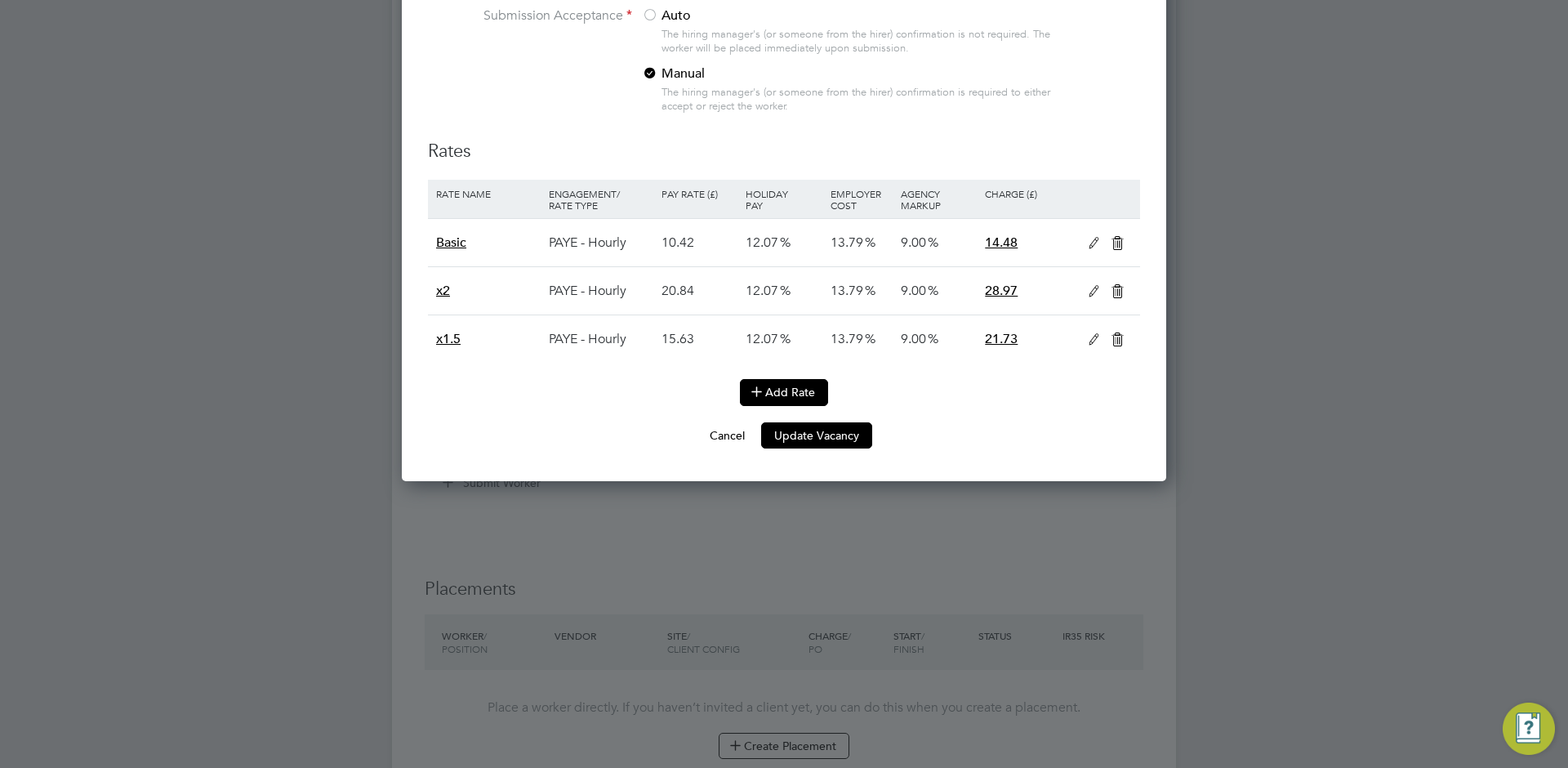
click at [762, 395] on icon at bounding box center [757, 391] width 12 height 12
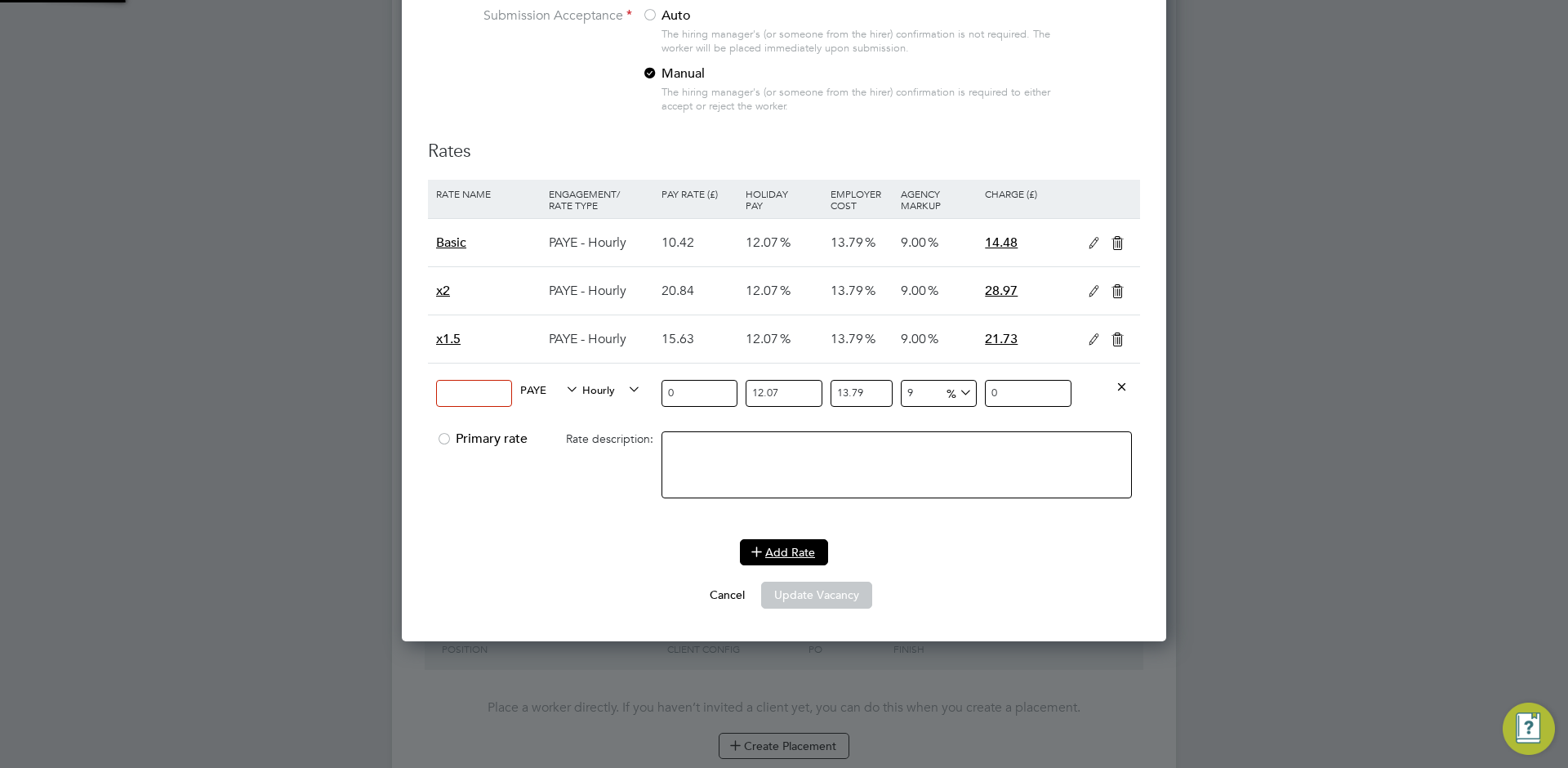
scroll to position [2377, 765]
click at [1127, 386] on icon at bounding box center [1122, 386] width 12 height 12
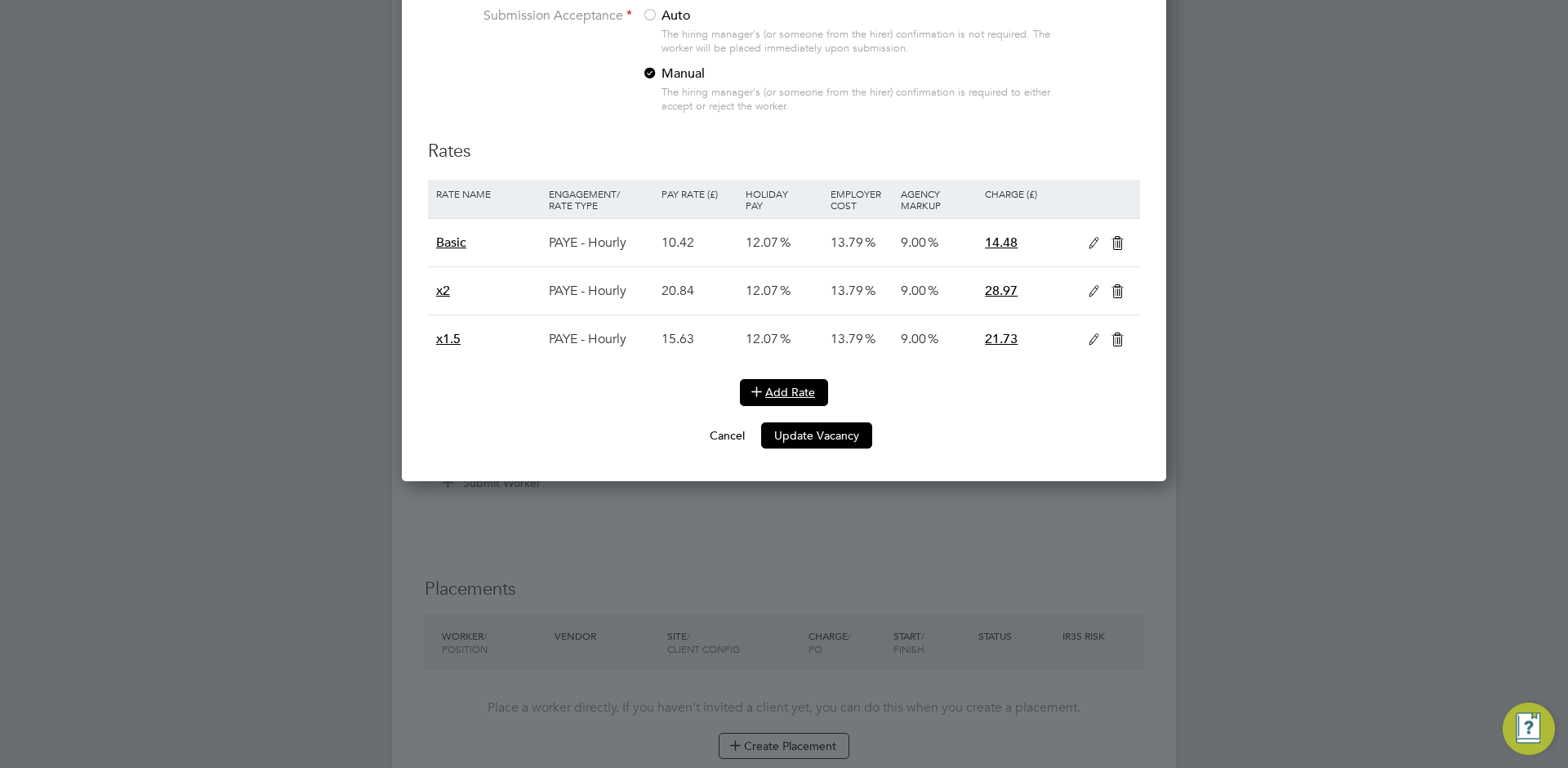
click at [813, 385] on button "Add Rate" at bounding box center [784, 392] width 88 height 26
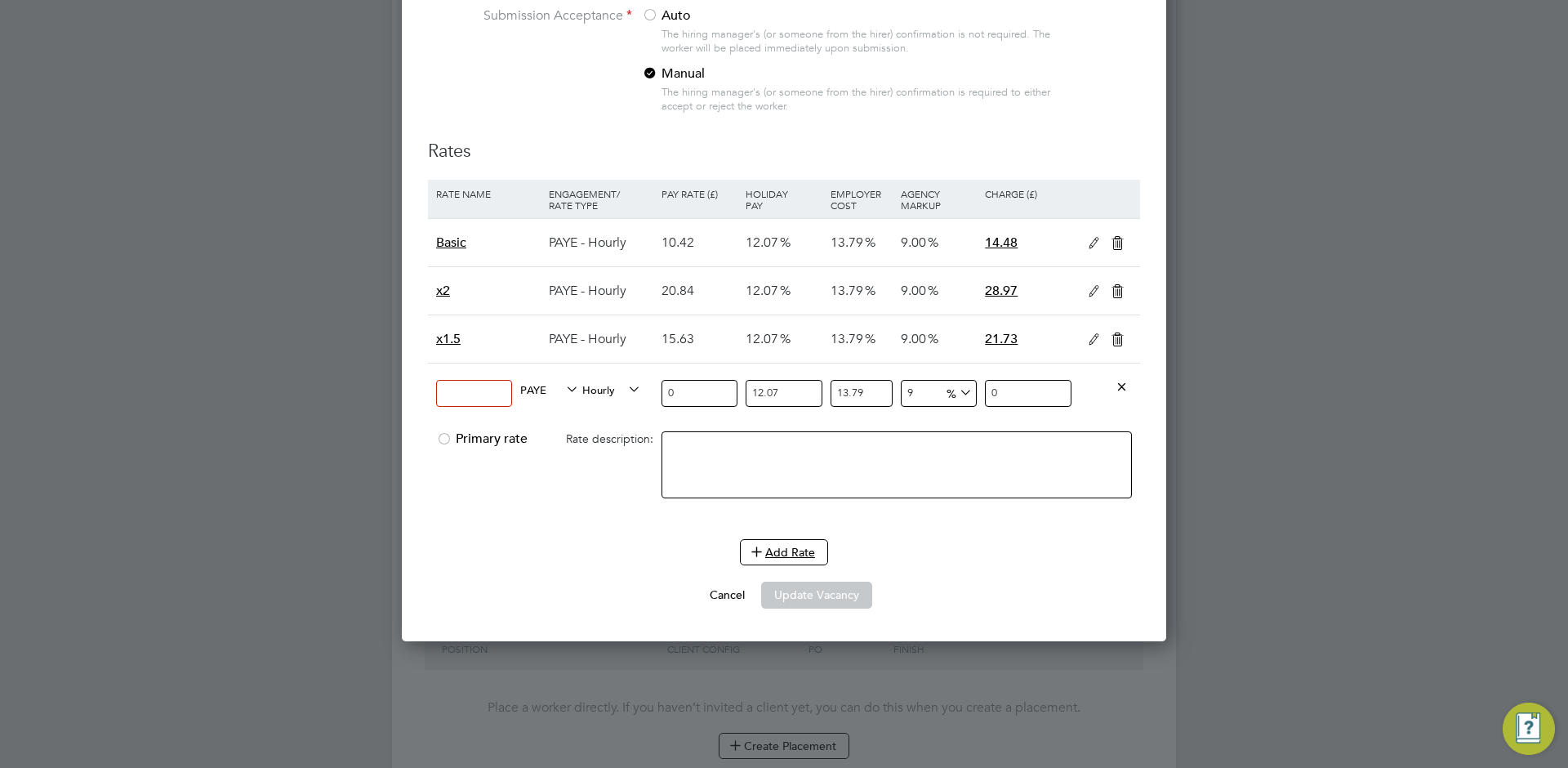
click at [1125, 388] on icon at bounding box center [1122, 386] width 12 height 12
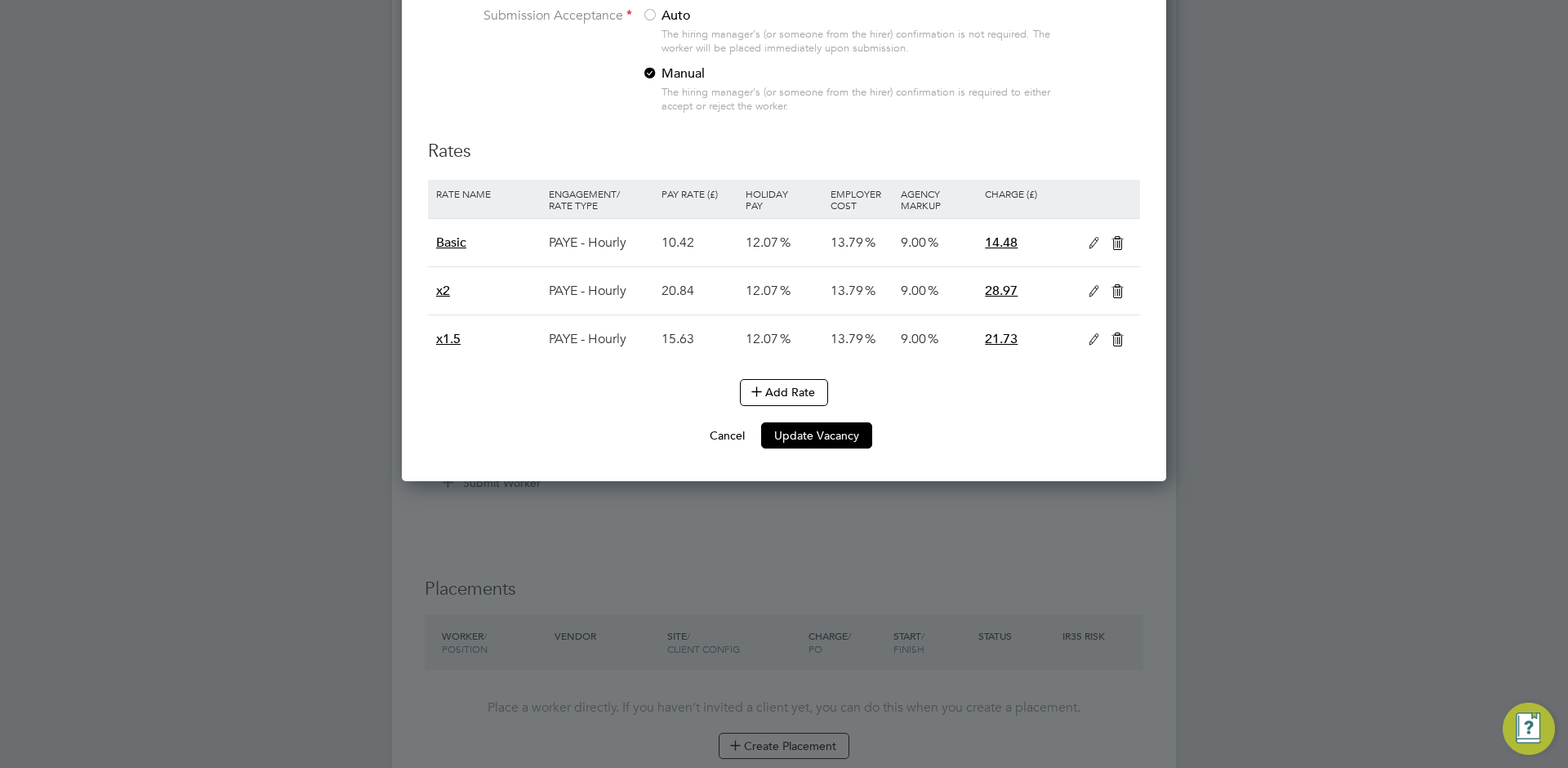
scroll to position [2218, 765]
click at [809, 395] on button "Add Rate" at bounding box center [784, 392] width 88 height 26
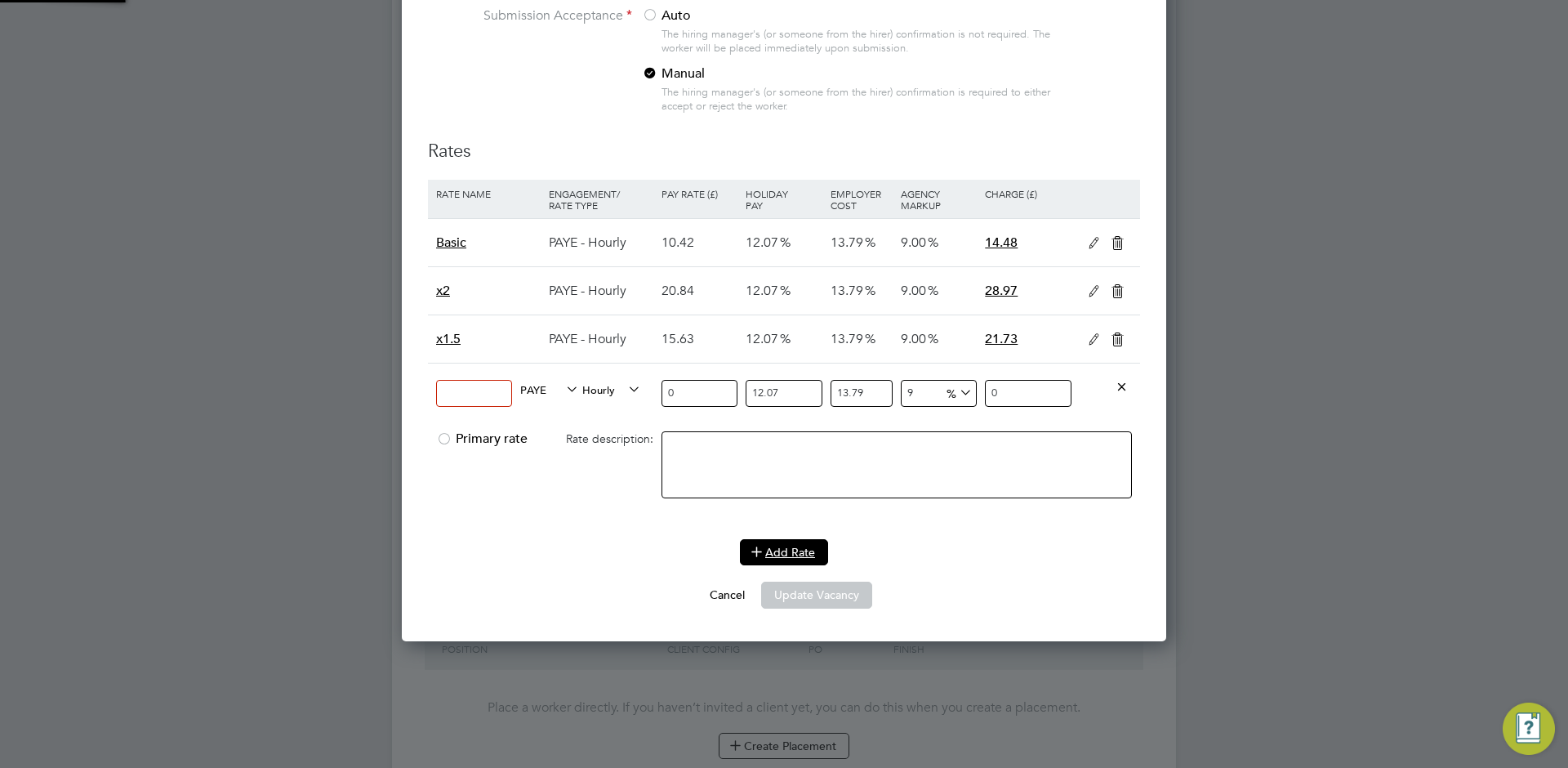
scroll to position [2377, 765]
